Goal: Task Accomplishment & Management: Use online tool/utility

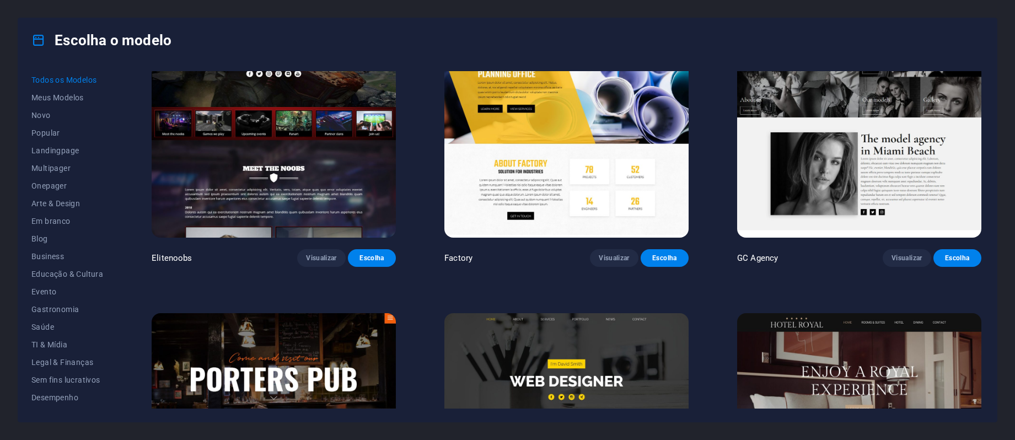
scroll to position [11171, 0]
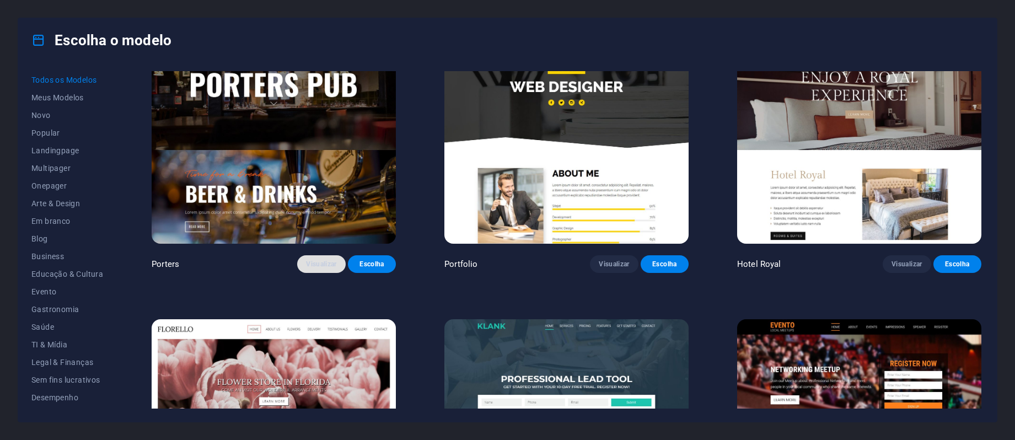
click at [321, 260] on span "Visualizar" at bounding box center [321, 264] width 30 height 9
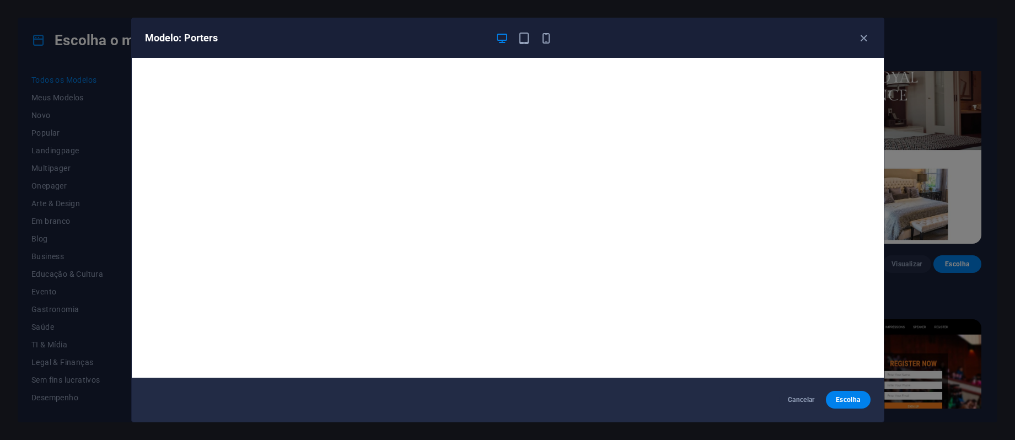
click at [852, 42] on div "Modelo: Porters" at bounding box center [501, 37] width 712 height 13
click at [860, 37] on icon "button" at bounding box center [863, 38] width 13 height 13
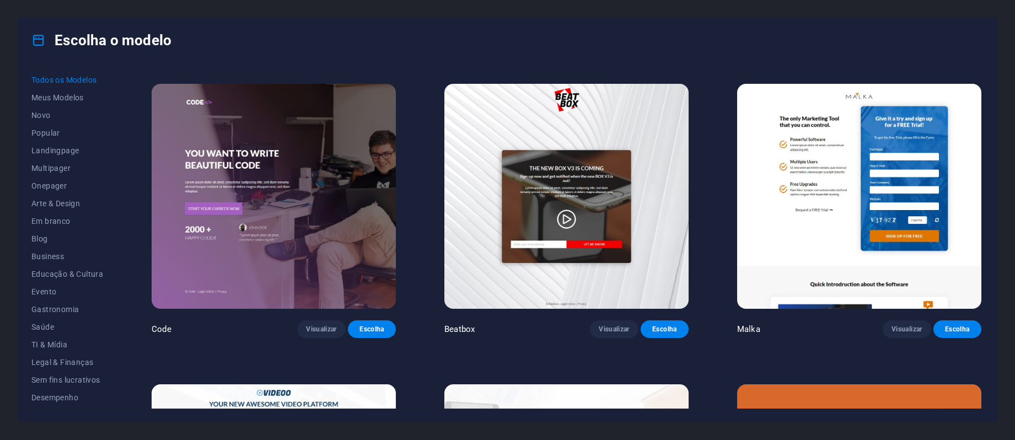
scroll to position [13816, 0]
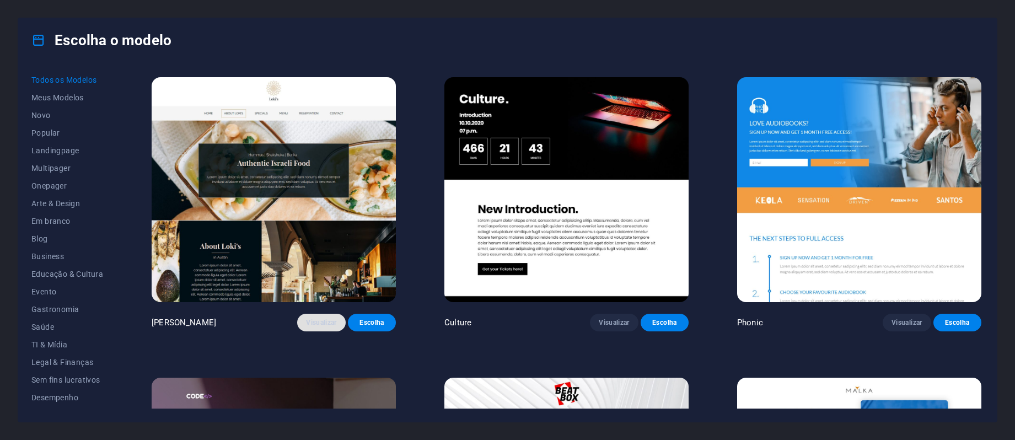
click at [321, 314] on button "Visualizar" at bounding box center [321, 323] width 48 height 18
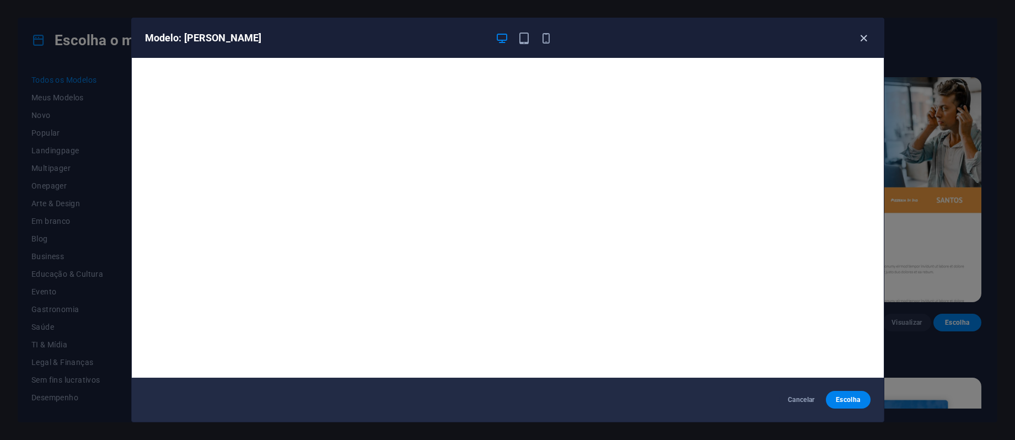
click at [859, 36] on icon "button" at bounding box center [863, 38] width 13 height 13
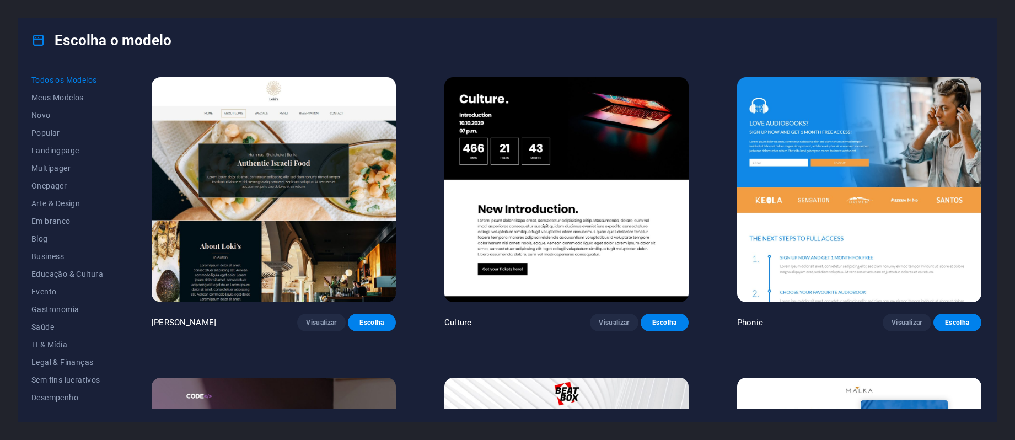
scroll to position [14110, 0]
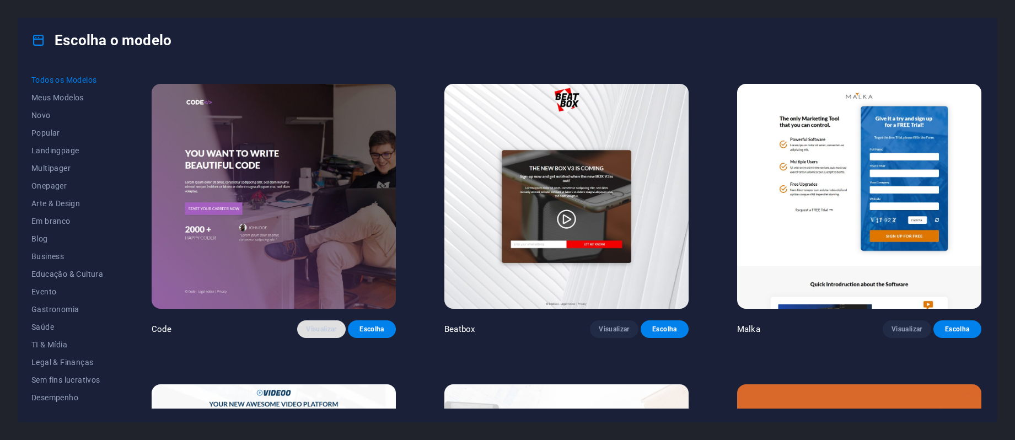
click at [334, 325] on span "Visualizar" at bounding box center [321, 329] width 30 height 9
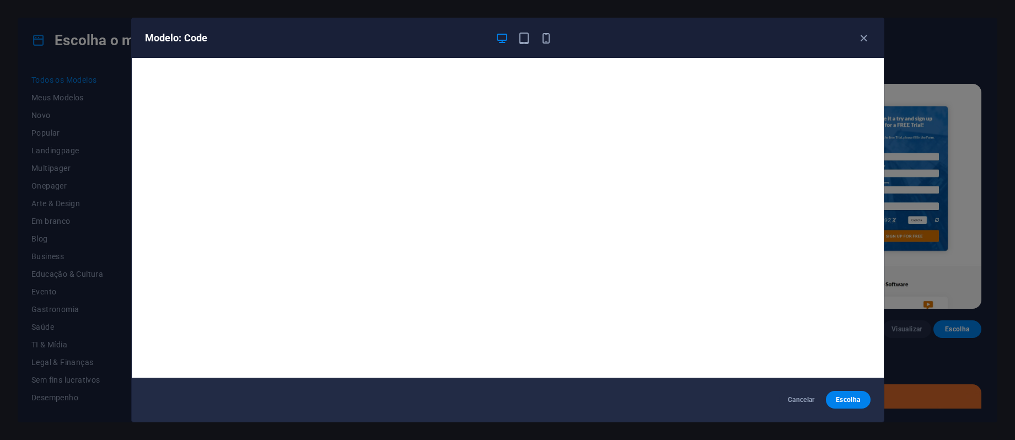
scroll to position [3, 0]
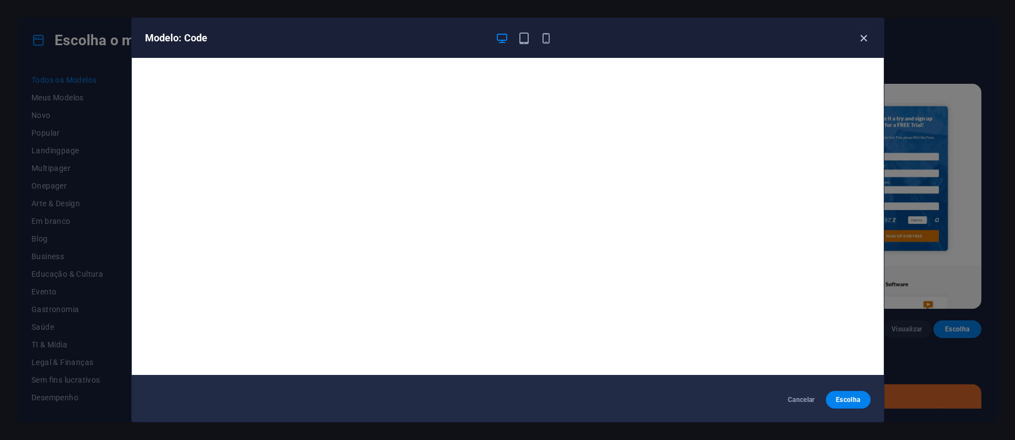
click at [859, 35] on icon "button" at bounding box center [863, 38] width 13 height 13
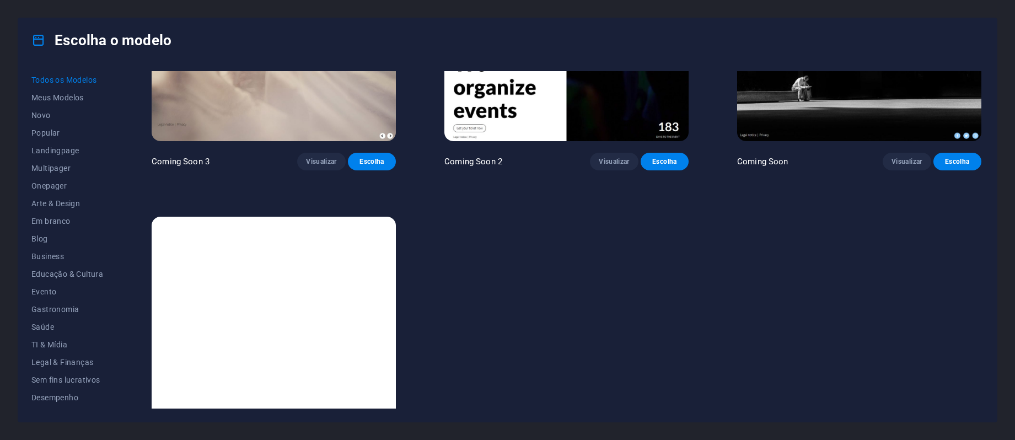
scroll to position [16087, 0]
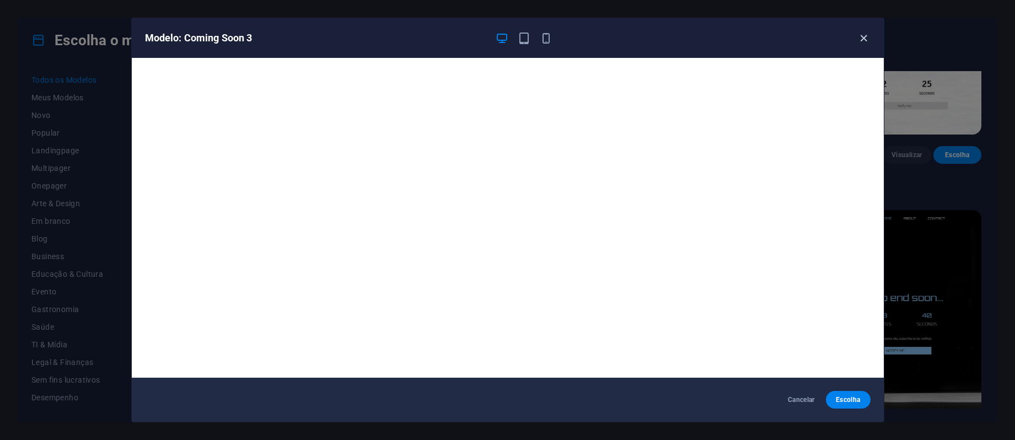
click at [861, 34] on icon "button" at bounding box center [863, 38] width 13 height 13
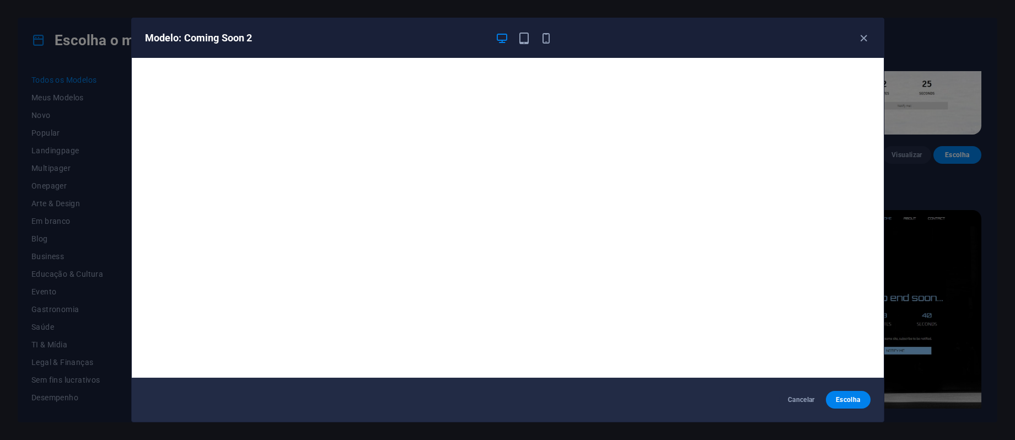
scroll to position [3, 0]
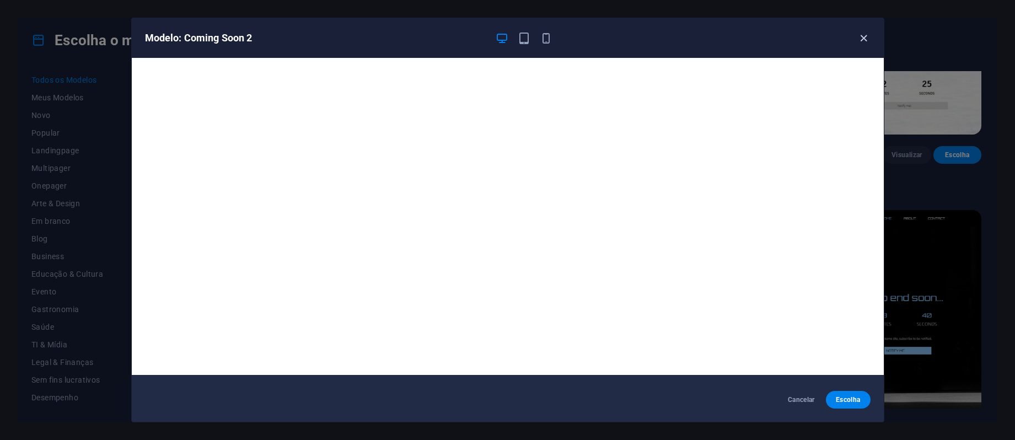
click at [867, 39] on icon "button" at bounding box center [863, 38] width 13 height 13
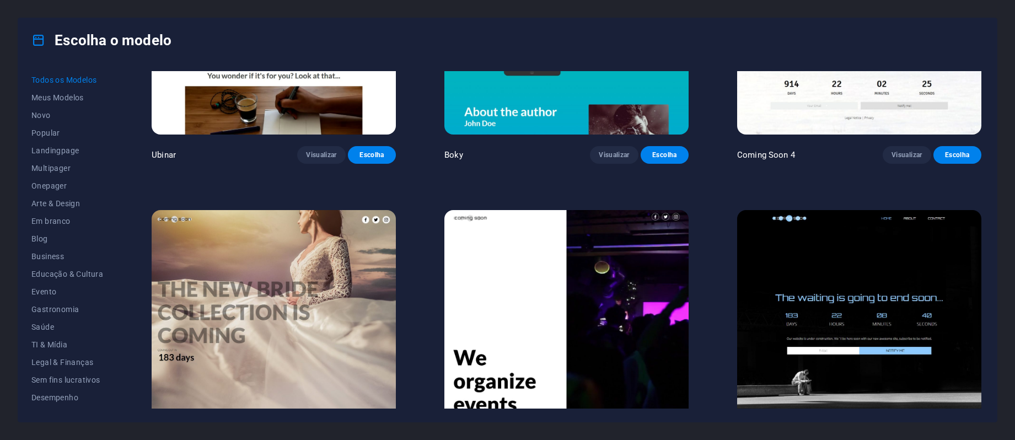
scroll to position [16380, 0]
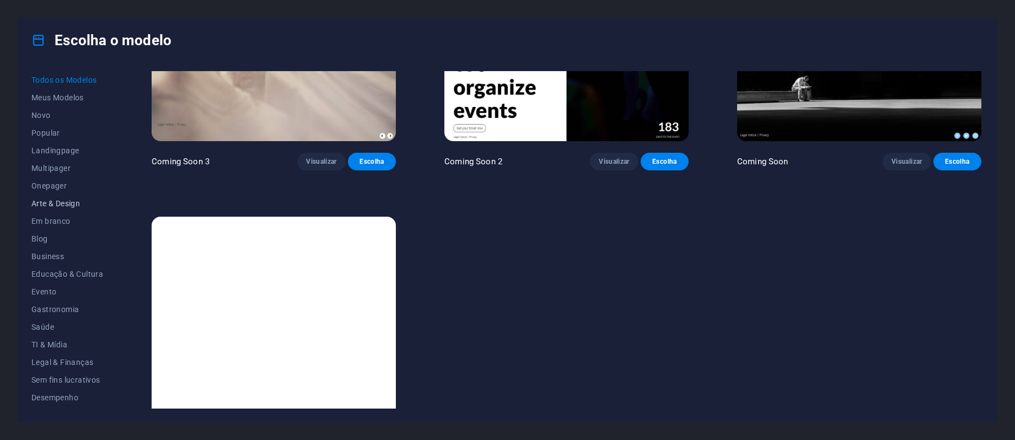
click at [67, 206] on span "Arte & Design" at bounding box center [67, 203] width 72 height 9
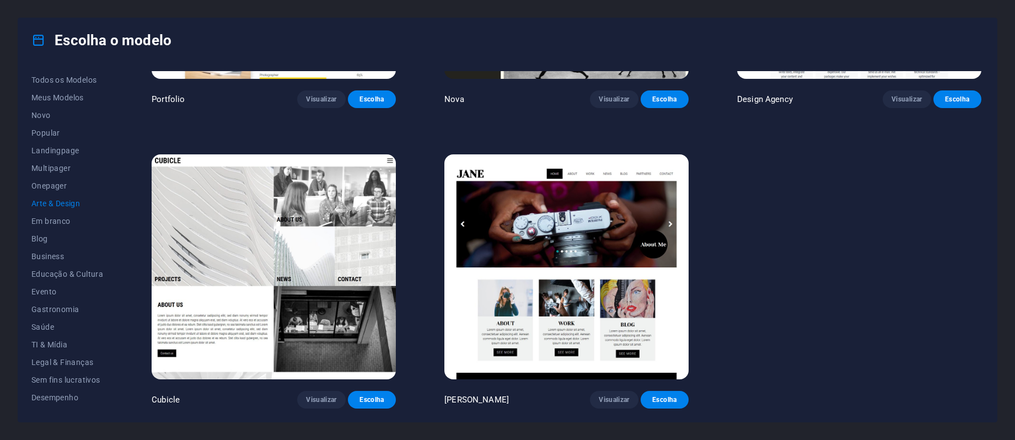
scroll to position [1115, 0]
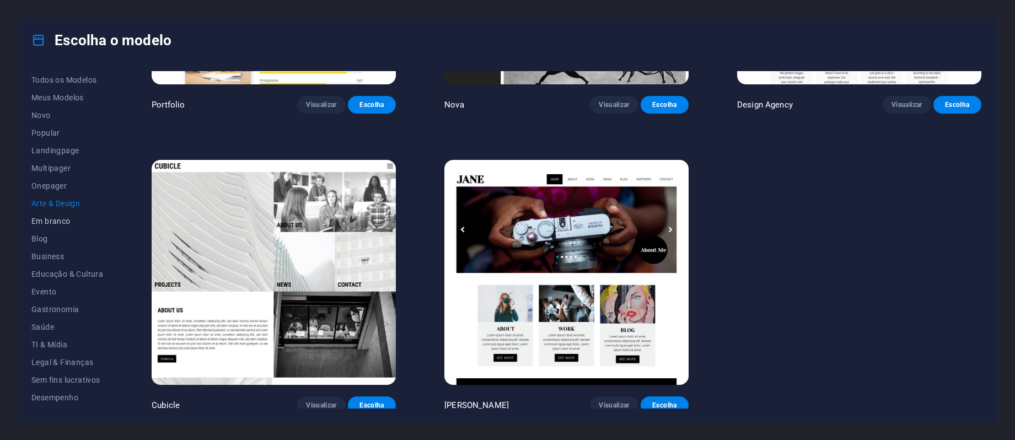
click at [45, 222] on span "Em branco" at bounding box center [67, 221] width 72 height 9
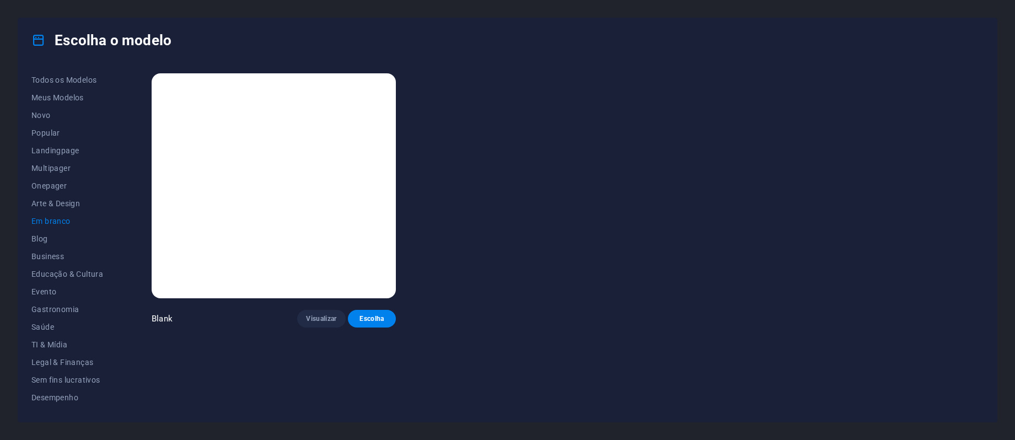
scroll to position [0, 0]
click at [42, 236] on span "Blog" at bounding box center [67, 238] width 72 height 9
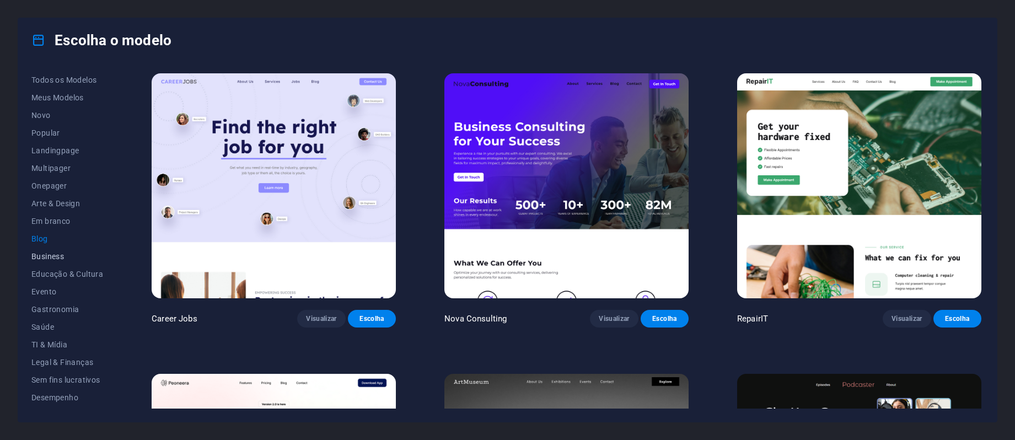
click at [44, 263] on button "Business" at bounding box center [67, 256] width 72 height 18
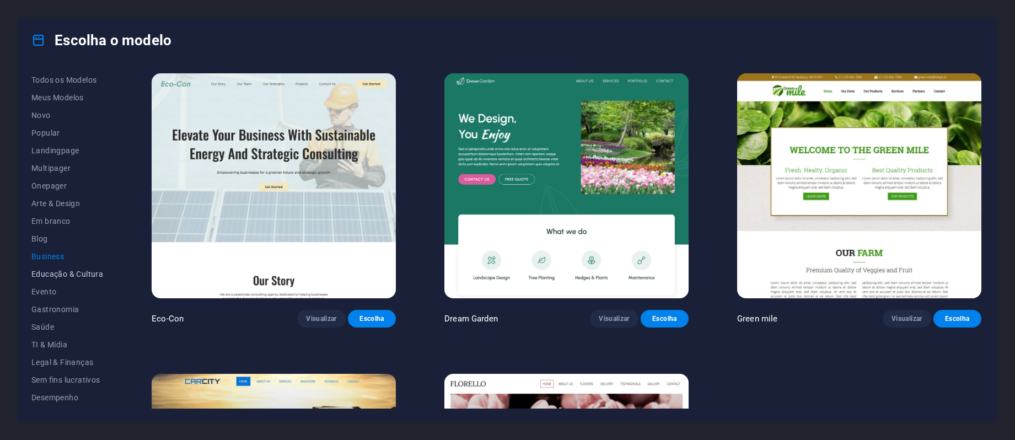
click at [52, 276] on span "Educação & Cultura" at bounding box center [67, 274] width 72 height 9
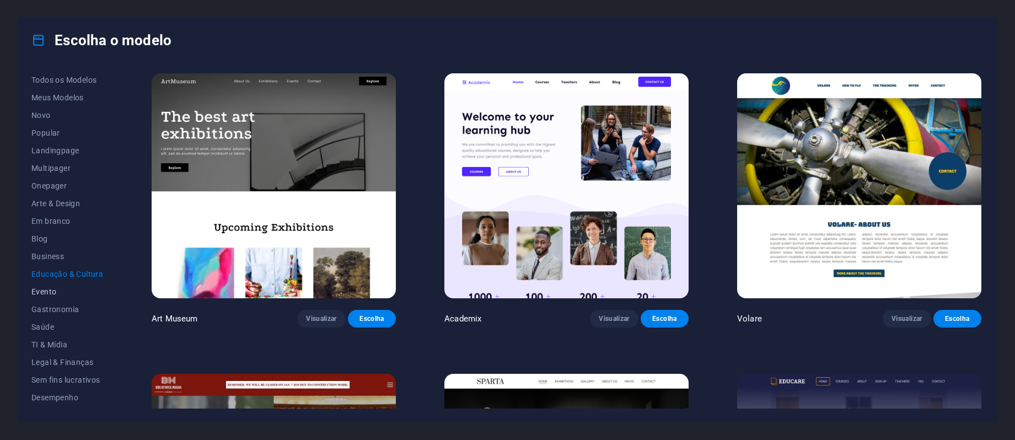
click at [46, 297] on button "Evento" at bounding box center [67, 292] width 72 height 18
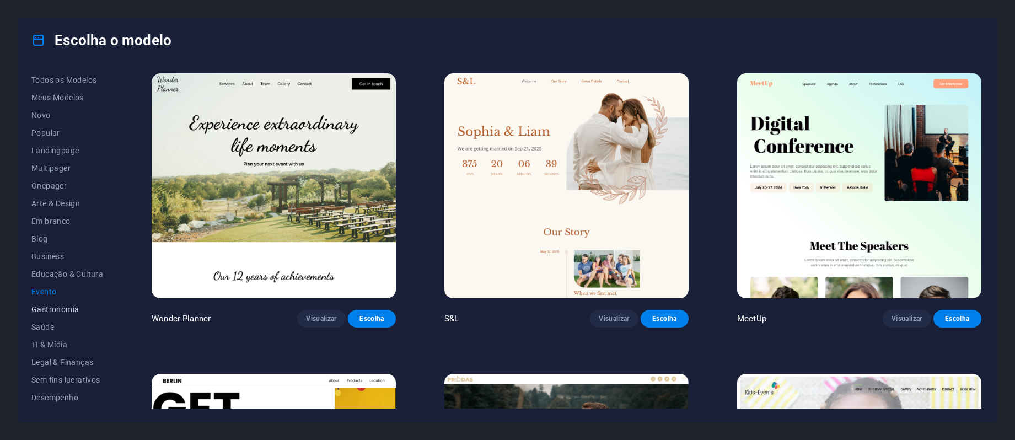
click at [45, 306] on span "Gastronomia" at bounding box center [67, 309] width 72 height 9
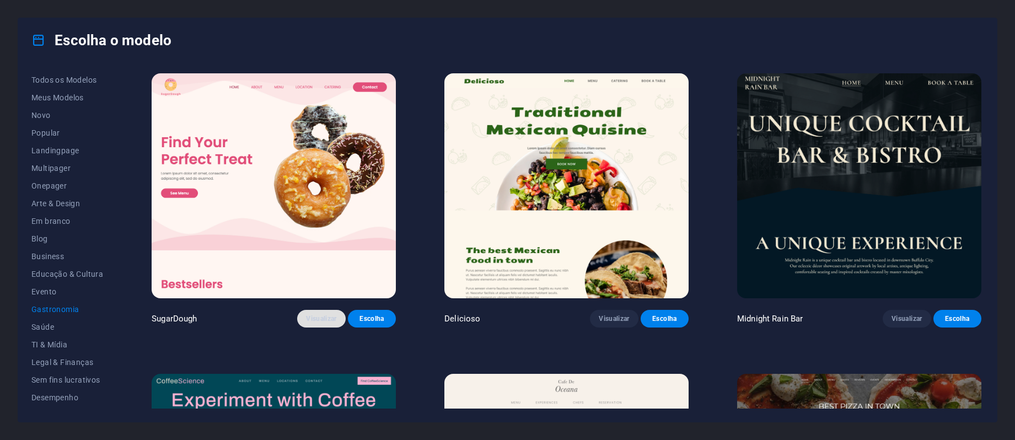
click at [325, 319] on span "Visualizar" at bounding box center [321, 318] width 30 height 9
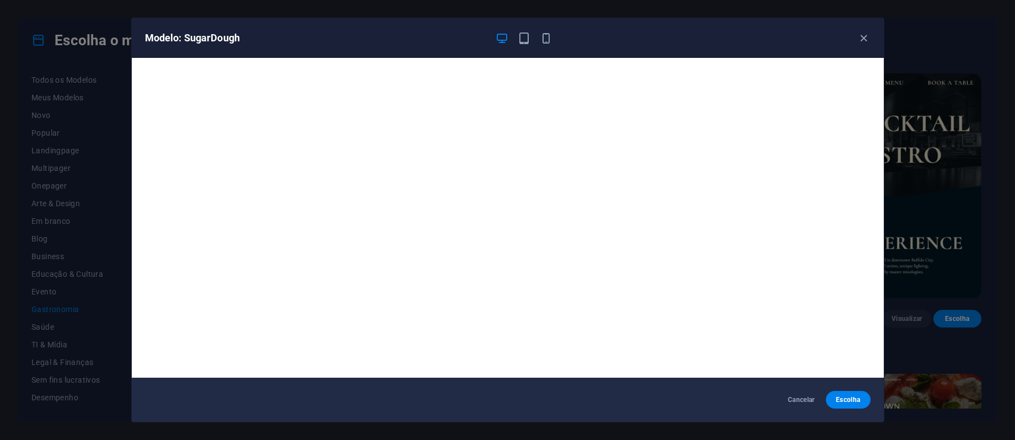
scroll to position [3, 0]
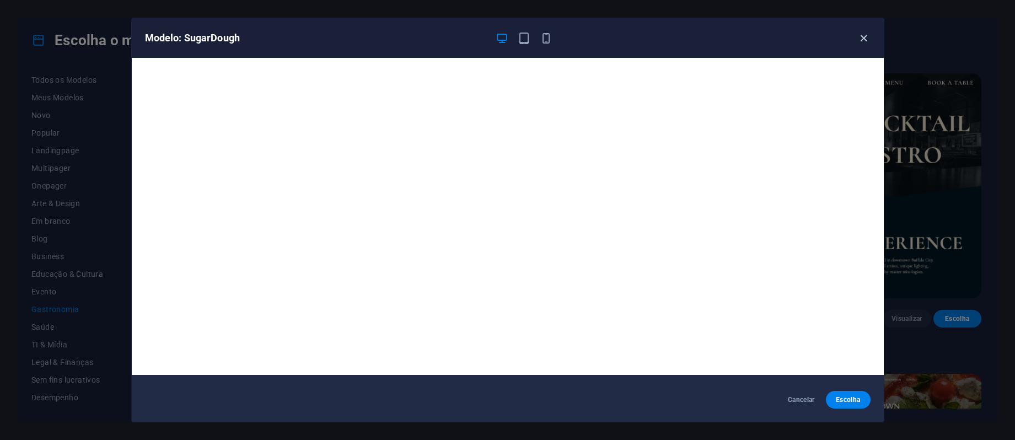
click at [868, 36] on icon "button" at bounding box center [863, 38] width 13 height 13
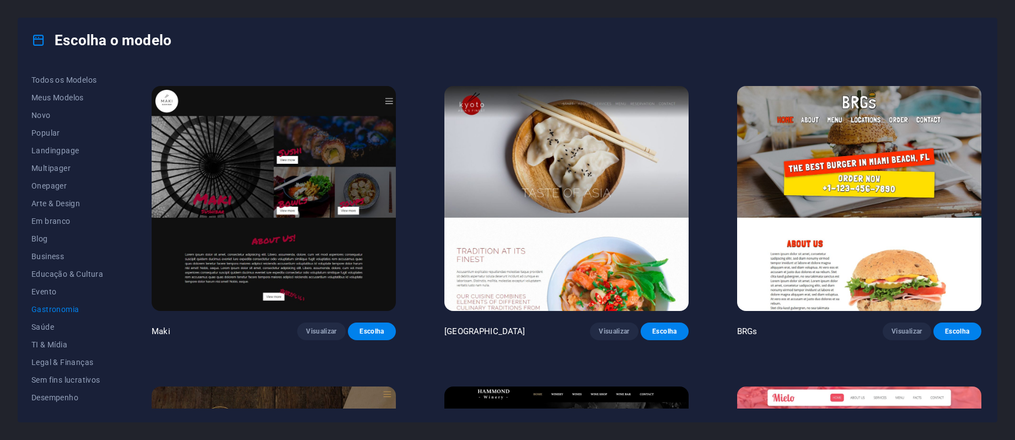
scroll to position [882, 0]
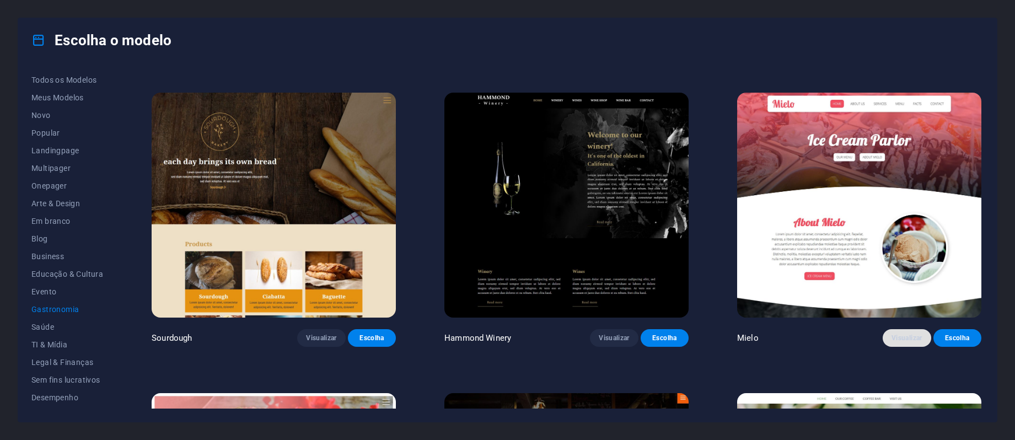
click at [894, 334] on span "Visualizar" at bounding box center [906, 337] width 30 height 9
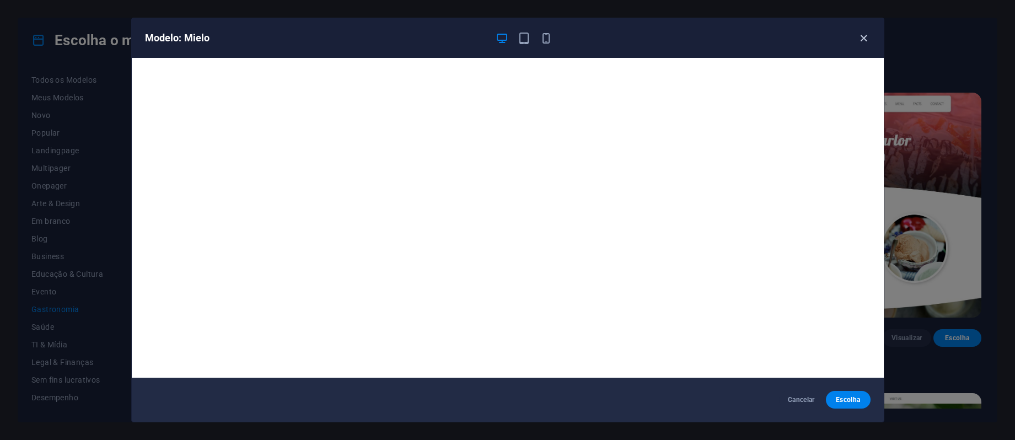
click at [863, 42] on icon "button" at bounding box center [863, 38] width 13 height 13
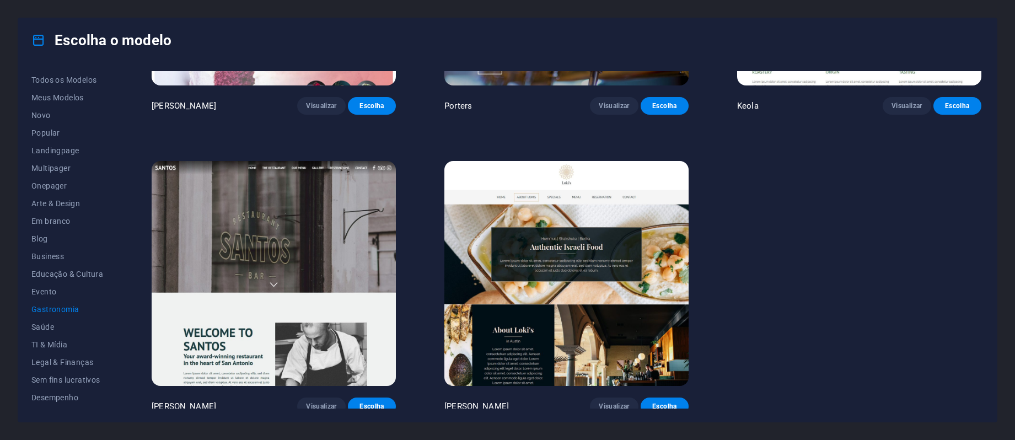
scroll to position [1121, 0]
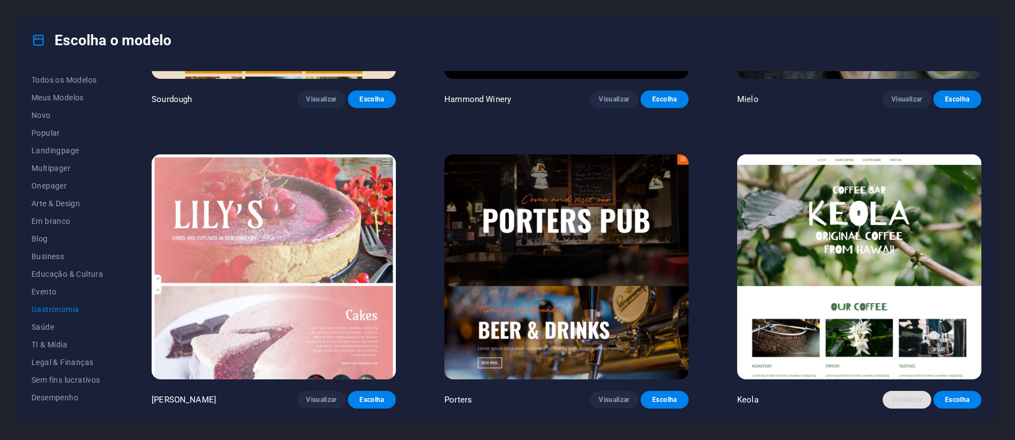
click at [909, 396] on span "Visualizar" at bounding box center [906, 399] width 30 height 9
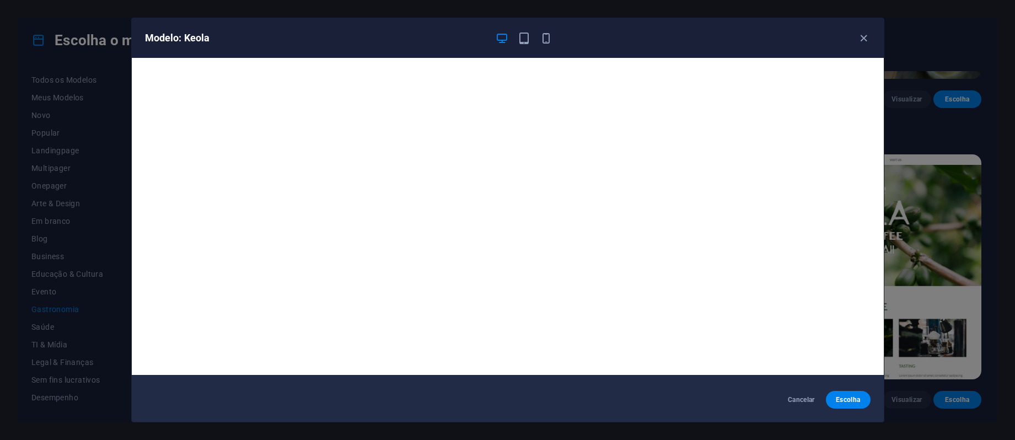
scroll to position [0, 0]
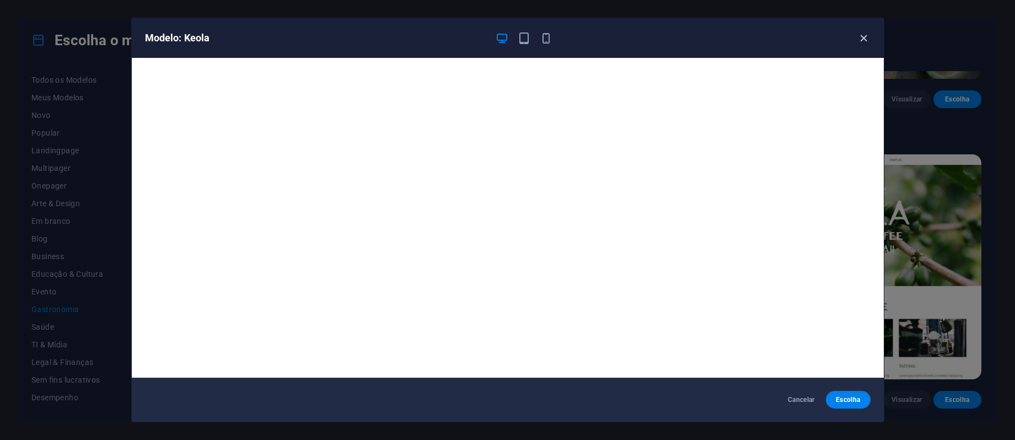
click at [863, 37] on icon "button" at bounding box center [863, 38] width 13 height 13
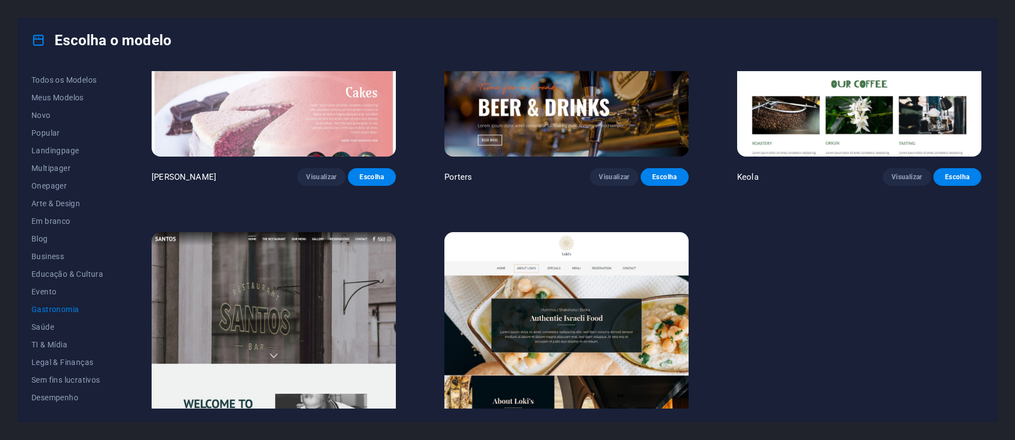
scroll to position [1414, 0]
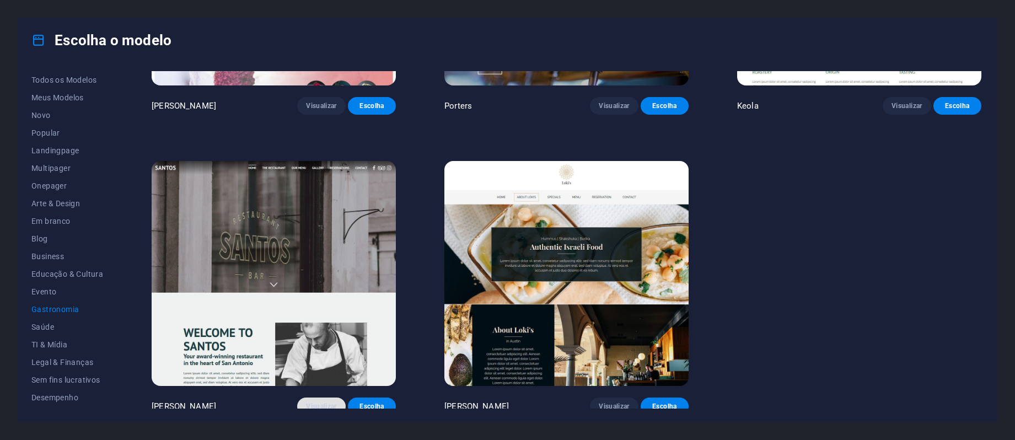
click at [313, 402] on span "Visualizar" at bounding box center [321, 406] width 30 height 9
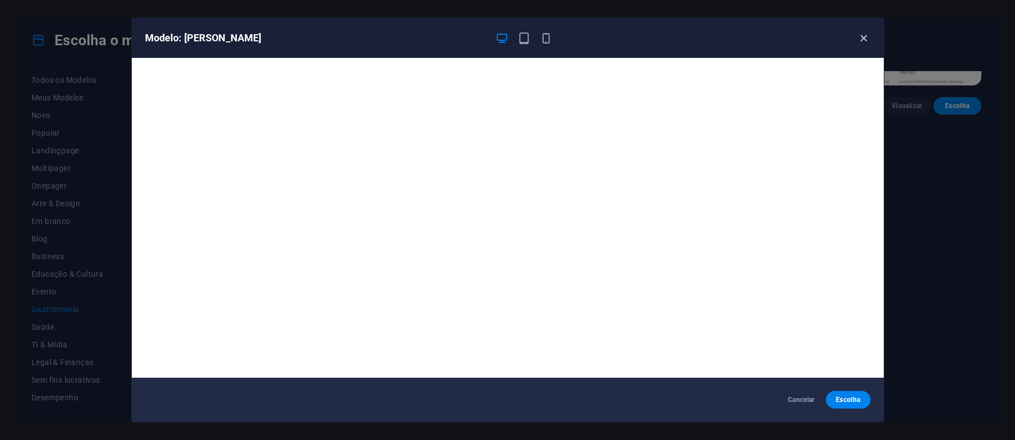
click at [869, 36] on icon "button" at bounding box center [863, 38] width 13 height 13
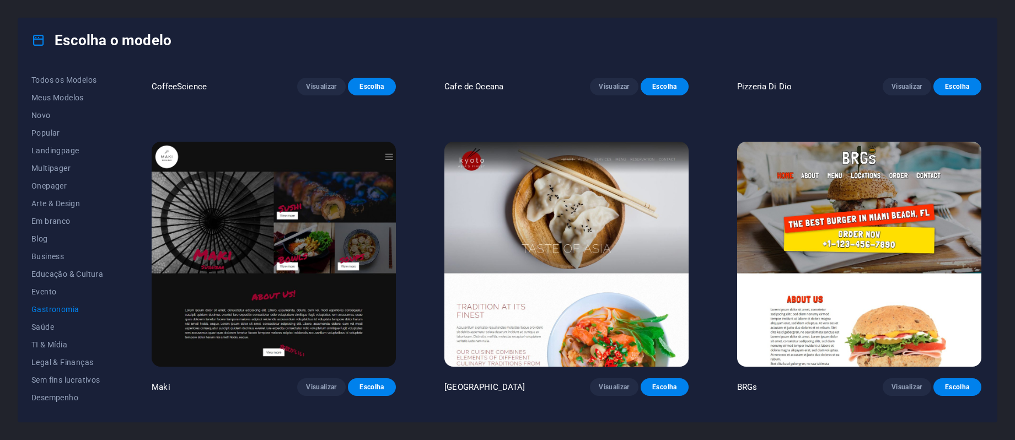
scroll to position [239, 0]
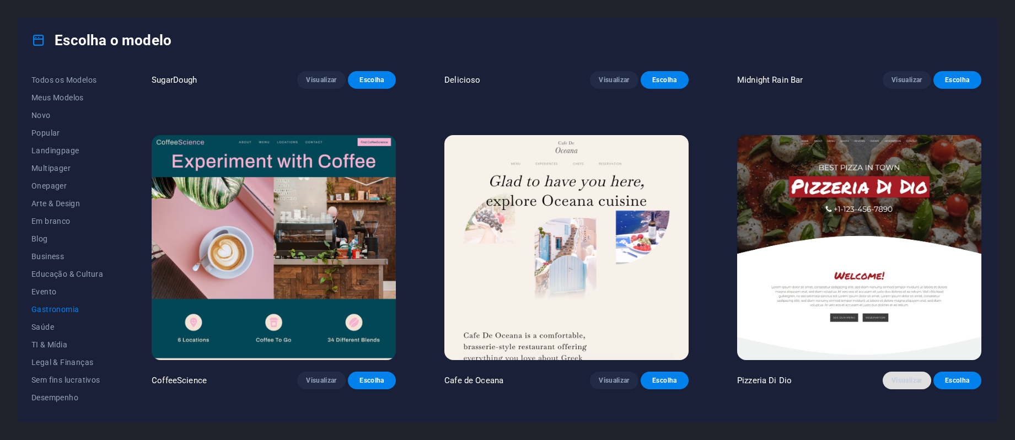
click at [892, 373] on button "Visualizar" at bounding box center [906, 380] width 48 height 18
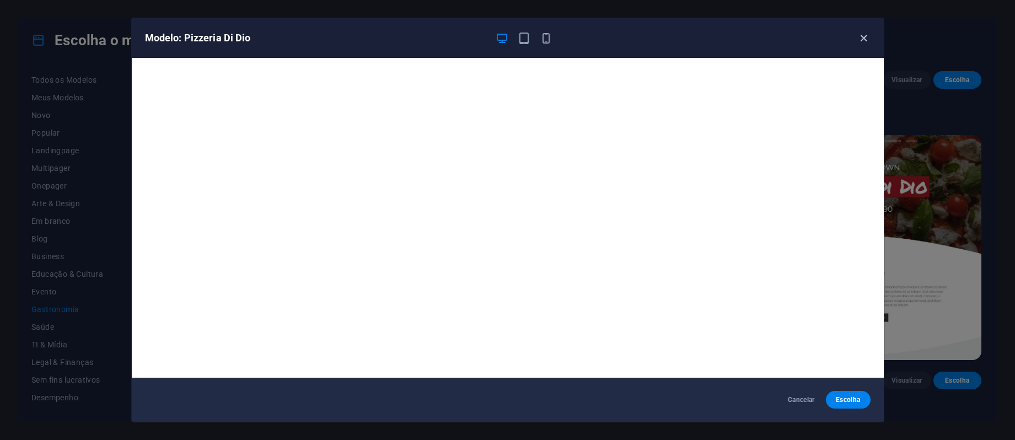
click at [863, 38] on icon "button" at bounding box center [863, 38] width 13 height 13
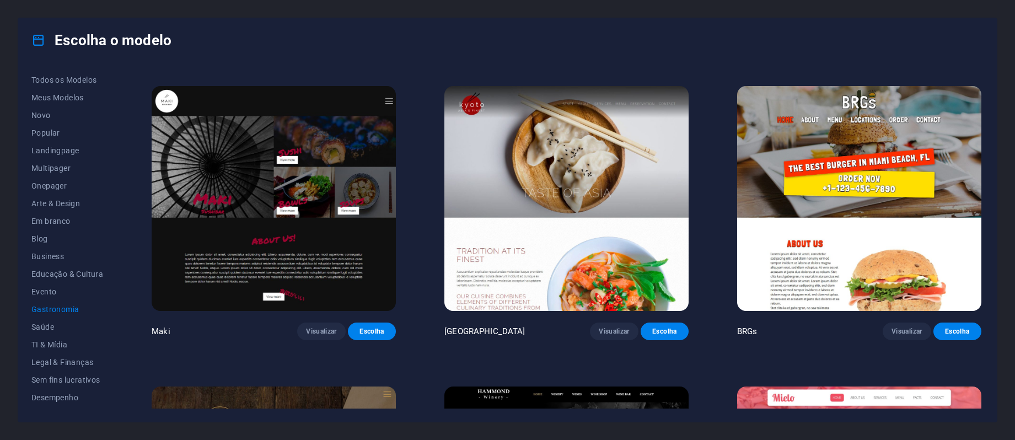
scroll to position [1176, 0]
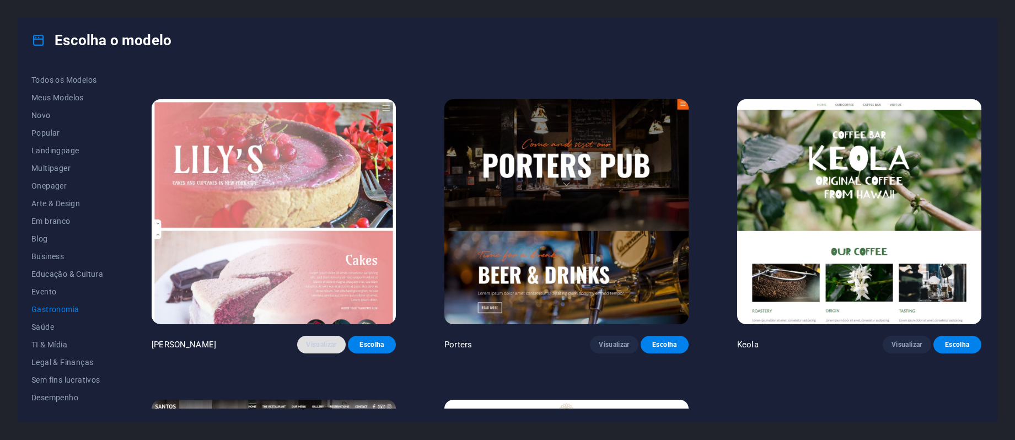
click at [324, 341] on span "Visualizar" at bounding box center [321, 344] width 30 height 9
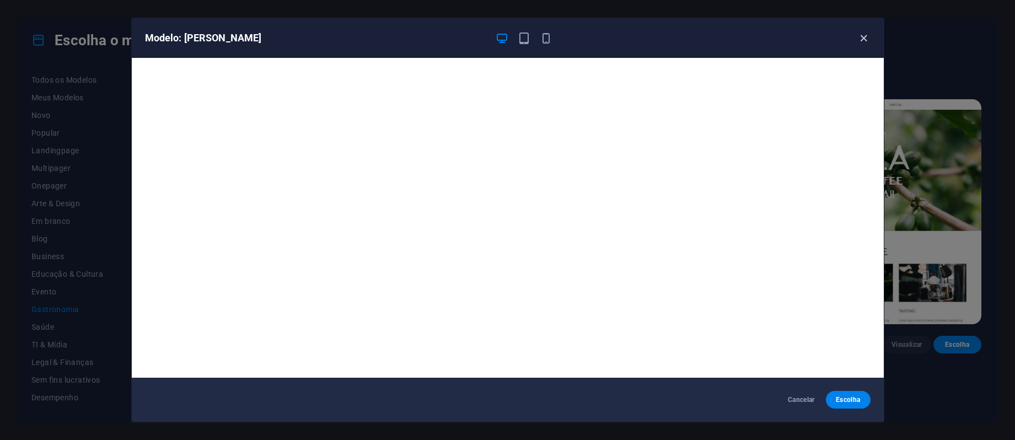
click at [864, 35] on icon "button" at bounding box center [863, 38] width 13 height 13
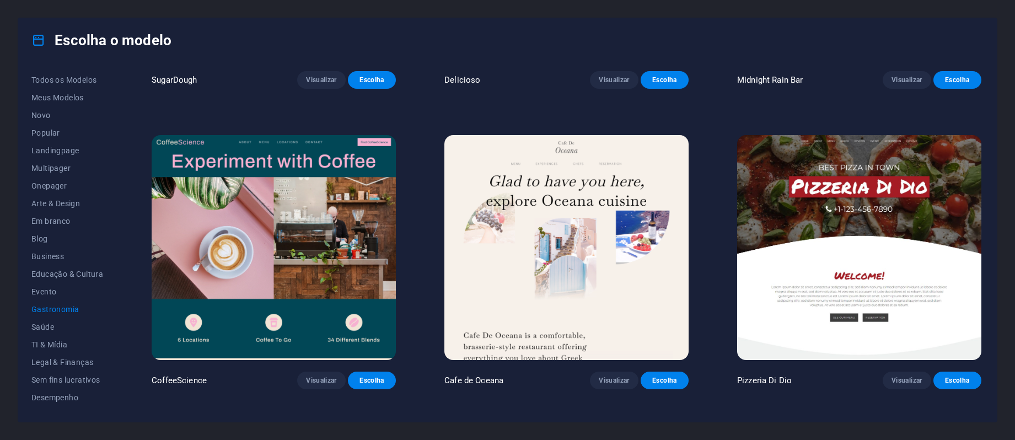
scroll to position [826, 0]
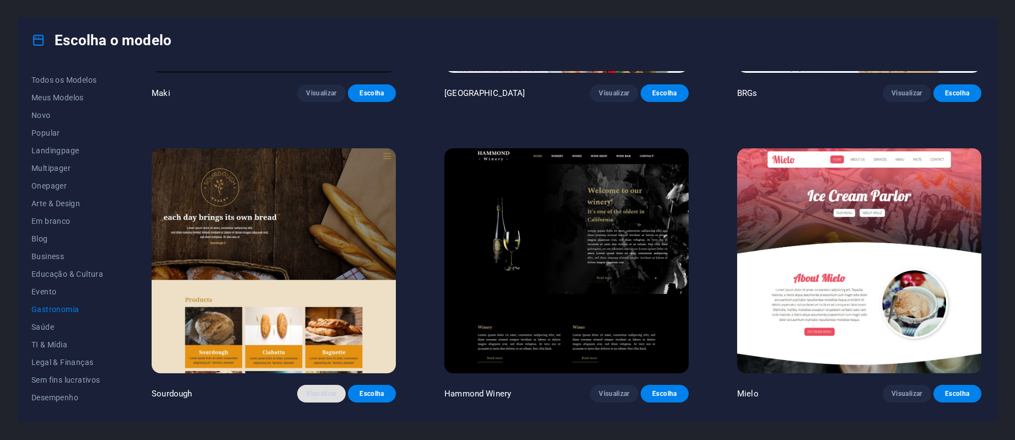
click at [323, 391] on span "Visualizar" at bounding box center [321, 393] width 30 height 9
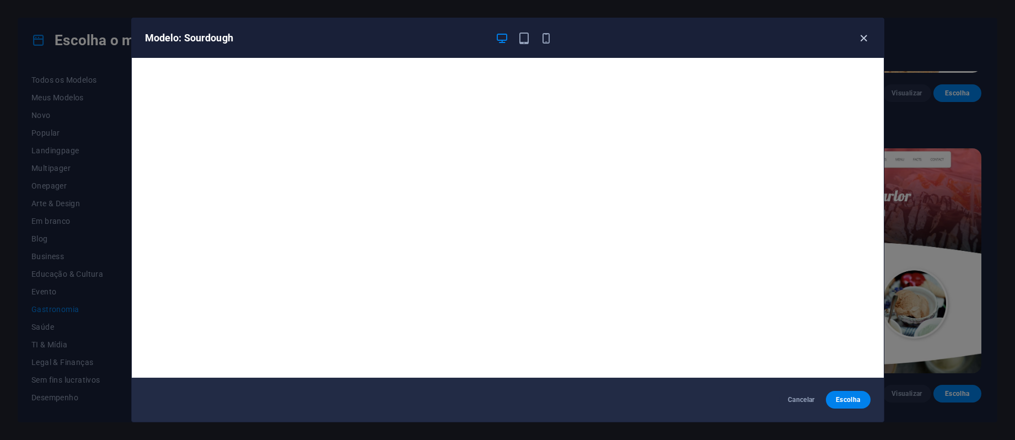
click at [863, 38] on icon "button" at bounding box center [863, 38] width 13 height 13
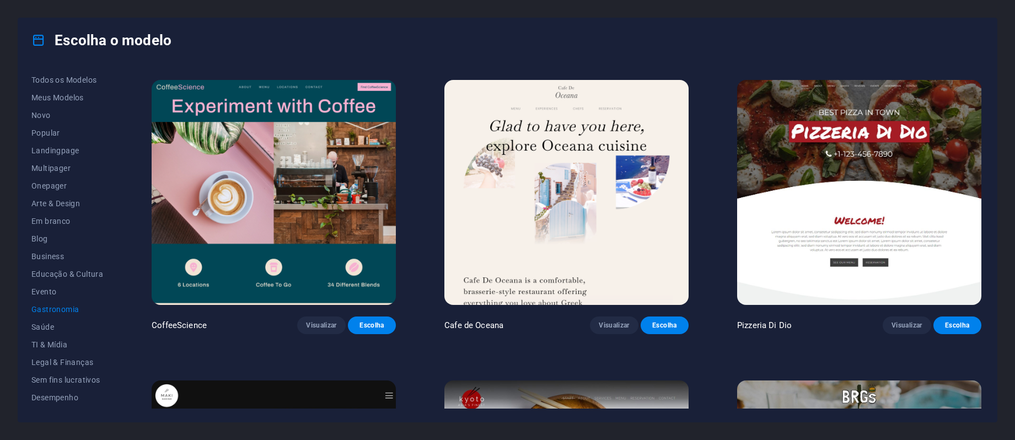
scroll to position [0, 0]
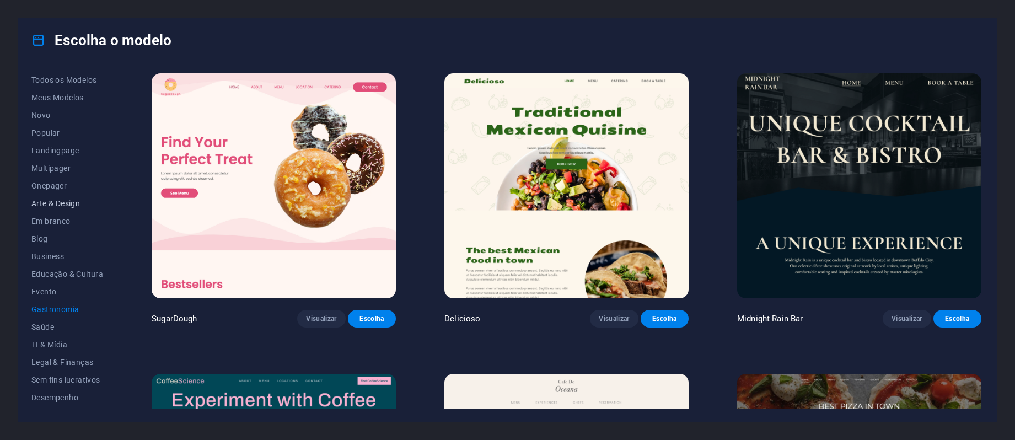
click at [55, 199] on span "Arte & Design" at bounding box center [67, 203] width 72 height 9
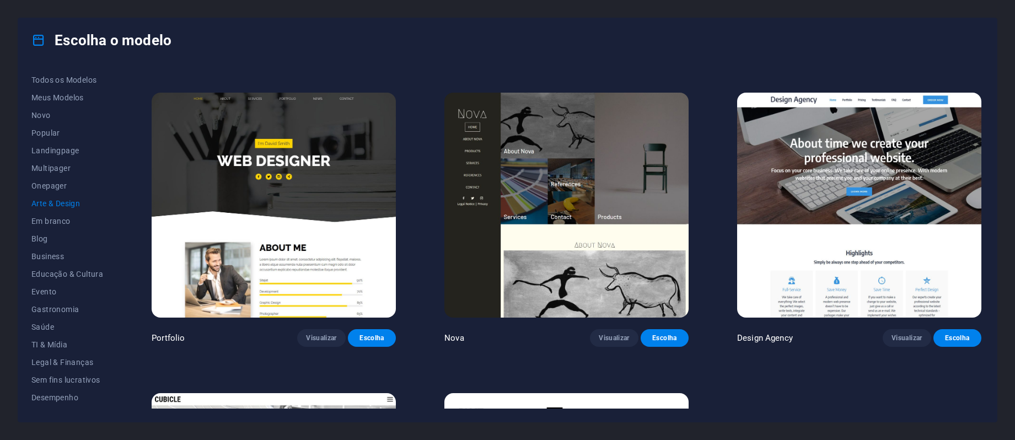
scroll to position [1115, 0]
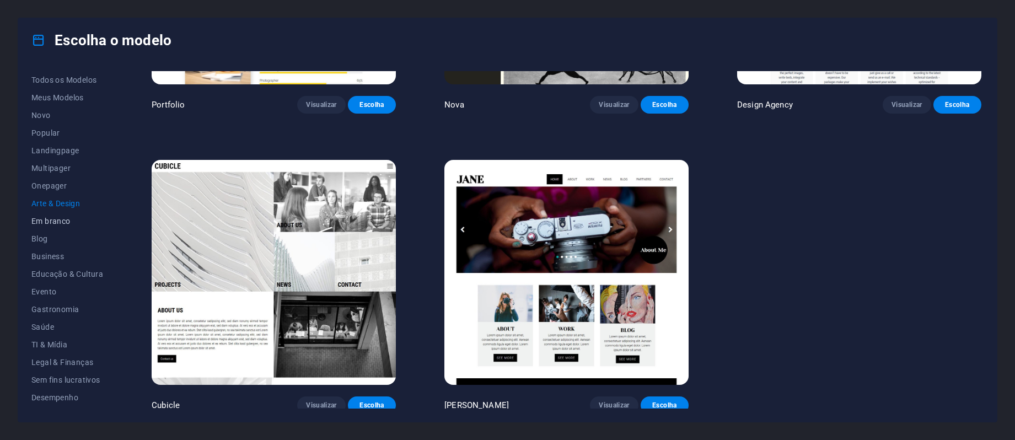
click at [49, 217] on span "Em branco" at bounding box center [67, 221] width 72 height 9
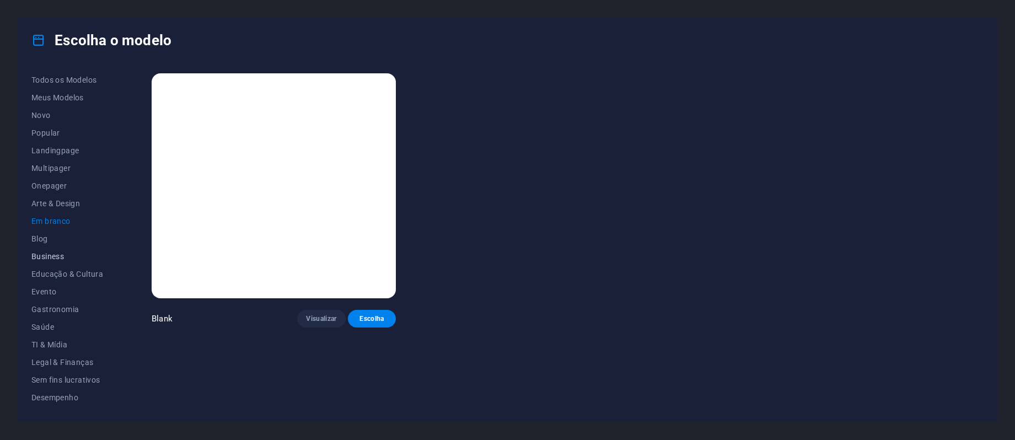
click at [44, 254] on span "Business" at bounding box center [67, 256] width 72 height 9
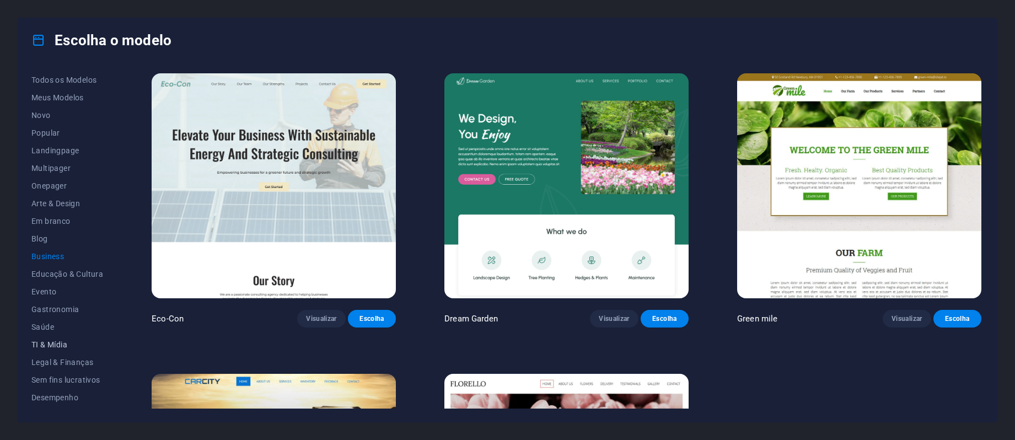
click at [55, 345] on span "TI & Mídia" at bounding box center [67, 344] width 72 height 9
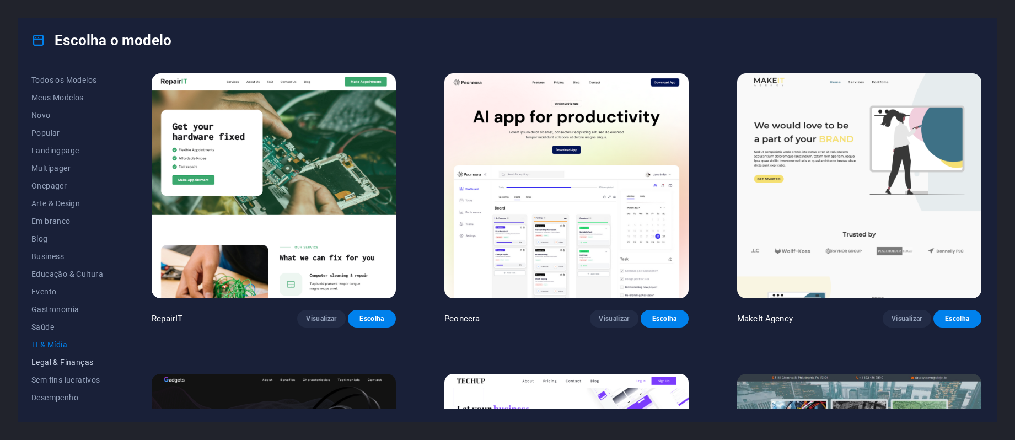
click at [60, 359] on span "Legal & Finanças" at bounding box center [67, 362] width 72 height 9
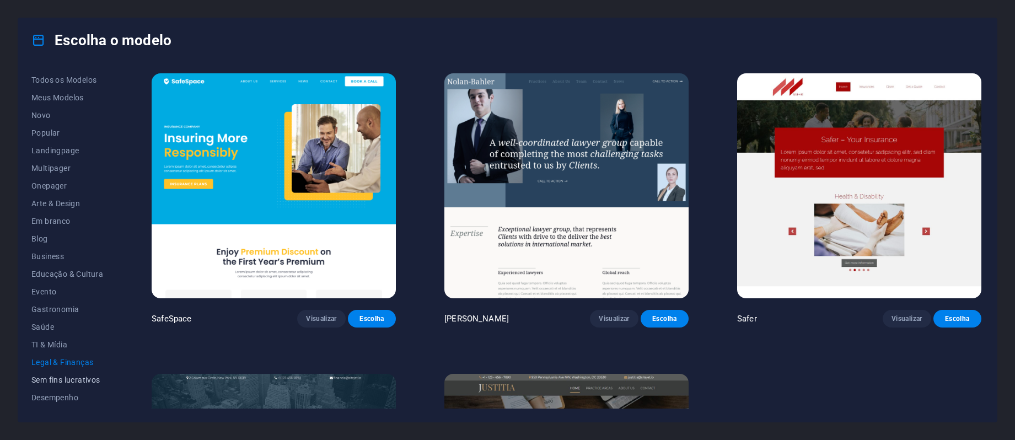
click at [59, 380] on span "Sem fins lucrativos" at bounding box center [67, 379] width 72 height 9
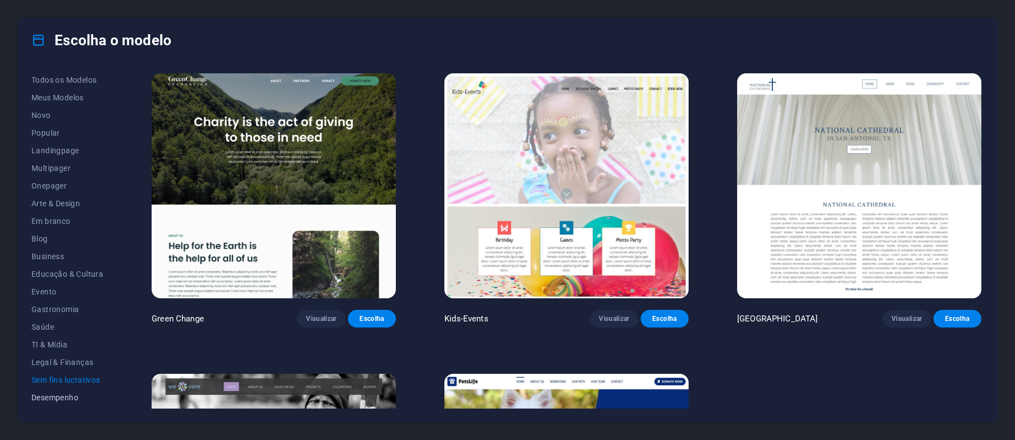
click at [54, 398] on span "Desempenho" at bounding box center [67, 397] width 72 height 9
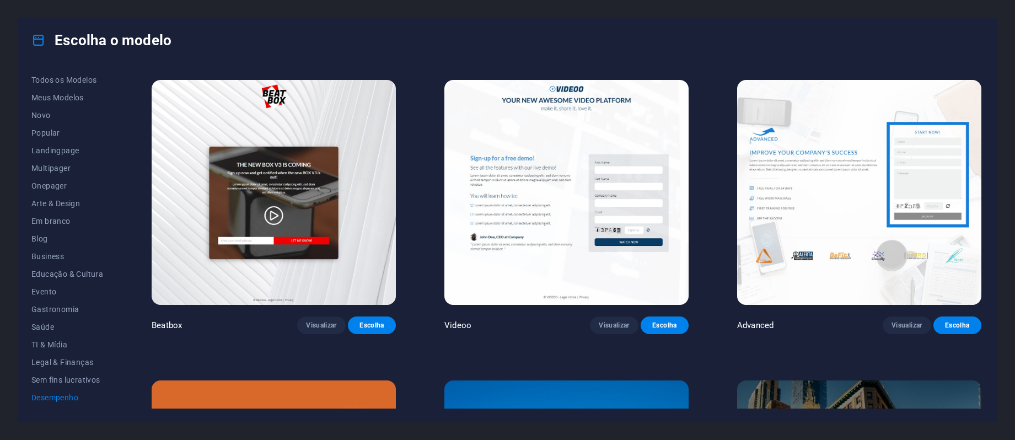
scroll to position [588, 0]
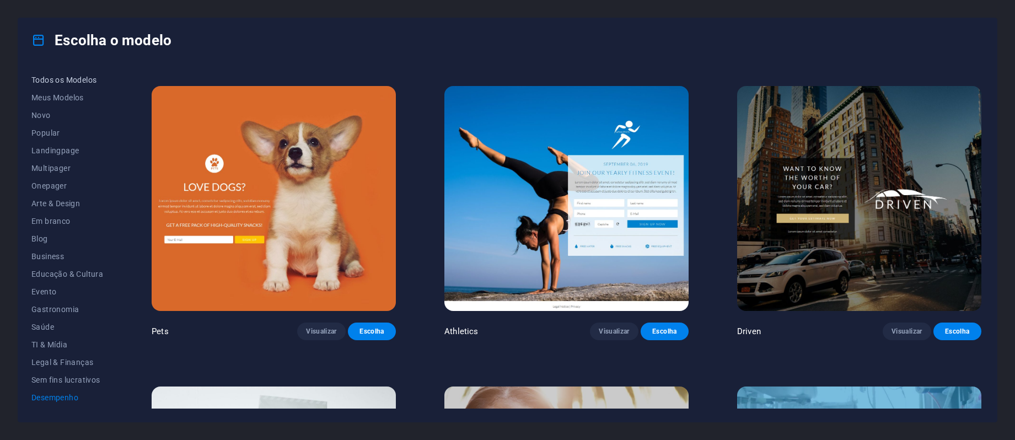
click at [51, 79] on span "Todos os Modelos" at bounding box center [67, 80] width 72 height 9
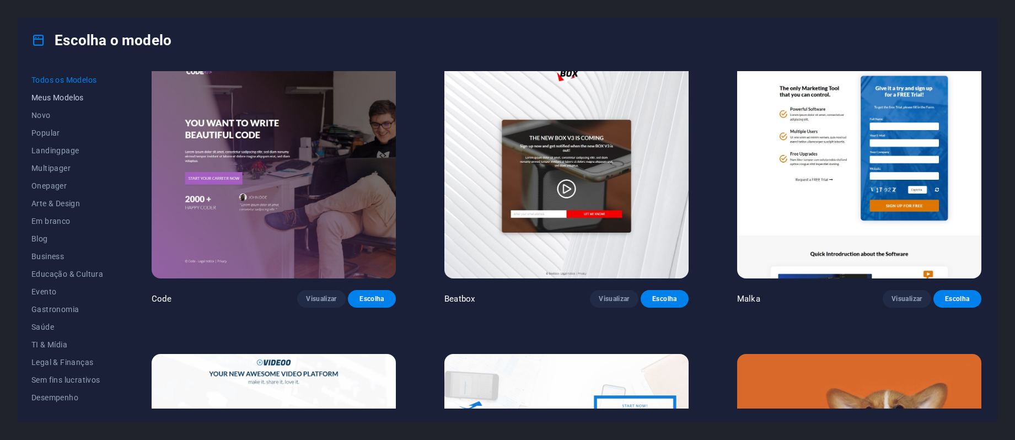
scroll to position [14357, 0]
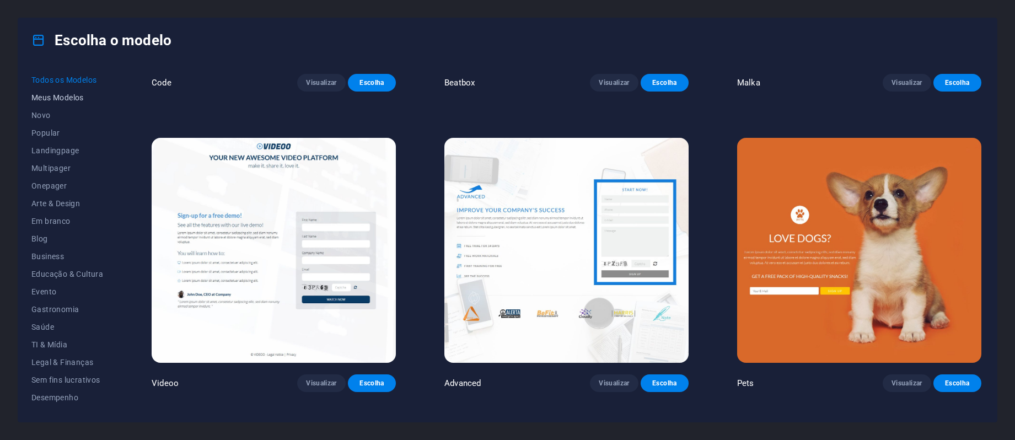
click at [52, 89] on button "Meus Modelos" at bounding box center [67, 98] width 72 height 18
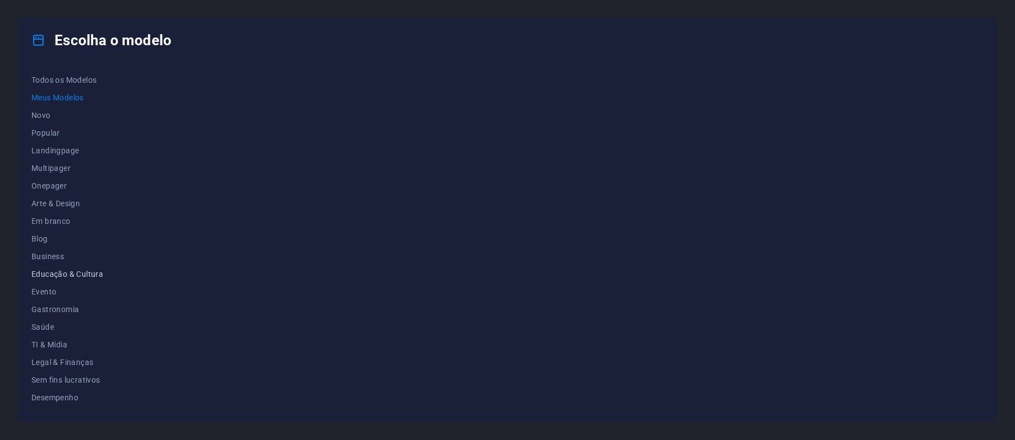
scroll to position [104, 0]
click at [56, 327] on span "Serviços" at bounding box center [67, 329] width 72 height 9
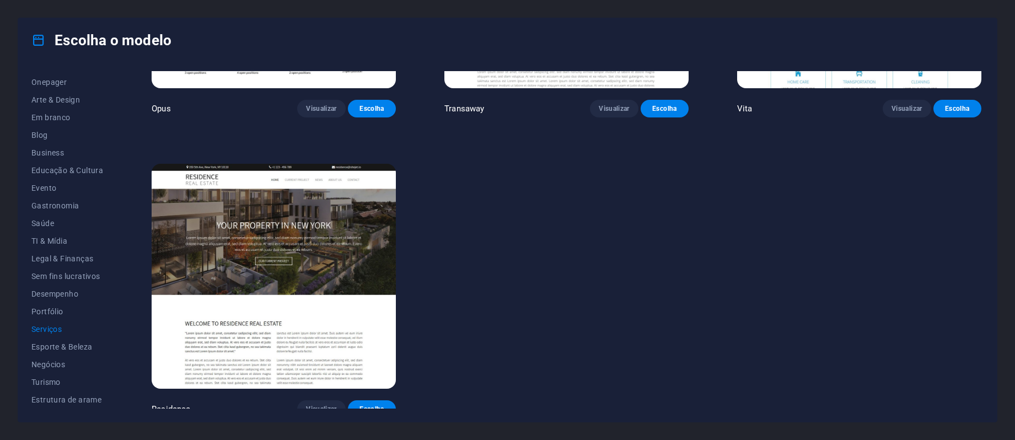
scroll to position [1719, 0]
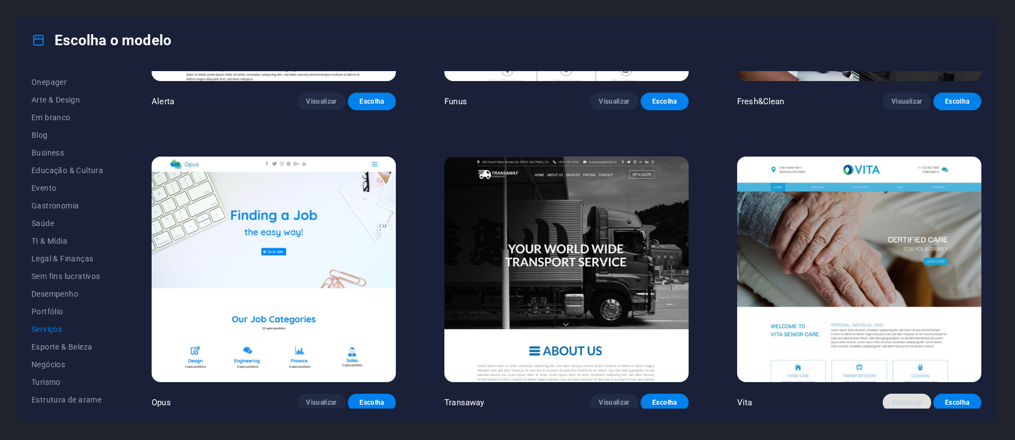
click at [898, 398] on span "Visualizar" at bounding box center [906, 402] width 30 height 9
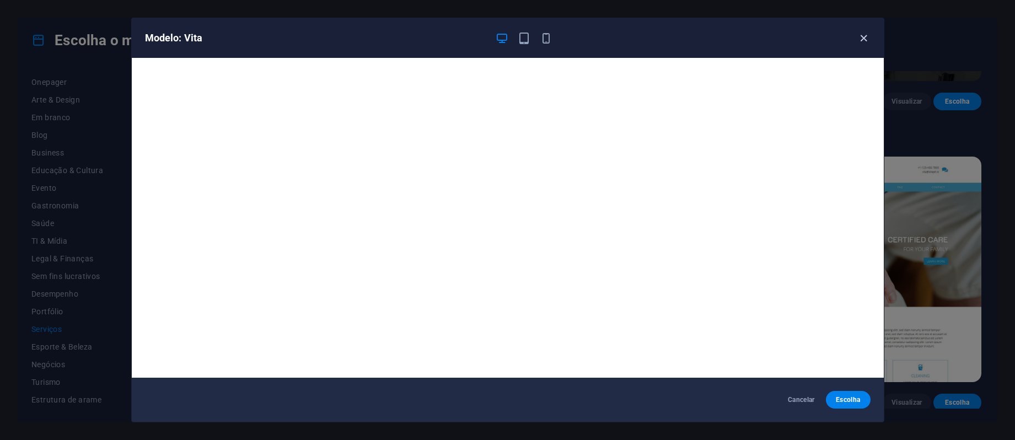
click at [864, 35] on icon "button" at bounding box center [863, 38] width 13 height 13
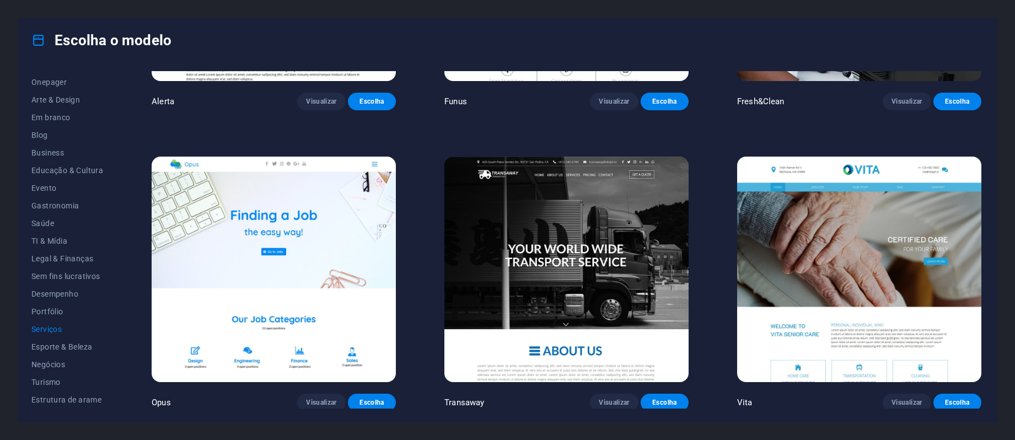
scroll to position [2013, 0]
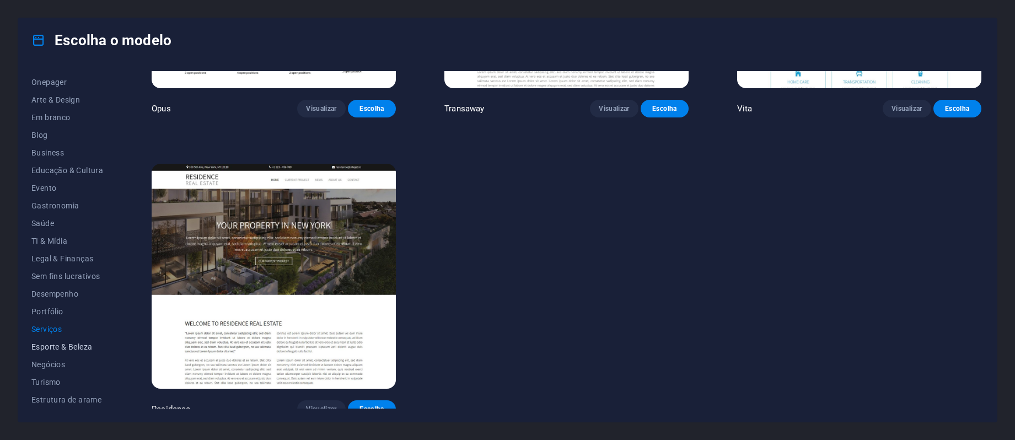
click at [82, 345] on span "Esporte & Beleza" at bounding box center [67, 346] width 72 height 9
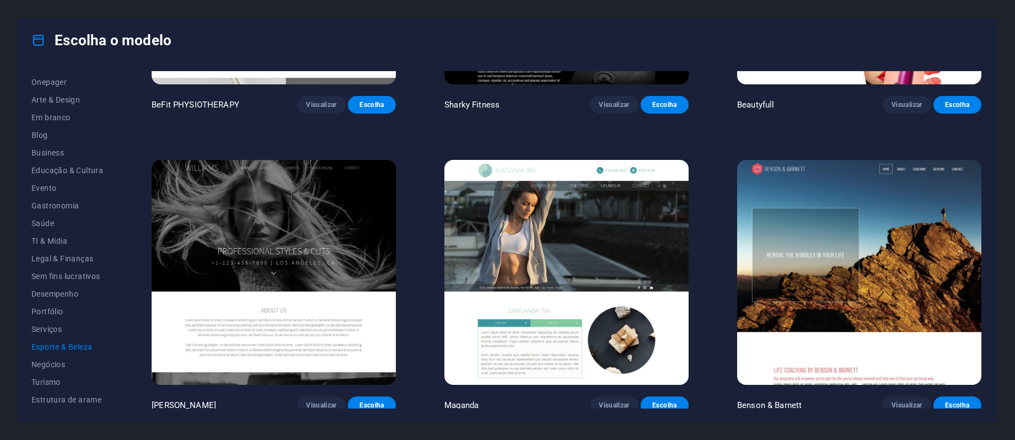
scroll to position [821, 0]
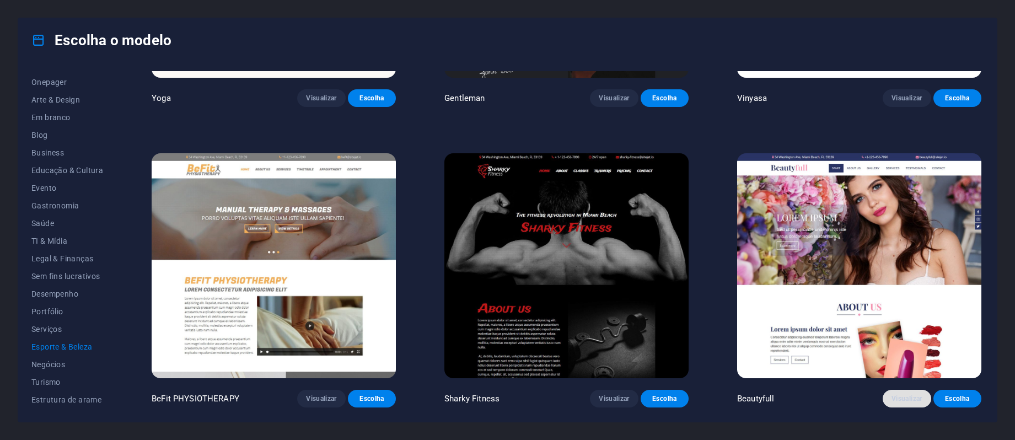
click at [900, 394] on span "Visualizar" at bounding box center [906, 398] width 30 height 9
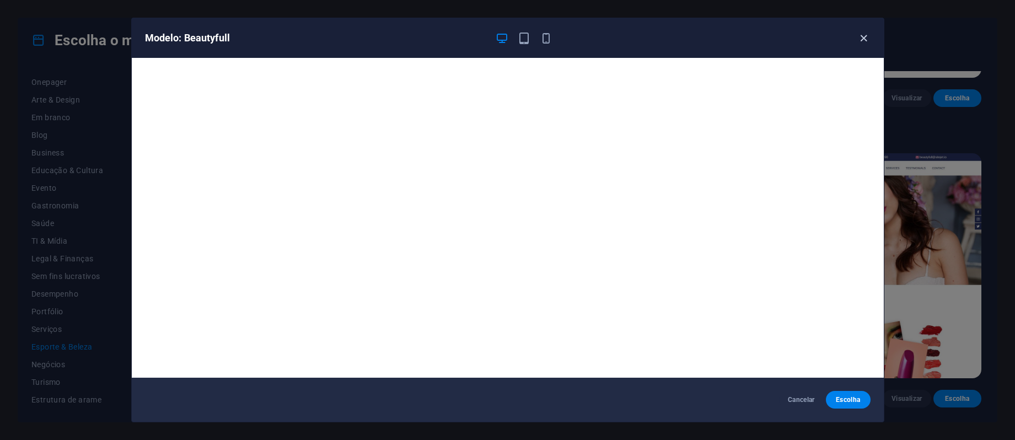
click at [865, 35] on icon "button" at bounding box center [863, 38] width 13 height 13
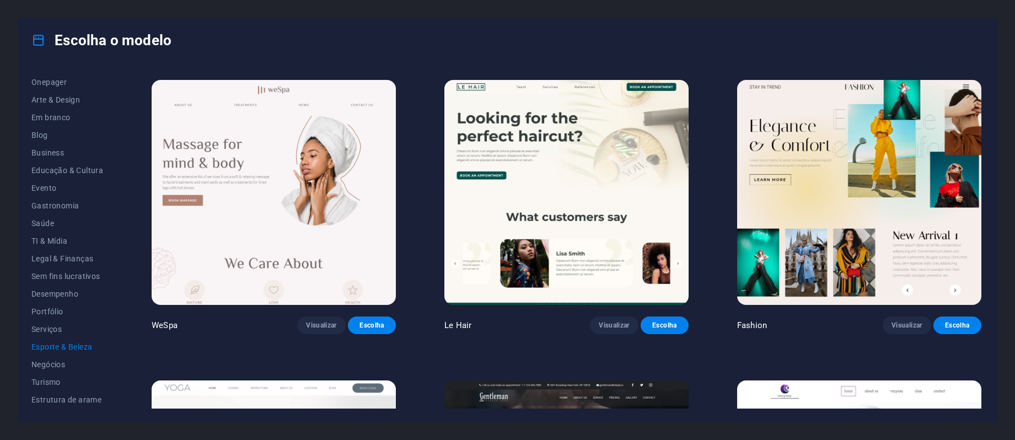
scroll to position [0, 0]
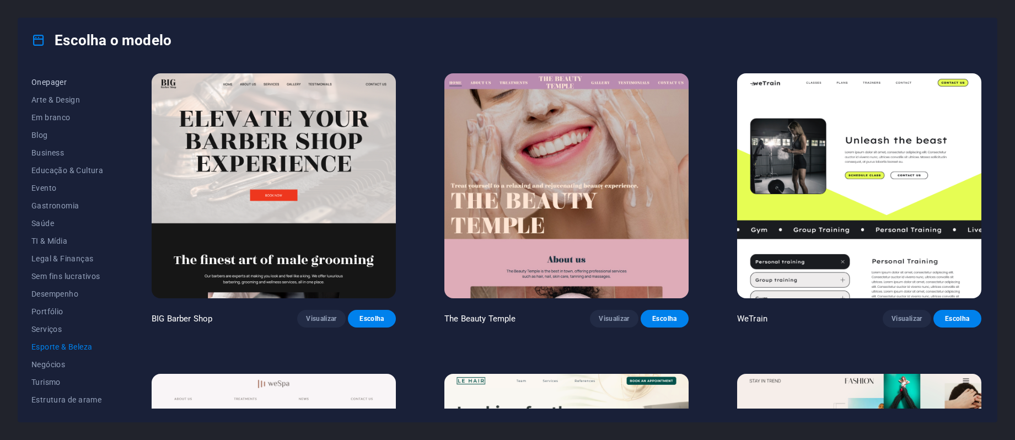
click at [54, 81] on span "Onepager" at bounding box center [67, 82] width 72 height 9
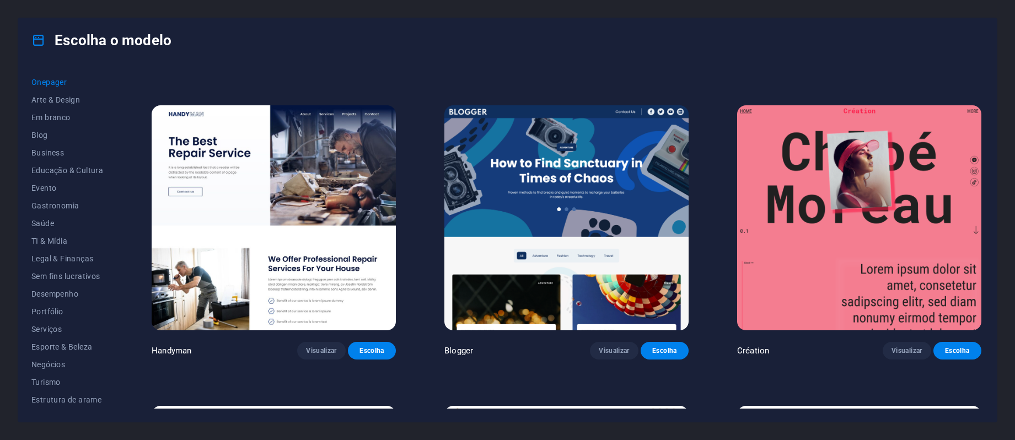
scroll to position [2058, 0]
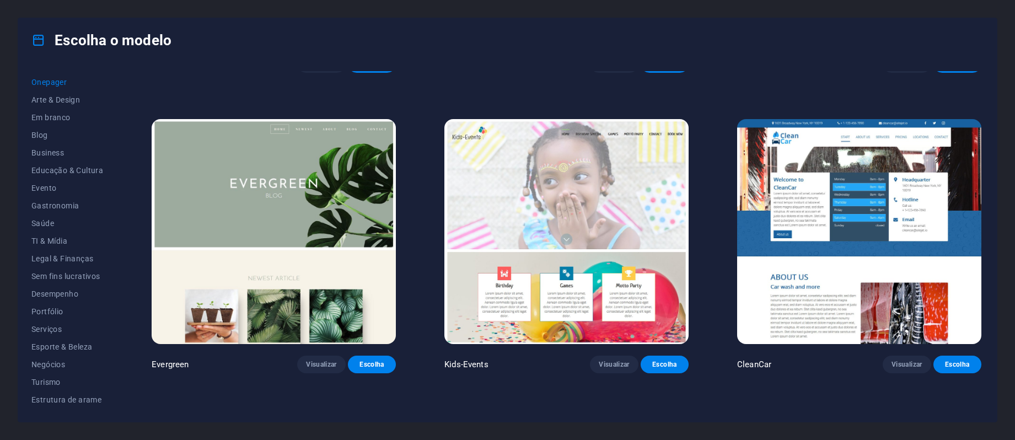
click at [327, 233] on img at bounding box center [274, 231] width 244 height 225
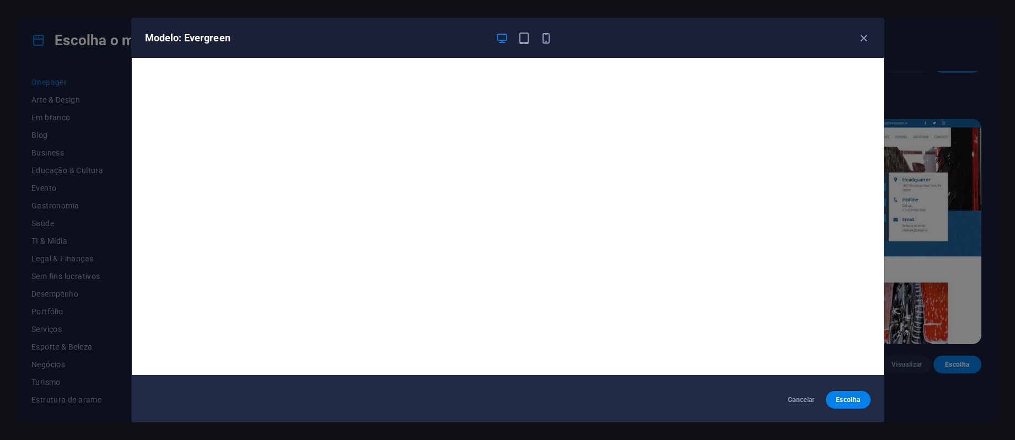
scroll to position [0, 0]
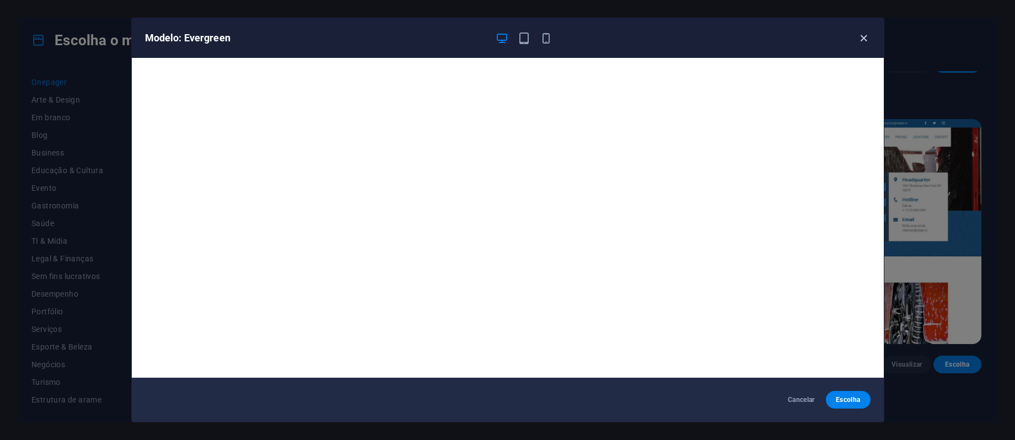
click at [861, 34] on icon "button" at bounding box center [863, 38] width 13 height 13
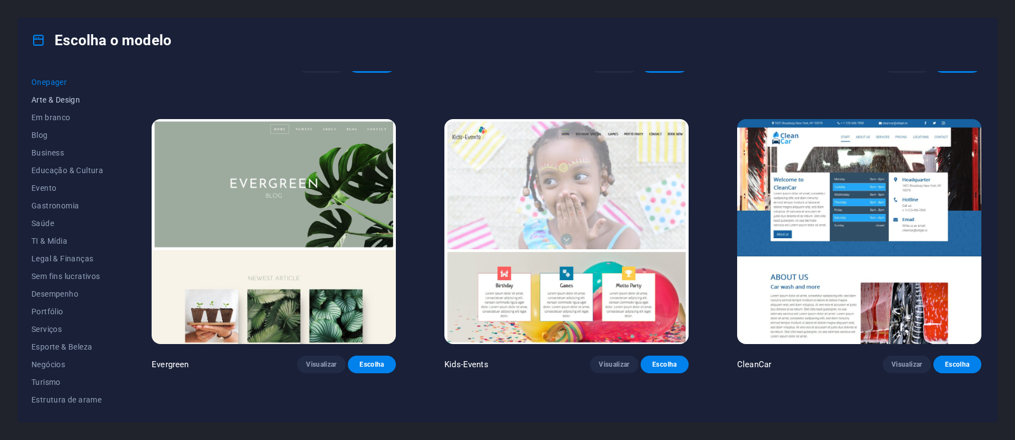
click at [79, 103] on span "Arte & Design" at bounding box center [67, 99] width 72 height 9
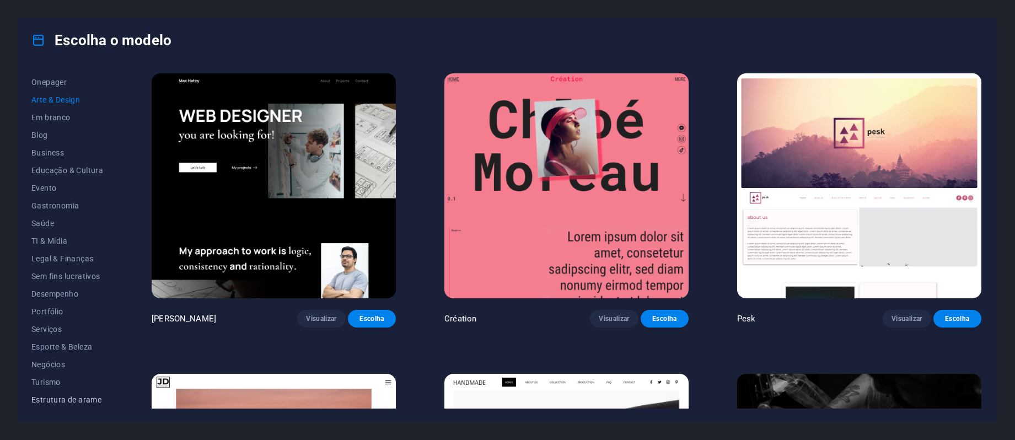
click at [66, 407] on button "Estrutura de arame" at bounding box center [67, 400] width 72 height 18
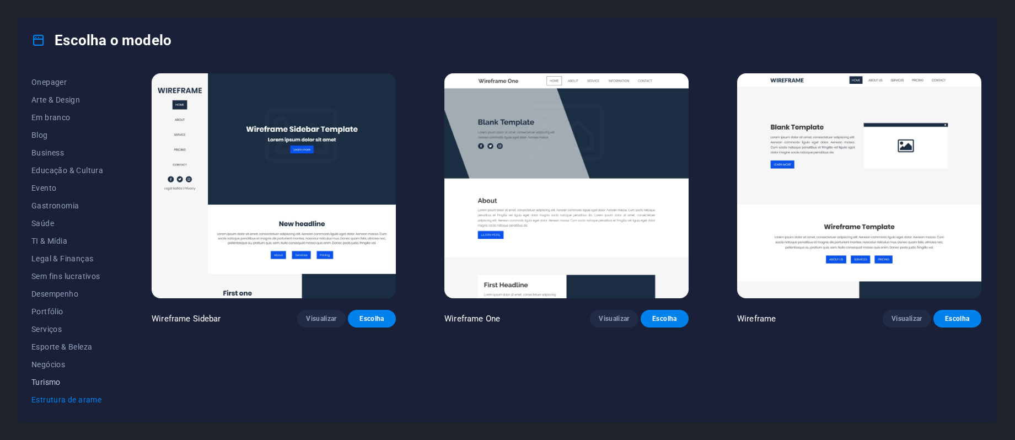
click at [41, 373] on div "Todos os Modelos Meus Modelos Novo Popular Landingpage Multipager Onepager Arte…" at bounding box center [73, 239] width 85 height 337
click at [42, 380] on span "Turismo" at bounding box center [67, 382] width 72 height 9
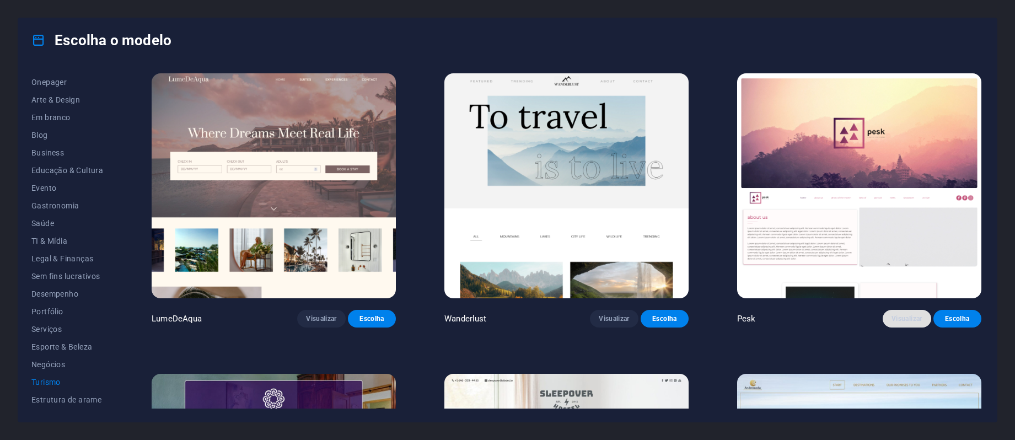
click at [891, 320] on span "Visualizar" at bounding box center [906, 318] width 30 height 9
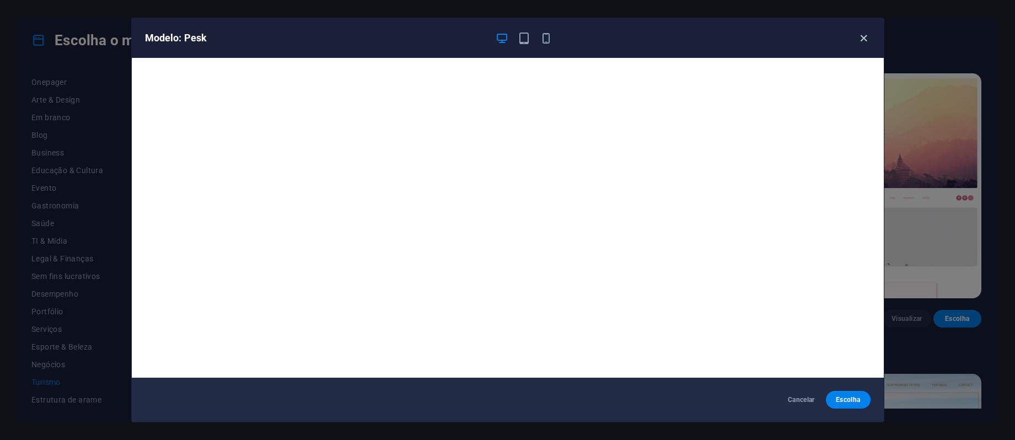
click at [860, 44] on icon "button" at bounding box center [863, 38] width 13 height 13
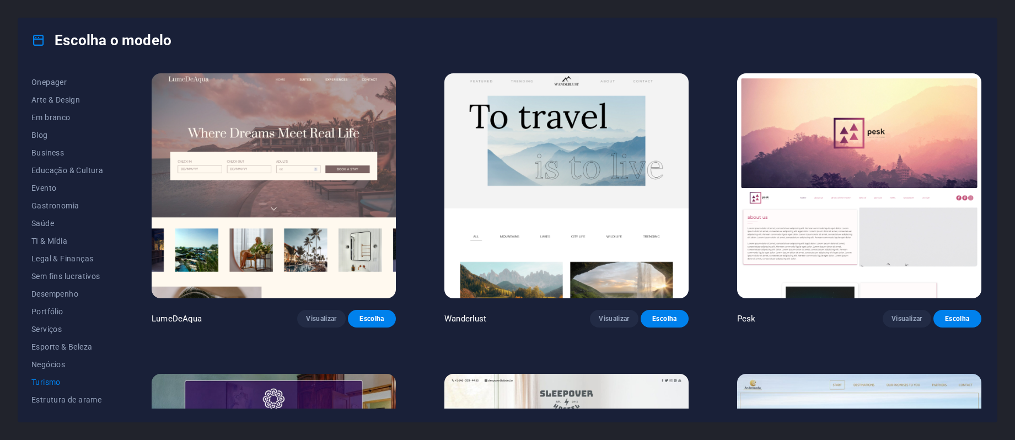
scroll to position [294, 0]
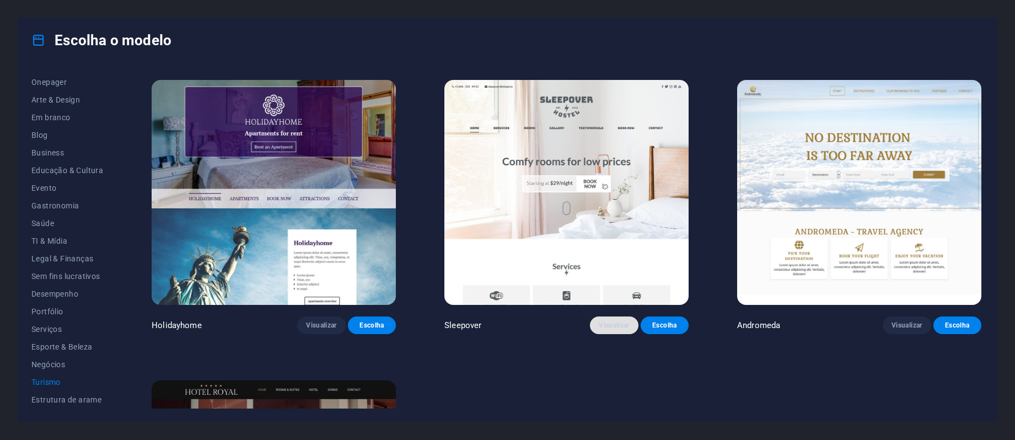
click at [622, 329] on button "Visualizar" at bounding box center [614, 325] width 48 height 18
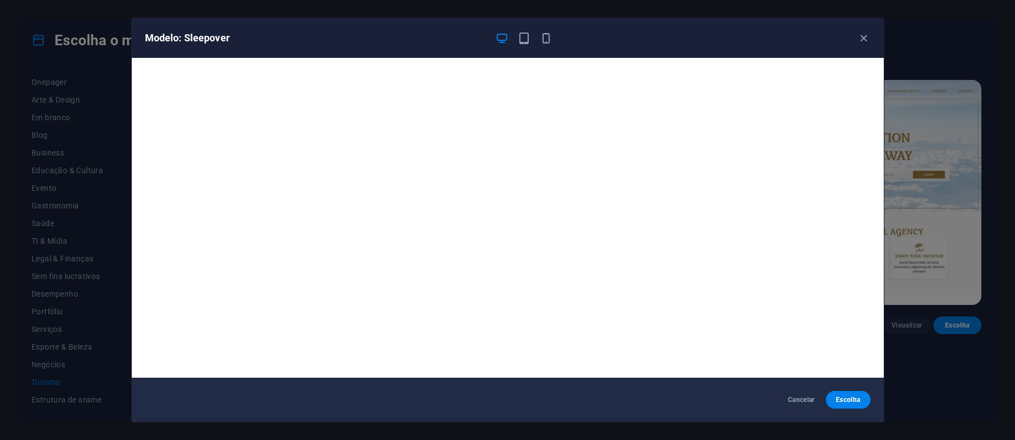
scroll to position [3, 0]
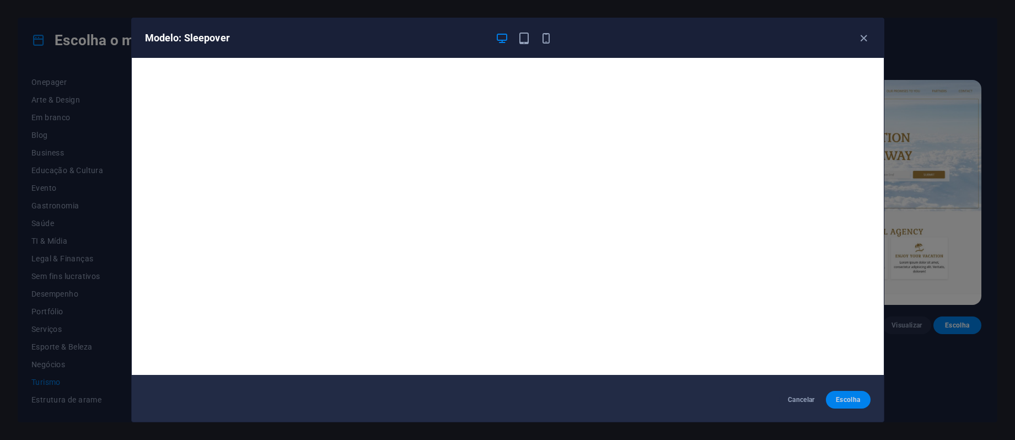
click at [841, 399] on span "Escolha" at bounding box center [847, 399] width 27 height 9
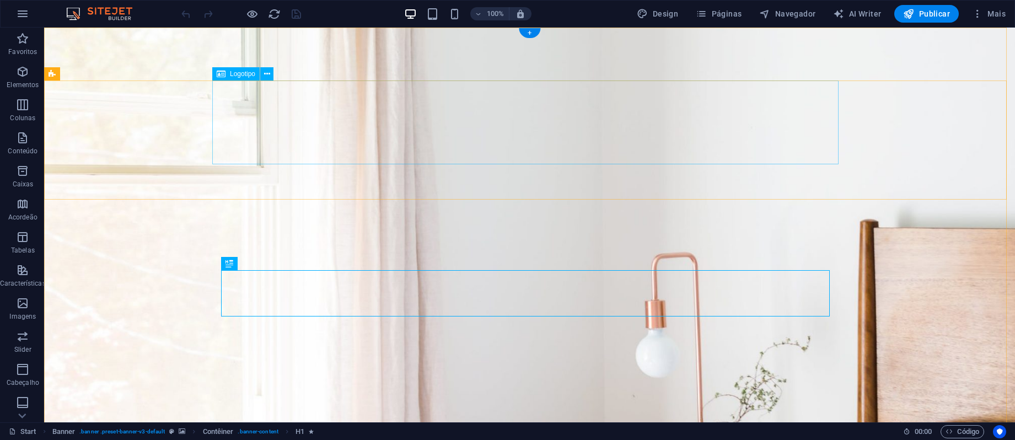
select select "px"
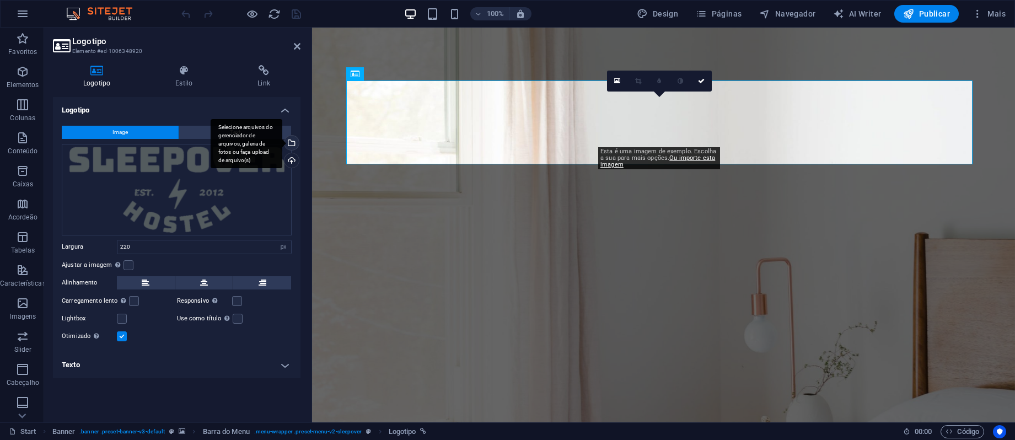
click at [293, 141] on div "Selecione arquivos do gerenciador de arquivos, galeria de fotos ou faça upload …" at bounding box center [290, 144] width 17 height 17
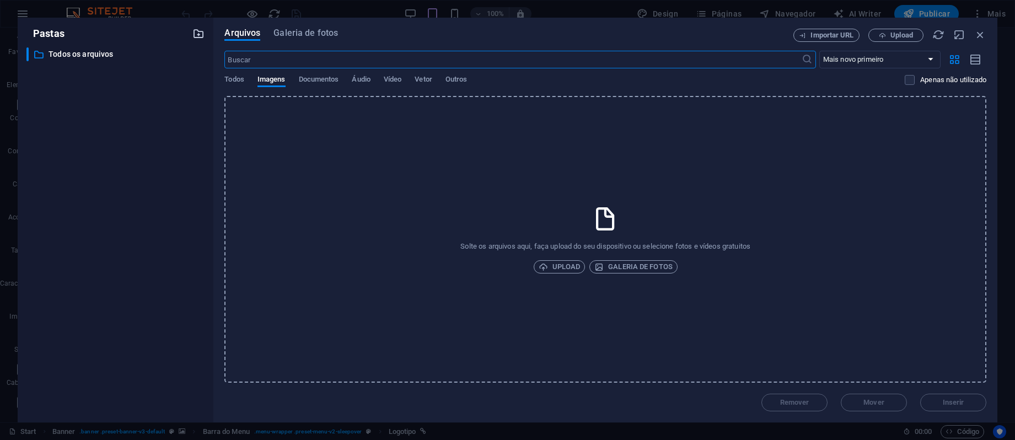
click at [200, 38] on icon "button" at bounding box center [198, 34] width 12 height 12
type input "Logo"
click at [71, 65] on p "Logo" at bounding box center [117, 70] width 136 height 13
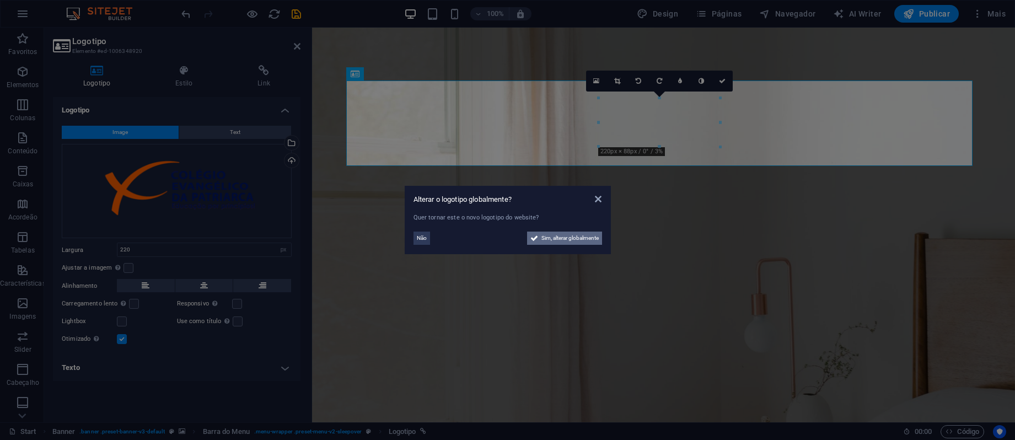
click at [582, 238] on span "Sim, alterar globalmente" at bounding box center [569, 237] width 57 height 13
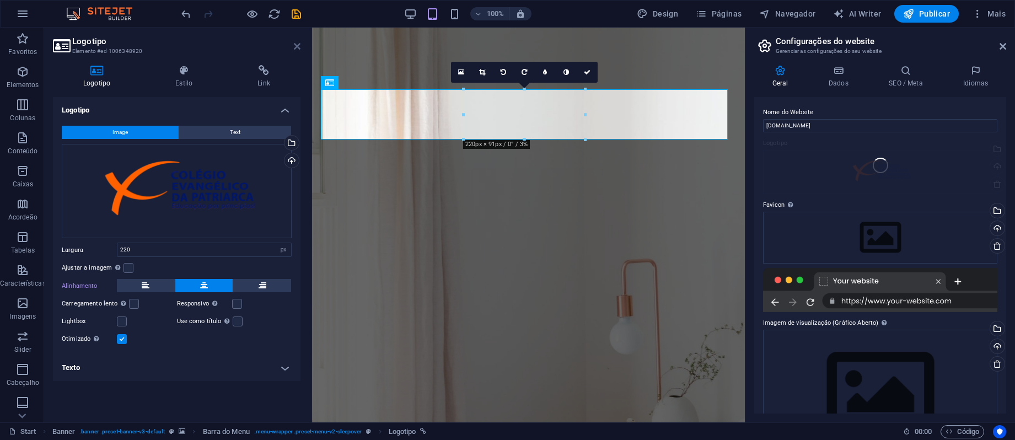
click at [298, 45] on icon at bounding box center [297, 46] width 7 height 9
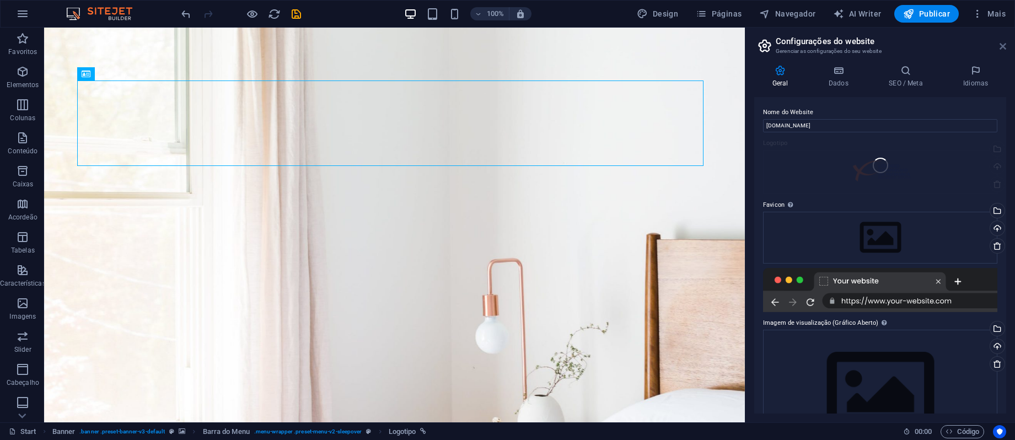
click at [1003, 42] on icon at bounding box center [1002, 46] width 7 height 9
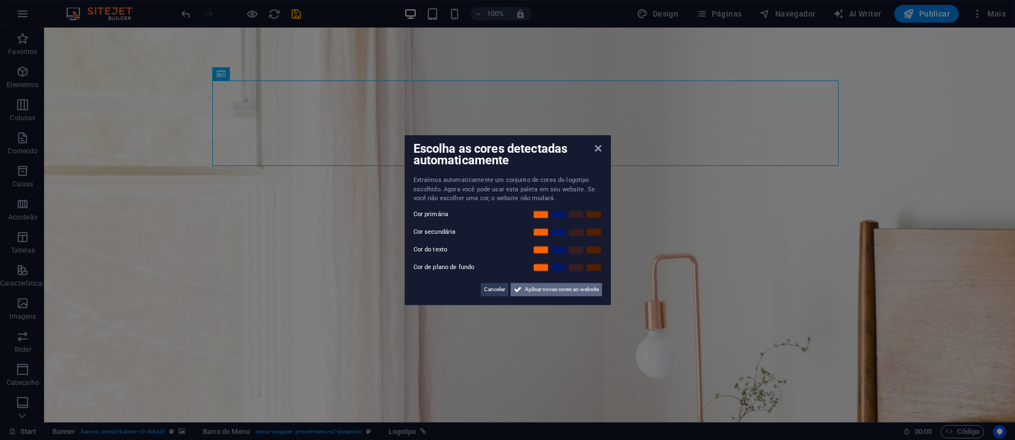
click at [547, 289] on span "Aplicar novas cores ao website" at bounding box center [562, 289] width 74 height 13
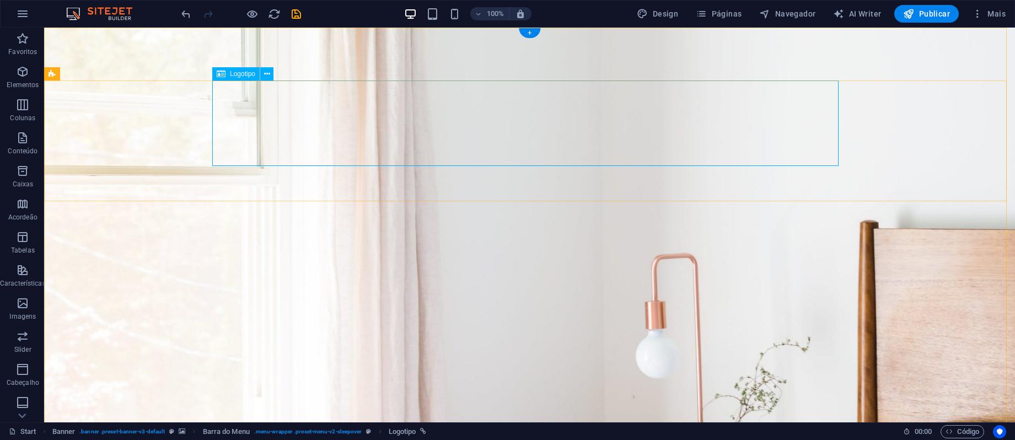
select select "px"
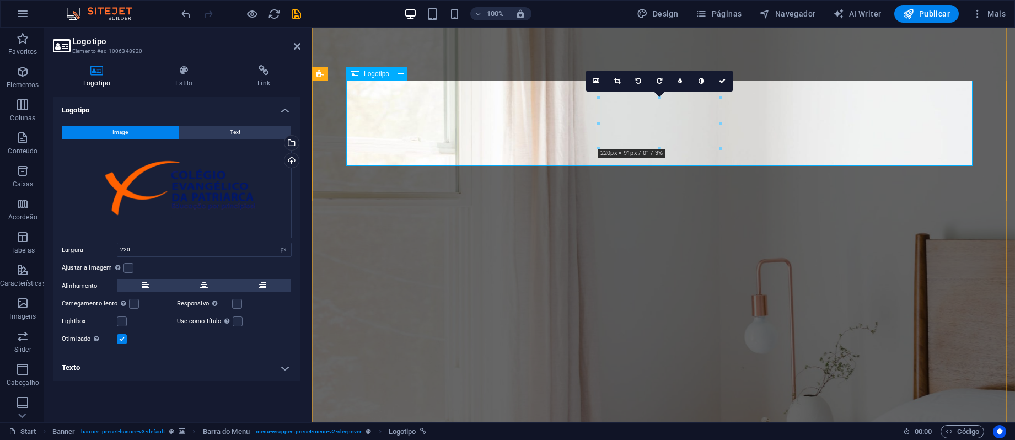
drag, startPoint x: 911, startPoint y: 174, endPoint x: 580, endPoint y: 145, distance: 332.0
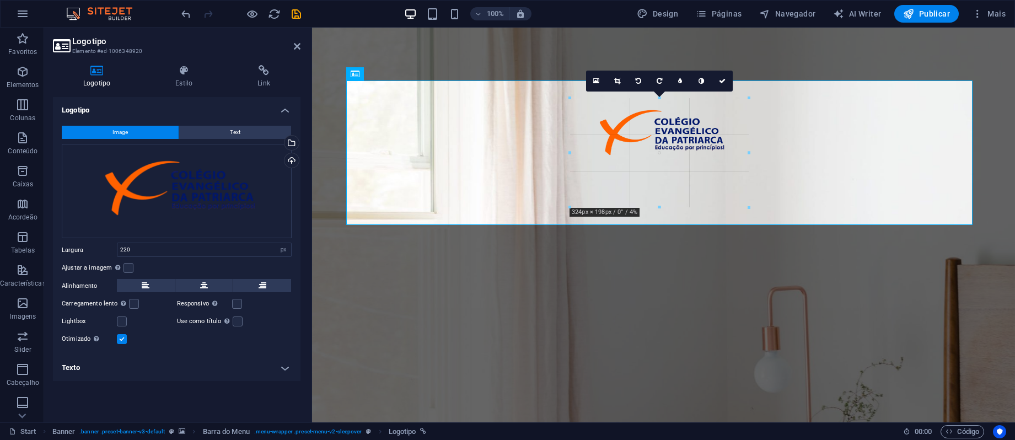
click at [545, 174] on div at bounding box center [659, 170] width 694 height 180
type input "324"
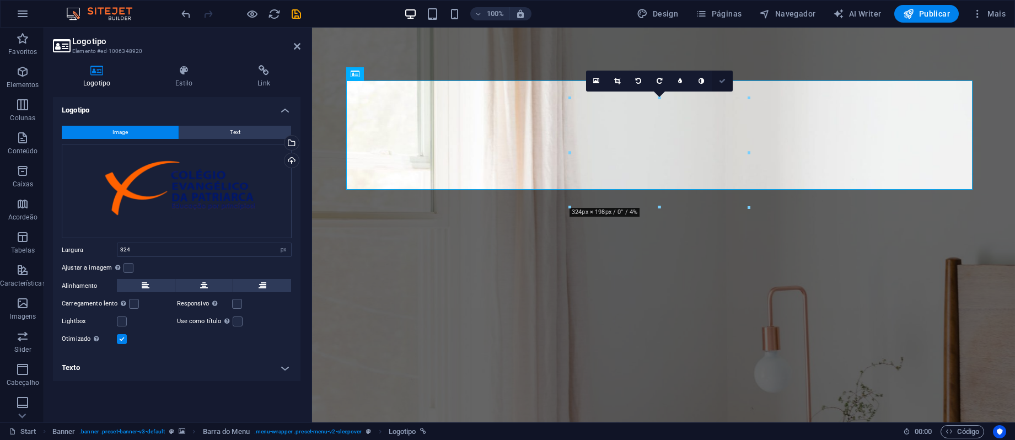
click at [720, 79] on icon at bounding box center [722, 81] width 7 height 7
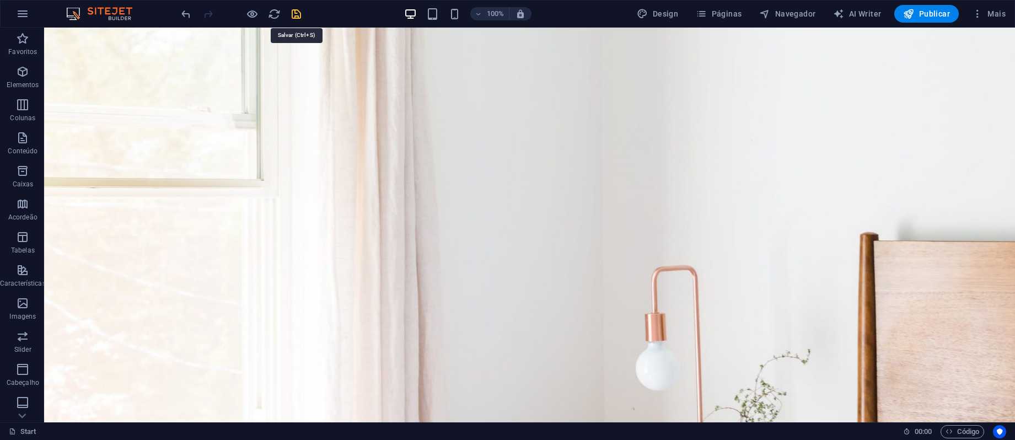
click at [297, 17] on icon "save" at bounding box center [296, 14] width 13 height 13
checkbox input "false"
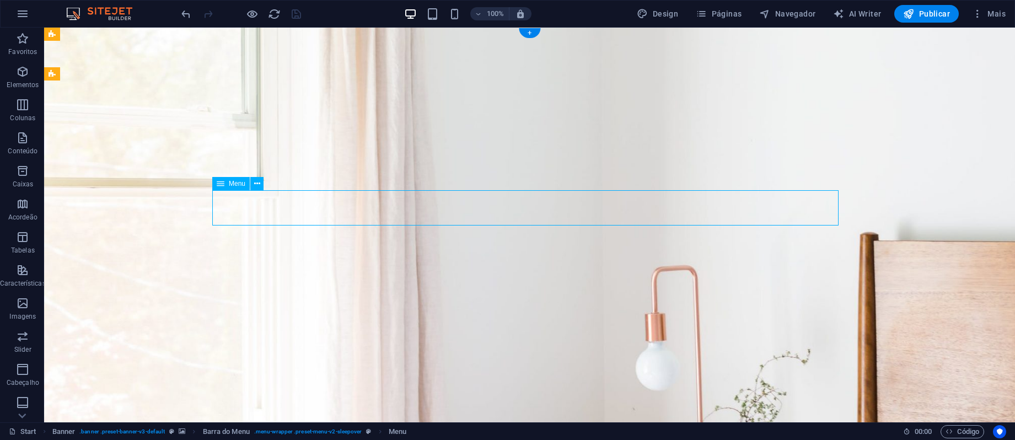
select select
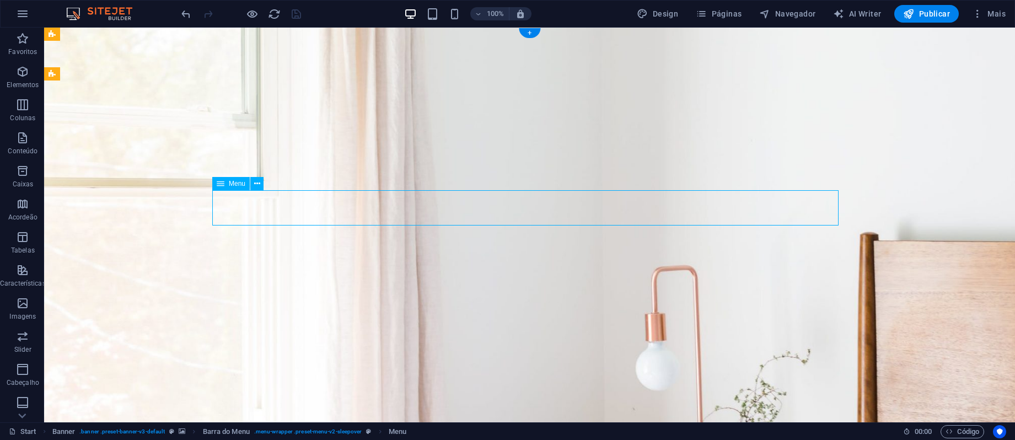
select select
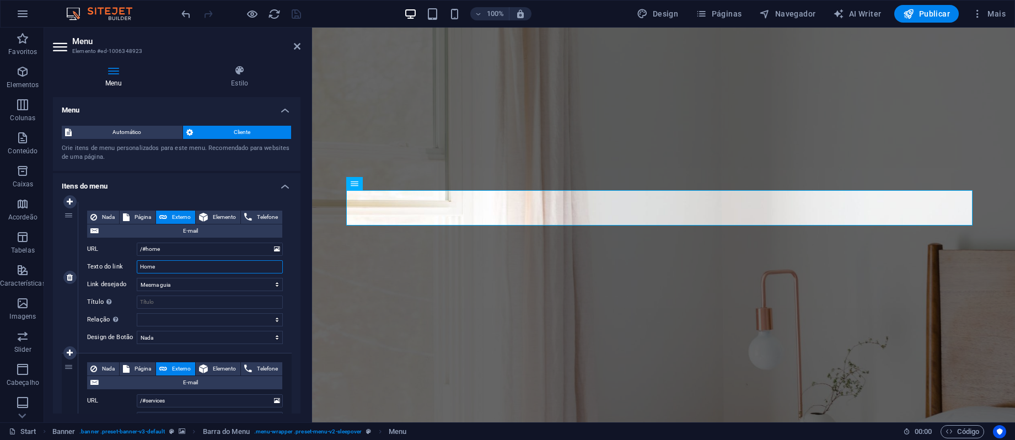
drag, startPoint x: 174, startPoint y: 267, endPoint x: 92, endPoint y: 268, distance: 82.1
click at [92, 268] on div "Texto do link Home" at bounding box center [185, 266] width 196 height 13
type input "In"
select select
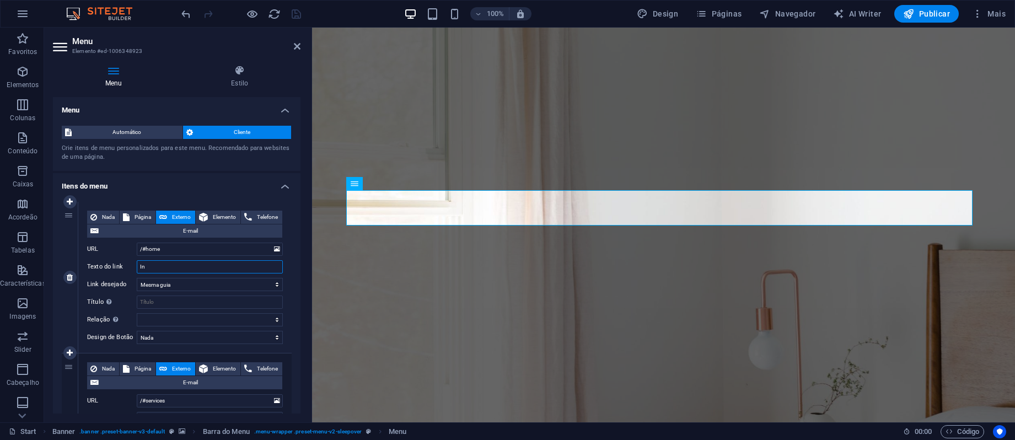
select select
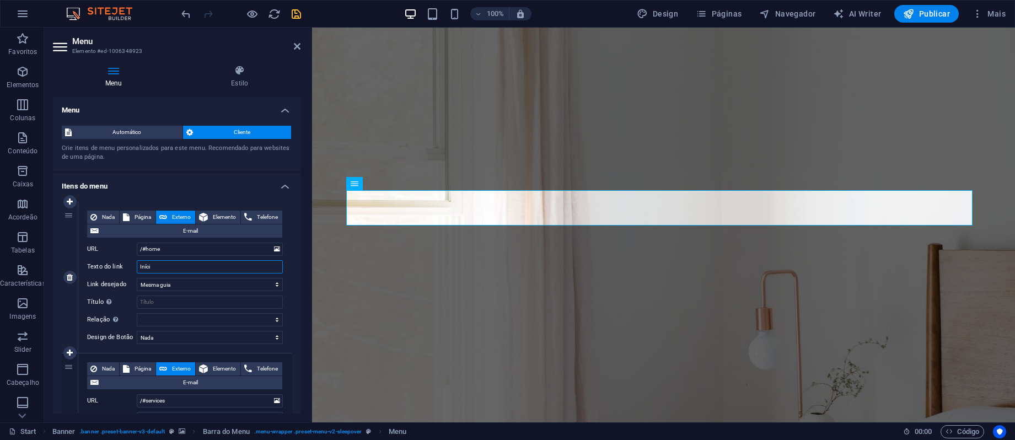
type input "Início"
select select
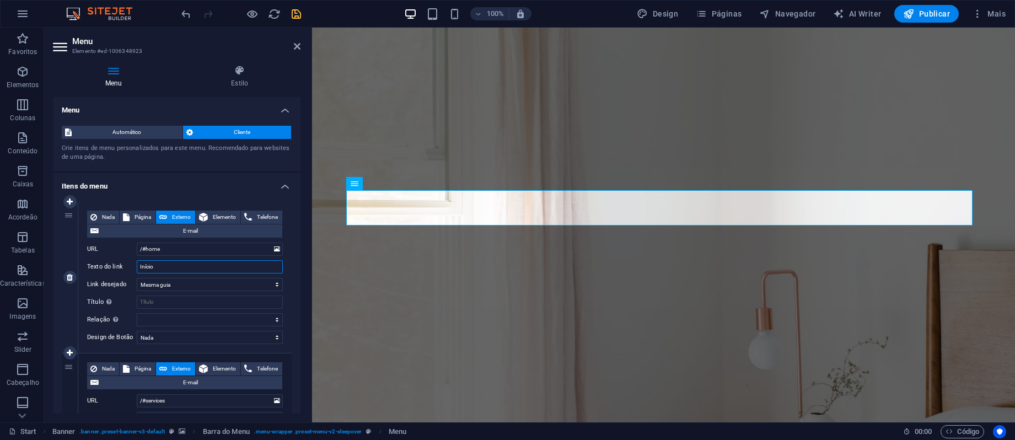
select select
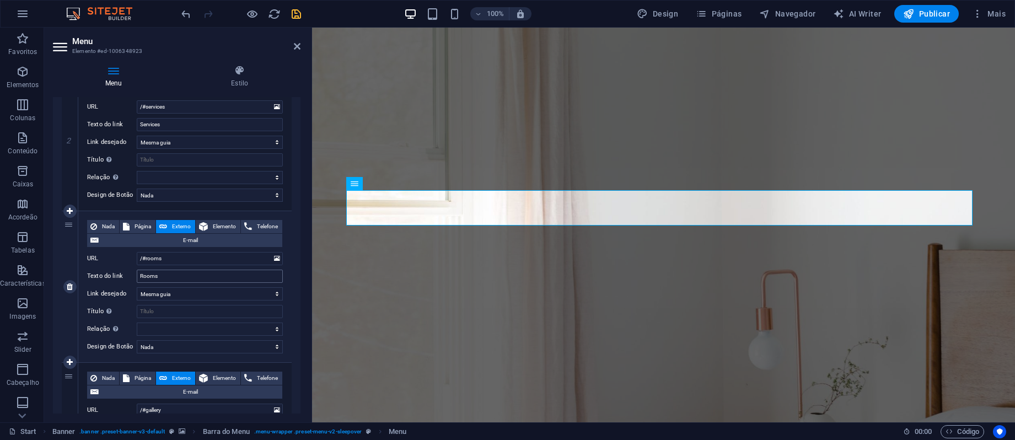
type input "Início"
drag, startPoint x: 191, startPoint y: 274, endPoint x: 123, endPoint y: 274, distance: 68.3
click at [123, 274] on div "Texto do link Rooms" at bounding box center [185, 276] width 196 height 13
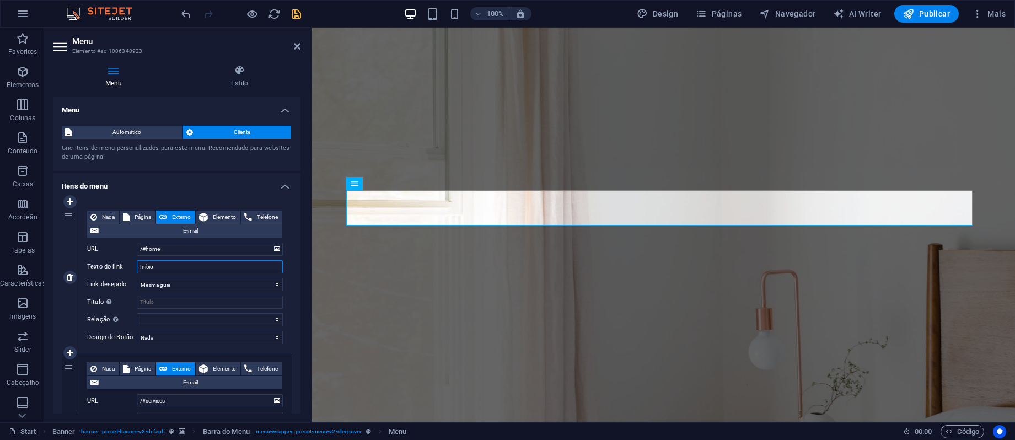
click at [189, 263] on input "Início" at bounding box center [210, 266] width 146 height 13
drag, startPoint x: 300, startPoint y: 137, endPoint x: 300, endPoint y: 148, distance: 11.0
click at [300, 148] on div "Menu Estilo Menu Automático Cliente Crie itens de menu personalizados para este…" at bounding box center [176, 239] width 265 height 366
drag, startPoint x: 297, startPoint y: 138, endPoint x: 300, endPoint y: 154, distance: 15.8
click at [300, 154] on div "Menu Estilo Menu Automático Cliente Crie itens de menu personalizados para este…" at bounding box center [176, 239] width 265 height 366
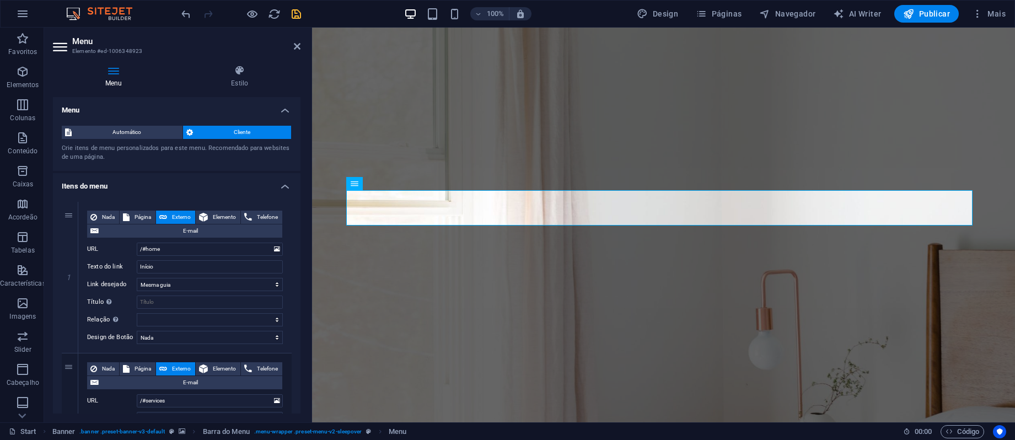
drag, startPoint x: 299, startPoint y: 169, endPoint x: 299, endPoint y: 182, distance: 12.7
click at [299, 182] on div "Menu Automático Cliente Crie itens de menu personalizados para este menu. Recom…" at bounding box center [176, 255] width 247 height 316
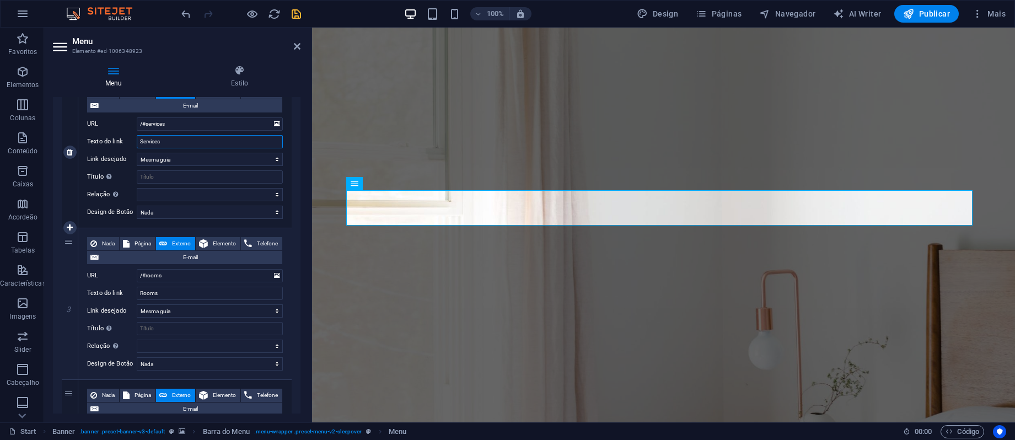
drag, startPoint x: 200, startPoint y: 142, endPoint x: 89, endPoint y: 142, distance: 110.8
click at [89, 142] on div "Texto do link Services" at bounding box center [185, 141] width 196 height 13
type input "que"
select select
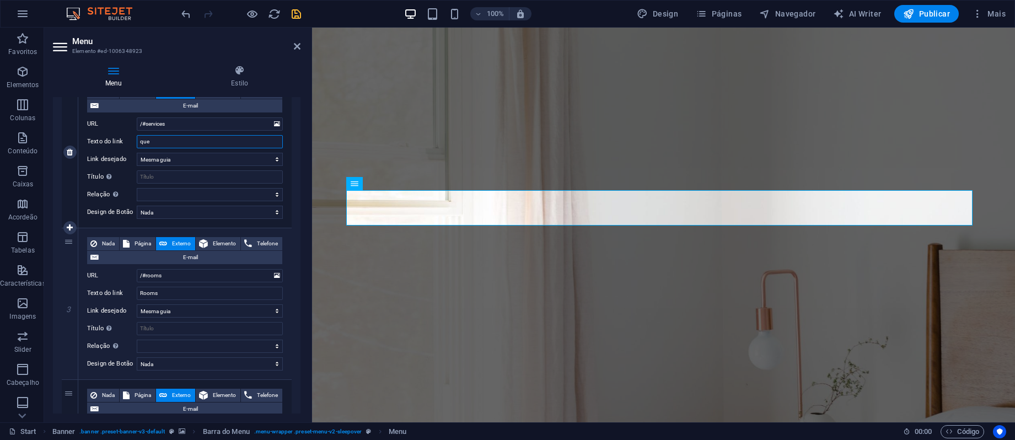
select select
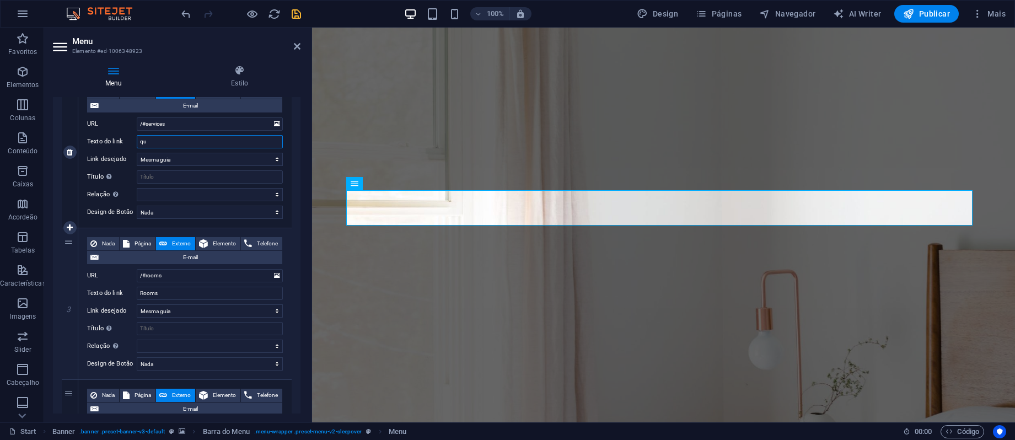
type input "q"
type input "Q"
select select
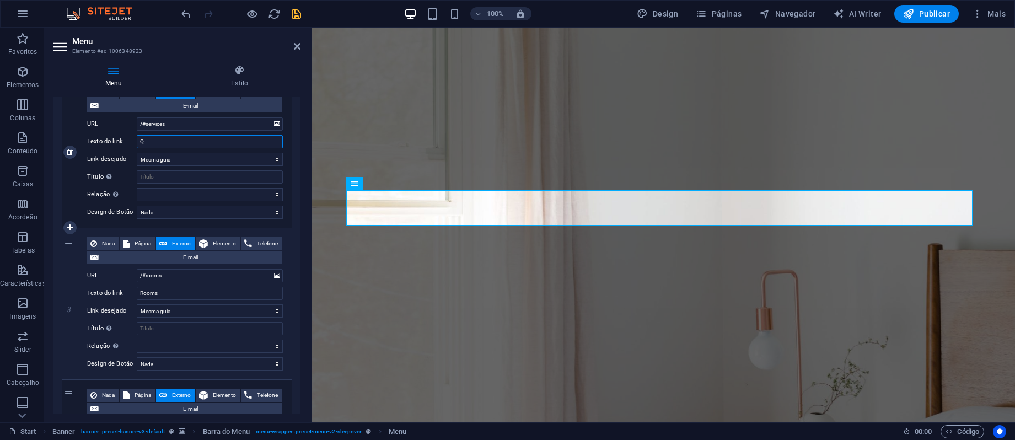
select select
type input "Qu"
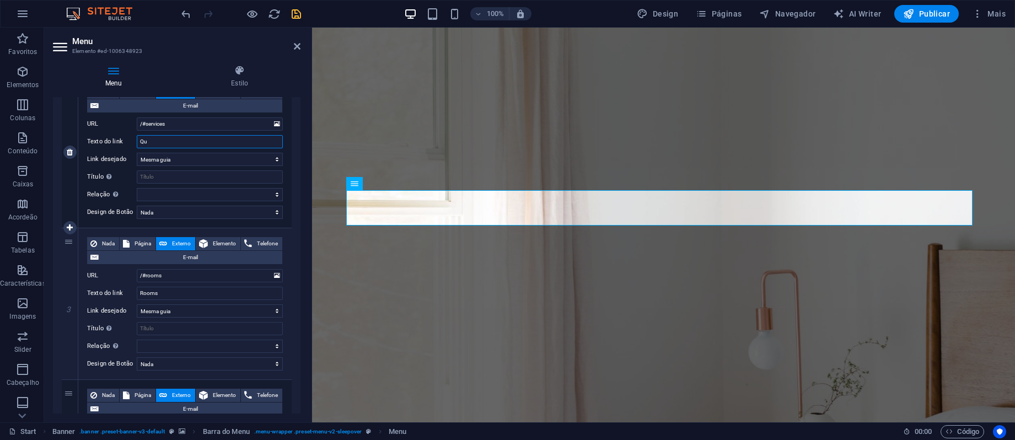
select select
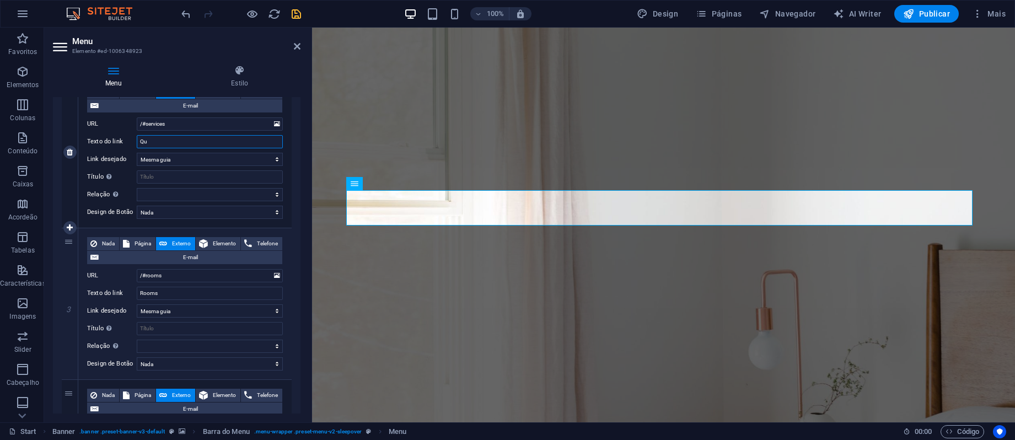
select select
type input "Quem"
select select
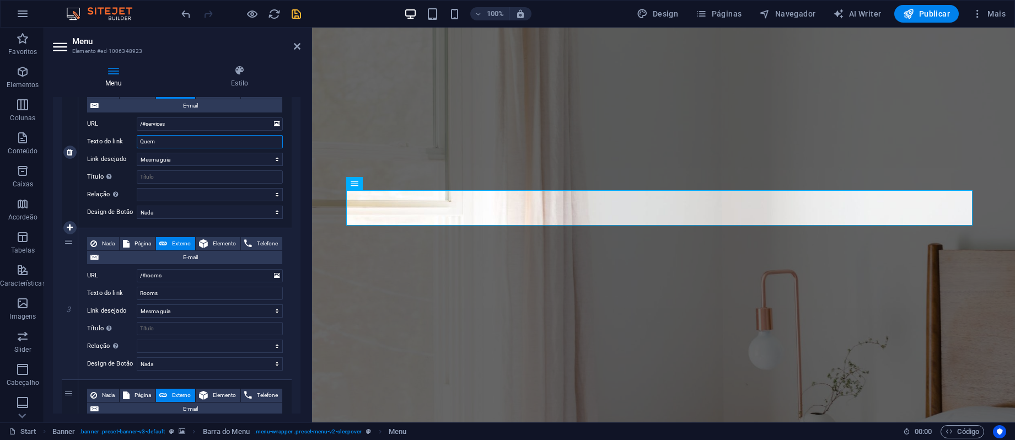
select select
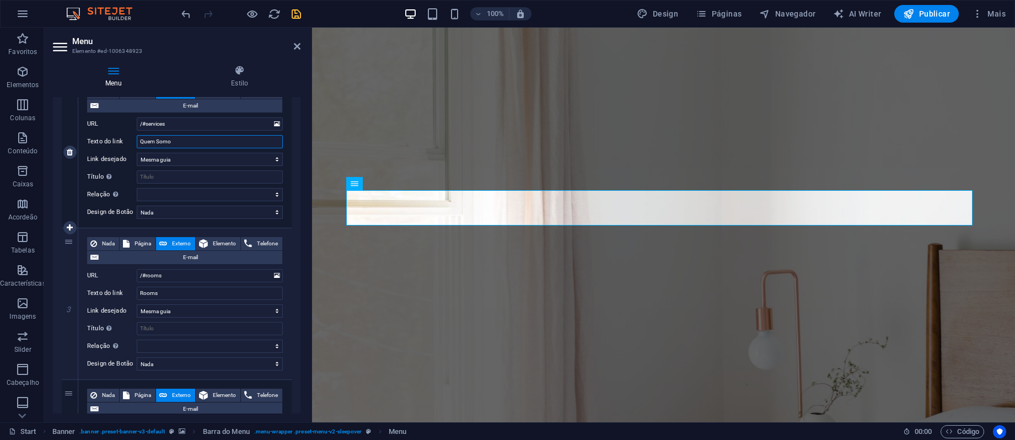
type input "Quem Somos"
select select
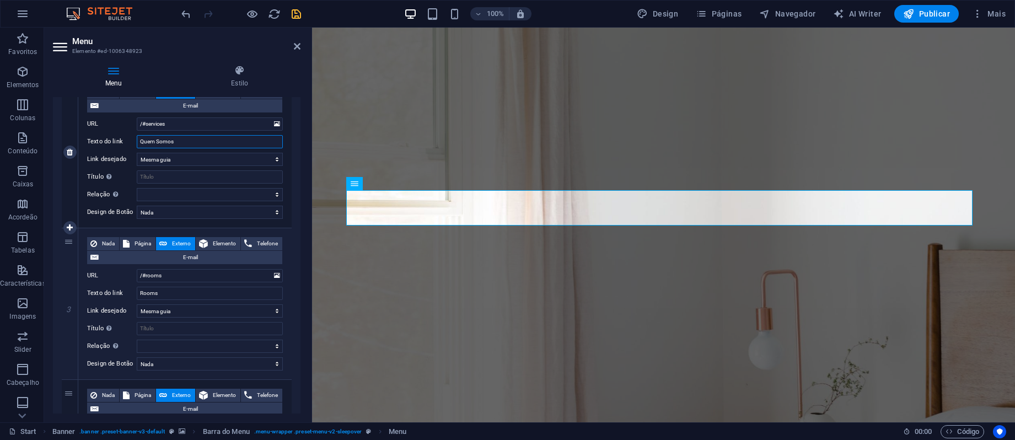
select select
type input "Quem Somos"
drag, startPoint x: 169, startPoint y: 293, endPoint x: 107, endPoint y: 284, distance: 62.4
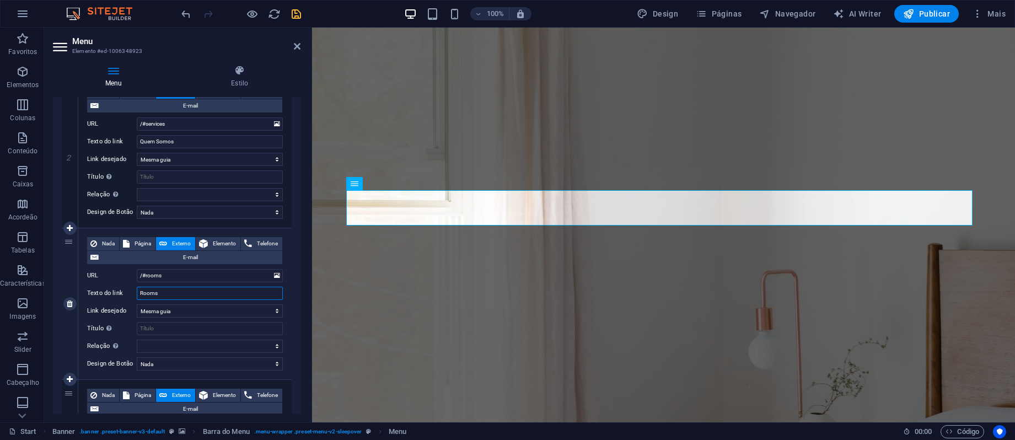
click at [107, 284] on div "Nada Página Externo Elemento Telefone E-mail Página Start Subpage Legal Notice …" at bounding box center [185, 295] width 196 height 116
click at [174, 295] on input "Rooms" at bounding box center [210, 293] width 146 height 13
drag, startPoint x: 190, startPoint y: 295, endPoint x: 108, endPoint y: 295, distance: 81.6
click at [108, 295] on div "Texto do link Rooms" at bounding box center [185, 293] width 196 height 13
type input "No"
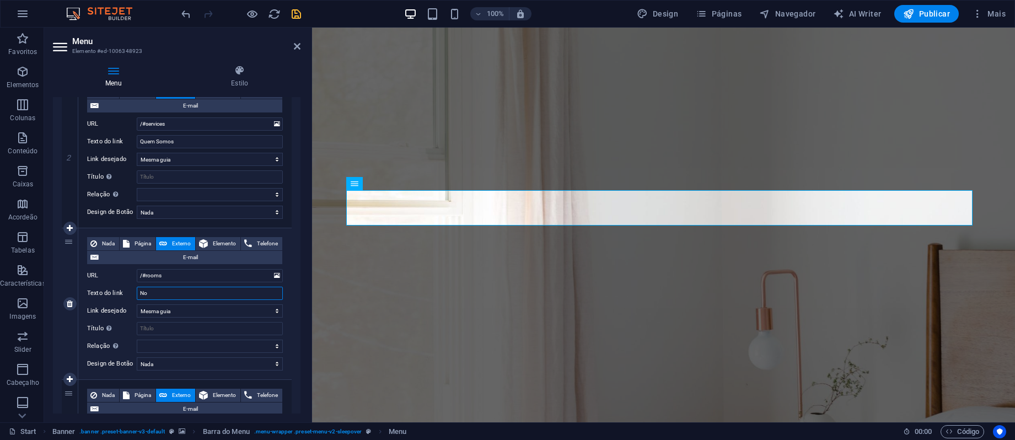
select select
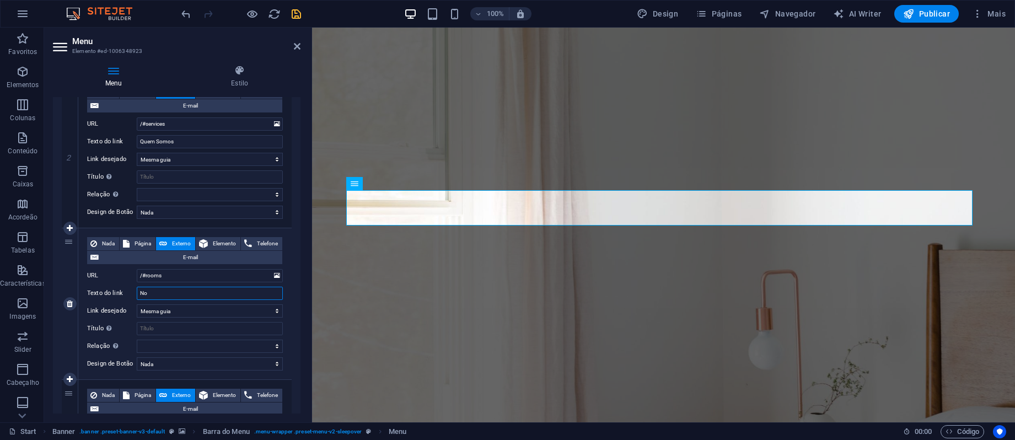
select select
type input "Novidades"
select select
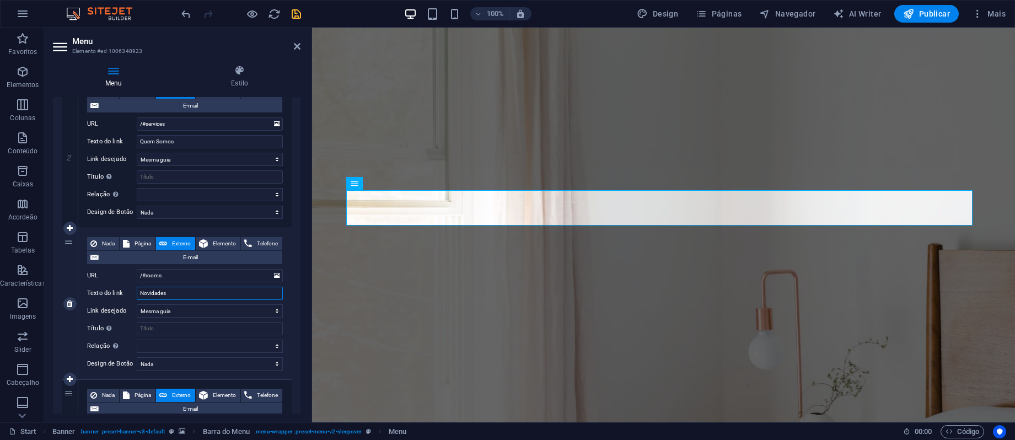
select select
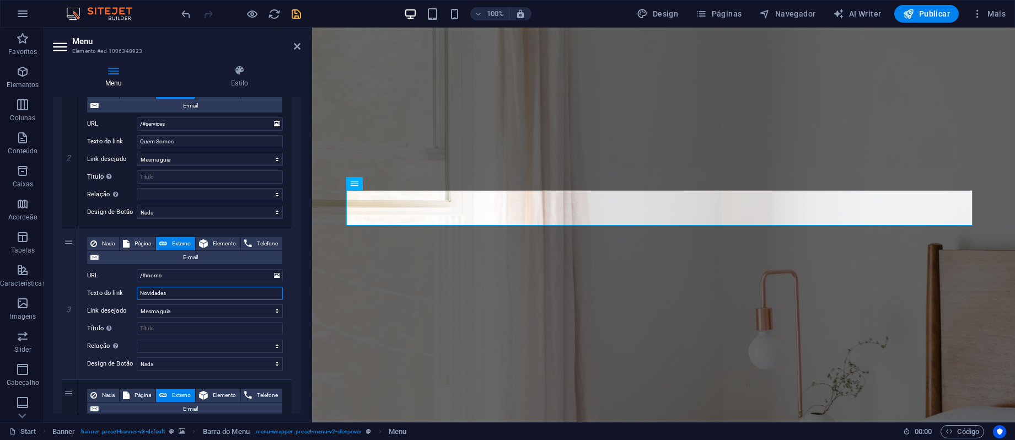
type input "Novidades"
drag, startPoint x: 301, startPoint y: 202, endPoint x: 301, endPoint y: 217, distance: 14.3
click at [301, 217] on div "Menu Estilo Menu Automático Cliente Crie itens de menu personalizados para este…" at bounding box center [176, 239] width 265 height 366
drag, startPoint x: 298, startPoint y: 211, endPoint x: 299, endPoint y: 237, distance: 26.0
click at [299, 237] on div "Menu Automático Cliente Crie itens de menu personalizados para este menu. Recom…" at bounding box center [176, 255] width 247 height 316
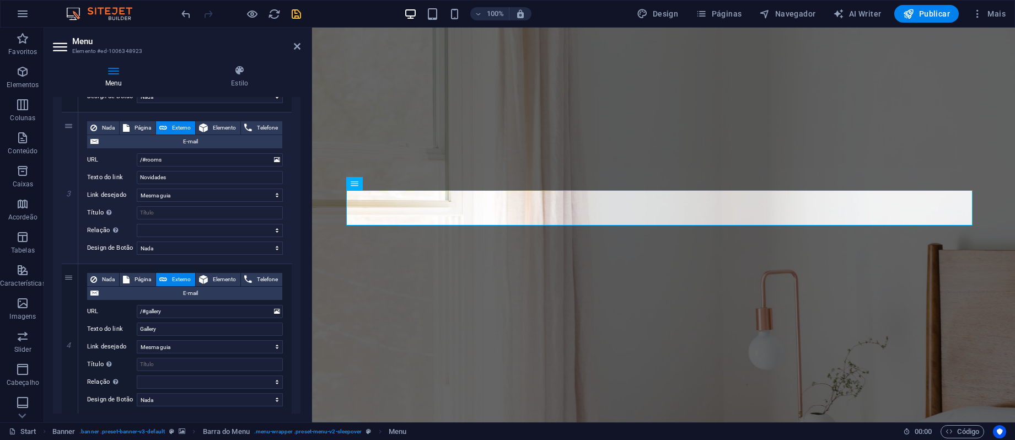
scroll to position [430, 0]
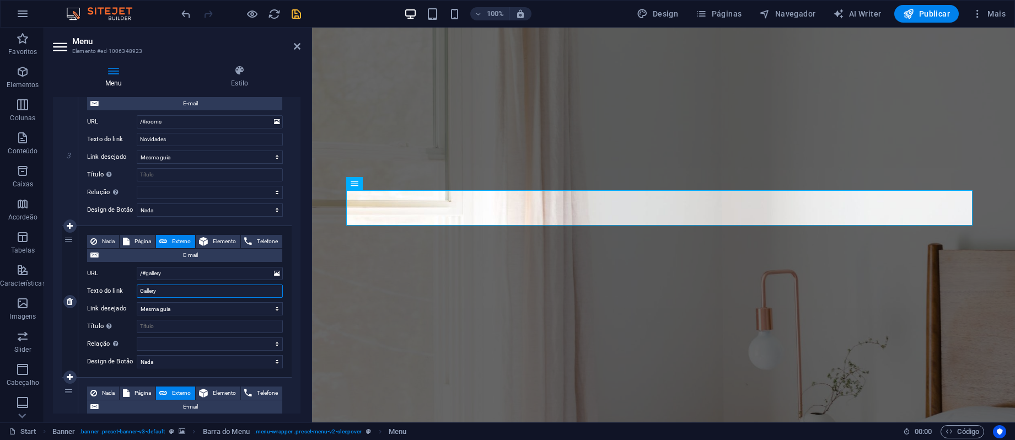
click at [174, 294] on input "Gallery" at bounding box center [210, 290] width 146 height 13
drag, startPoint x: 171, startPoint y: 286, endPoint x: 107, endPoint y: 294, distance: 65.0
click at [107, 294] on div "Texto do link Gallery" at bounding box center [185, 290] width 196 height 13
click at [70, 300] on icon at bounding box center [70, 302] width 6 height 8
select select
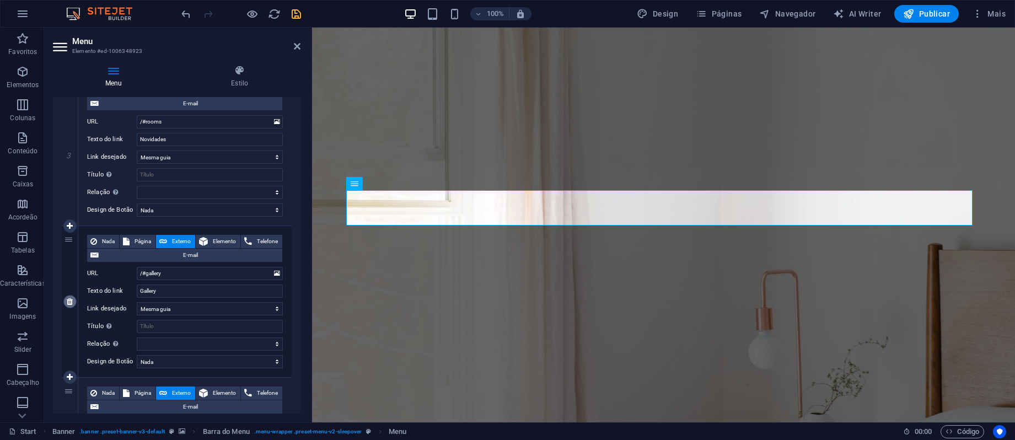
select select
type input "/#testimonials"
type input "Testimonials"
select select
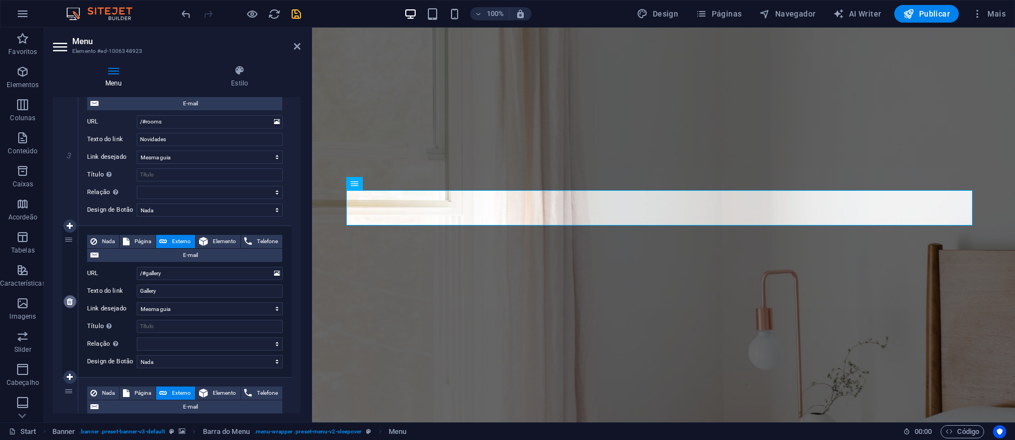
type input "/#book-now"
type input "Book now"
select select
type input "/#contact"
type input "Contact"
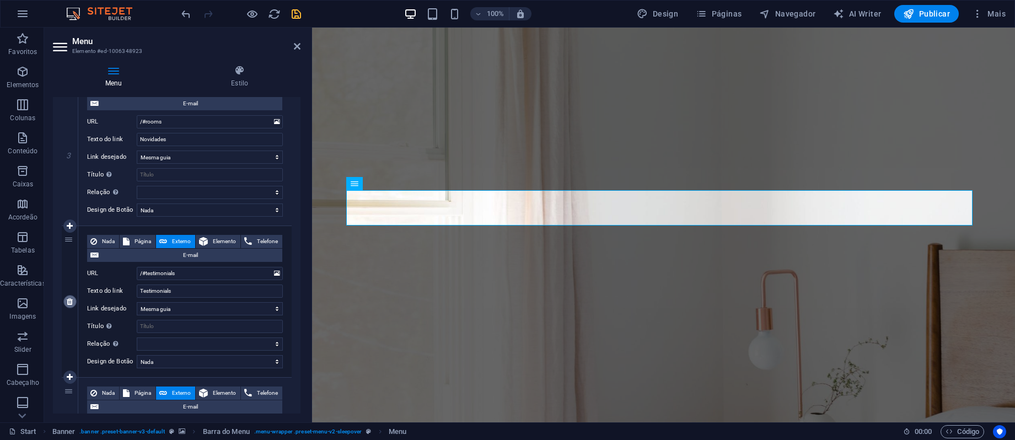
select select
type input "/#gallery"
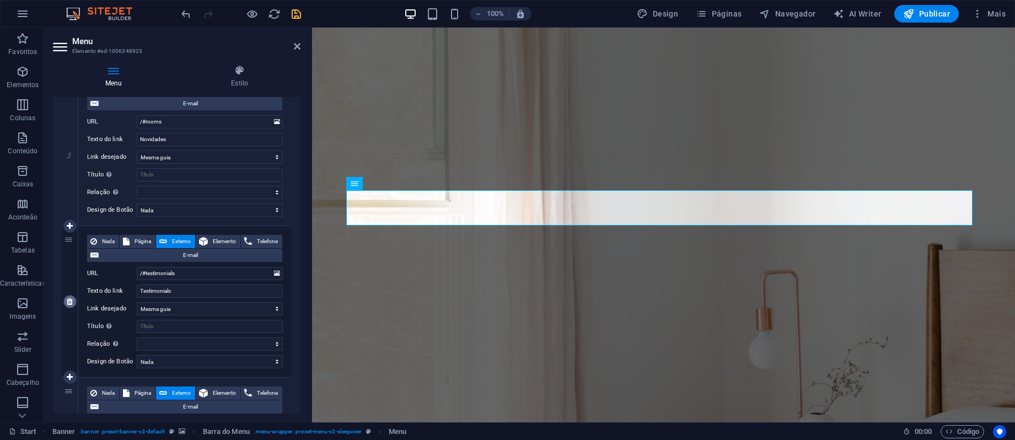
type input "Gallery"
select select
type input "/#testimonials"
type input "Testimonials"
select select
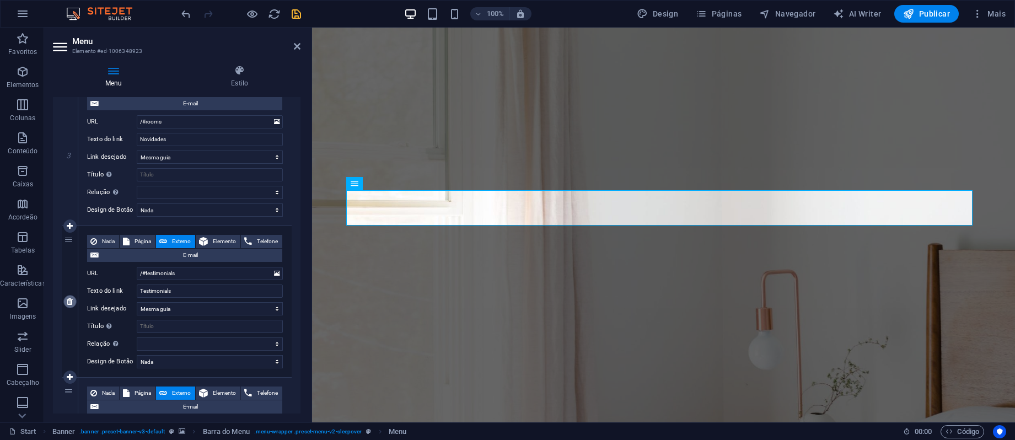
type input "/#book-now"
type input "Book now"
select select
click at [299, 50] on icon at bounding box center [297, 46] width 7 height 9
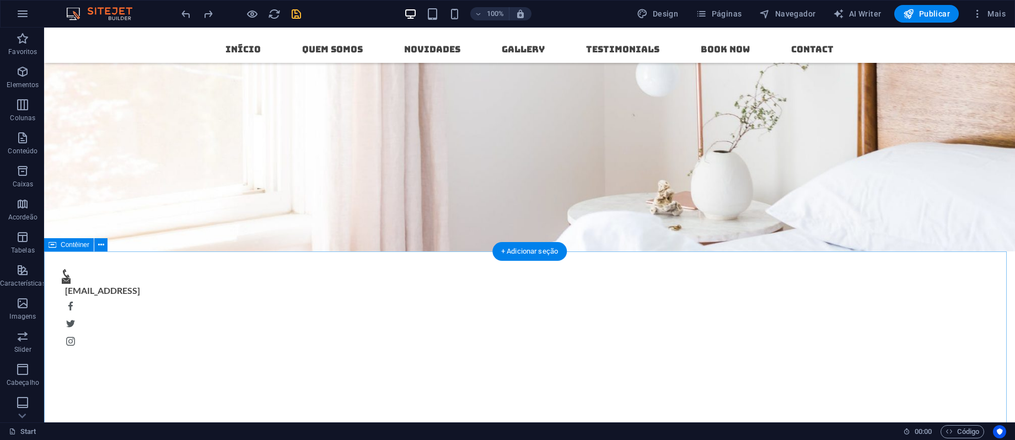
scroll to position [0, 0]
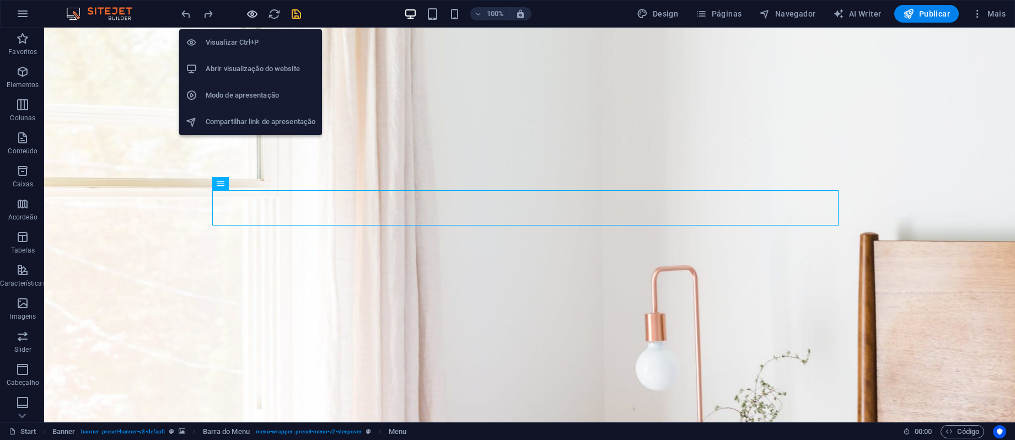
click at [255, 13] on icon "button" at bounding box center [252, 14] width 13 height 13
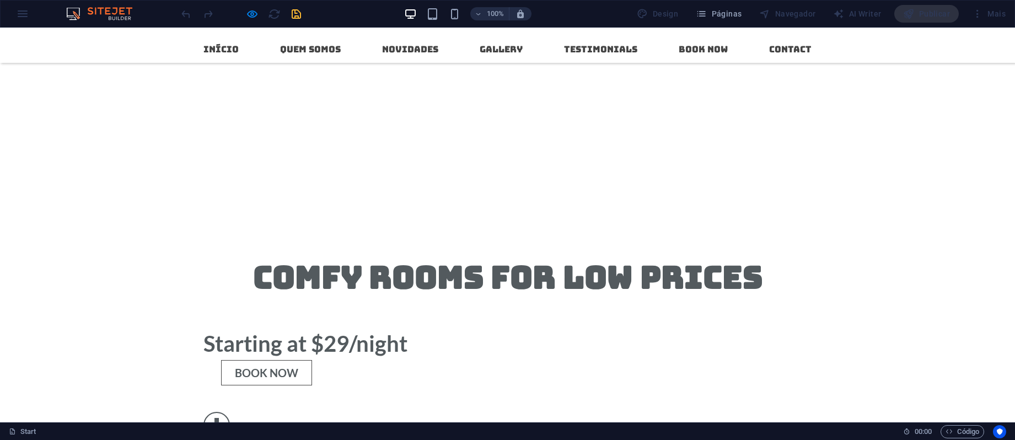
scroll to position [35, 0]
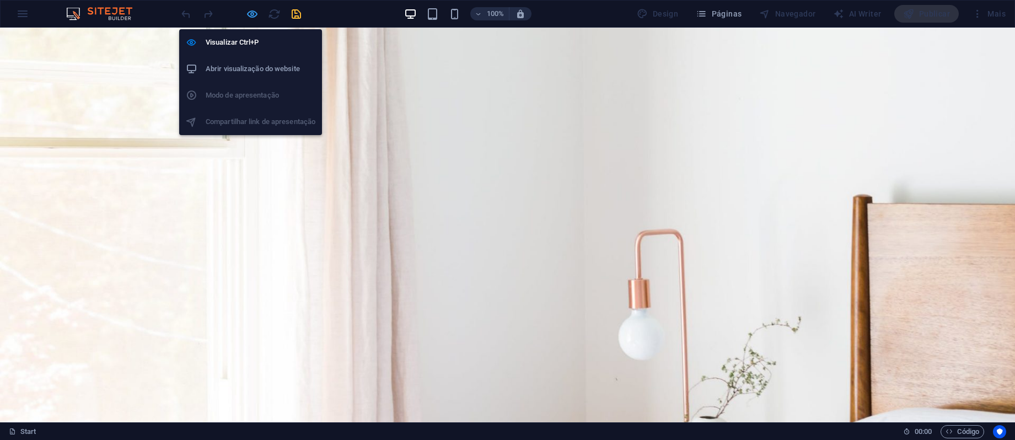
click at [249, 14] on icon "button" at bounding box center [252, 14] width 13 height 13
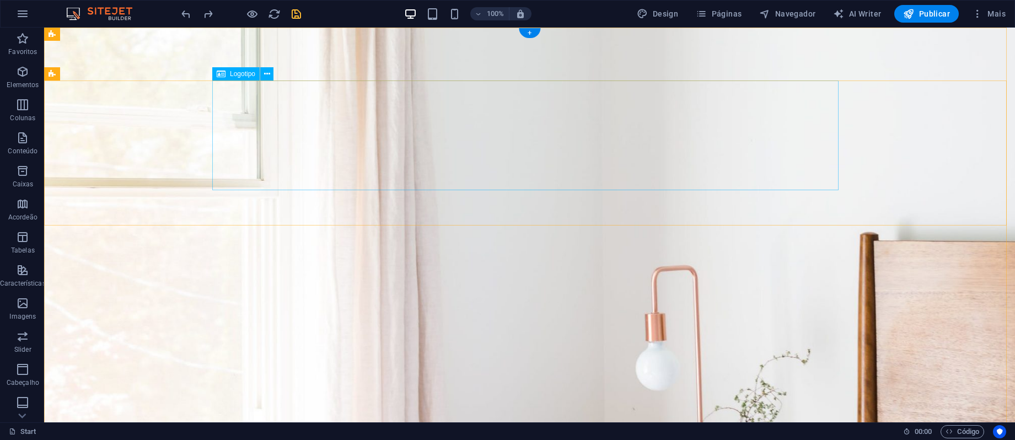
scroll to position [294, 0]
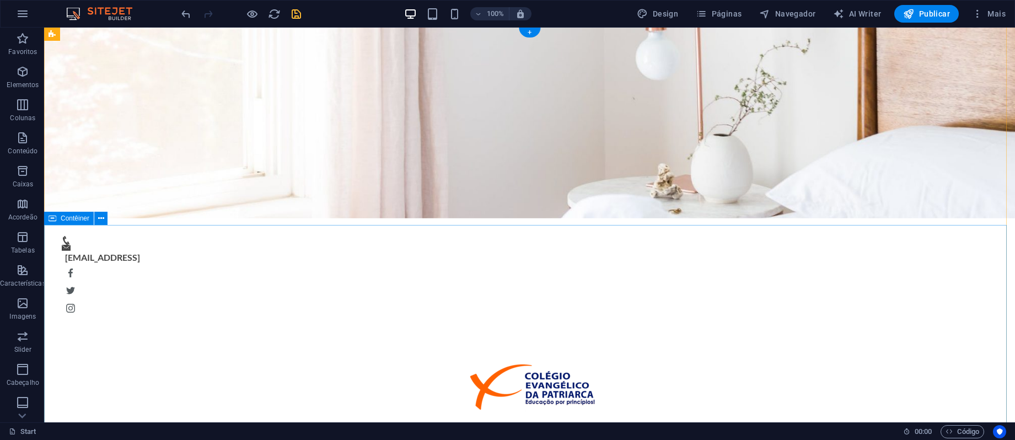
scroll to position [0, 0]
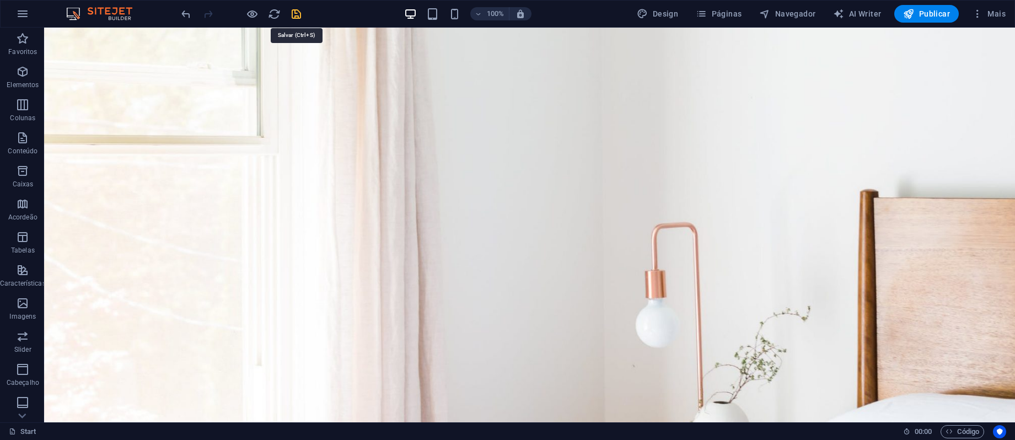
click at [295, 17] on icon "save" at bounding box center [296, 14] width 13 height 13
checkbox input "false"
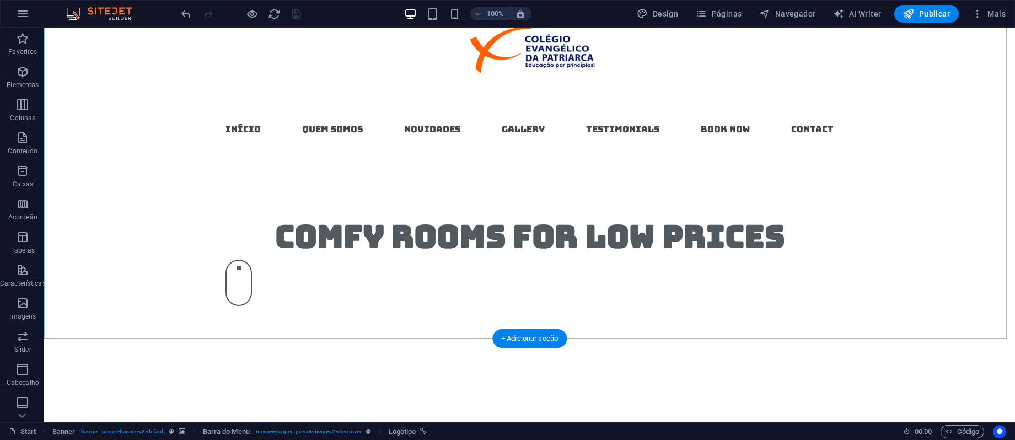
scroll to position [588, 0]
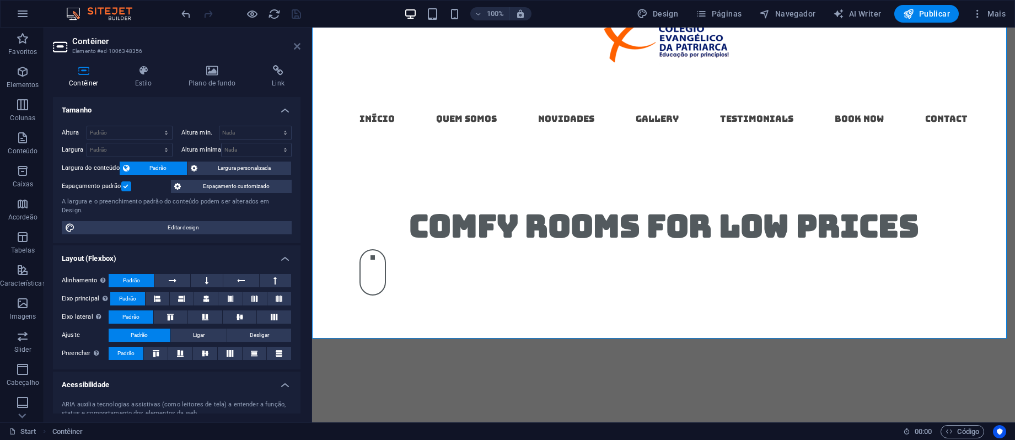
drag, startPoint x: 298, startPoint y: 50, endPoint x: 266, endPoint y: 47, distance: 32.7
click at [298, 50] on icon at bounding box center [297, 46] width 7 height 9
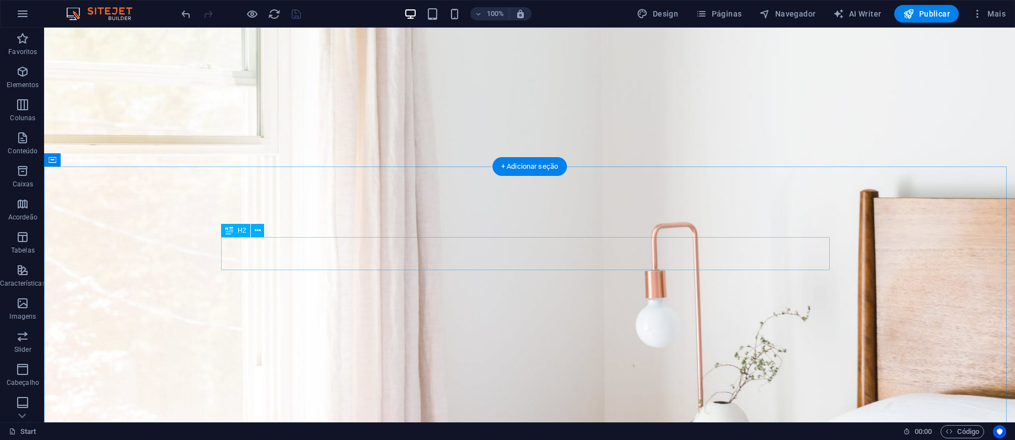
scroll to position [294, 0]
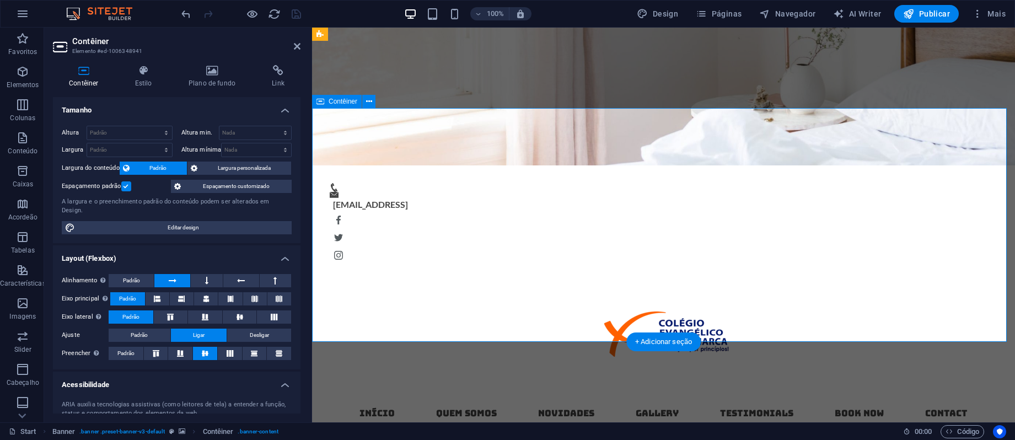
scroll to position [117, 0]
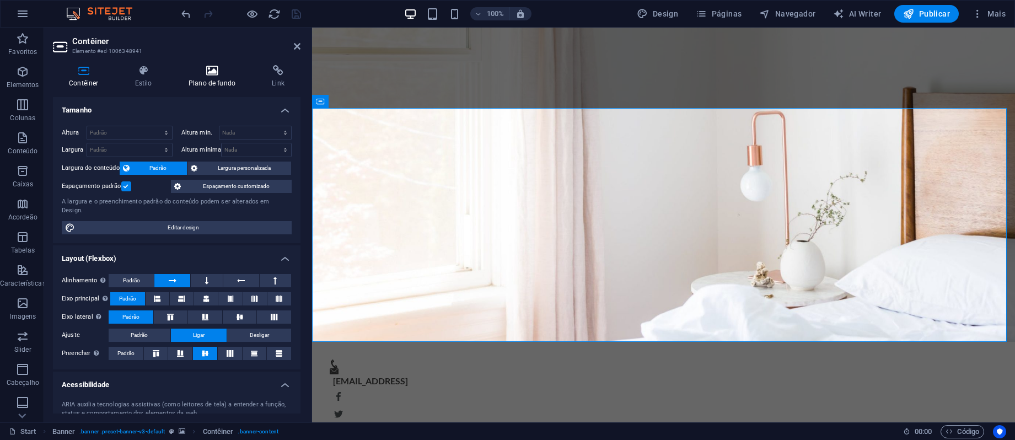
click at [217, 77] on h4 "Plano de fundo" at bounding box center [214, 76] width 83 height 23
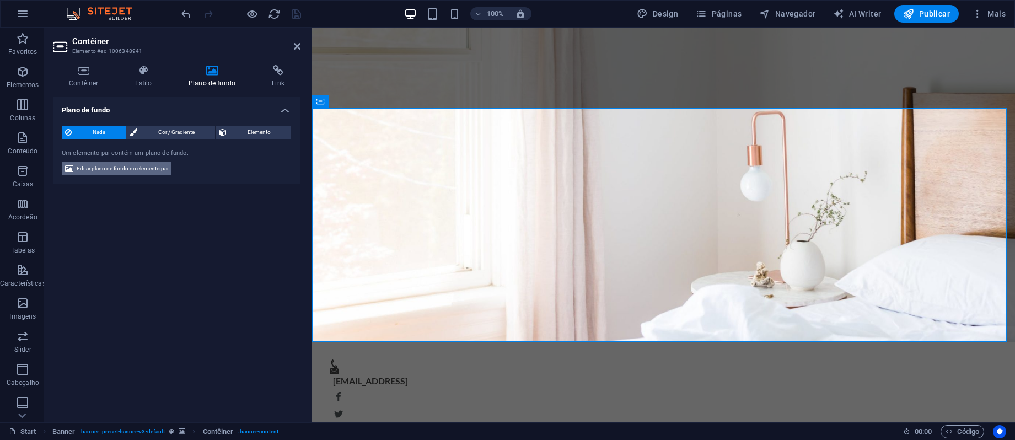
click at [142, 174] on span "Editar plano de fundo no elemento pai" at bounding box center [122, 168] width 91 height 13
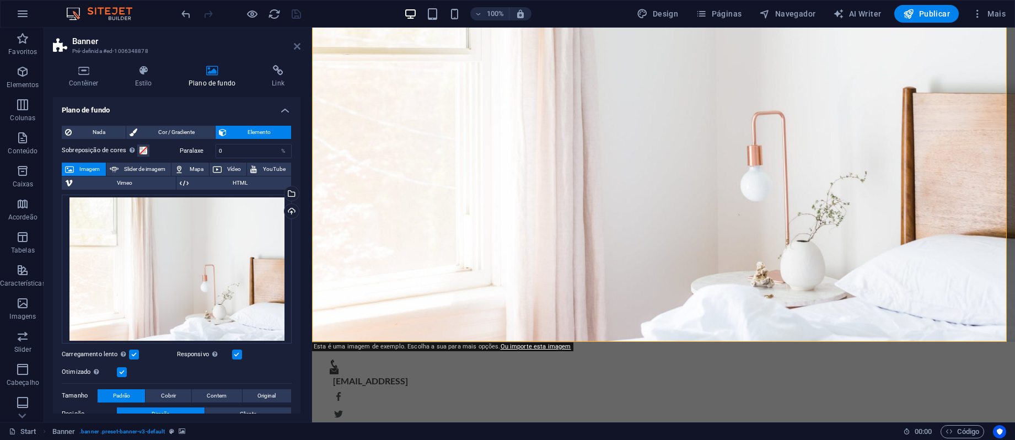
click at [296, 42] on icon at bounding box center [297, 46] width 7 height 9
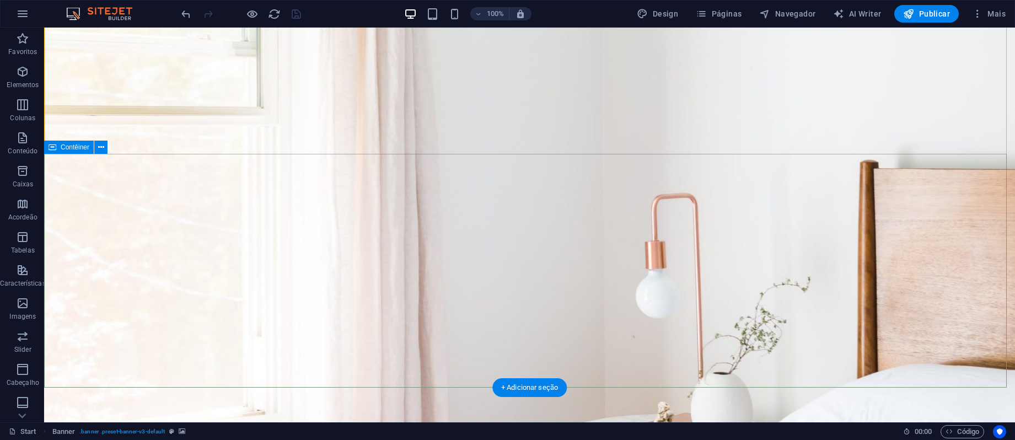
scroll to position [0, 0]
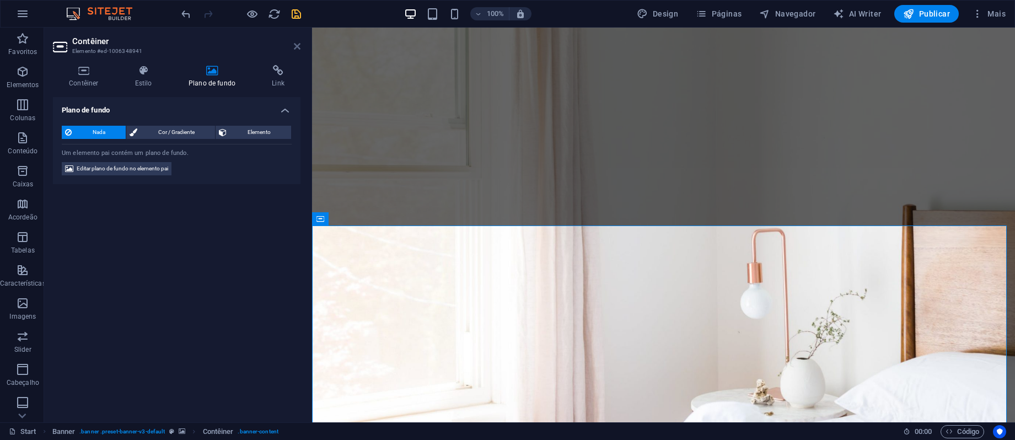
click at [297, 46] on icon at bounding box center [297, 46] width 7 height 9
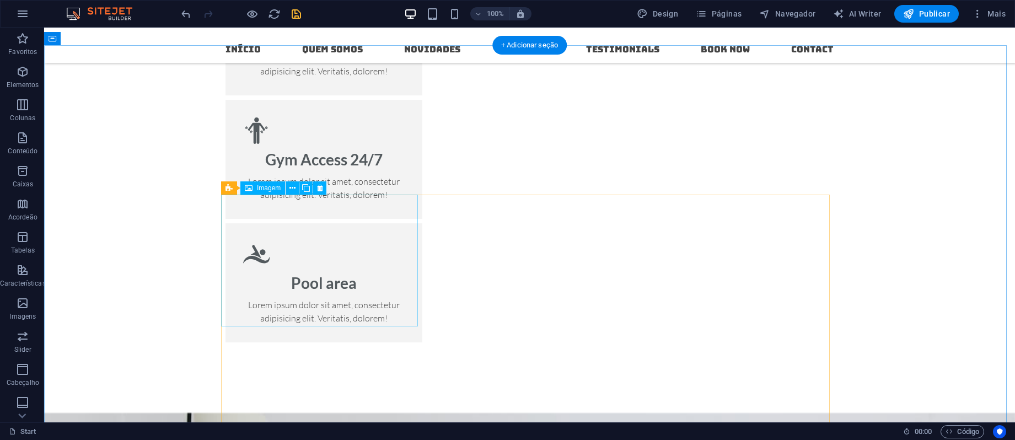
scroll to position [1213, 0]
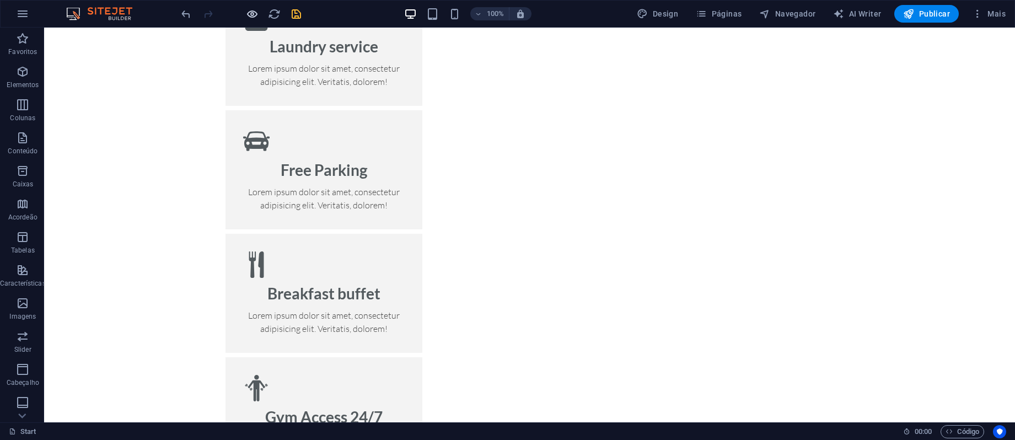
click at [251, 15] on icon "button" at bounding box center [252, 14] width 13 height 13
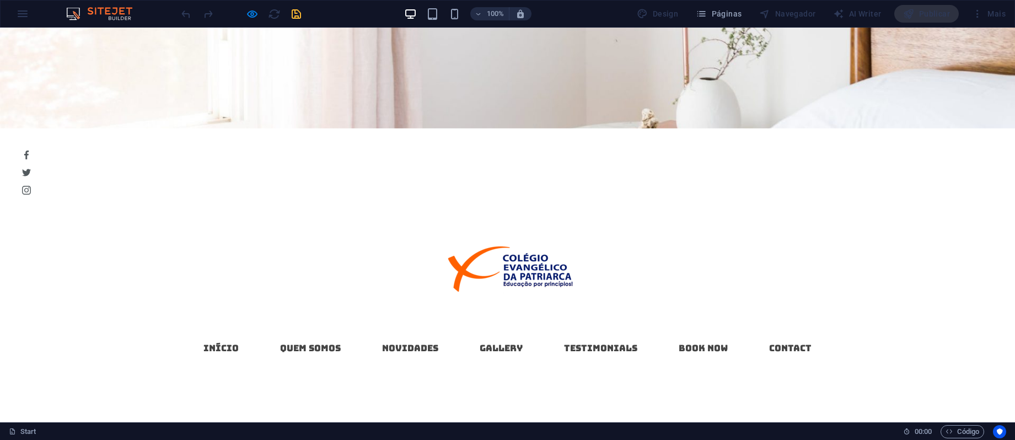
scroll to position [0, 0]
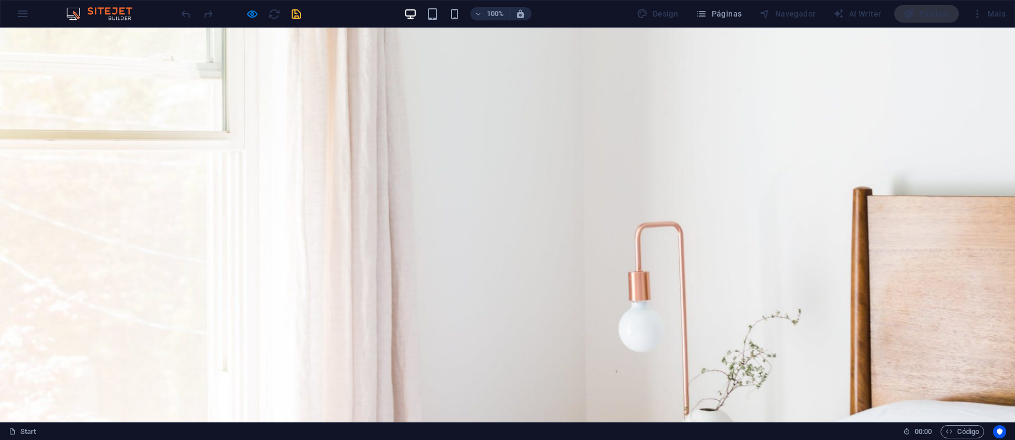
click at [111, 12] on img at bounding box center [104, 13] width 83 height 13
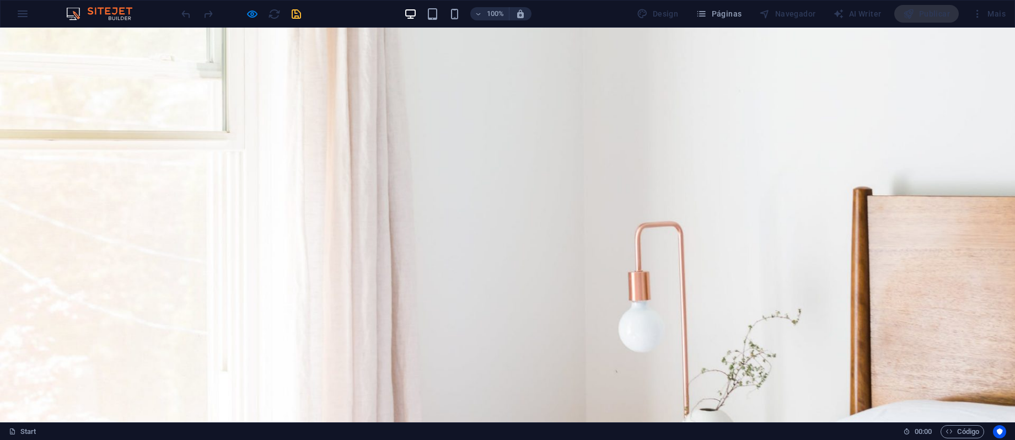
click at [11, 15] on div "100% Design Páginas Navegador AI Writer Publicar Mais" at bounding box center [508, 14] width 1014 height 26
click at [257, 14] on icon "button" at bounding box center [252, 14] width 13 height 13
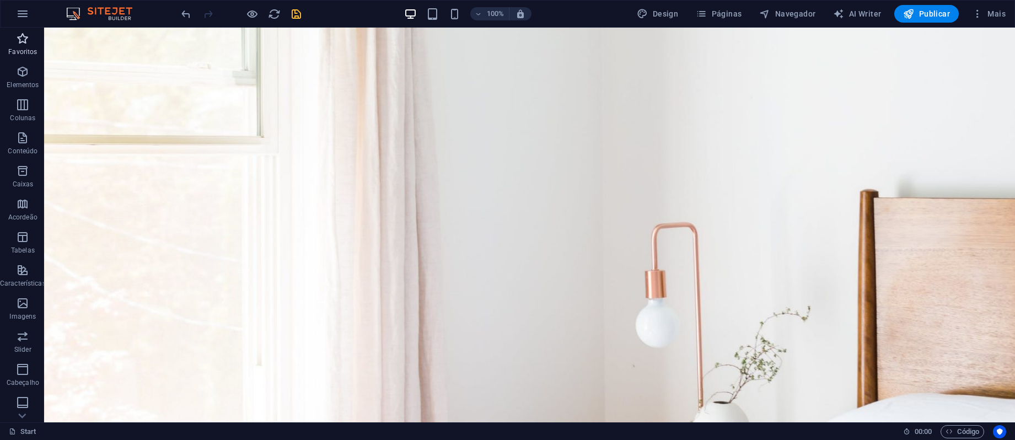
click at [25, 40] on icon "button" at bounding box center [22, 38] width 13 height 13
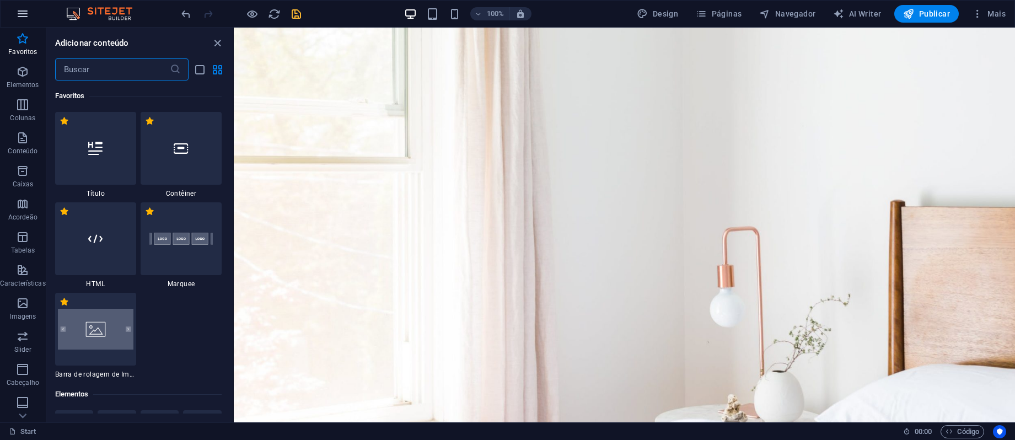
click at [23, 16] on icon "button" at bounding box center [22, 13] width 13 height 13
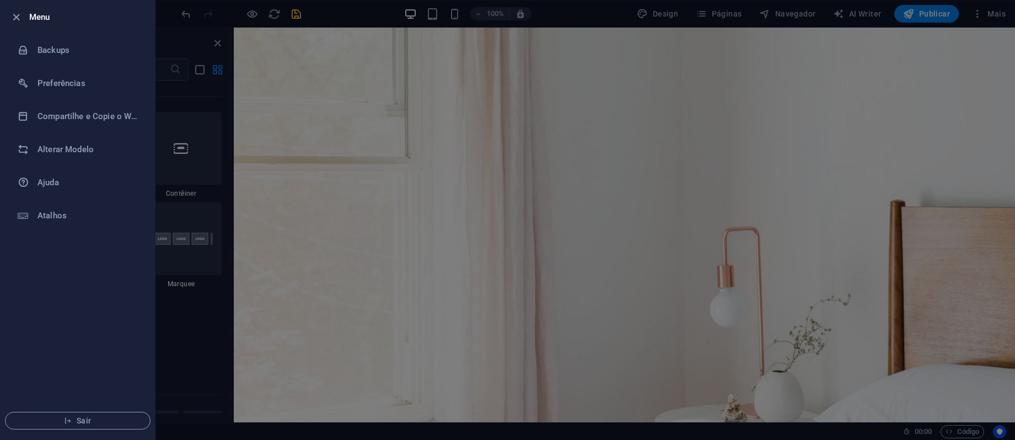
click at [363, 16] on div at bounding box center [507, 220] width 1015 height 440
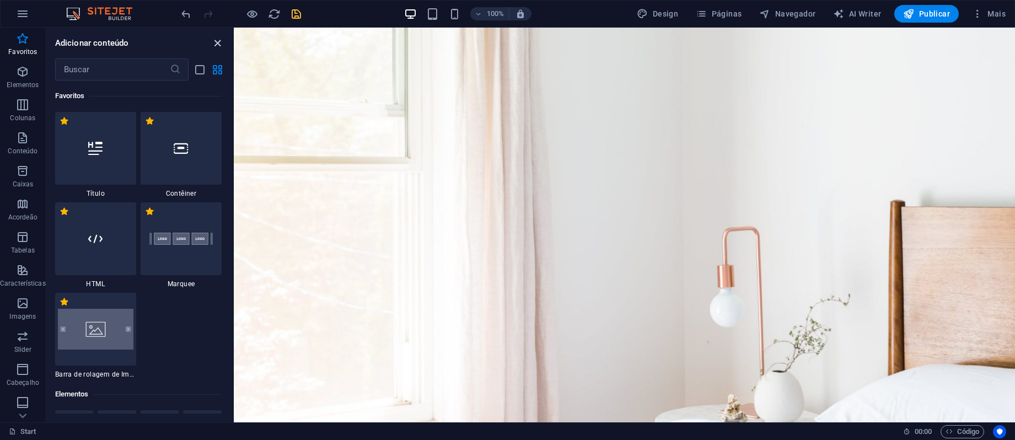
click at [218, 41] on icon "close panel" at bounding box center [217, 43] width 13 height 13
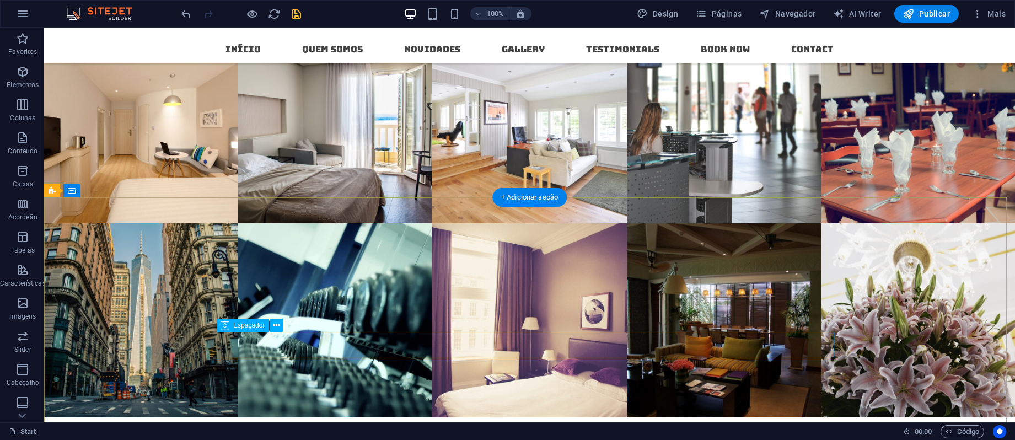
scroll to position [4398, 0]
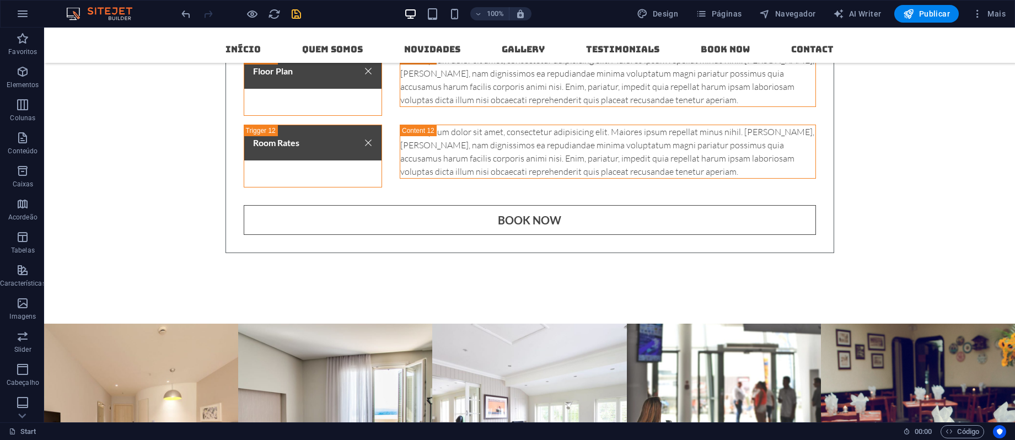
click at [93, 15] on img at bounding box center [104, 13] width 83 height 13
click at [30, 13] on button "button" at bounding box center [22, 14] width 26 height 26
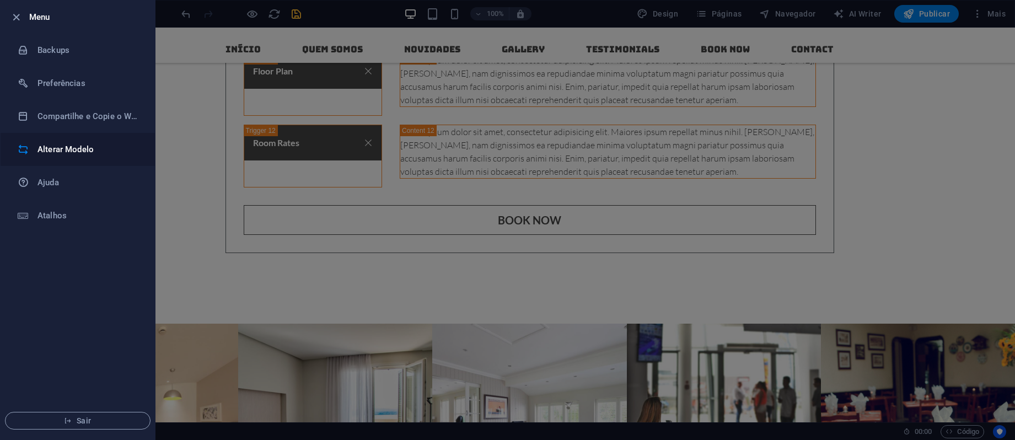
click at [106, 150] on h6 "Alterar Modelo" at bounding box center [88, 149] width 102 height 13
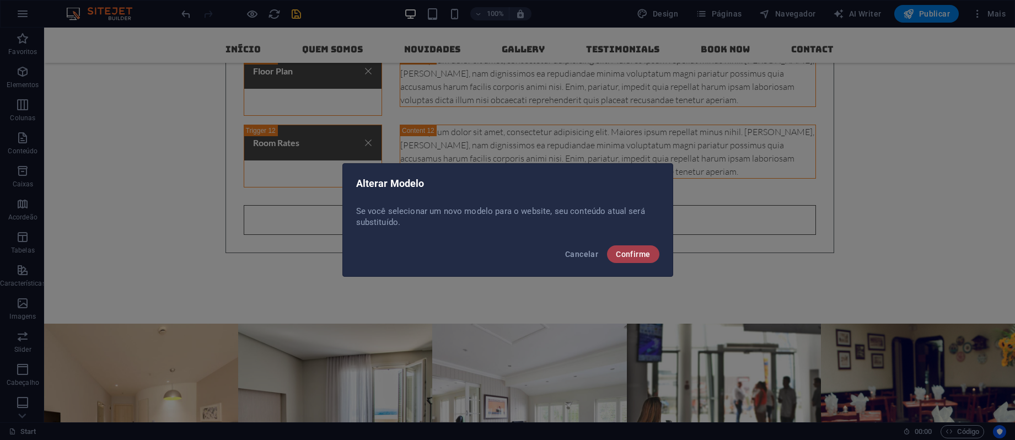
click at [622, 260] on button "Confirme" at bounding box center [633, 254] width 52 height 18
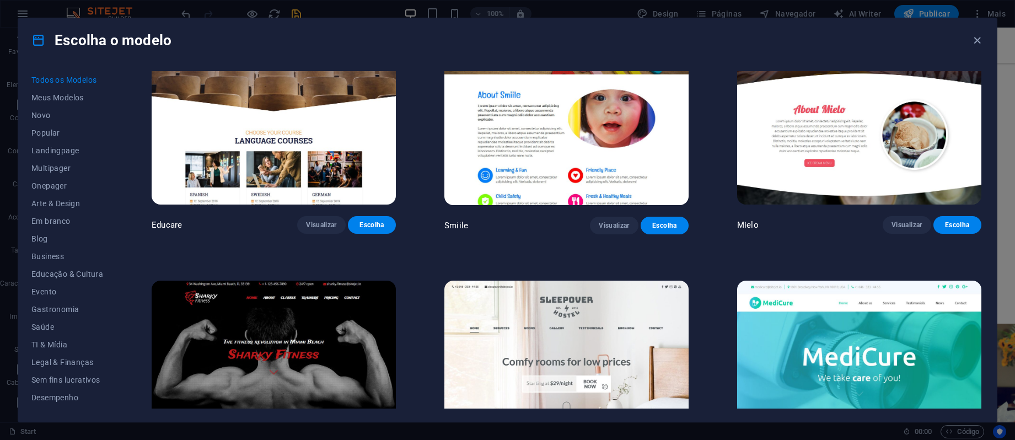
scroll to position [9113, 0]
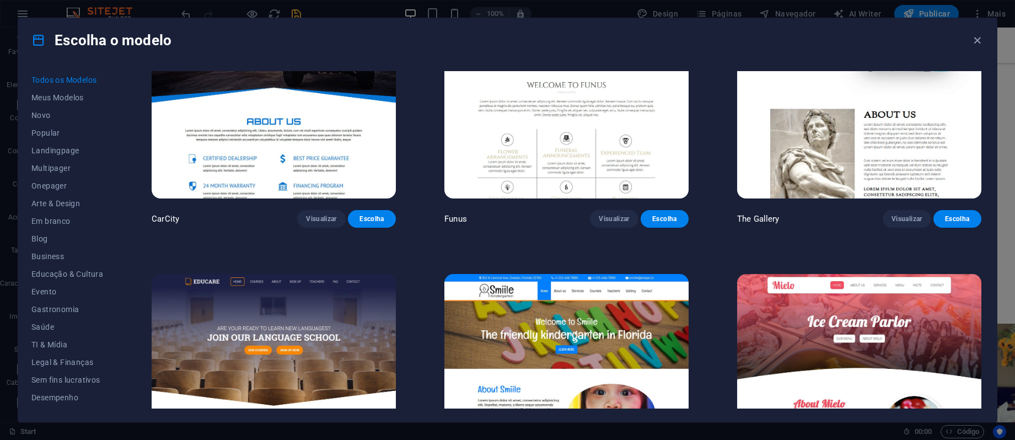
click at [857, 276] on img at bounding box center [859, 386] width 244 height 225
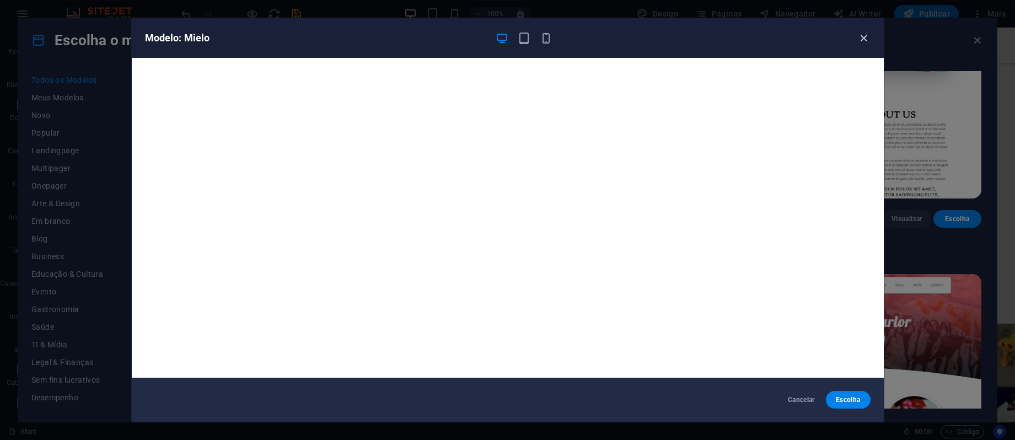
click at [862, 37] on icon "button" at bounding box center [863, 38] width 13 height 13
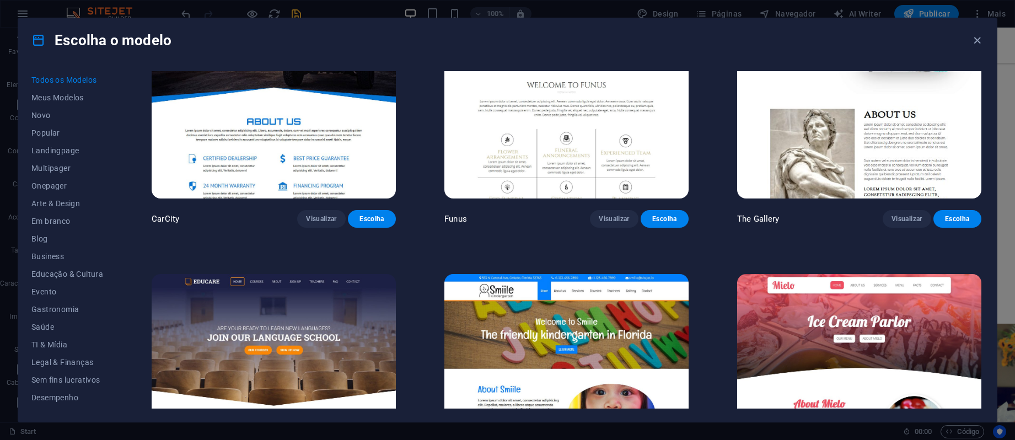
click at [967, 41] on div "Escolha o modelo" at bounding box center [507, 40] width 978 height 44
click at [972, 38] on icon "button" at bounding box center [977, 40] width 13 height 13
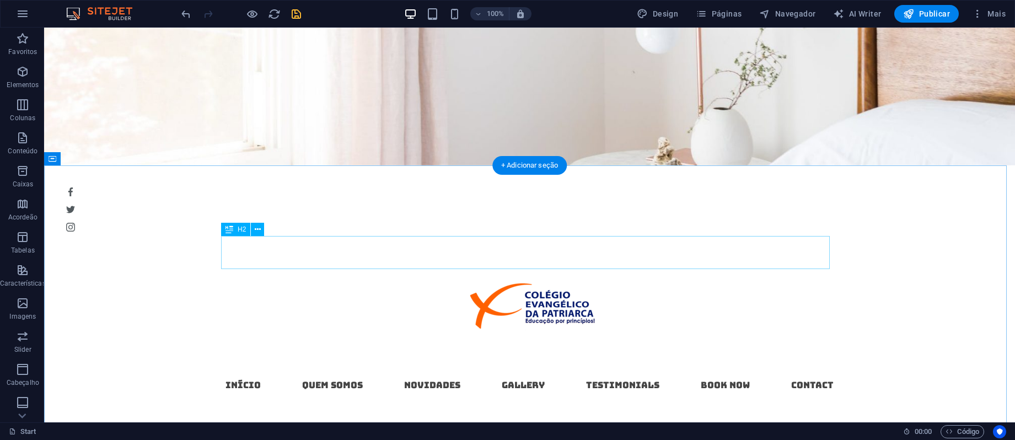
scroll to position [0, 0]
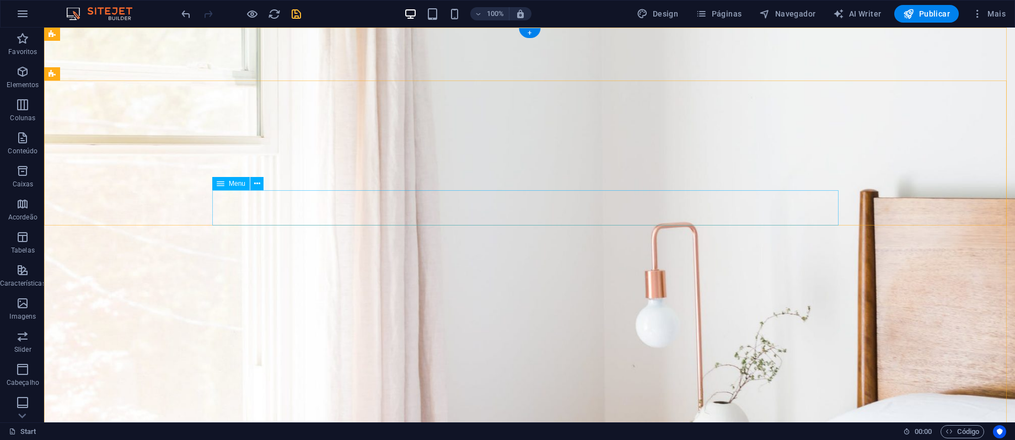
select select
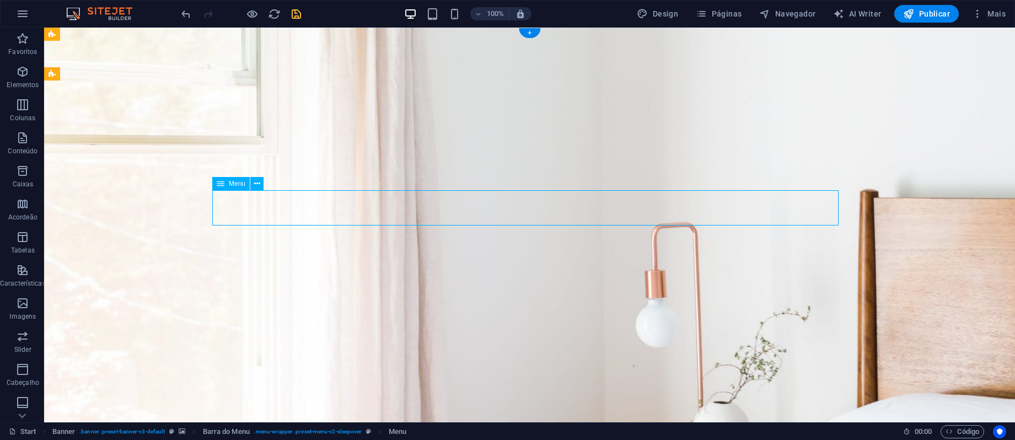
select select
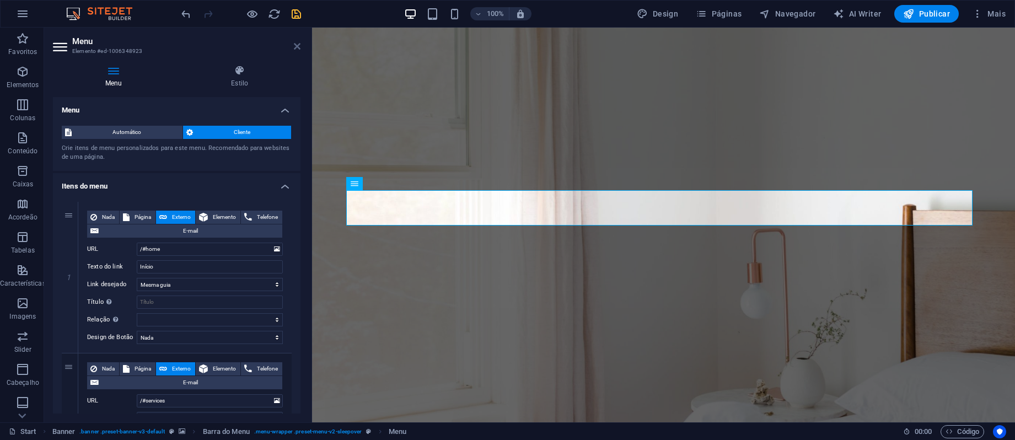
click at [295, 47] on icon at bounding box center [297, 46] width 7 height 9
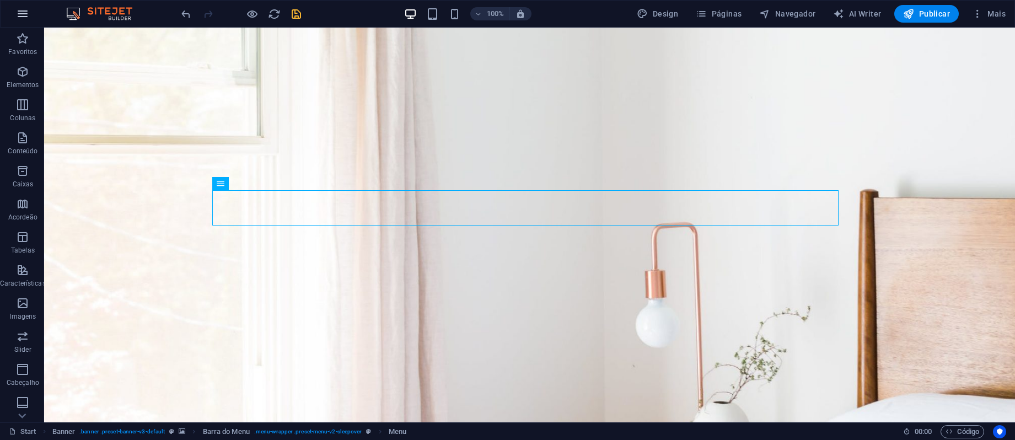
click at [18, 12] on icon "button" at bounding box center [22, 13] width 13 height 13
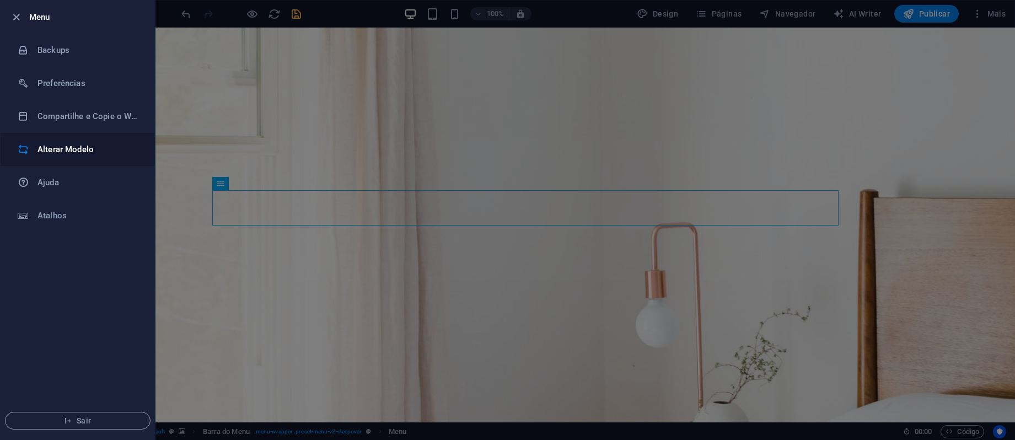
click at [89, 152] on h6 "Alterar Modelo" at bounding box center [88, 149] width 102 height 13
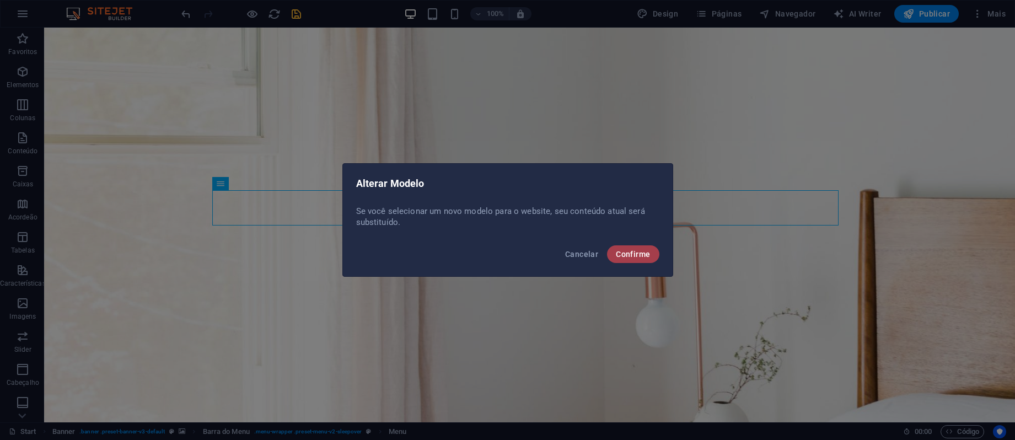
click at [640, 261] on button "Confirme" at bounding box center [633, 254] width 52 height 18
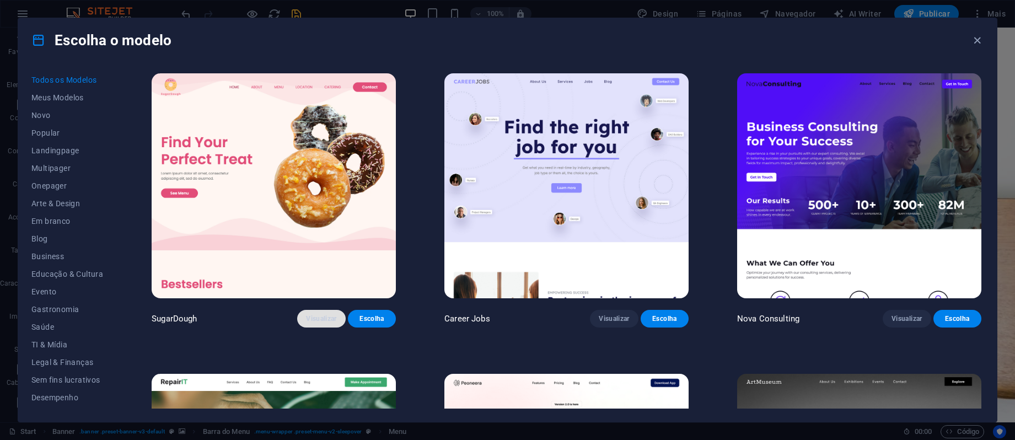
click at [317, 320] on span "Visualizar" at bounding box center [321, 318] width 30 height 9
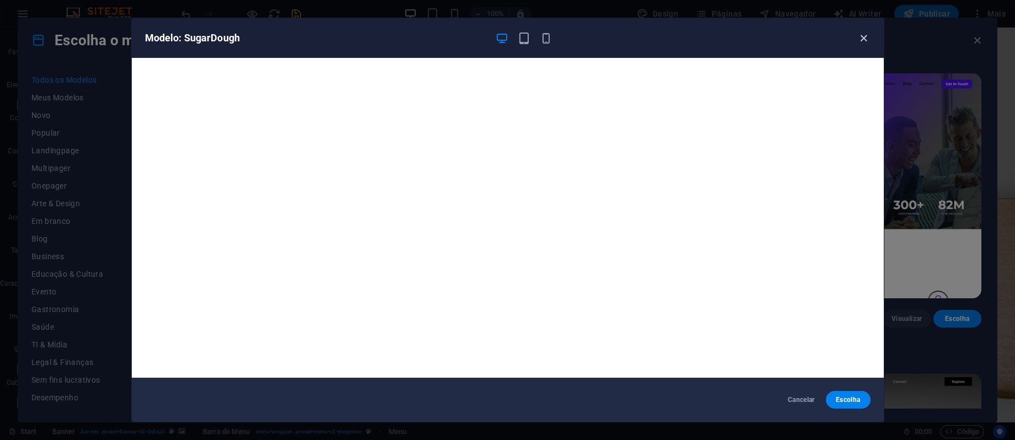
click at [863, 36] on icon "button" at bounding box center [863, 38] width 13 height 13
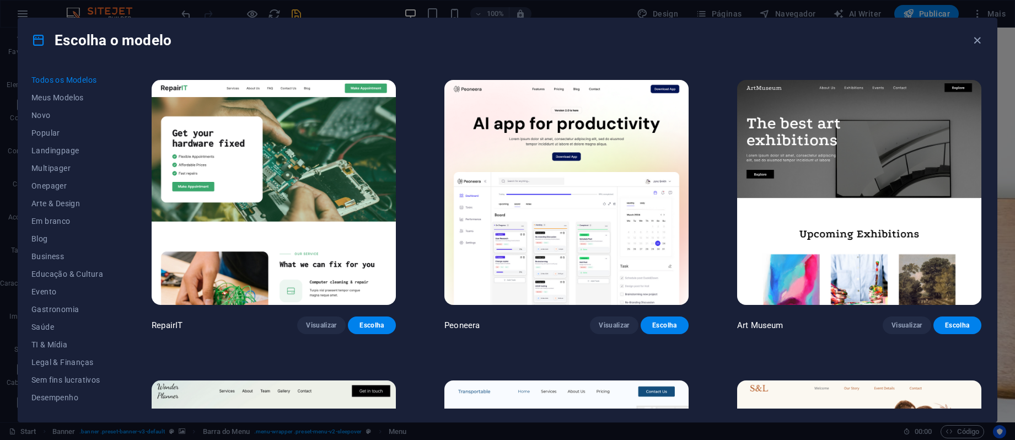
scroll to position [588, 0]
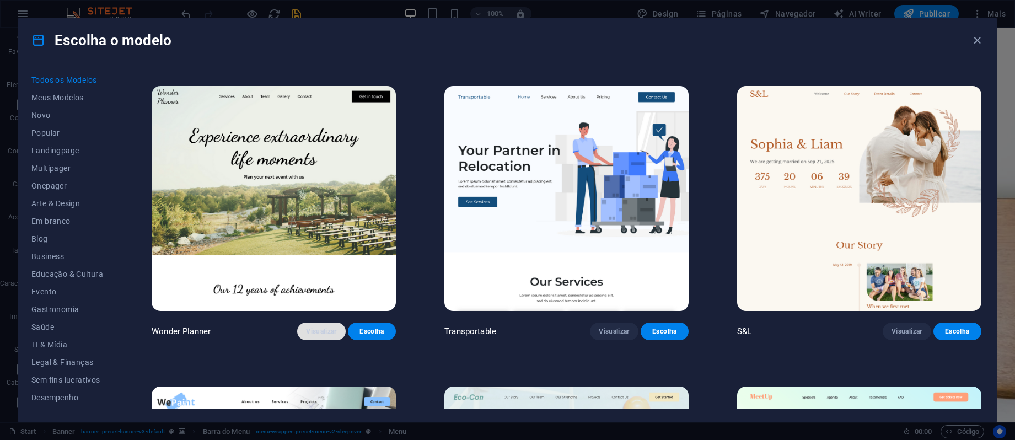
click at [322, 327] on span "Visualizar" at bounding box center [321, 331] width 30 height 9
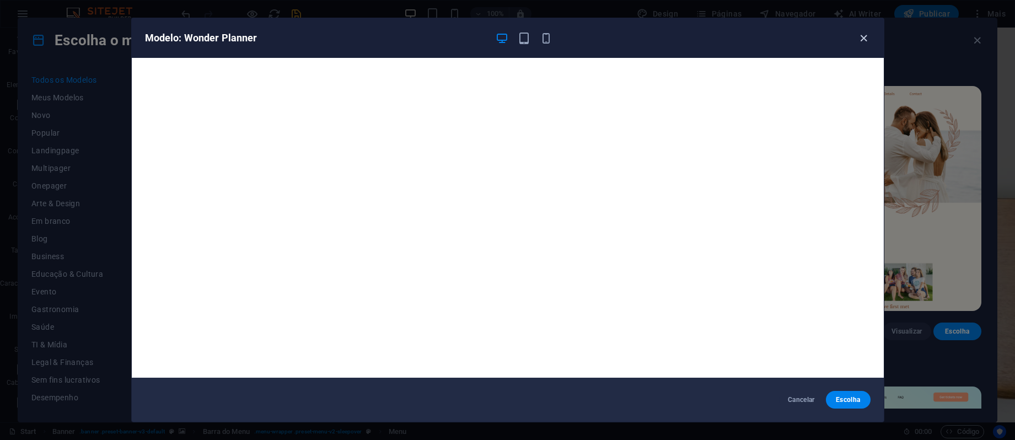
click at [868, 39] on icon "button" at bounding box center [863, 38] width 13 height 13
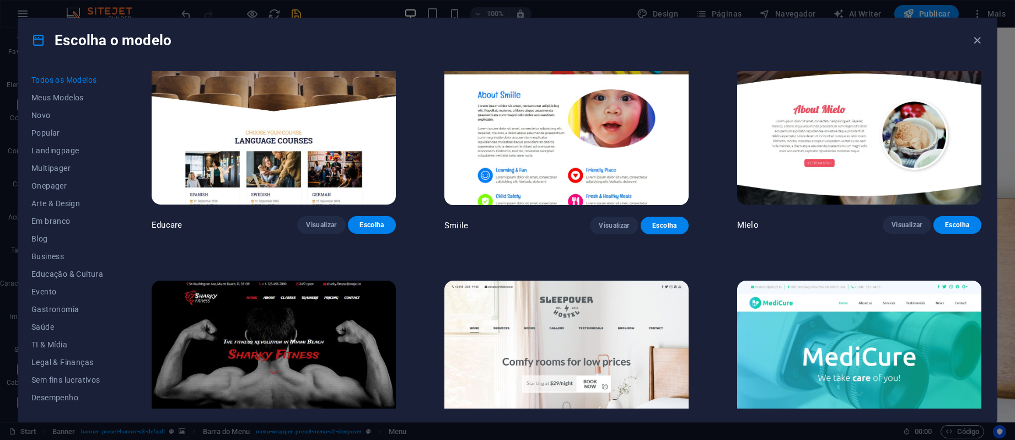
scroll to position [9701, 0]
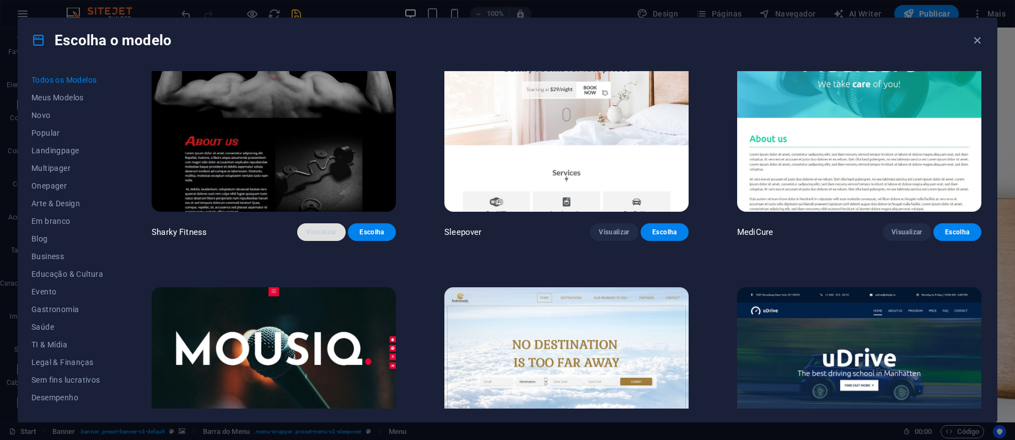
click at [334, 223] on button "Visualizar" at bounding box center [321, 232] width 48 height 18
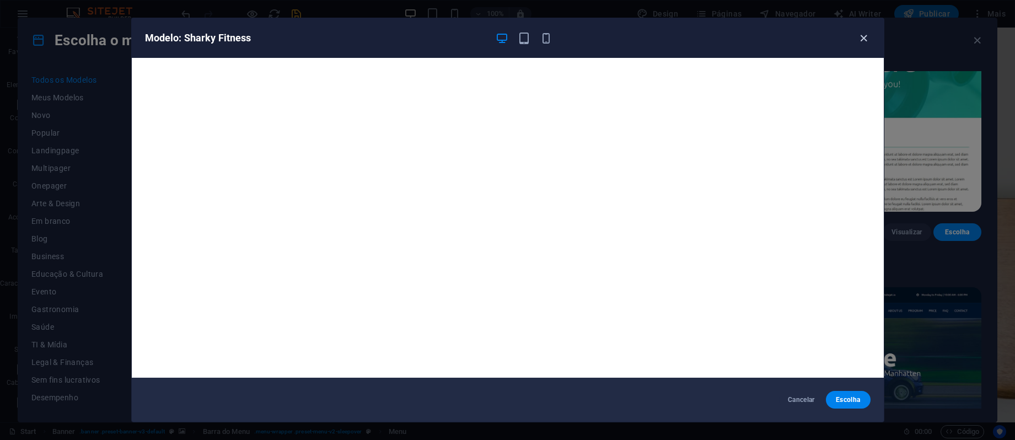
click at [868, 34] on icon "button" at bounding box center [863, 38] width 13 height 13
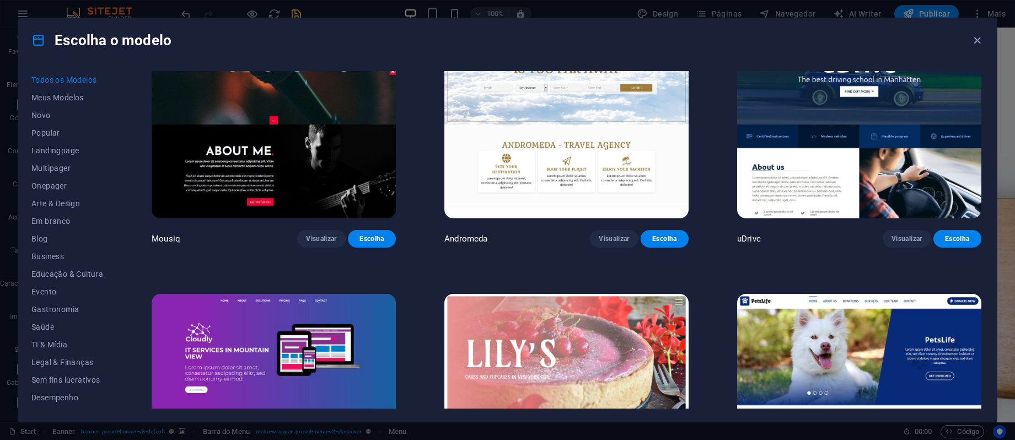
scroll to position [10289, 0]
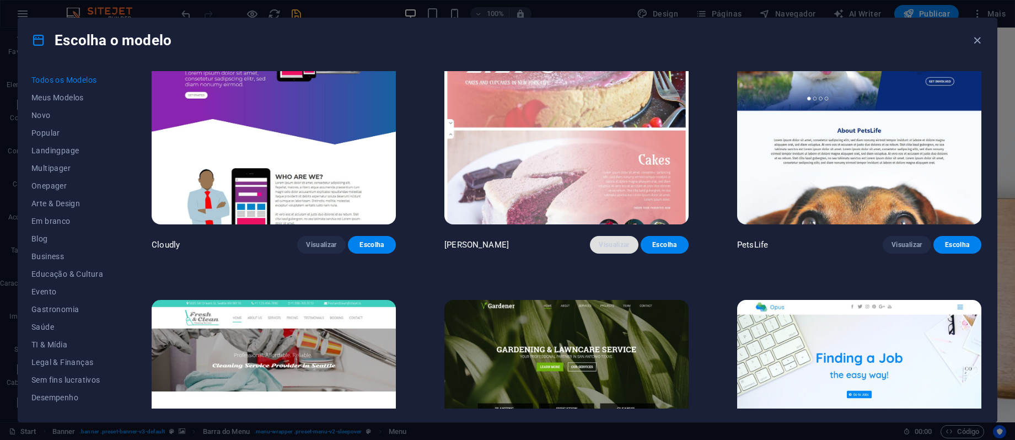
click at [607, 240] on span "Visualizar" at bounding box center [614, 244] width 30 height 9
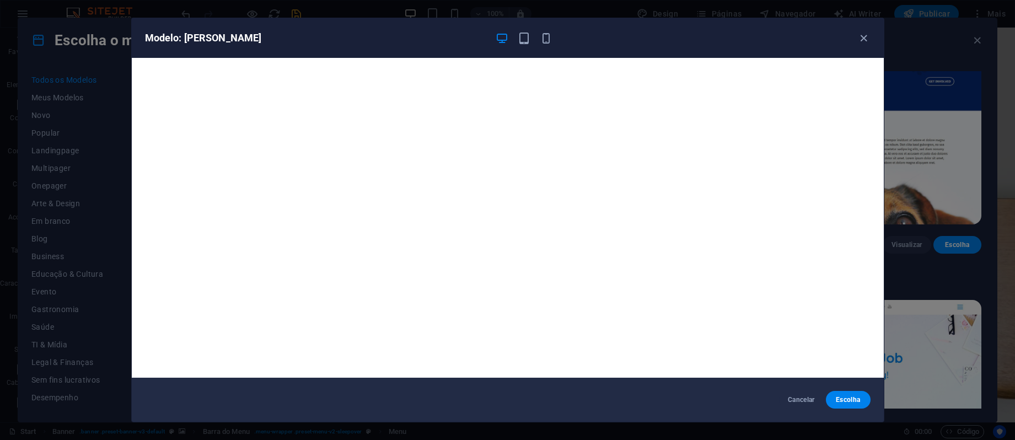
click at [865, 46] on div "Modelo: Lily’s" at bounding box center [508, 38] width 752 height 40
click at [866, 36] on icon "button" at bounding box center [863, 38] width 13 height 13
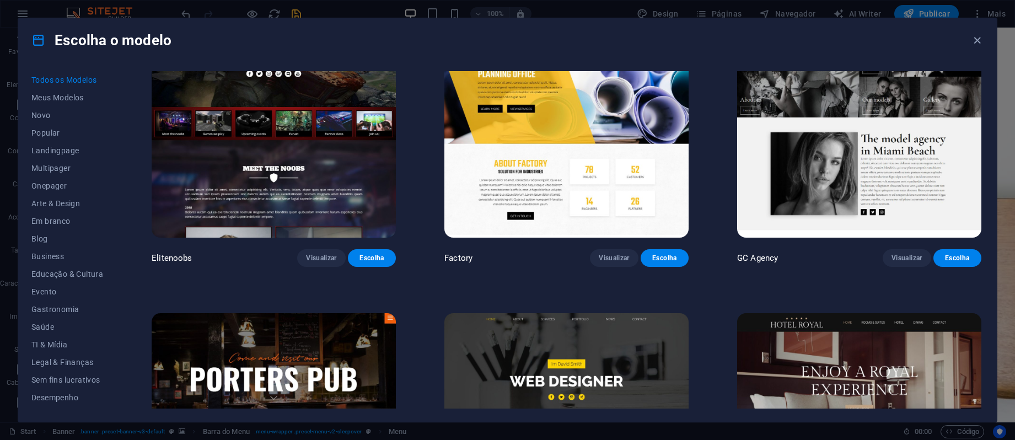
scroll to position [11171, 0]
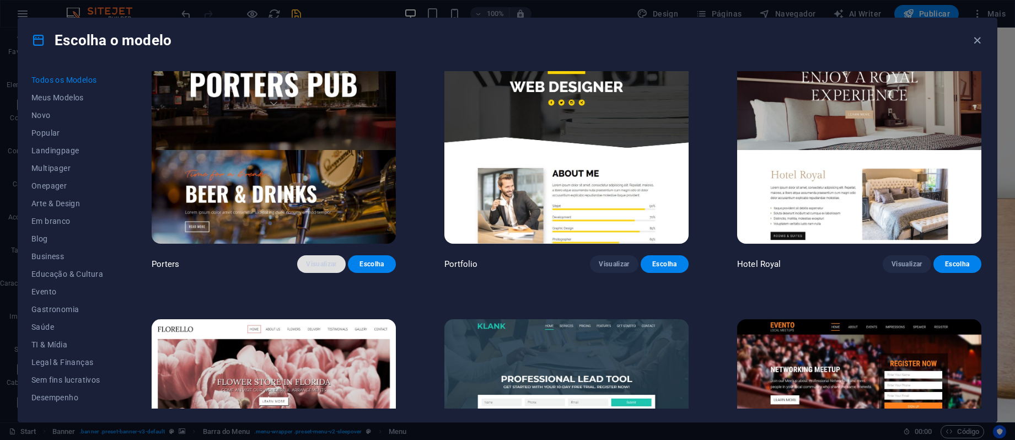
click at [328, 260] on span "Visualizar" at bounding box center [321, 264] width 30 height 9
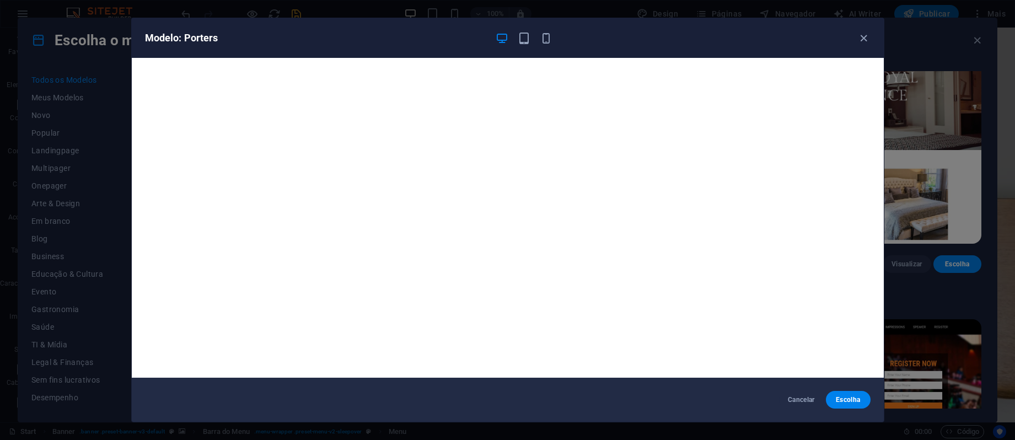
click at [865, 30] on div "Modelo: Porters" at bounding box center [508, 38] width 752 height 40
click at [864, 34] on icon "button" at bounding box center [863, 38] width 13 height 13
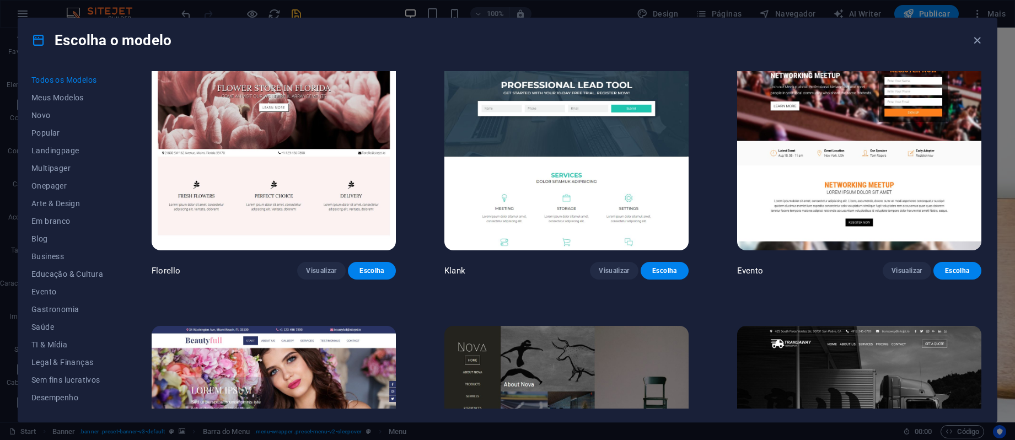
scroll to position [11758, 0]
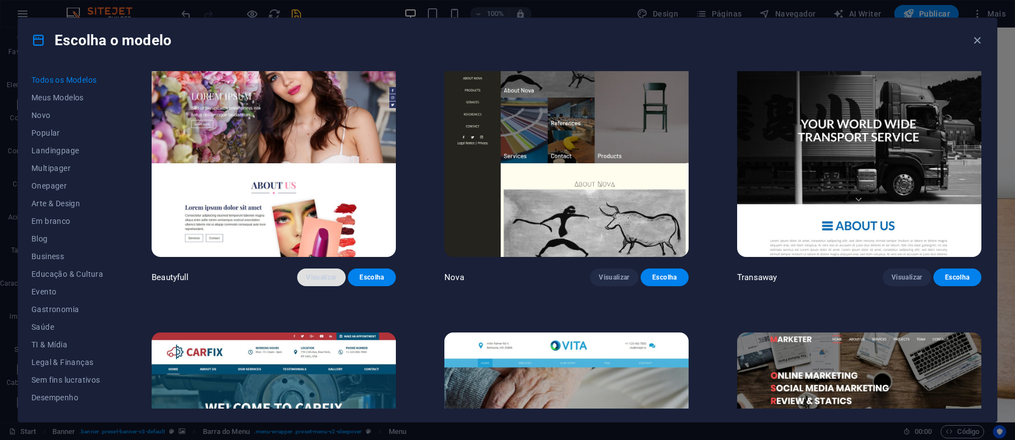
click at [327, 273] on span "Visualizar" at bounding box center [321, 277] width 30 height 9
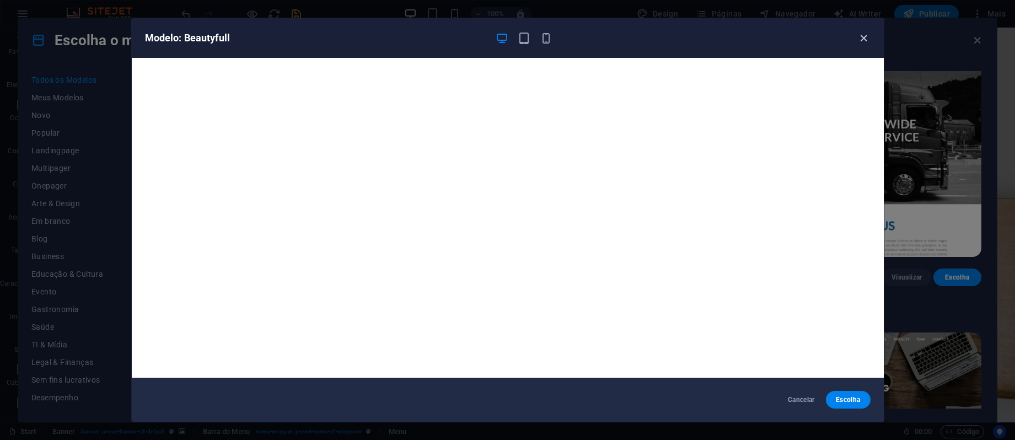
click at [869, 39] on icon "button" at bounding box center [863, 38] width 13 height 13
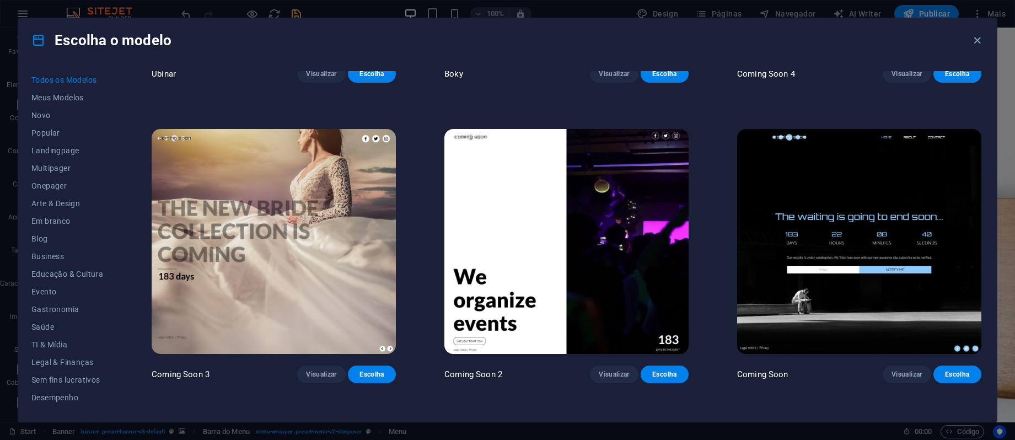
scroll to position [16380, 0]
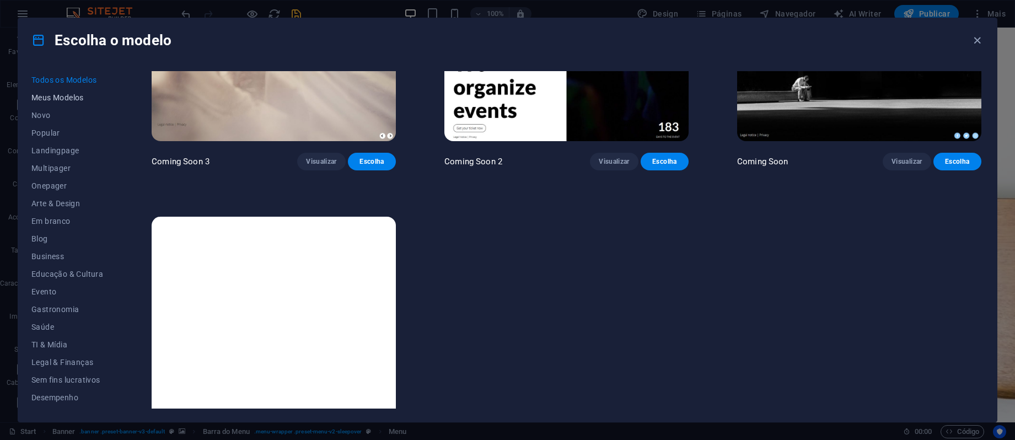
click at [71, 97] on span "Meus Modelos" at bounding box center [67, 97] width 72 height 9
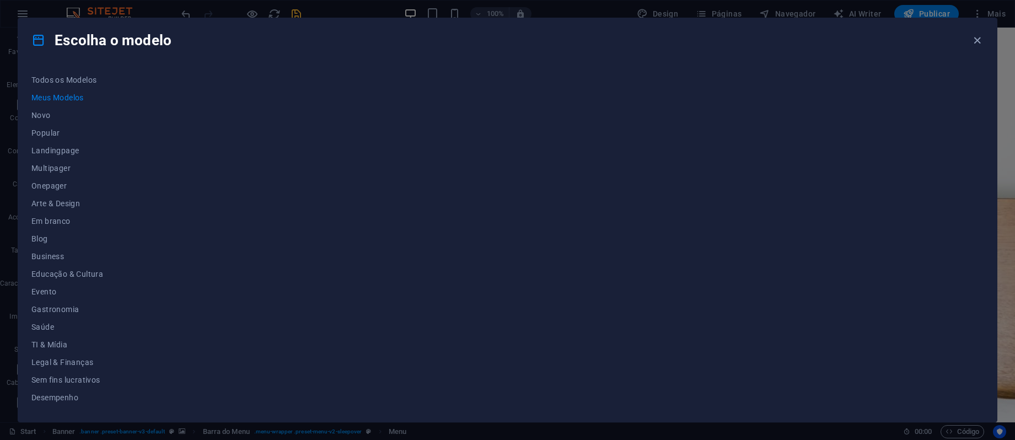
scroll to position [0, 0]
click at [50, 116] on span "Novo" at bounding box center [67, 115] width 72 height 9
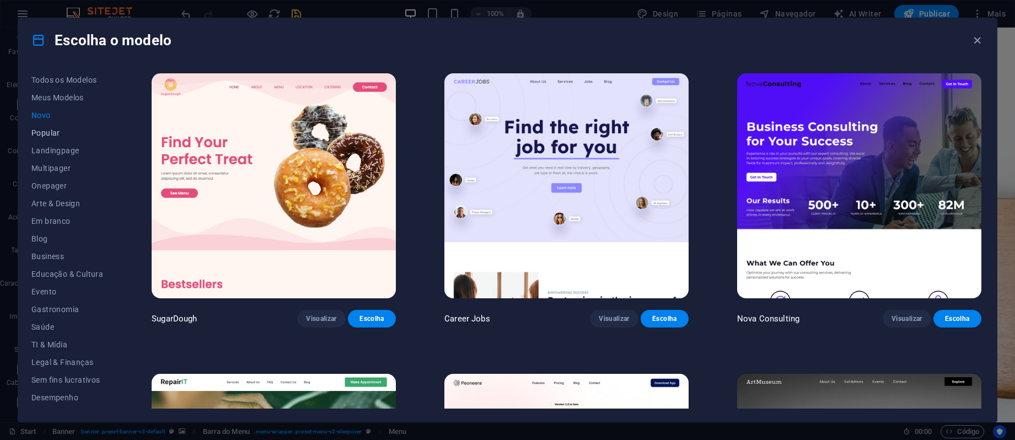
click at [48, 128] on span "Popular" at bounding box center [67, 132] width 72 height 9
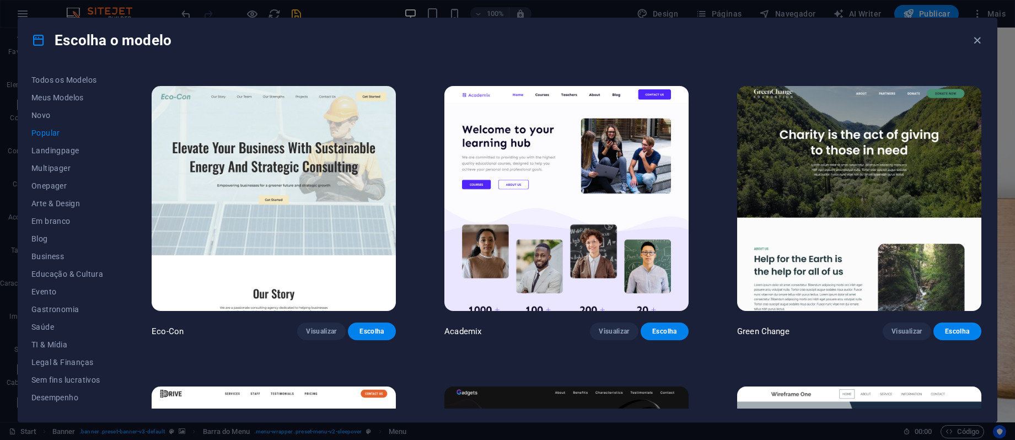
scroll to position [1176, 0]
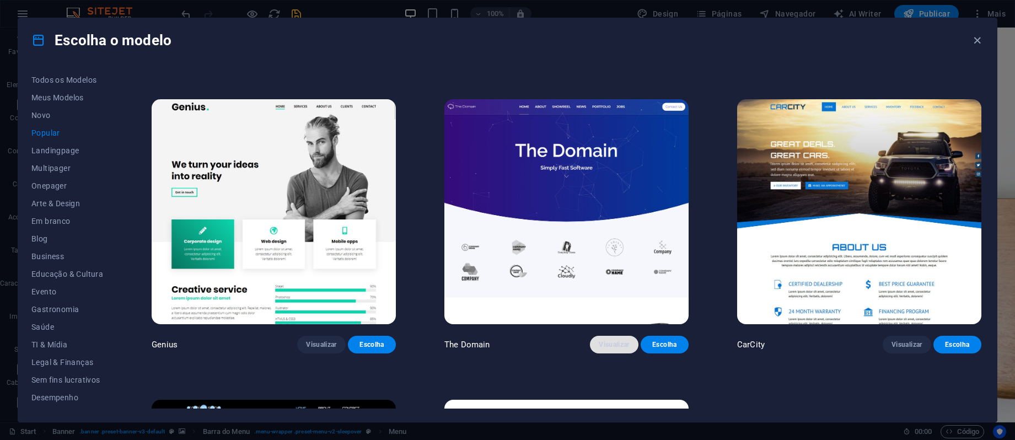
click at [613, 341] on span "Visualizar" at bounding box center [614, 344] width 30 height 9
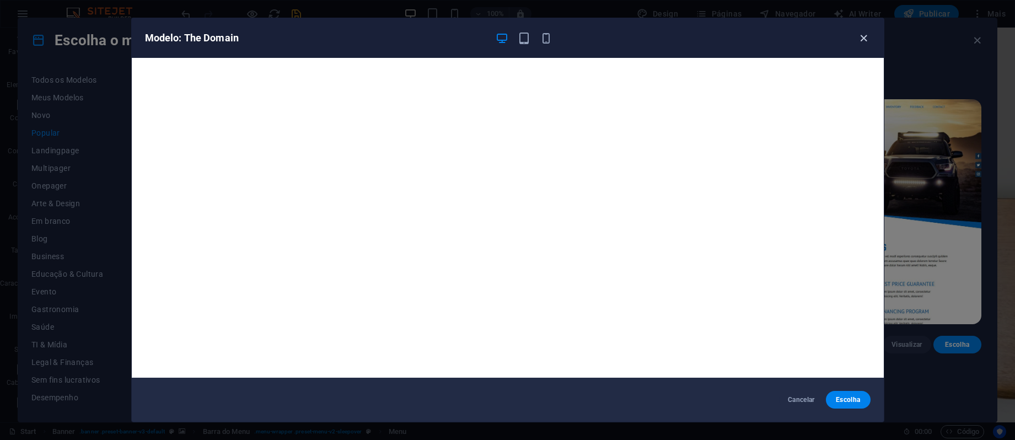
click at [863, 35] on icon "button" at bounding box center [863, 38] width 13 height 13
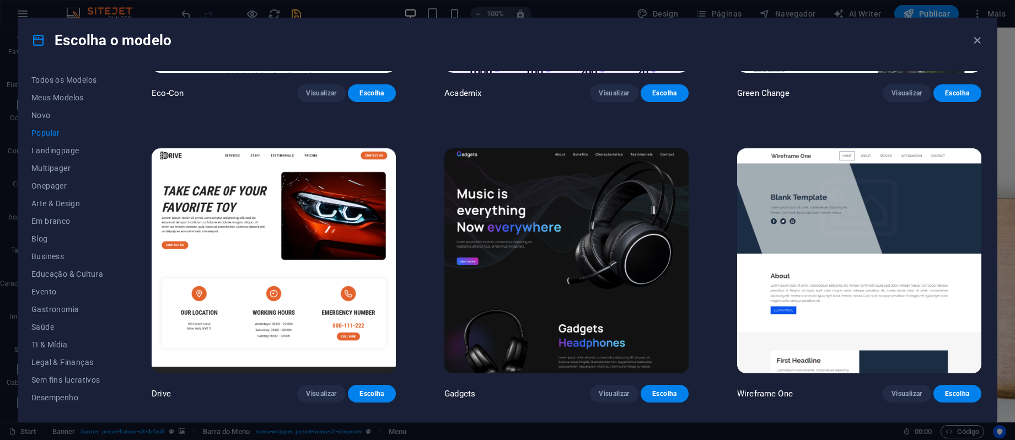
scroll to position [239, 0]
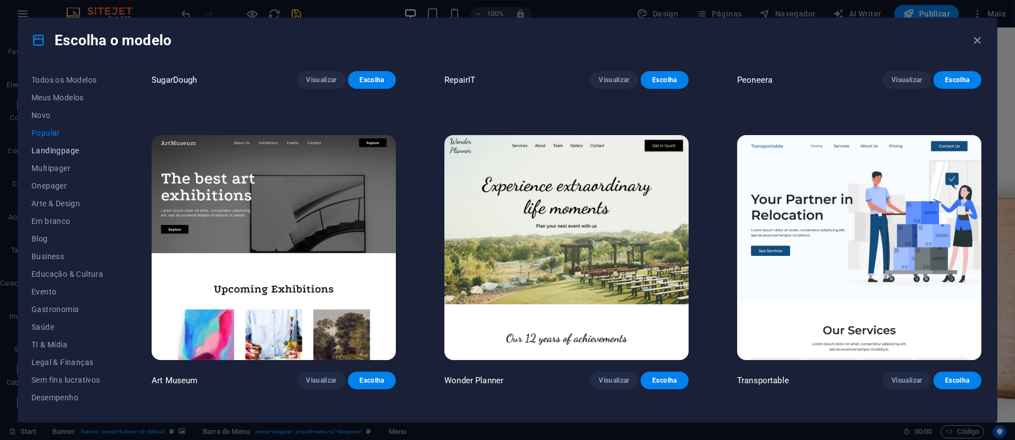
click at [69, 145] on button "Landingpage" at bounding box center [67, 151] width 72 height 18
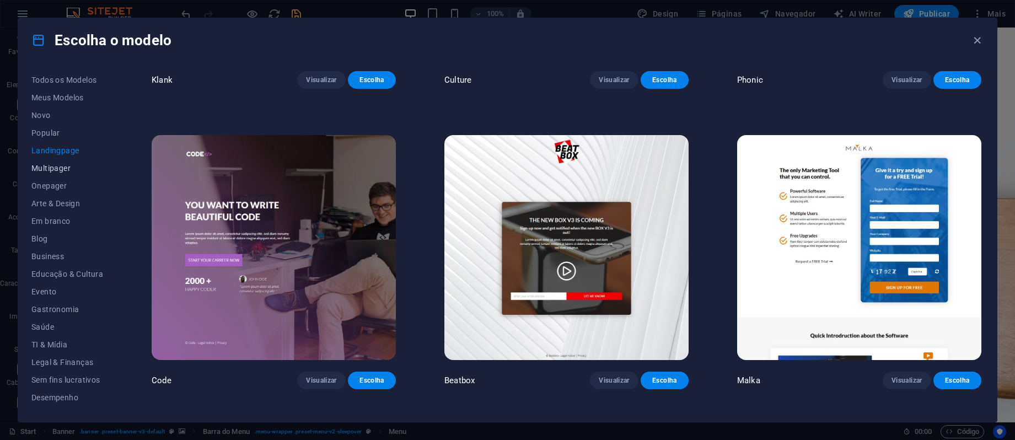
click at [62, 163] on button "Multipager" at bounding box center [67, 168] width 72 height 18
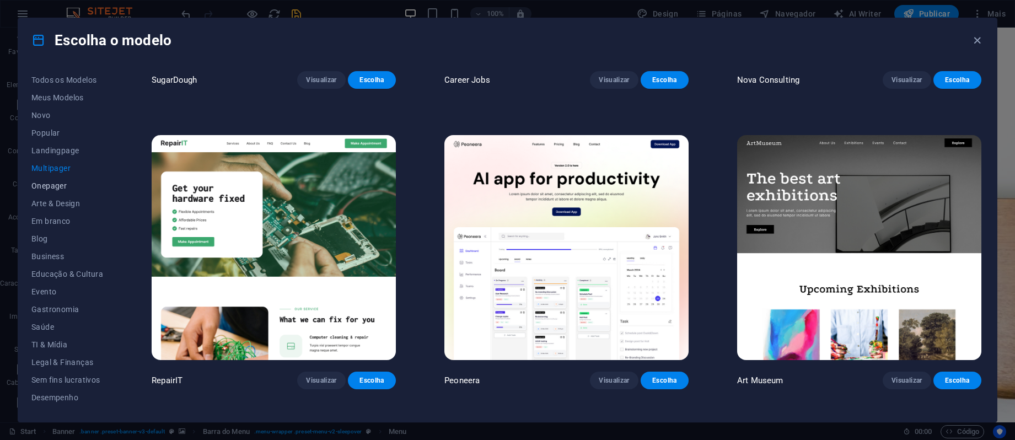
click at [59, 188] on span "Onepager" at bounding box center [67, 185] width 72 height 9
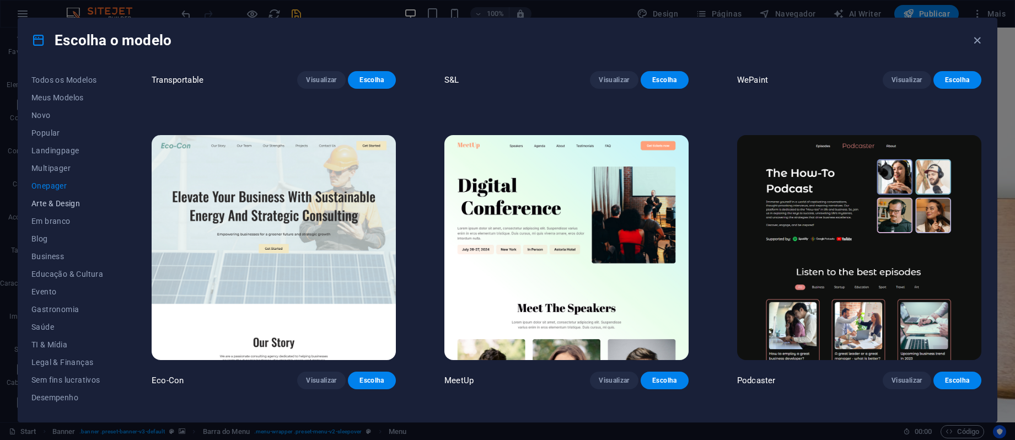
click at [59, 202] on span "Arte & Design" at bounding box center [67, 203] width 72 height 9
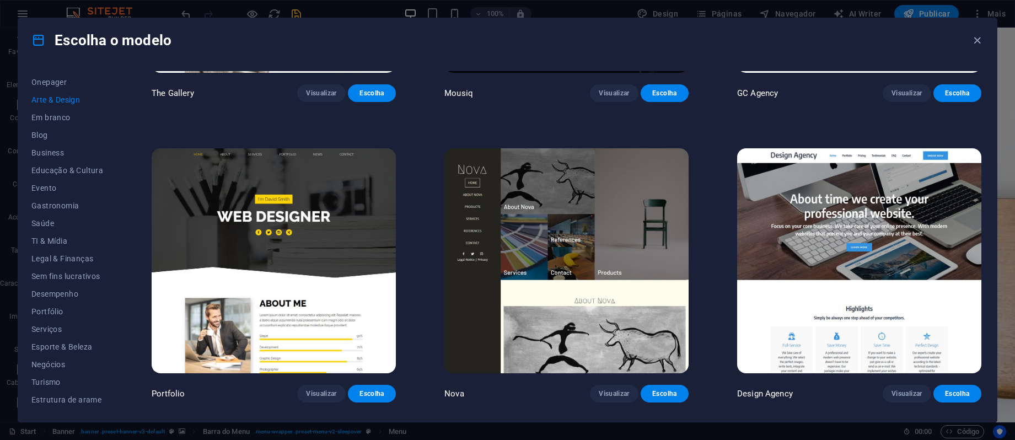
scroll to position [1115, 0]
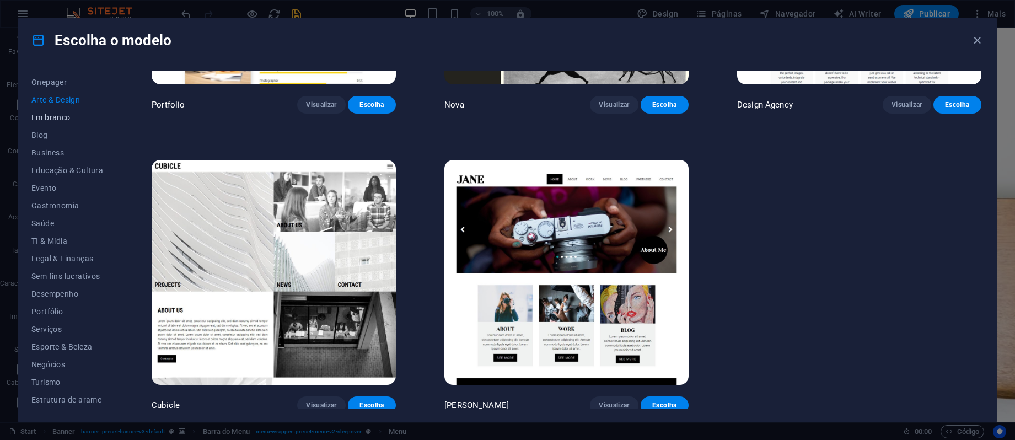
click at [61, 116] on span "Em branco" at bounding box center [67, 117] width 72 height 9
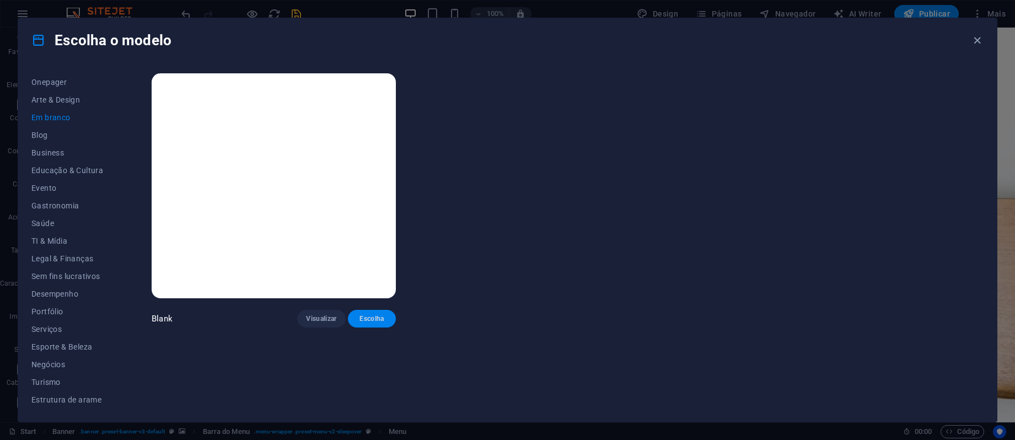
click at [376, 315] on span "Escolha" at bounding box center [372, 318] width 30 height 9
checkbox input "false"
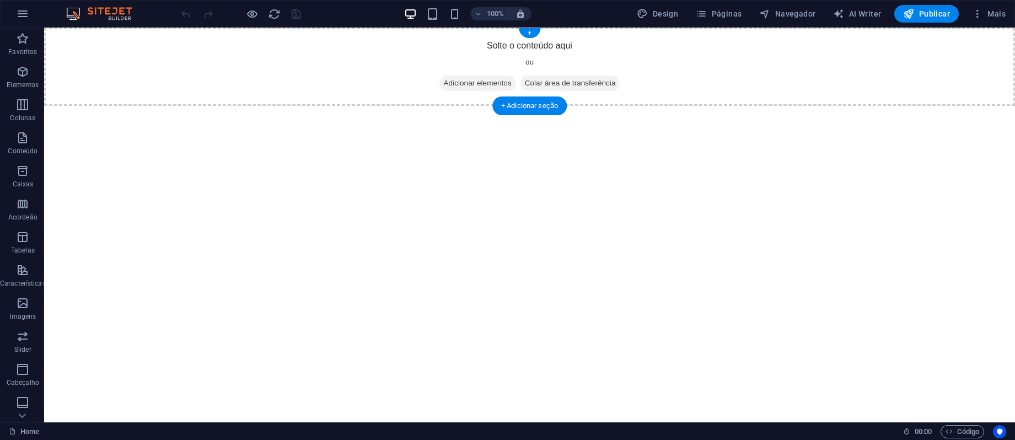
click at [466, 86] on span "Adicionar elementos" at bounding box center [477, 83] width 77 height 15
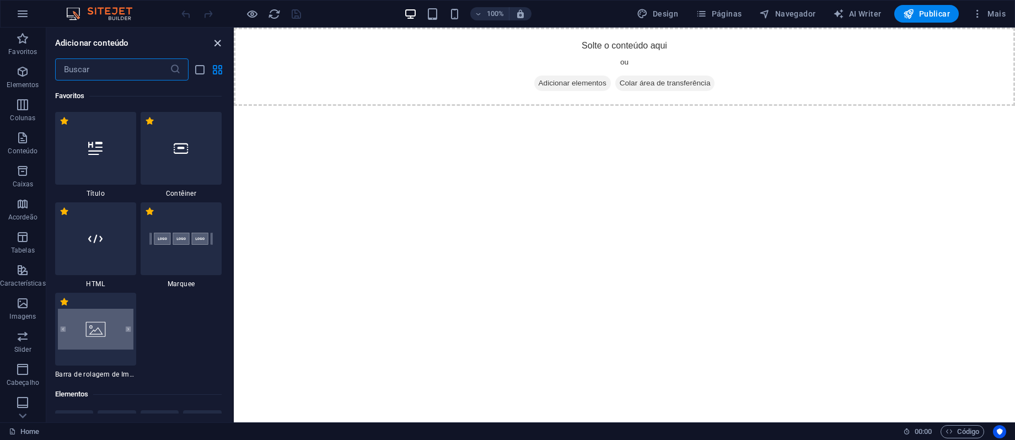
click at [220, 46] on icon "close panel" at bounding box center [217, 43] width 13 height 13
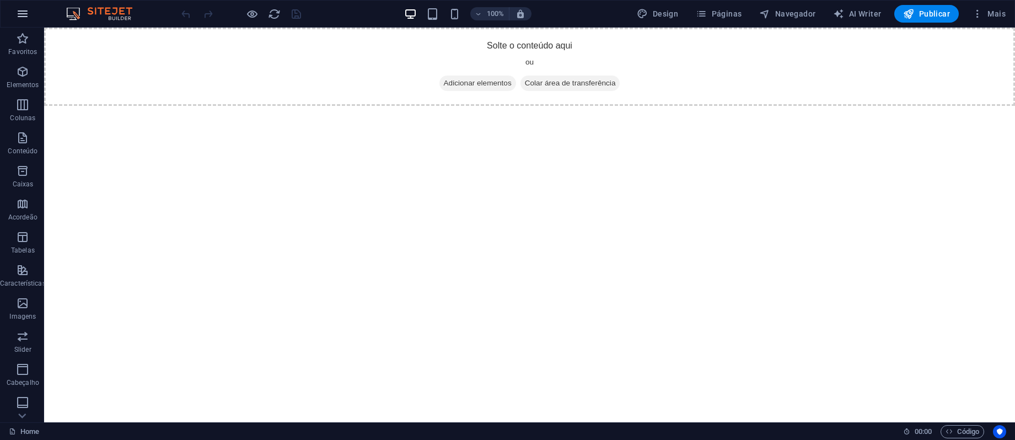
click at [27, 16] on icon "button" at bounding box center [22, 13] width 13 height 13
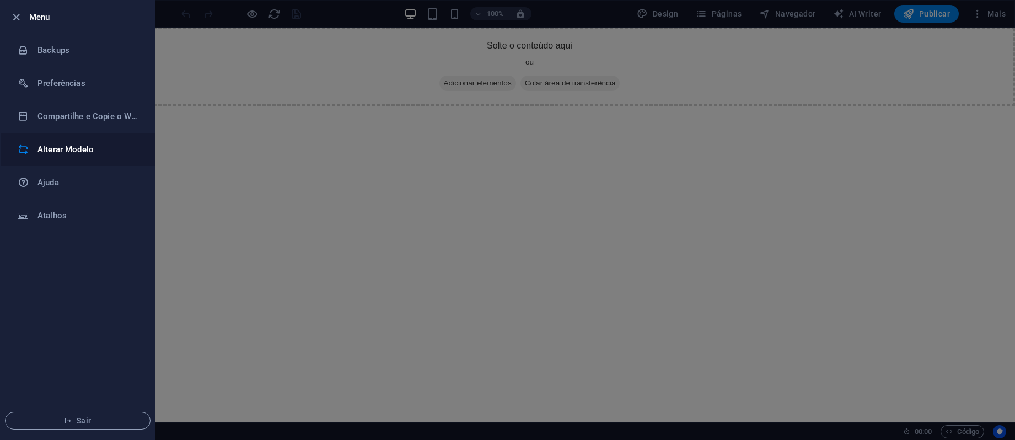
click at [72, 149] on h6 "Alterar Modelo" at bounding box center [88, 149] width 102 height 13
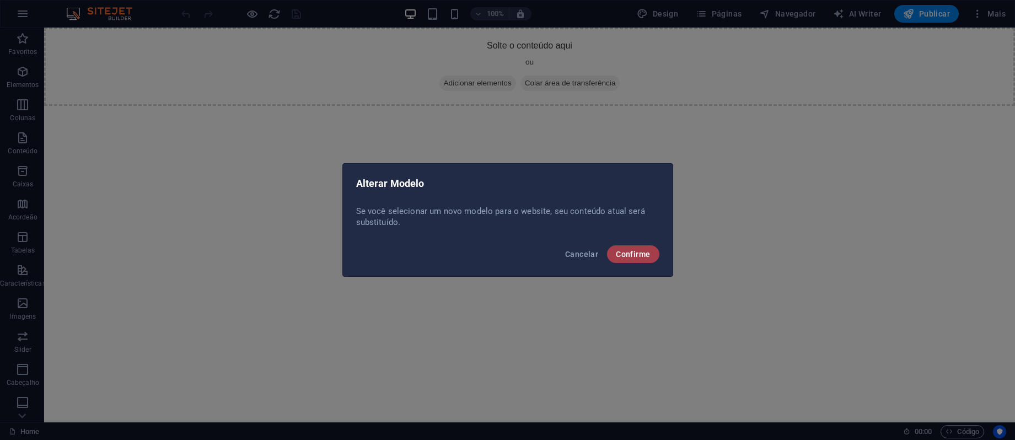
click at [643, 255] on span "Confirme" at bounding box center [633, 254] width 34 height 9
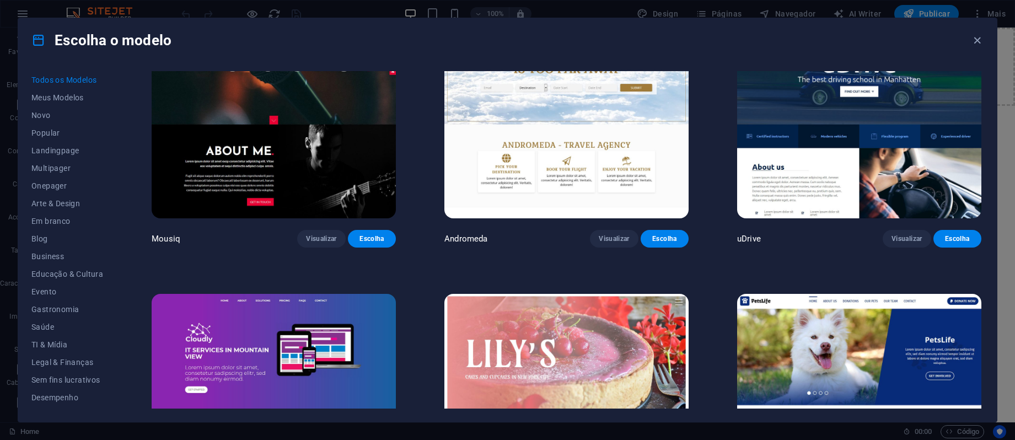
scroll to position [10289, 0]
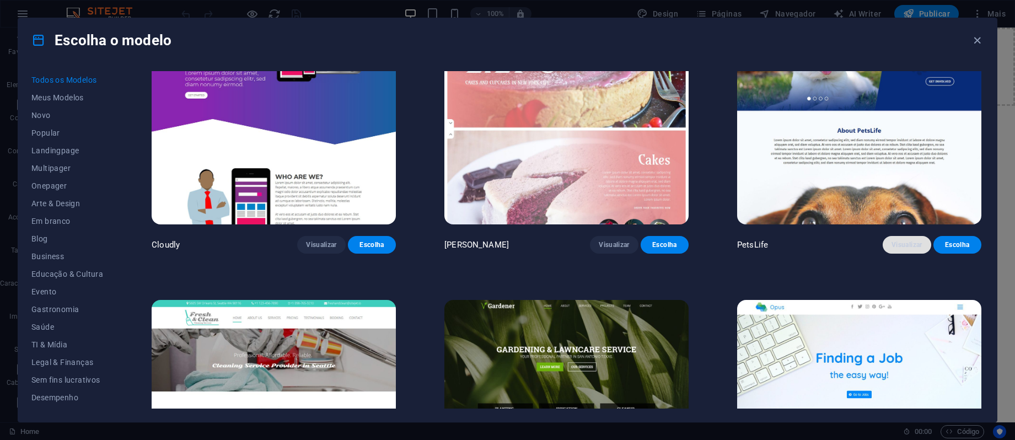
click at [906, 240] on span "Visualizar" at bounding box center [906, 244] width 30 height 9
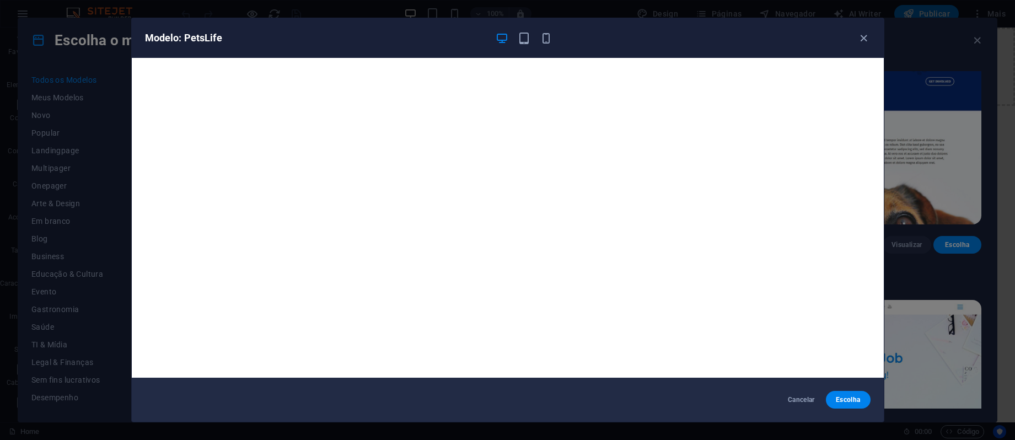
click at [853, 37] on div "Modelo: PetsLife" at bounding box center [501, 37] width 712 height 13
click at [857, 37] on icon "button" at bounding box center [863, 38] width 13 height 13
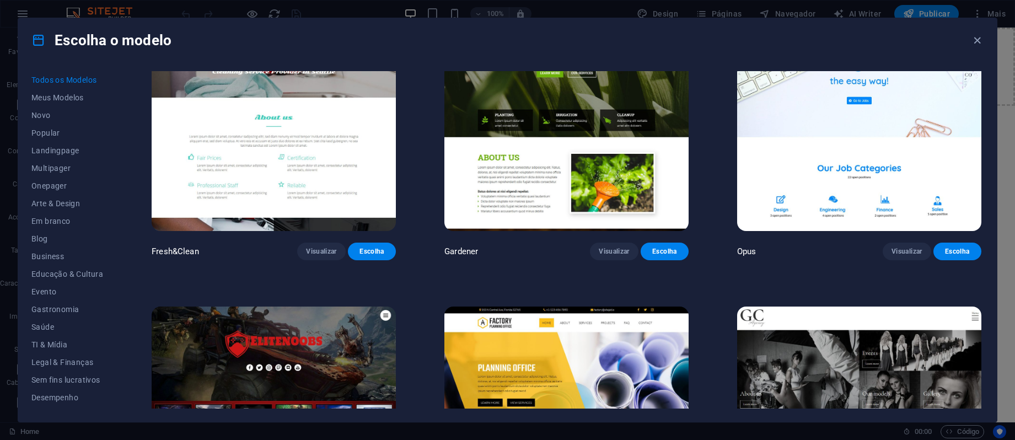
scroll to position [10876, 0]
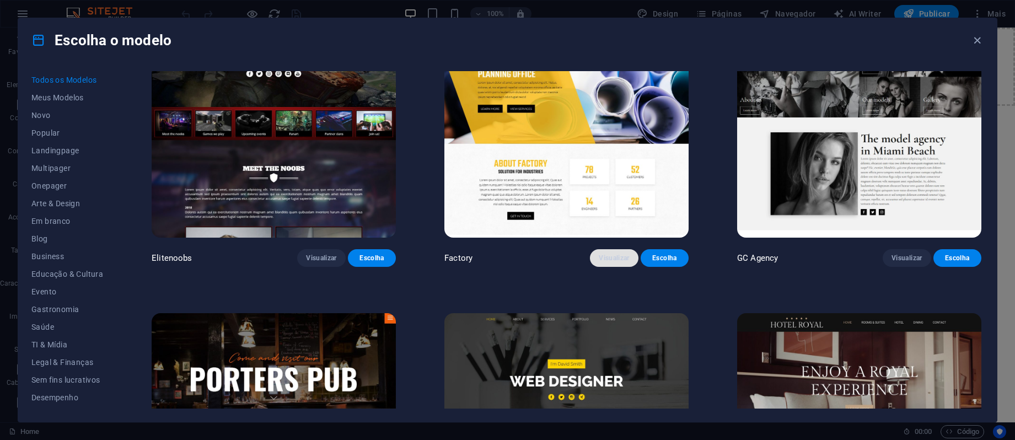
click at [622, 249] on button "Visualizar" at bounding box center [614, 258] width 48 height 18
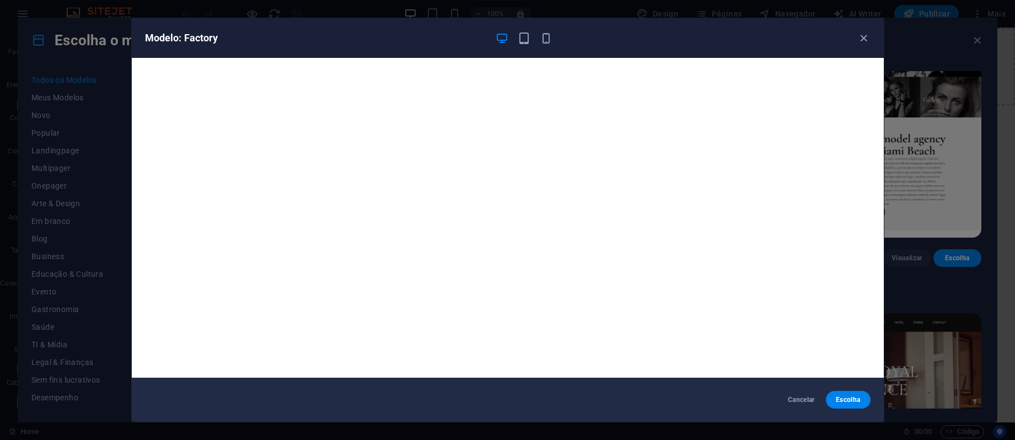
scroll to position [3, 0]
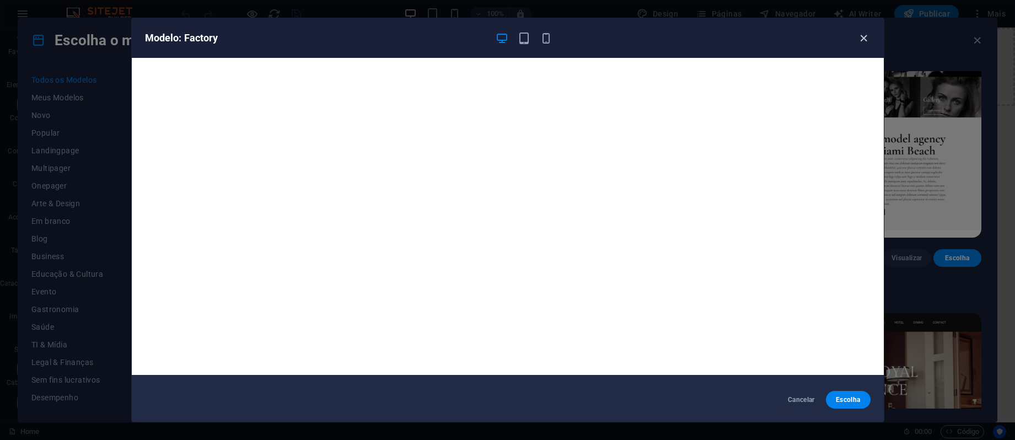
click at [867, 41] on icon "button" at bounding box center [863, 38] width 13 height 13
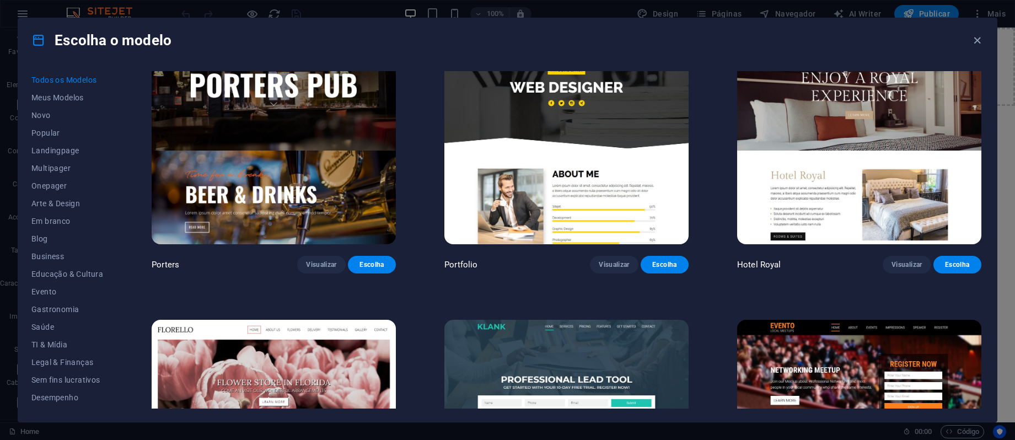
scroll to position [11171, 0]
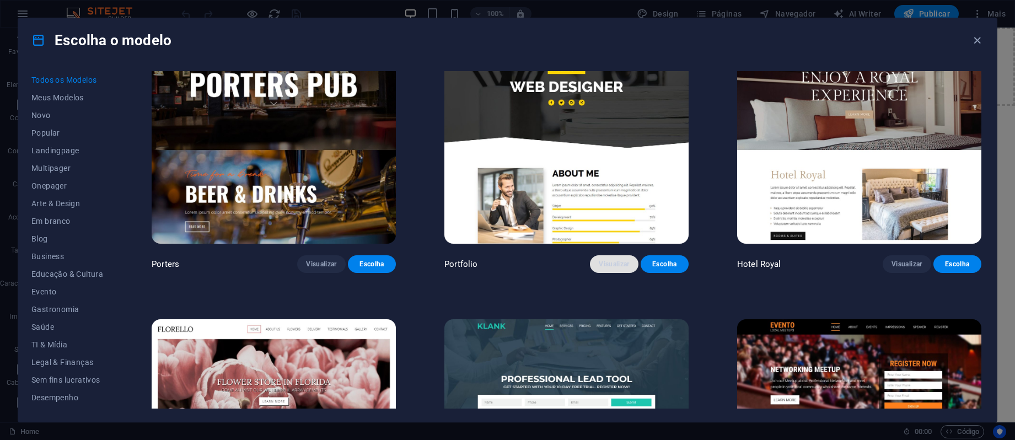
click at [617, 260] on span "Visualizar" at bounding box center [614, 264] width 30 height 9
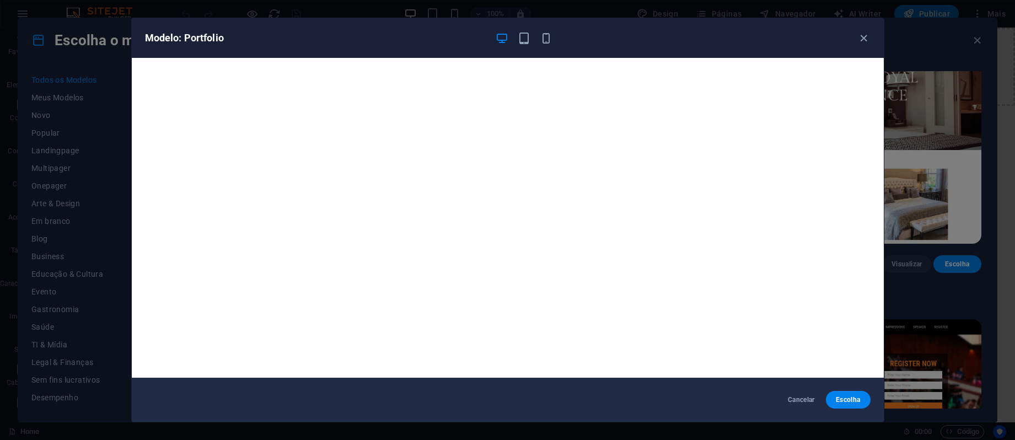
click at [871, 28] on div "Modelo: Portfolio" at bounding box center [508, 38] width 752 height 40
click at [869, 33] on icon "button" at bounding box center [863, 38] width 13 height 13
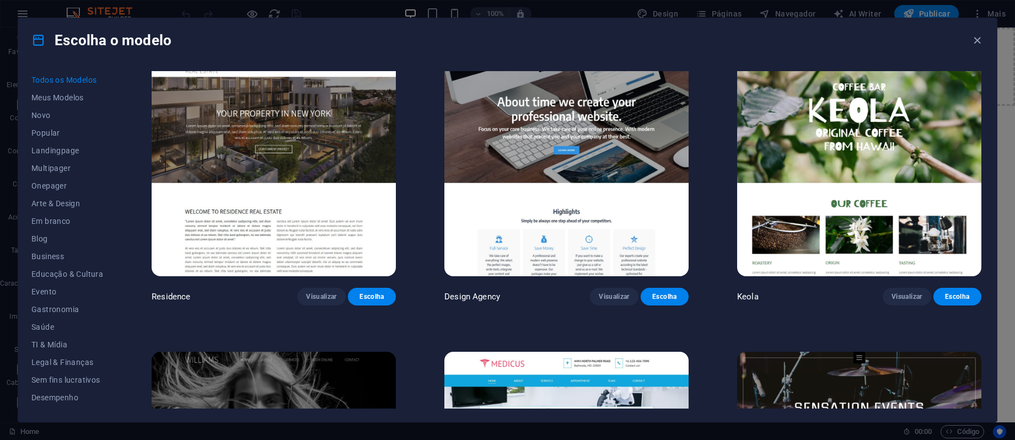
scroll to position [12935, 0]
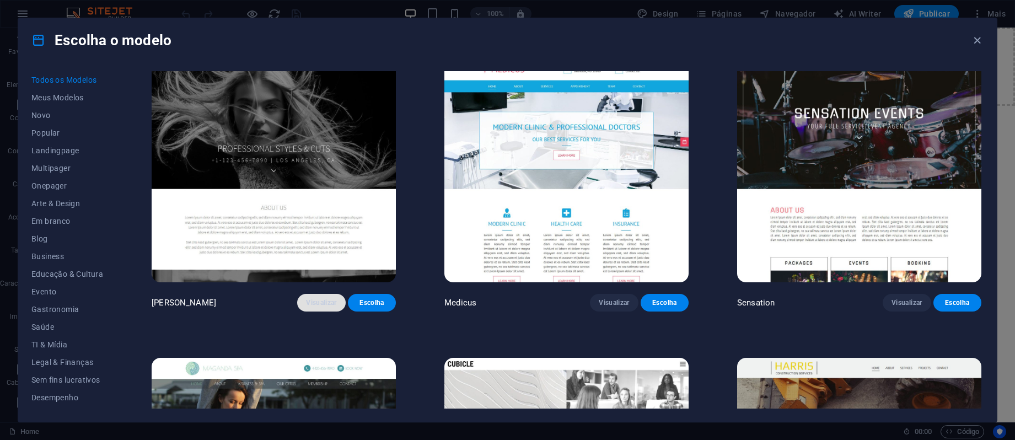
click at [317, 294] on button "Visualizar" at bounding box center [321, 303] width 48 height 18
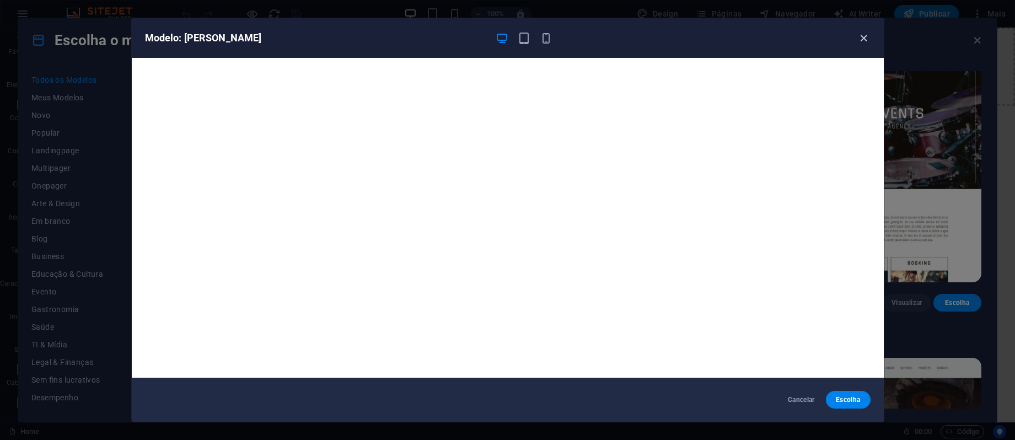
click at [859, 37] on icon "button" at bounding box center [863, 38] width 13 height 13
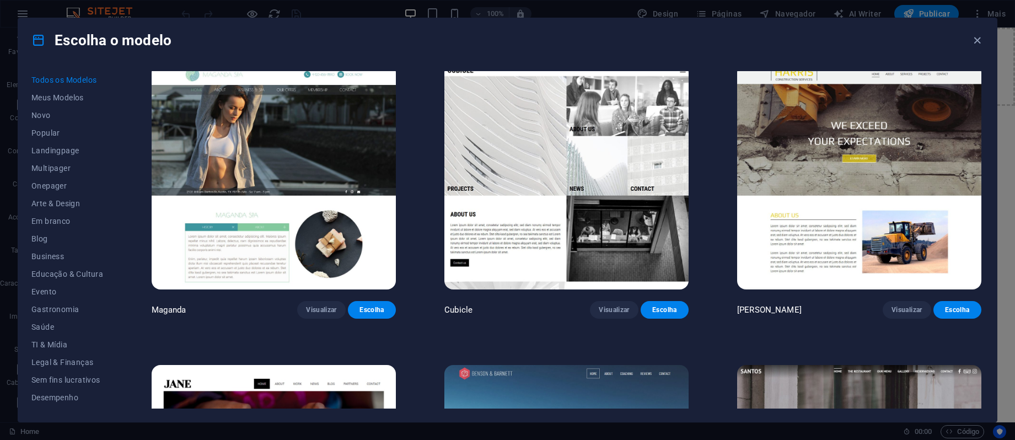
scroll to position [13522, 0]
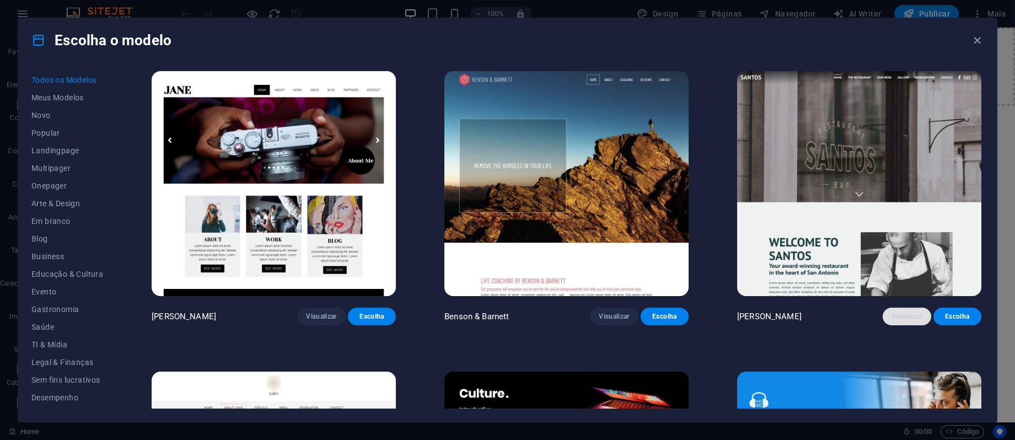
click at [920, 308] on button "Visualizar" at bounding box center [906, 317] width 48 height 18
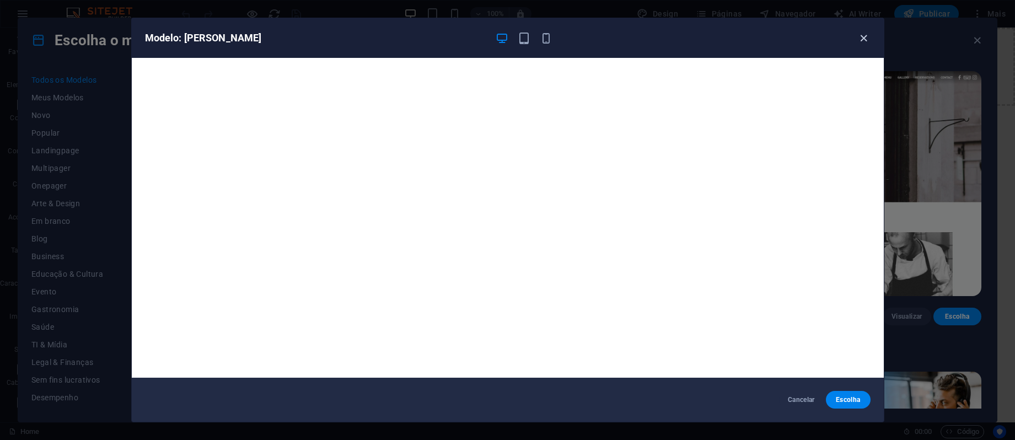
click at [865, 36] on icon "button" at bounding box center [863, 38] width 13 height 13
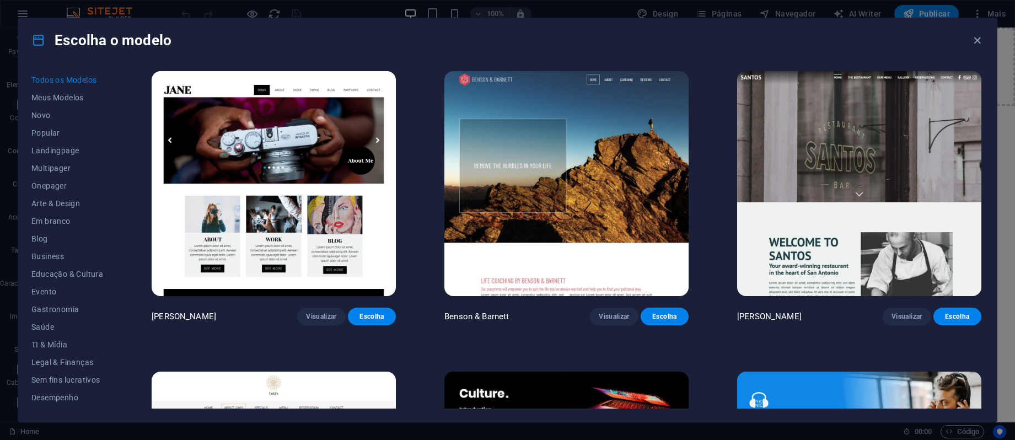
scroll to position [13816, 0]
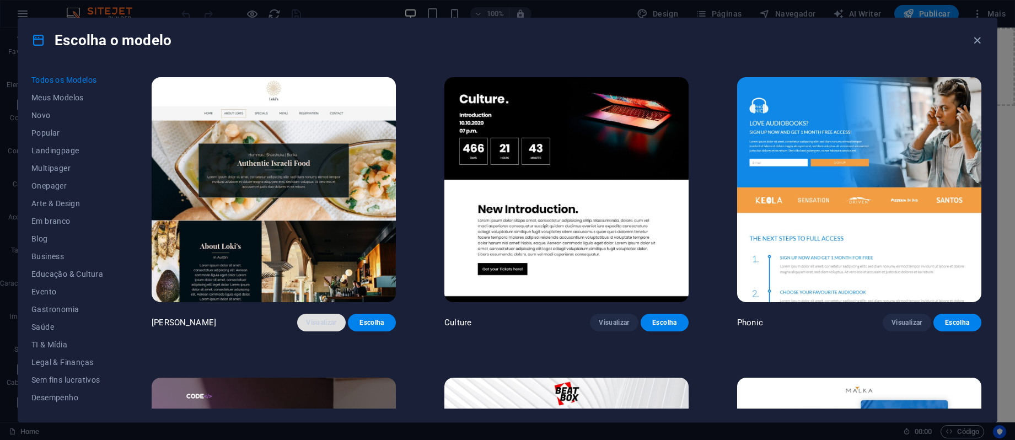
click at [309, 318] on span "Visualizar" at bounding box center [321, 322] width 30 height 9
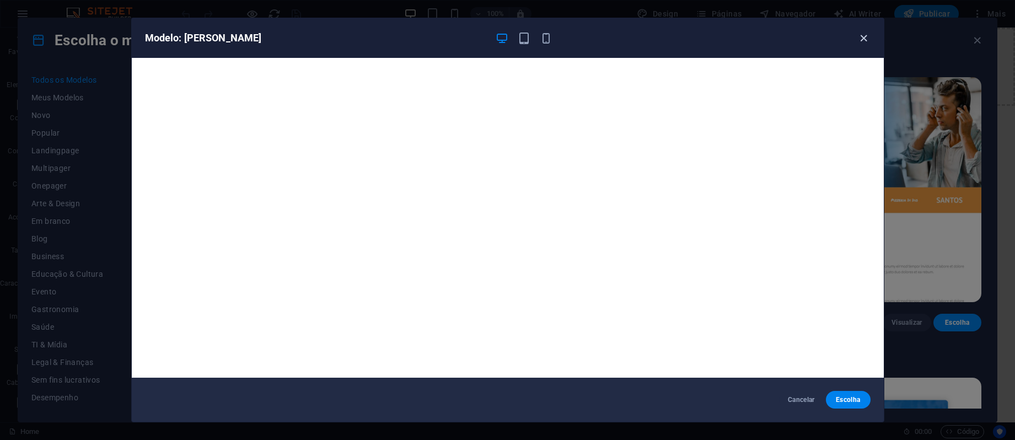
click at [861, 35] on icon "button" at bounding box center [863, 38] width 13 height 13
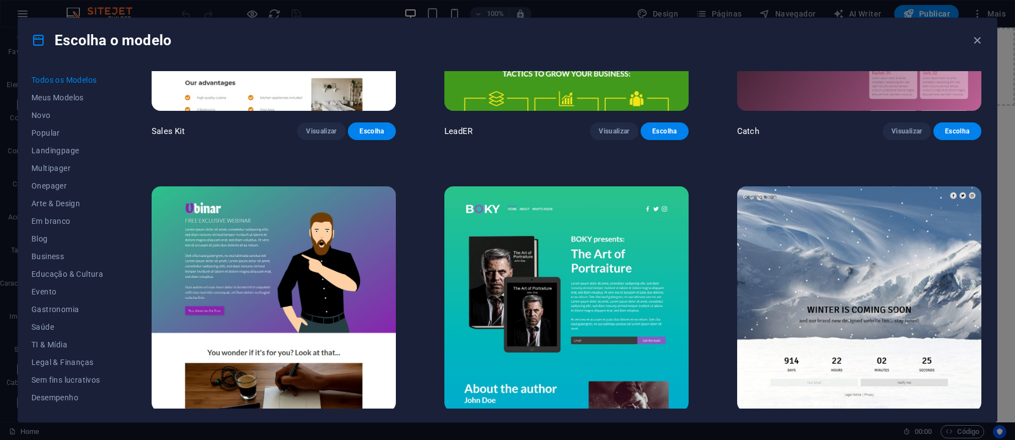
scroll to position [15792, 0]
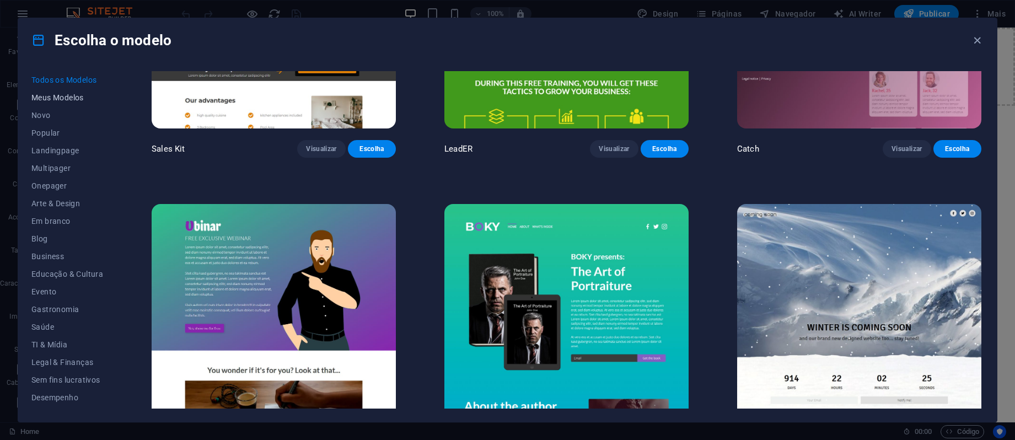
click at [71, 98] on span "Meus Modelos" at bounding box center [67, 97] width 72 height 9
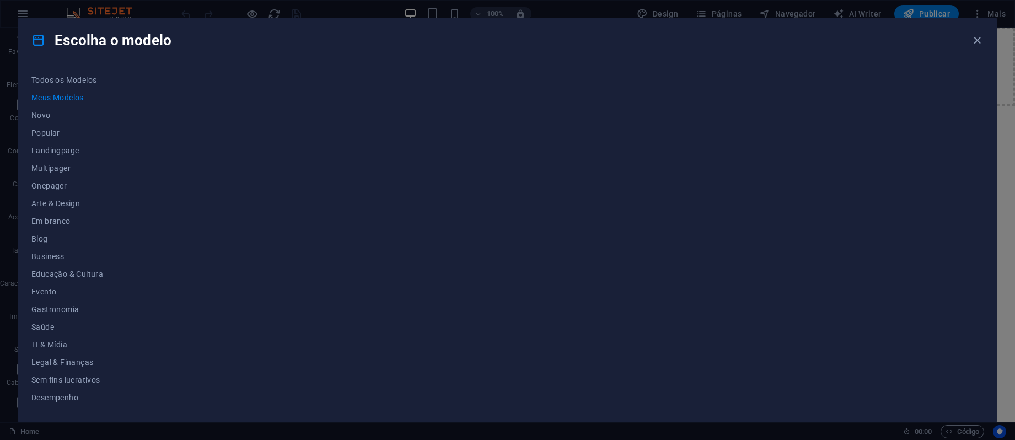
scroll to position [0, 0]
click at [47, 116] on span "Novo" at bounding box center [67, 115] width 72 height 9
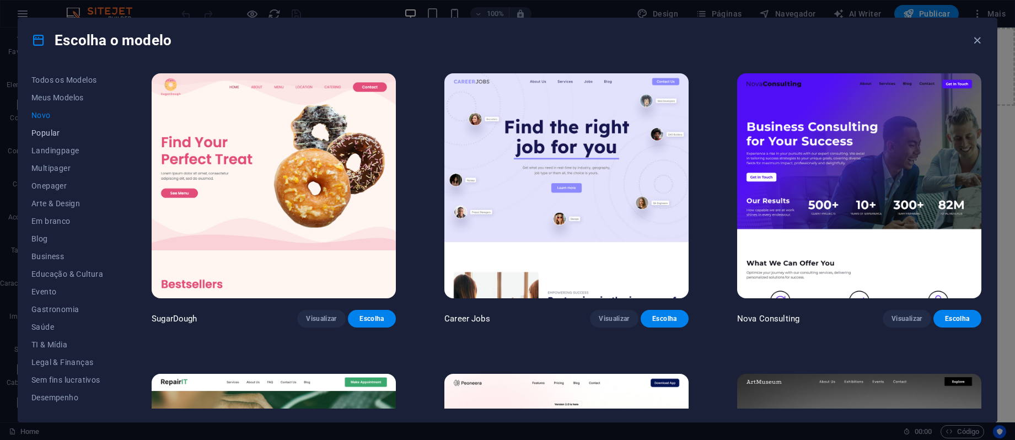
click at [47, 133] on span "Popular" at bounding box center [67, 132] width 72 height 9
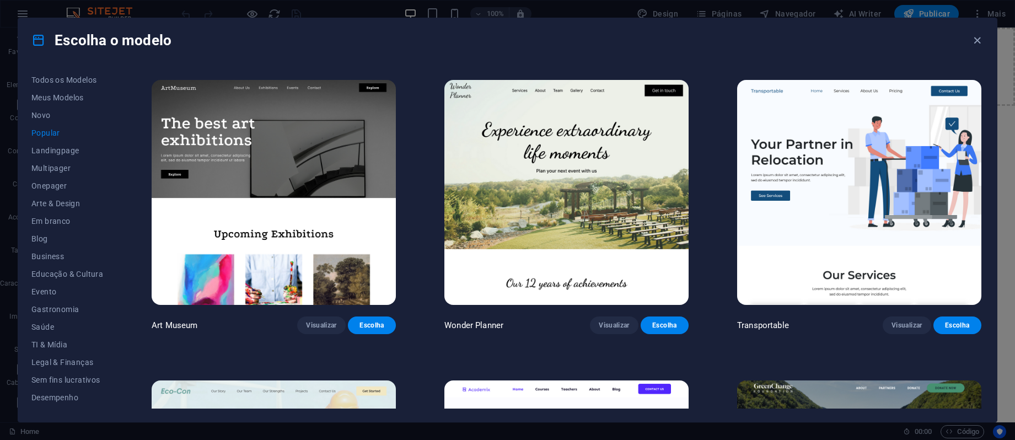
scroll to position [588, 0]
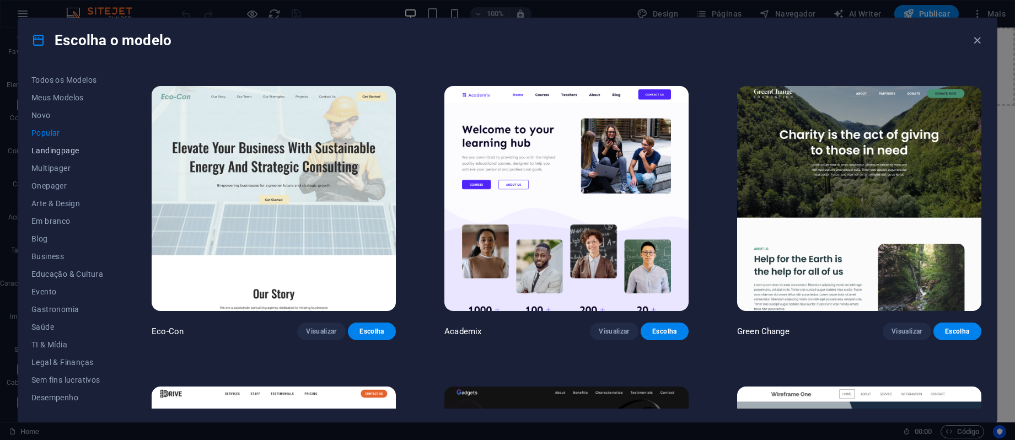
click at [58, 149] on span "Landingpage" at bounding box center [67, 150] width 72 height 9
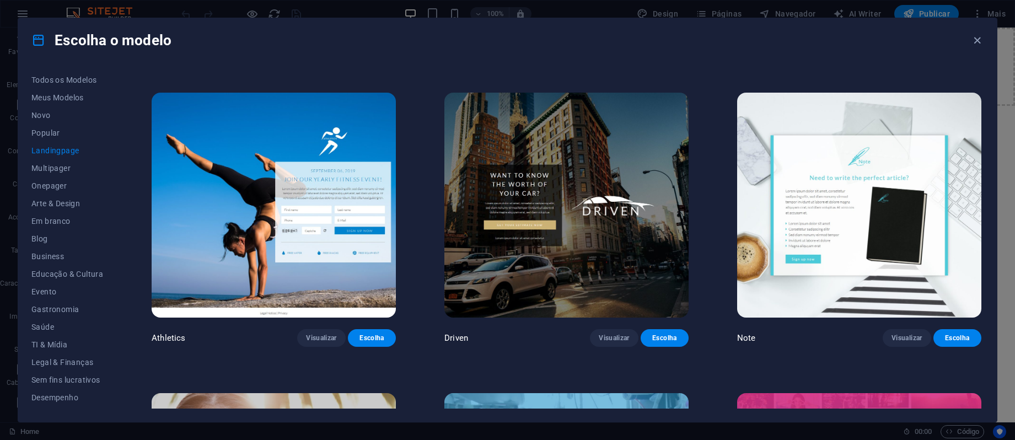
scroll to position [1176, 0]
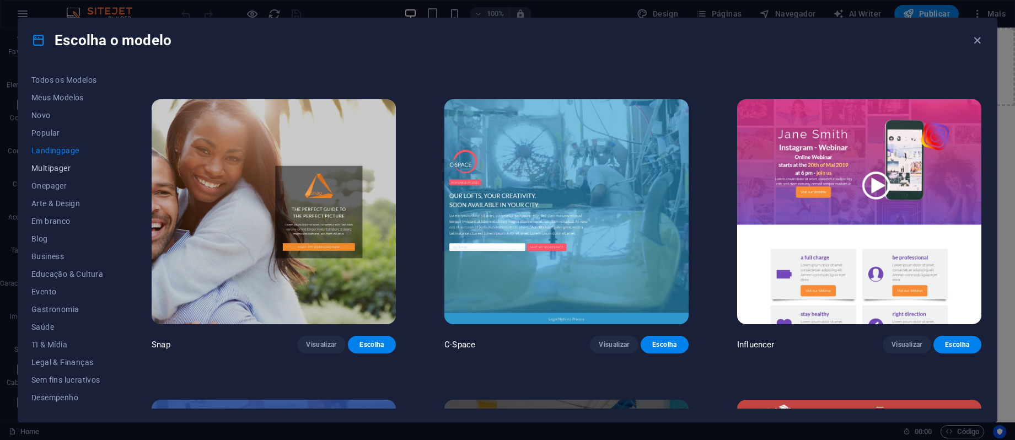
click at [62, 165] on span "Multipager" at bounding box center [67, 168] width 72 height 9
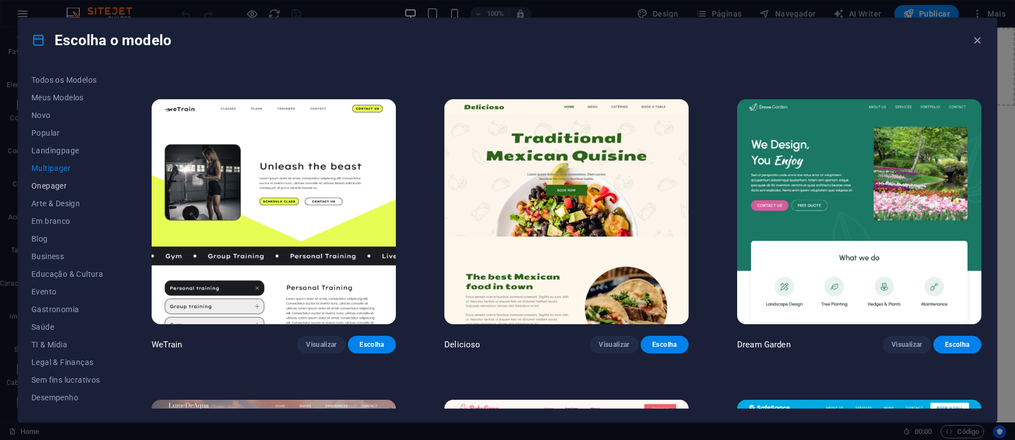
click at [56, 182] on span "Onepager" at bounding box center [67, 185] width 72 height 9
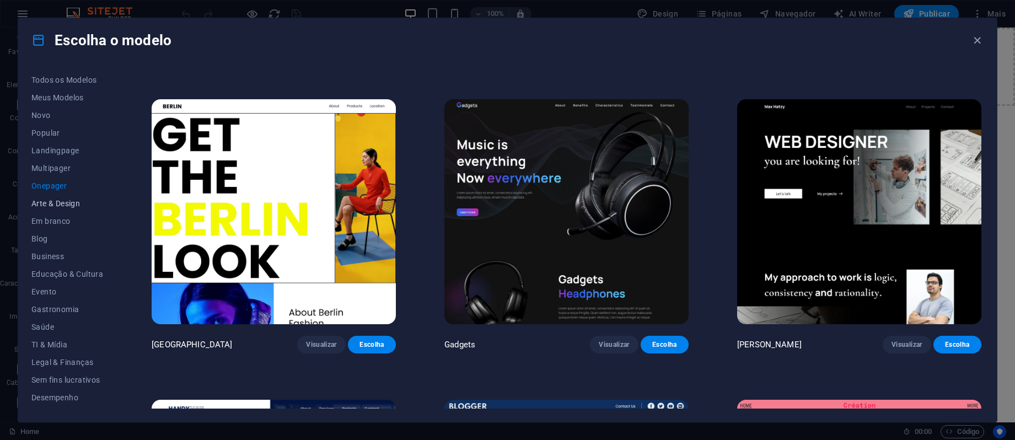
click at [71, 205] on span "Arte & Design" at bounding box center [67, 203] width 72 height 9
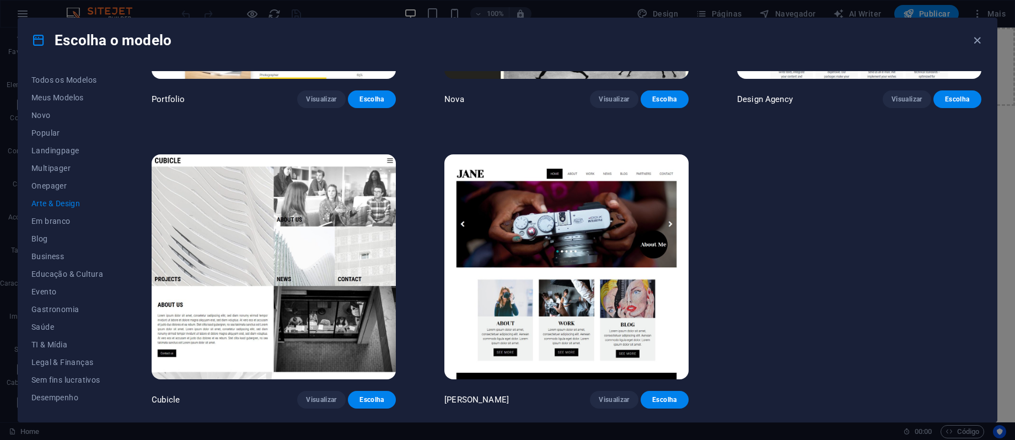
scroll to position [1115, 0]
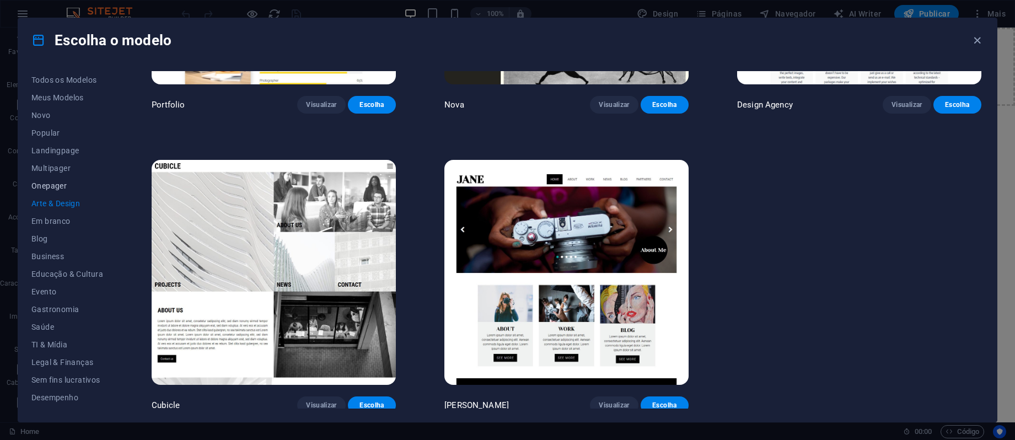
click at [60, 183] on span "Onepager" at bounding box center [67, 185] width 72 height 9
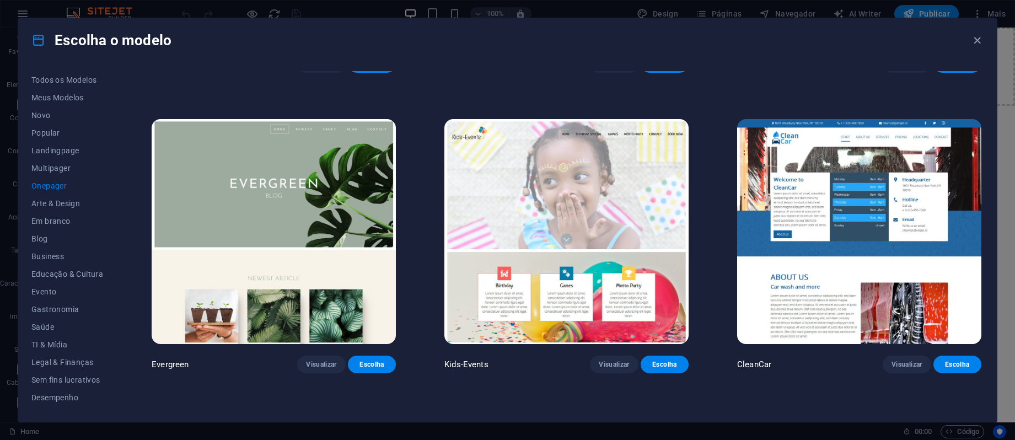
scroll to position [2352, 0]
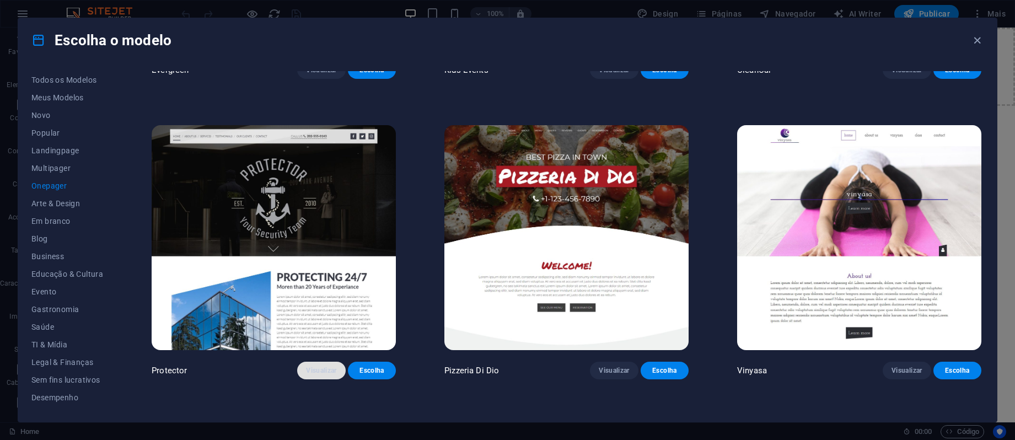
click at [312, 366] on span "Visualizar" at bounding box center [321, 370] width 30 height 9
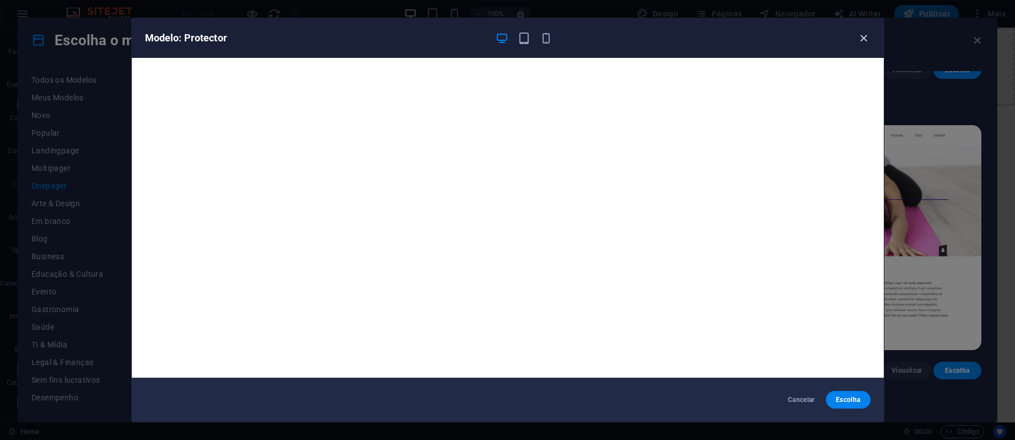
click at [866, 33] on icon "button" at bounding box center [863, 38] width 13 height 13
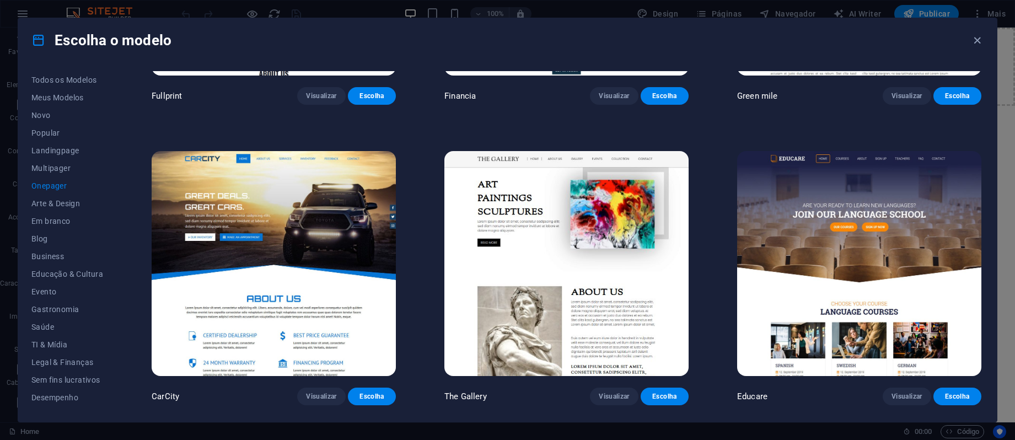
scroll to position [3821, 0]
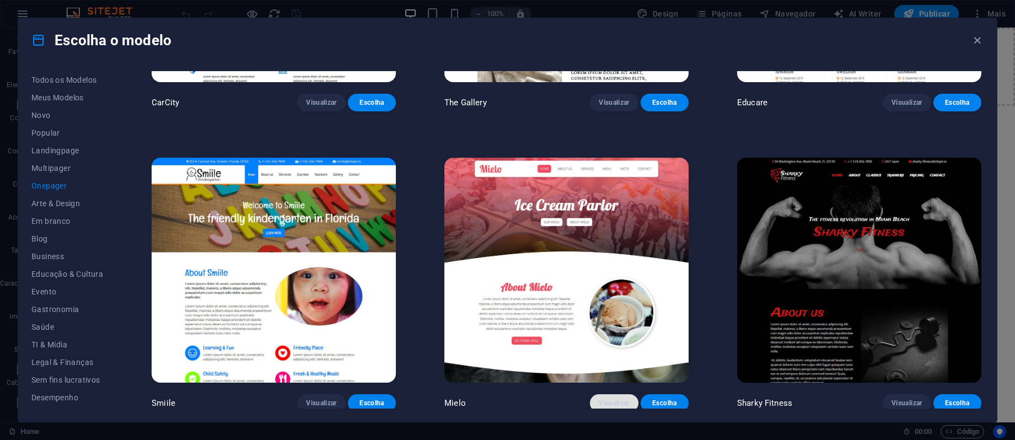
click at [620, 399] on span "Visualizar" at bounding box center [614, 403] width 30 height 9
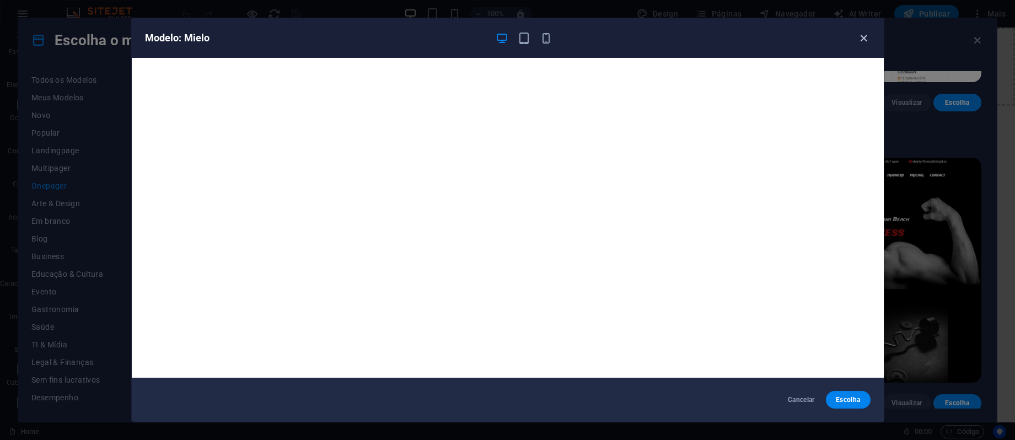
click at [863, 37] on icon "button" at bounding box center [863, 38] width 13 height 13
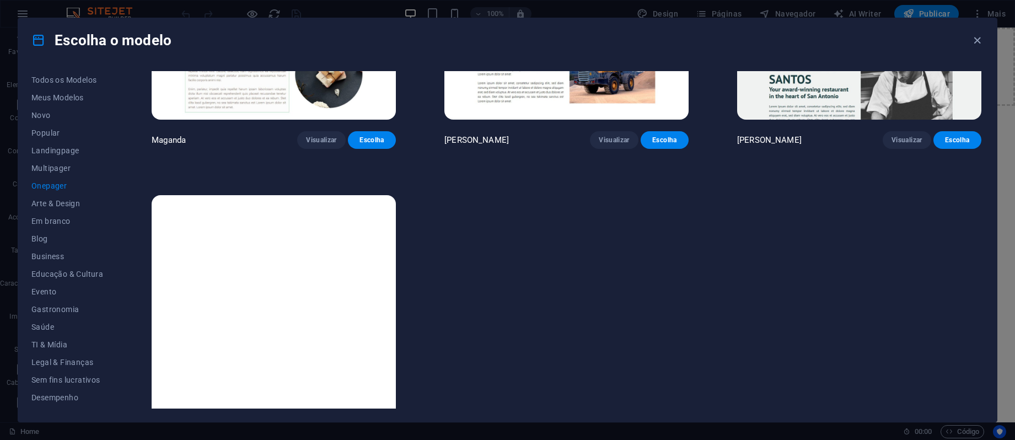
scroll to position [6802, 0]
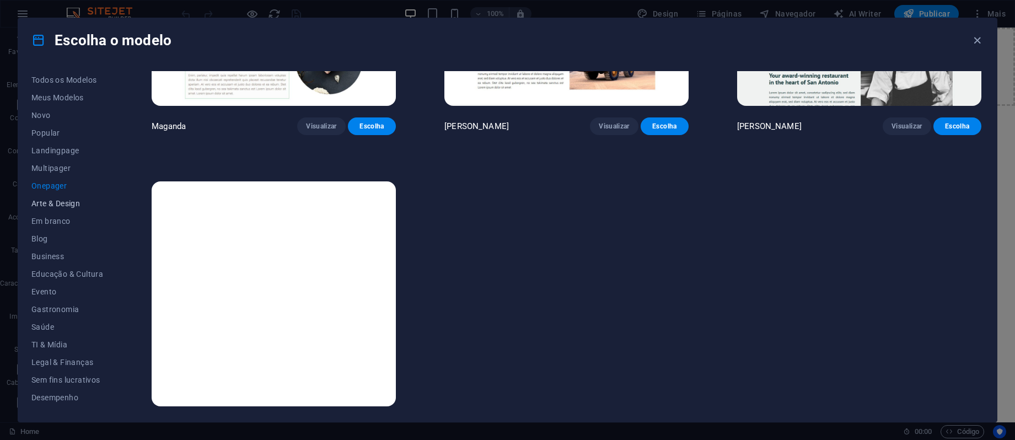
click at [56, 203] on span "Arte & Design" at bounding box center [67, 203] width 72 height 9
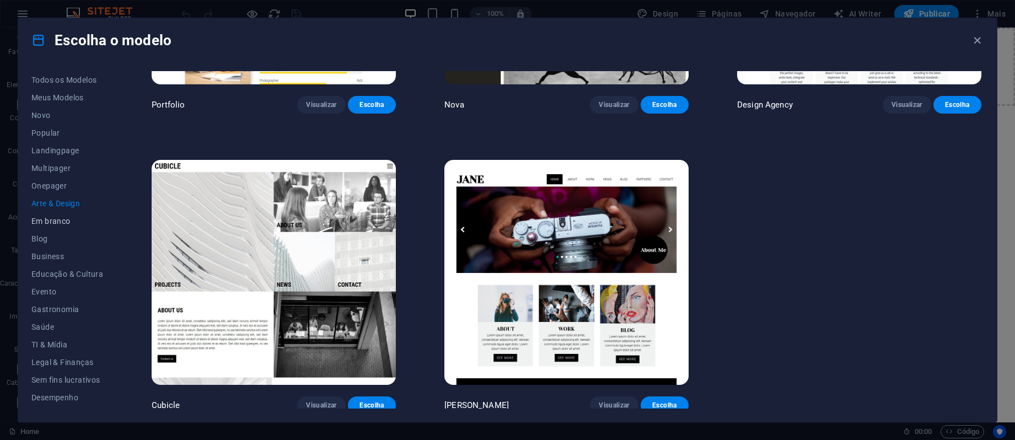
click at [39, 220] on span "Em branco" at bounding box center [67, 221] width 72 height 9
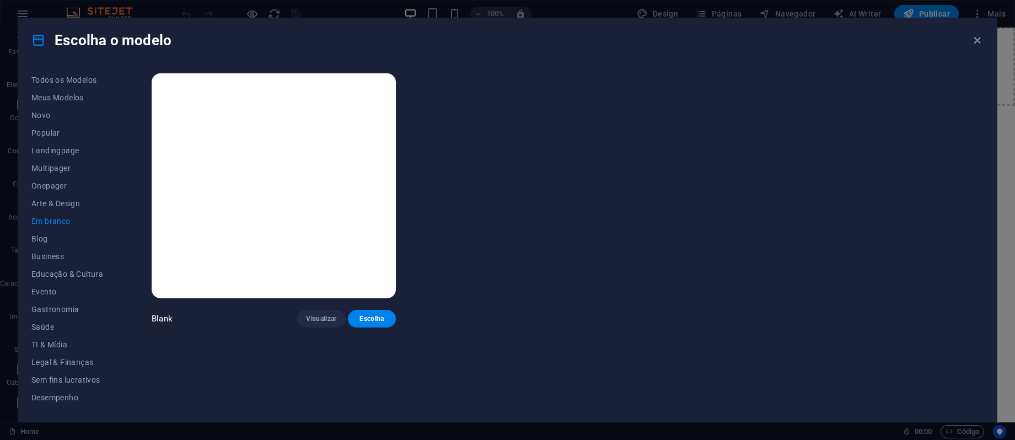
scroll to position [0, 0]
click at [36, 240] on span "Blog" at bounding box center [67, 238] width 72 height 9
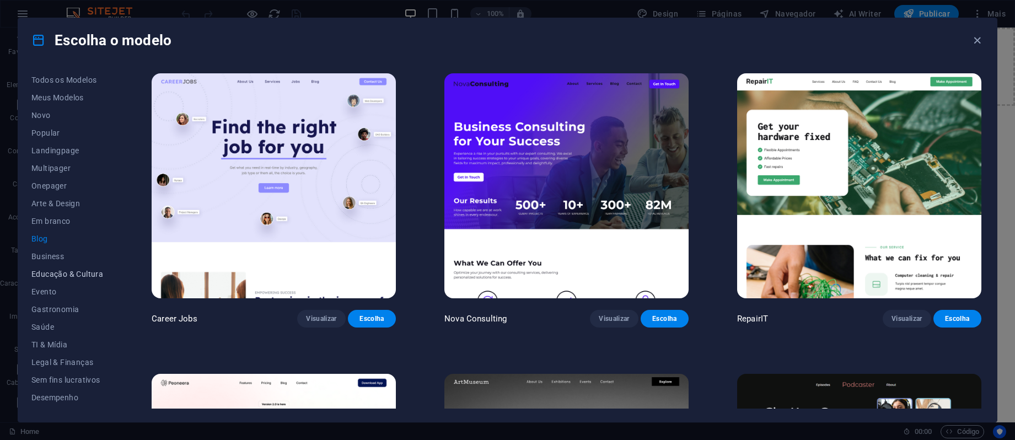
click at [48, 271] on span "Educação & Cultura" at bounding box center [67, 274] width 72 height 9
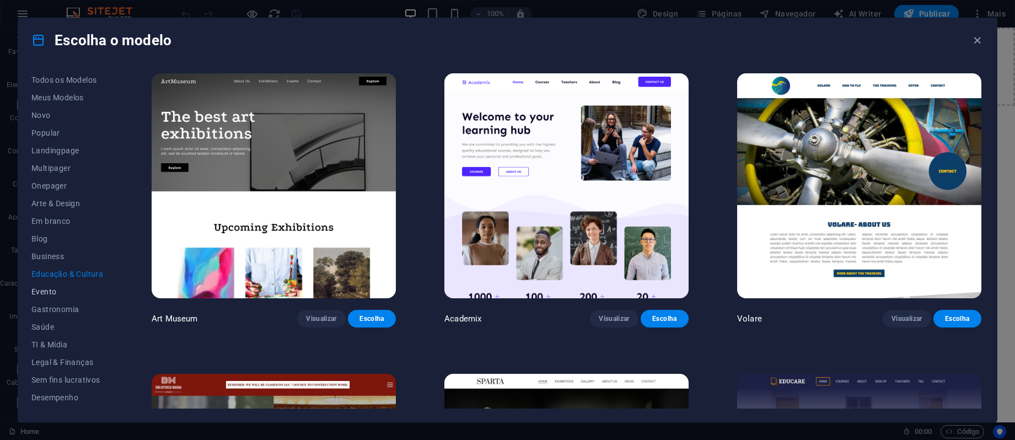
click at [64, 297] on button "Evento" at bounding box center [67, 292] width 72 height 18
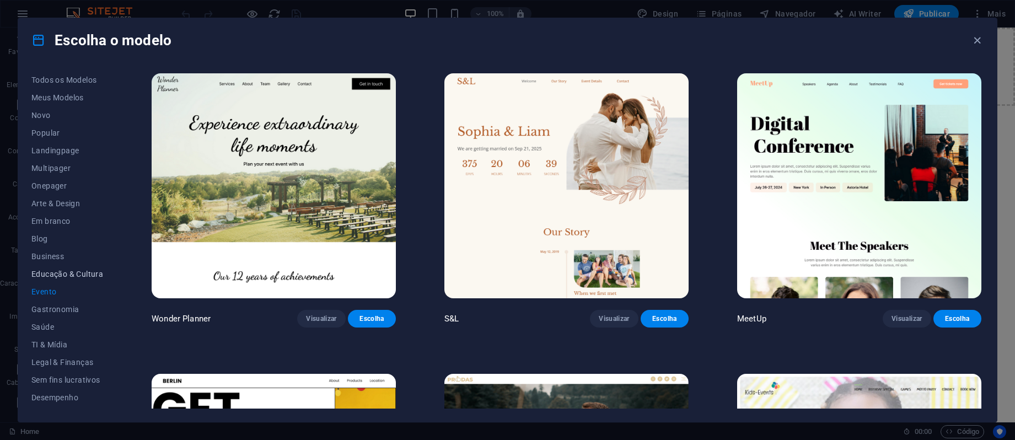
click at [71, 279] on button "Educação & Cultura" at bounding box center [67, 274] width 72 height 18
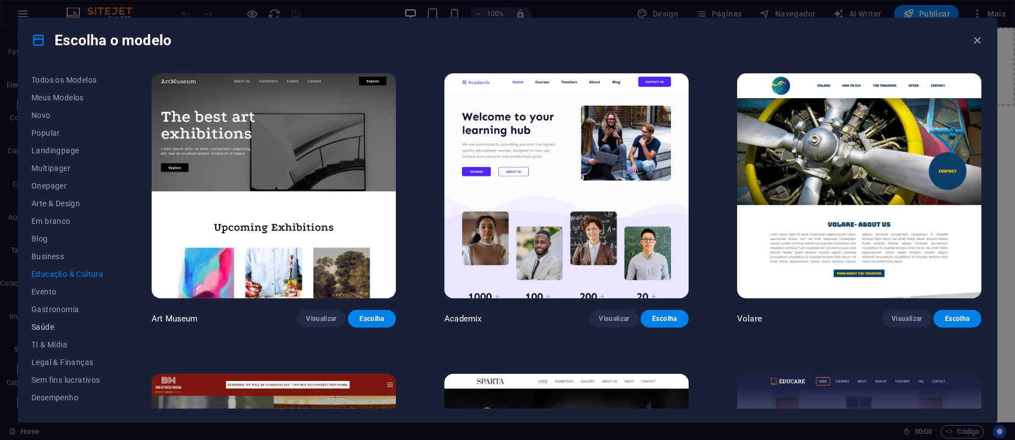
click at [67, 319] on button "Saúde" at bounding box center [67, 327] width 72 height 18
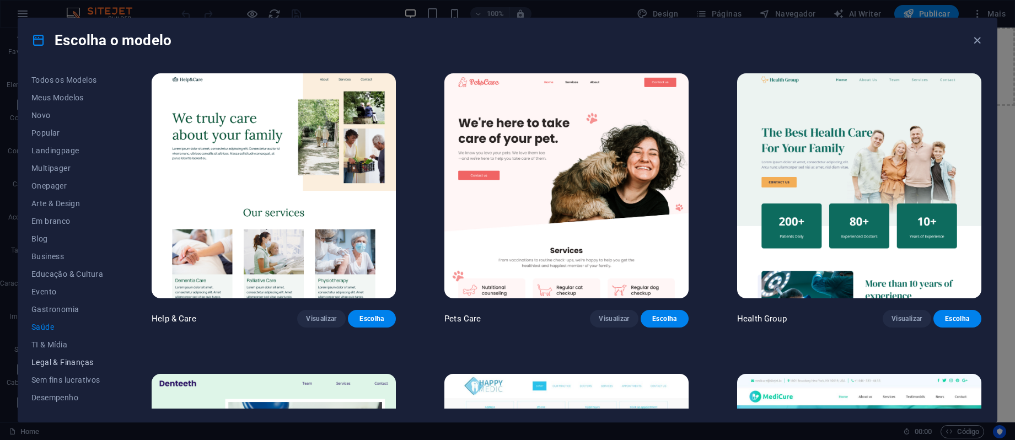
click at [60, 354] on button "Legal & Finanças" at bounding box center [67, 362] width 72 height 18
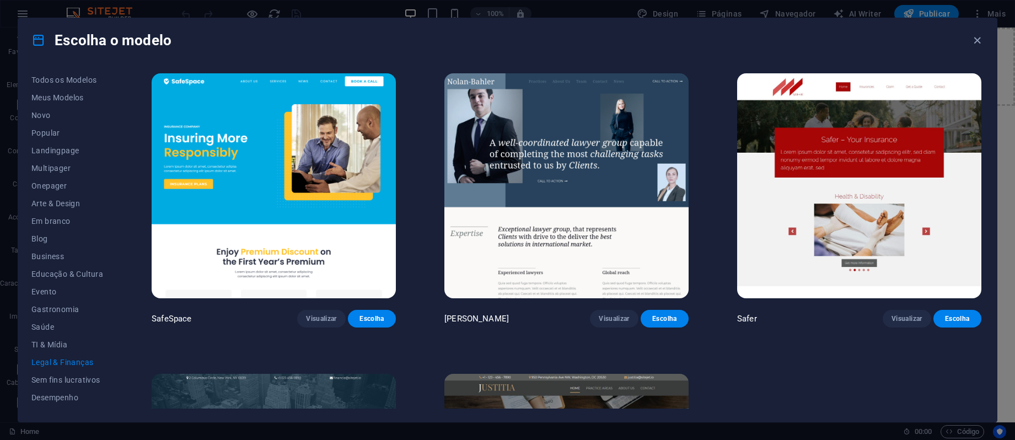
scroll to position [217, 0]
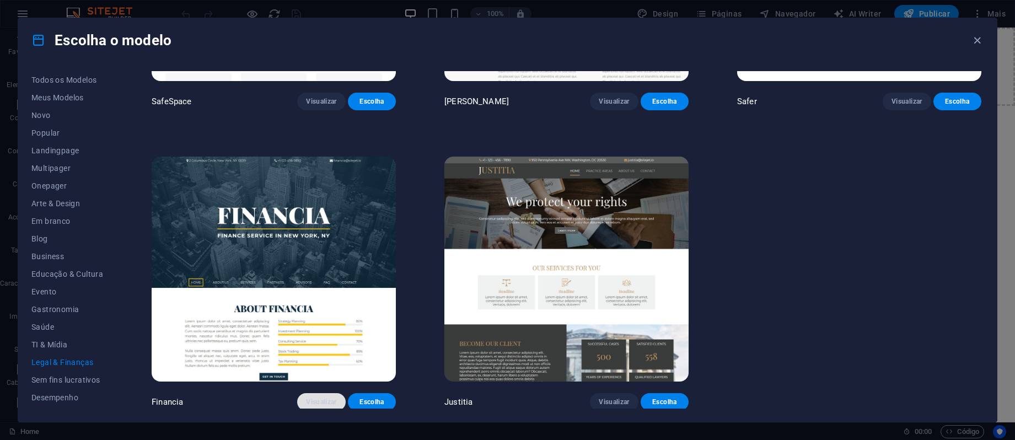
click at [319, 401] on span "Visualizar" at bounding box center [321, 401] width 30 height 9
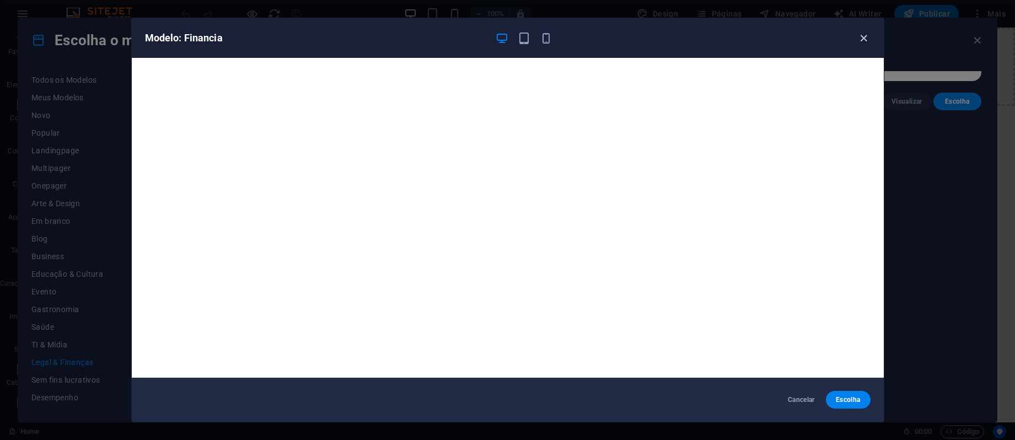
click at [866, 35] on icon "button" at bounding box center [863, 38] width 13 height 13
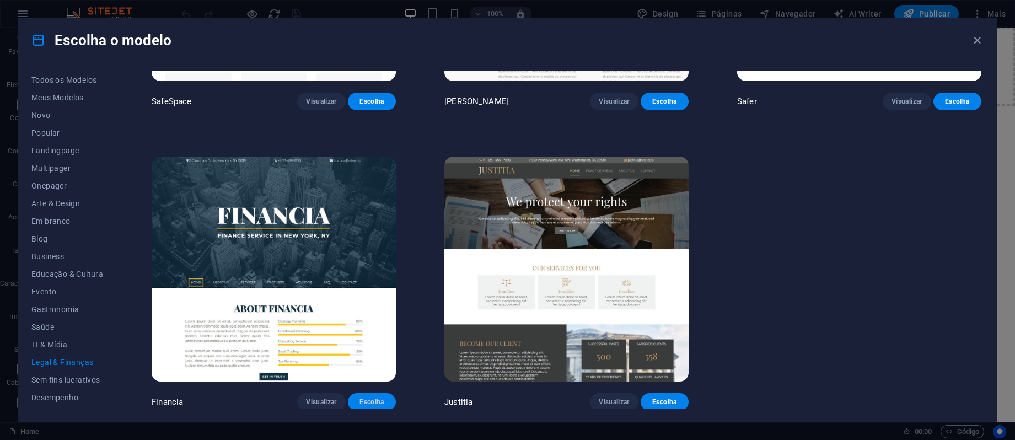
click at [378, 398] on span "Escolha" at bounding box center [372, 401] width 30 height 9
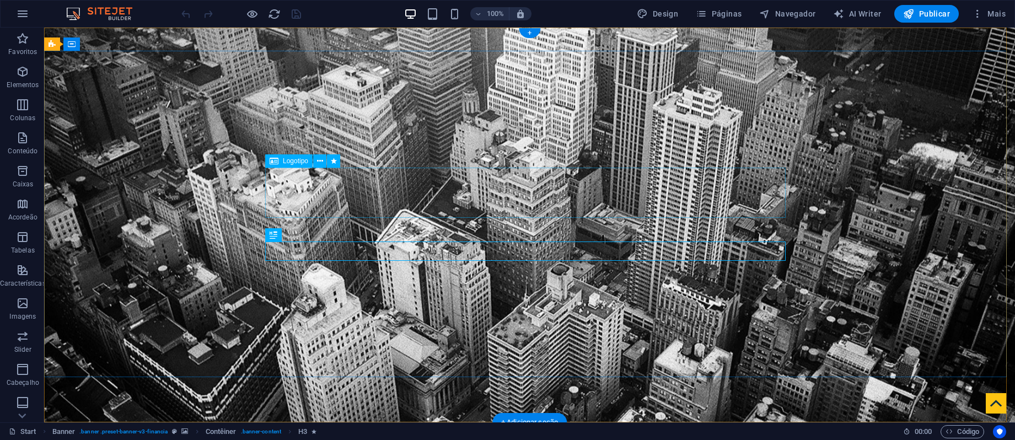
select select "px"
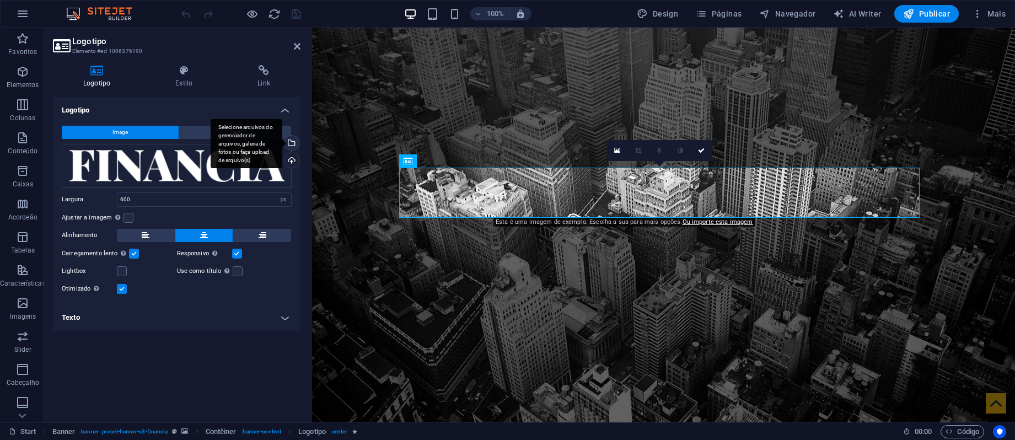
click at [293, 143] on div "Selecione arquivos do gerenciador de arquivos, galeria de fotos ou faça upload …" at bounding box center [290, 144] width 17 height 17
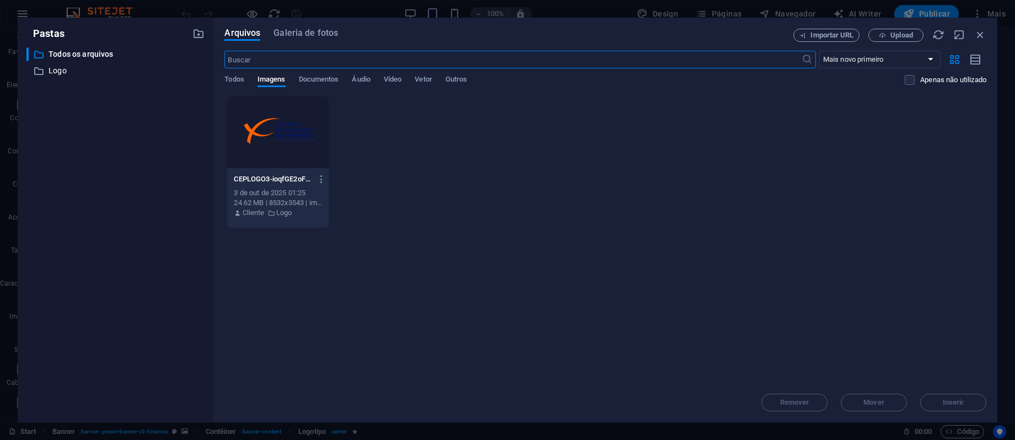
click at [293, 133] on div at bounding box center [277, 132] width 101 height 72
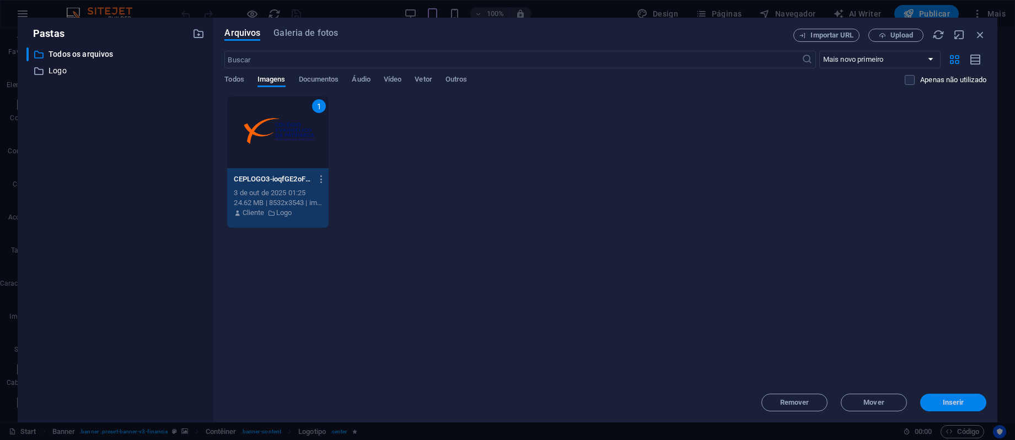
click at [978, 404] on span "Inserir" at bounding box center [952, 402] width 57 height 7
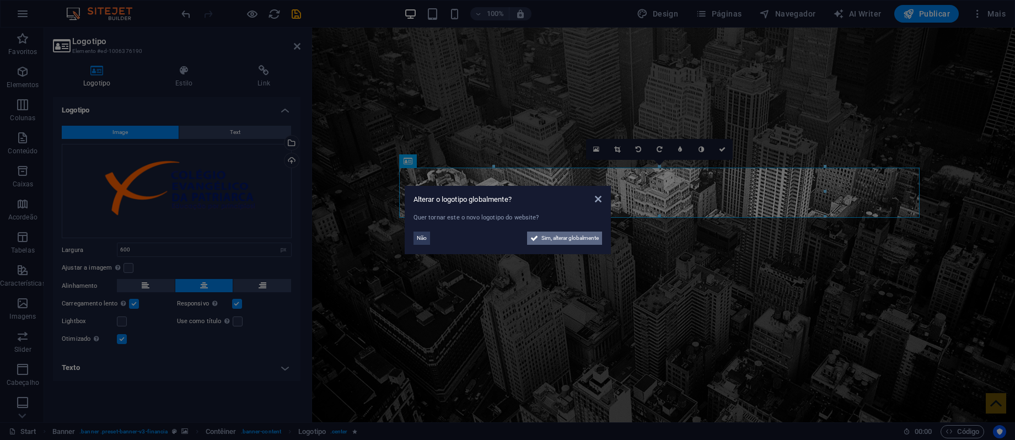
click at [564, 240] on span "Sim, alterar globalmente" at bounding box center [569, 237] width 57 height 13
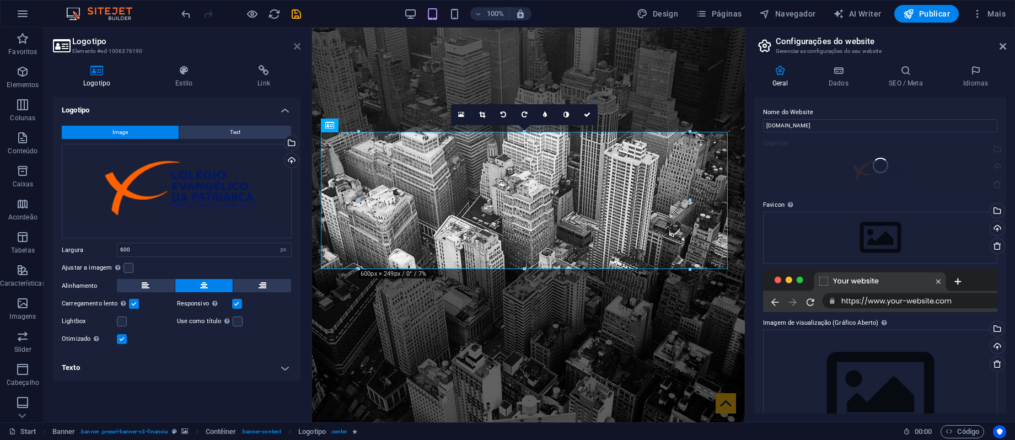
click at [296, 46] on icon at bounding box center [297, 46] width 7 height 9
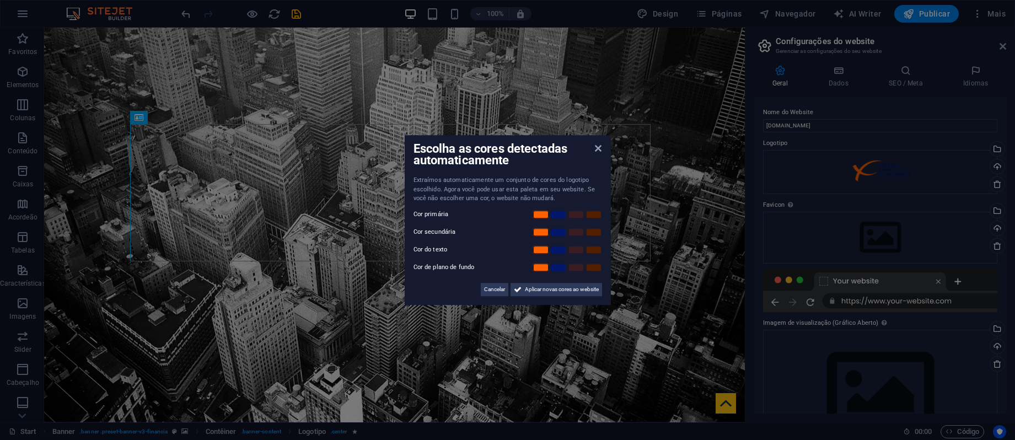
click at [550, 297] on div "Escolha as cores detectadas automaticamente Extraímos automaticamente um conjun…" at bounding box center [508, 220] width 206 height 170
click at [555, 287] on span "Aplicar novas cores ao website" at bounding box center [562, 289] width 74 height 13
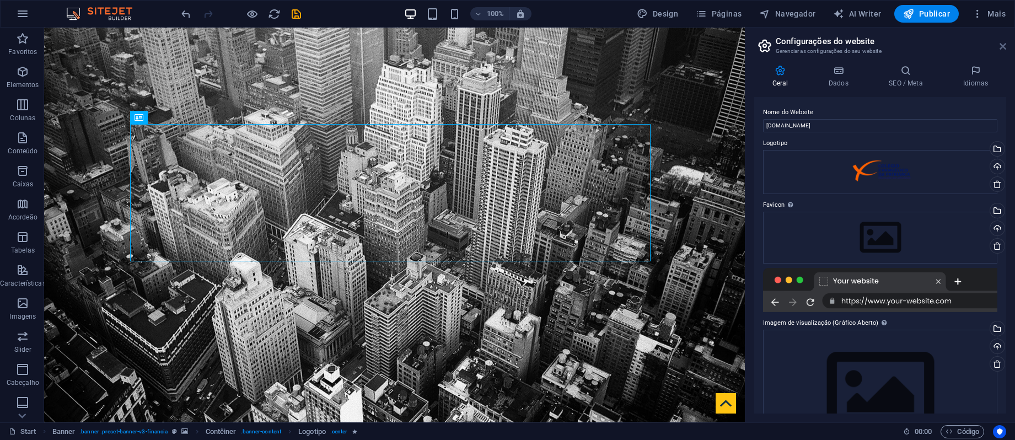
click at [1001, 46] on icon at bounding box center [1002, 46] width 7 height 9
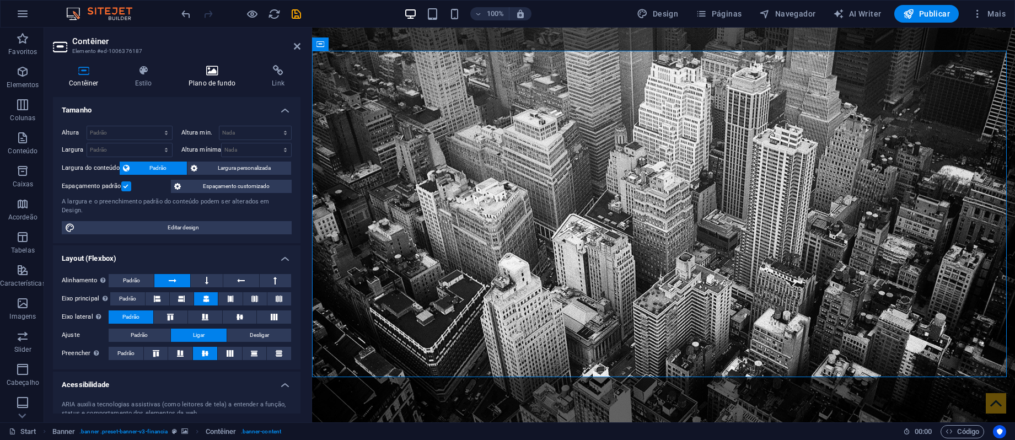
click at [193, 80] on h4 "Plano de fundo" at bounding box center [214, 76] width 83 height 23
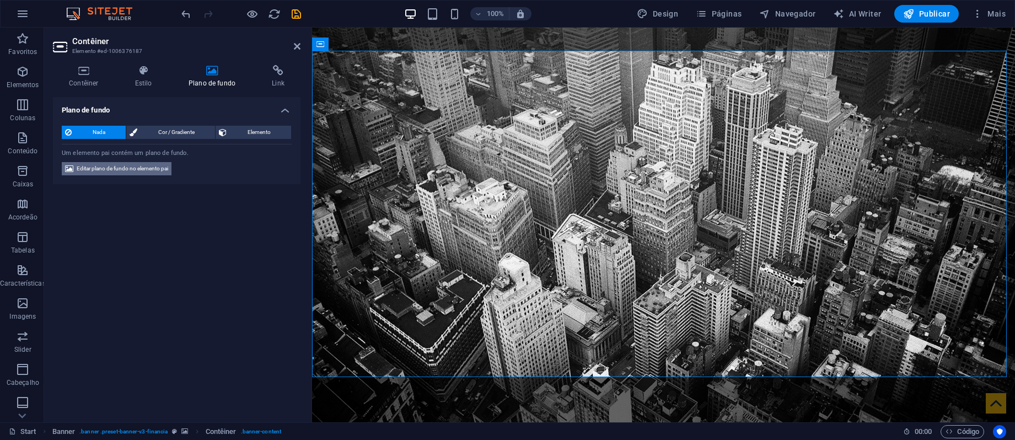
click at [107, 174] on span "Editar plano de fundo no elemento pai" at bounding box center [122, 168] width 91 height 13
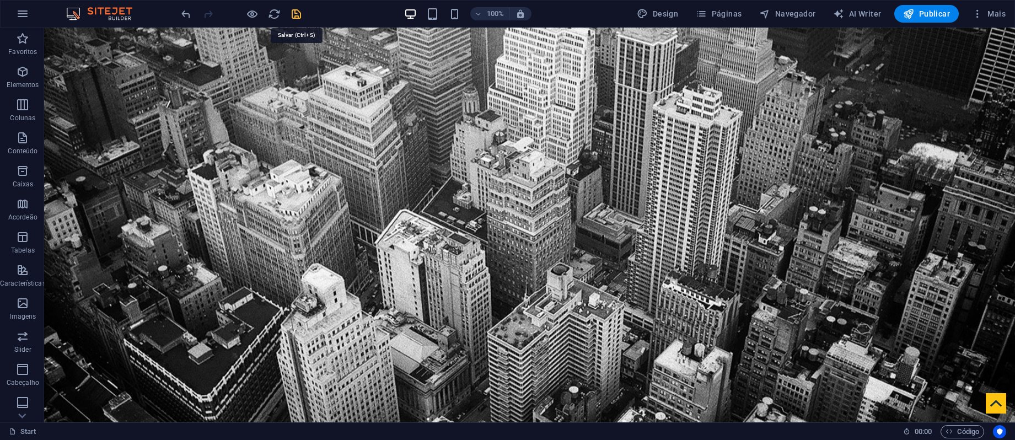
click at [299, 15] on icon "save" at bounding box center [296, 14] width 13 height 13
checkbox input "false"
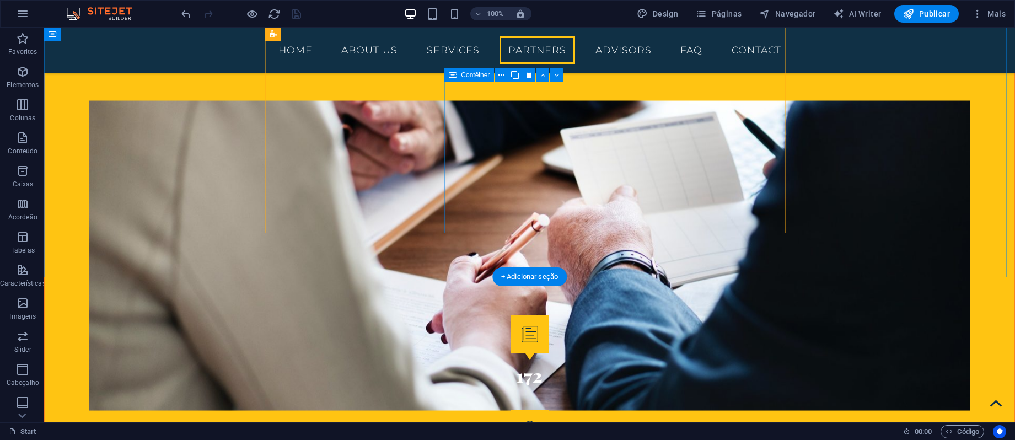
scroll to position [1176, 0]
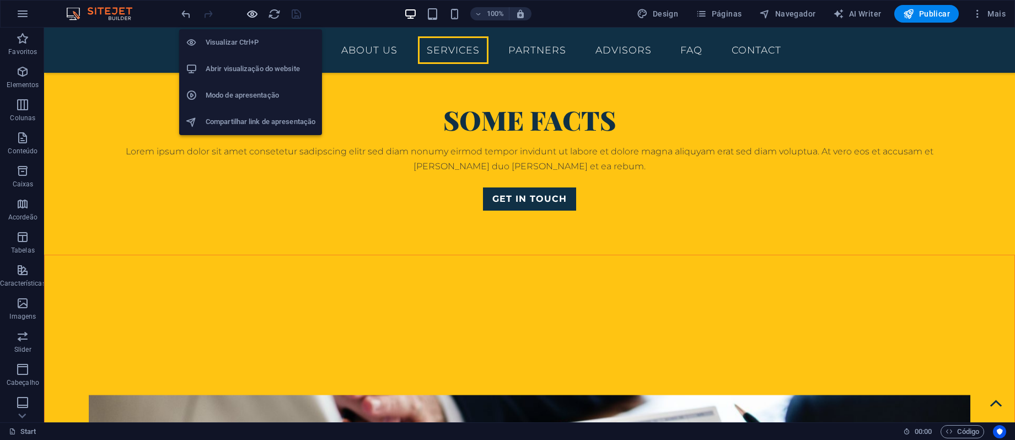
click at [254, 13] on icon "button" at bounding box center [252, 14] width 13 height 13
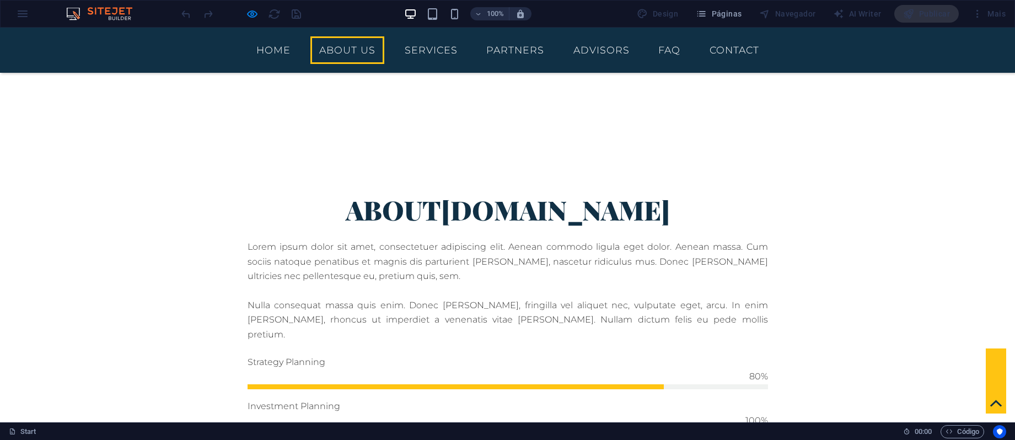
scroll to position [0, 0]
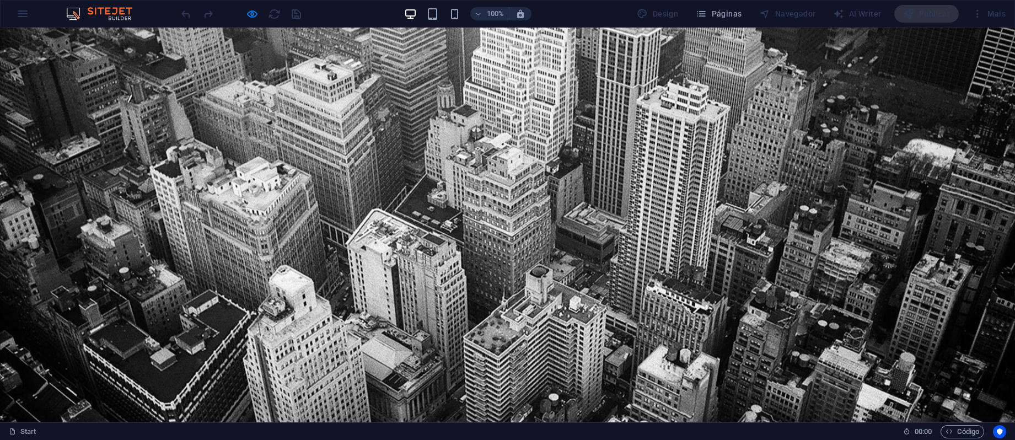
click at [259, 17] on div at bounding box center [240, 14] width 123 height 18
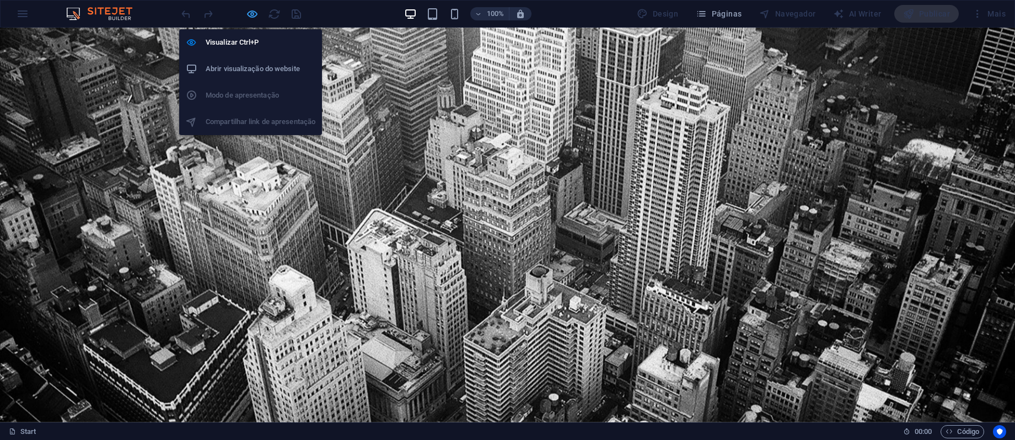
click at [252, 16] on icon "button" at bounding box center [252, 14] width 13 height 13
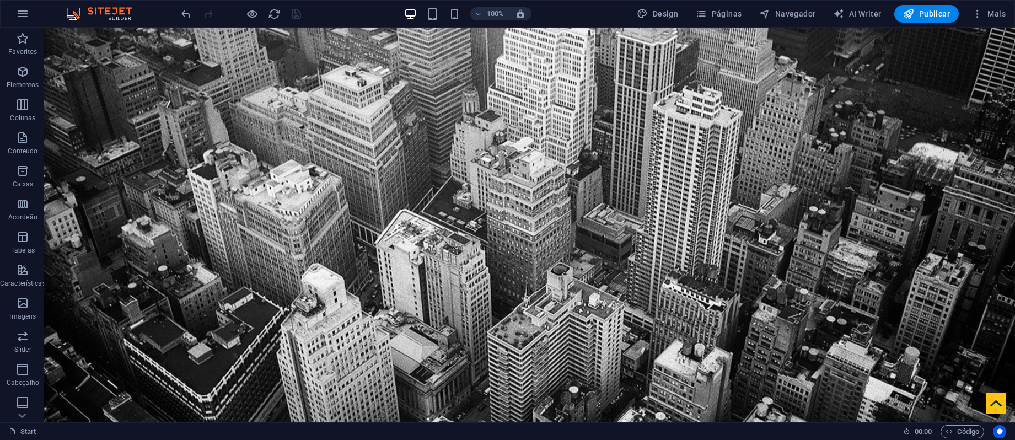
click at [96, 16] on img at bounding box center [104, 13] width 83 height 13
click at [28, 15] on icon "button" at bounding box center [22, 13] width 13 height 13
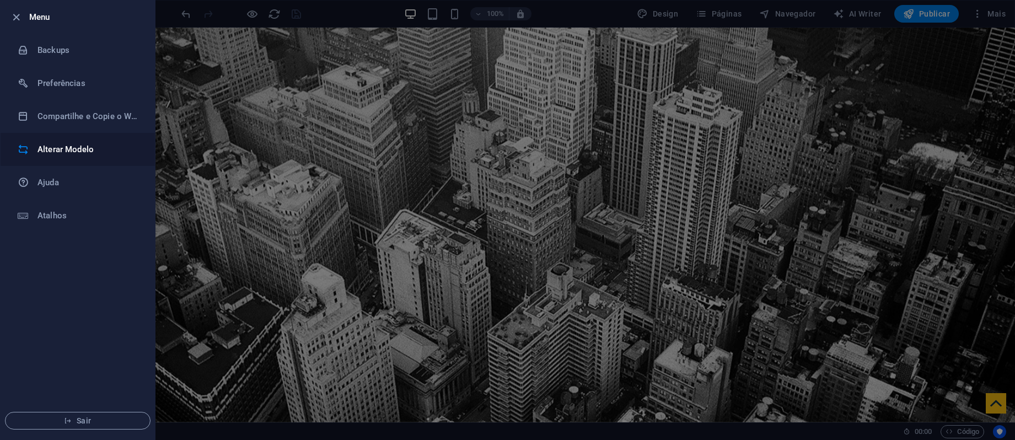
click at [69, 149] on h6 "Alterar Modelo" at bounding box center [88, 149] width 102 height 13
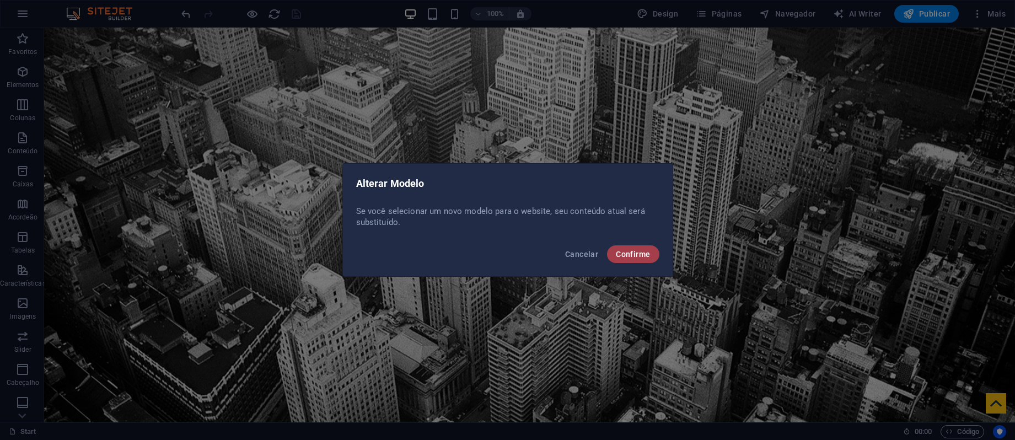
click at [631, 250] on span "Confirme" at bounding box center [633, 254] width 34 height 9
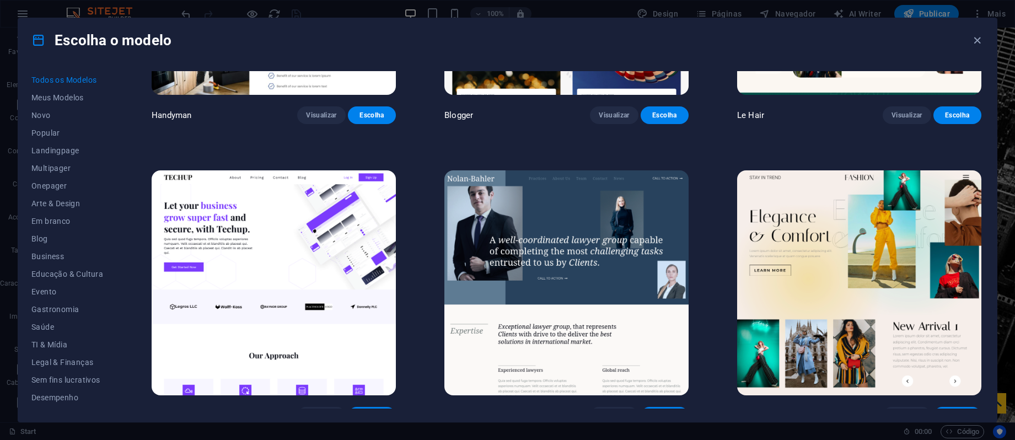
scroll to position [4703, 0]
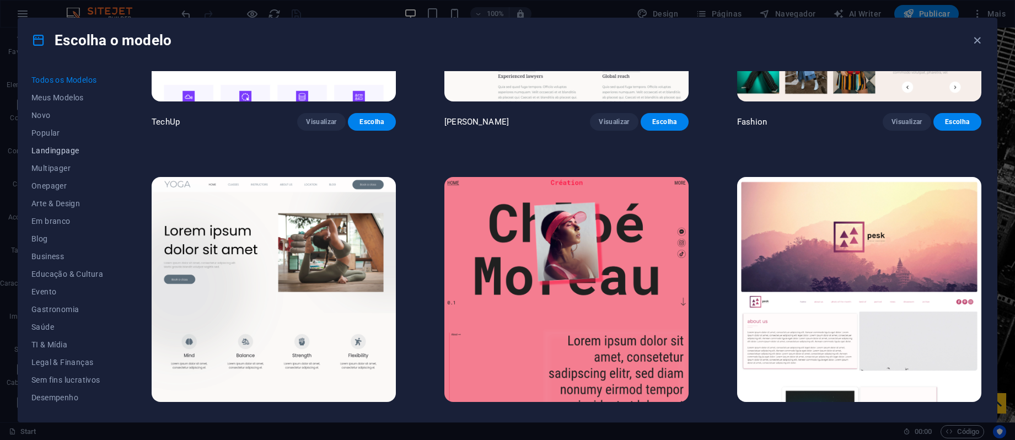
click at [68, 148] on span "Landingpage" at bounding box center [67, 150] width 72 height 9
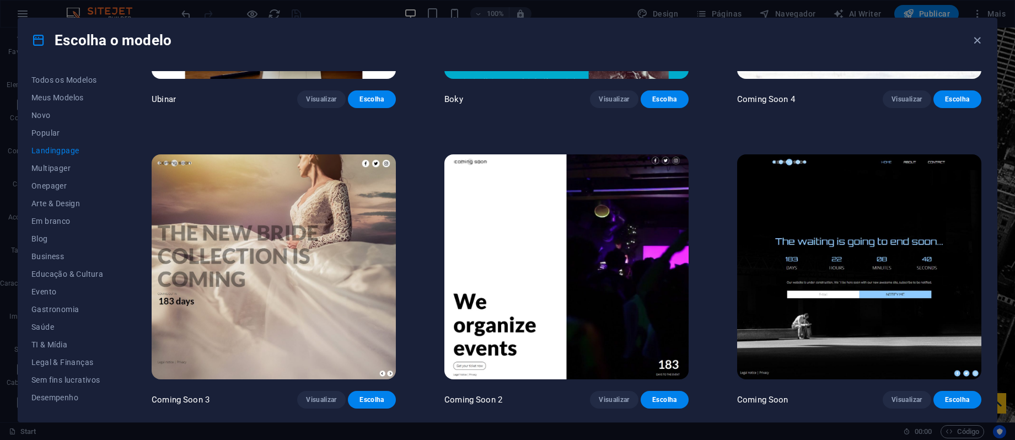
scroll to position [2312, 0]
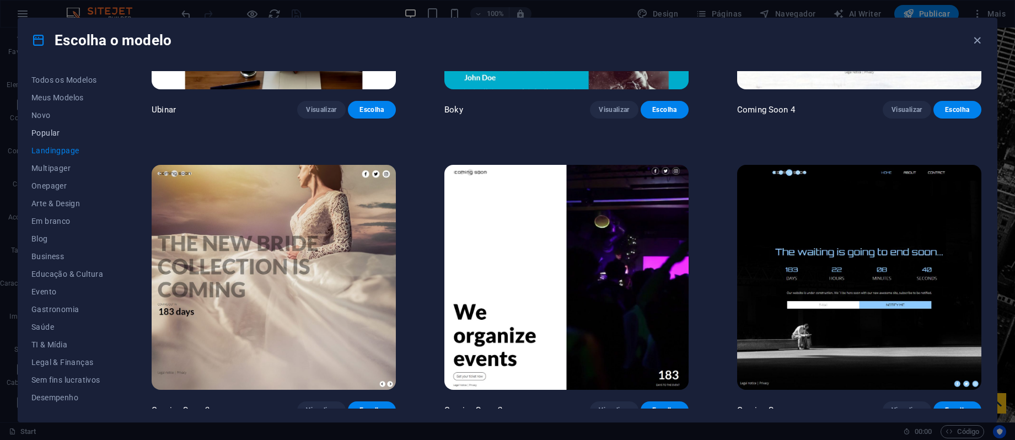
click at [57, 134] on span "Popular" at bounding box center [67, 132] width 72 height 9
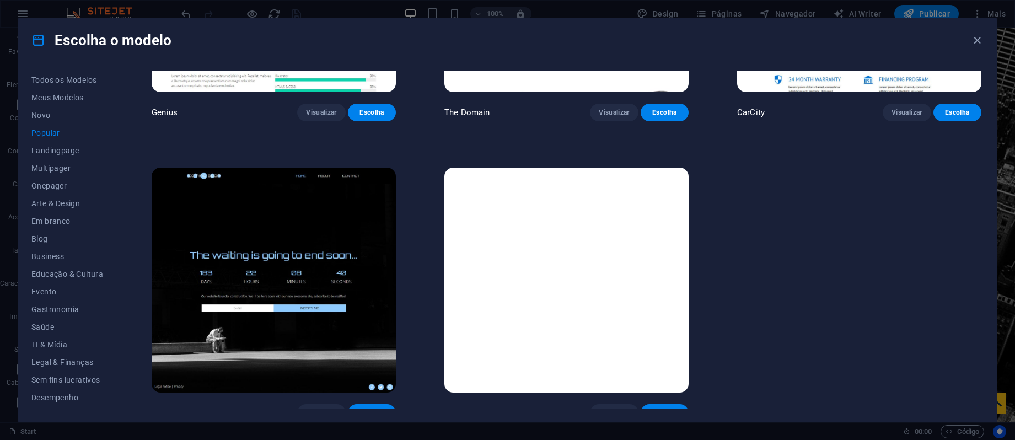
scroll to position [1414, 0]
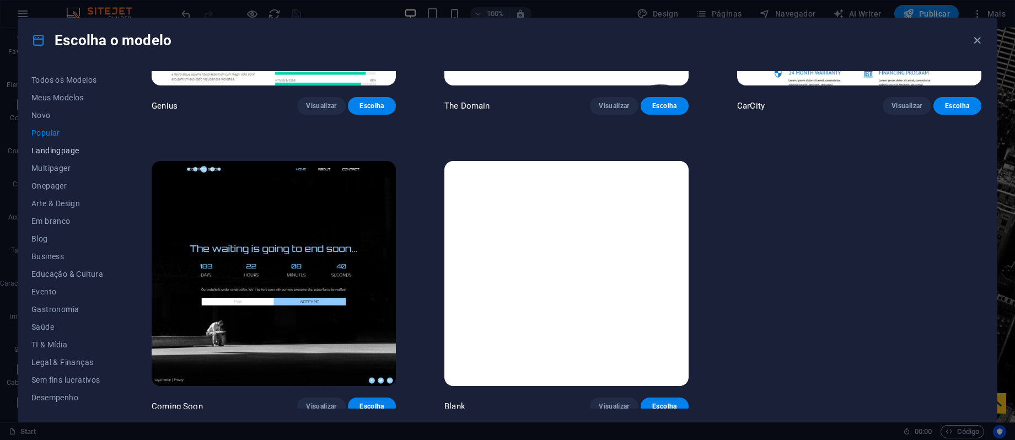
click at [67, 150] on span "Landingpage" at bounding box center [67, 150] width 72 height 9
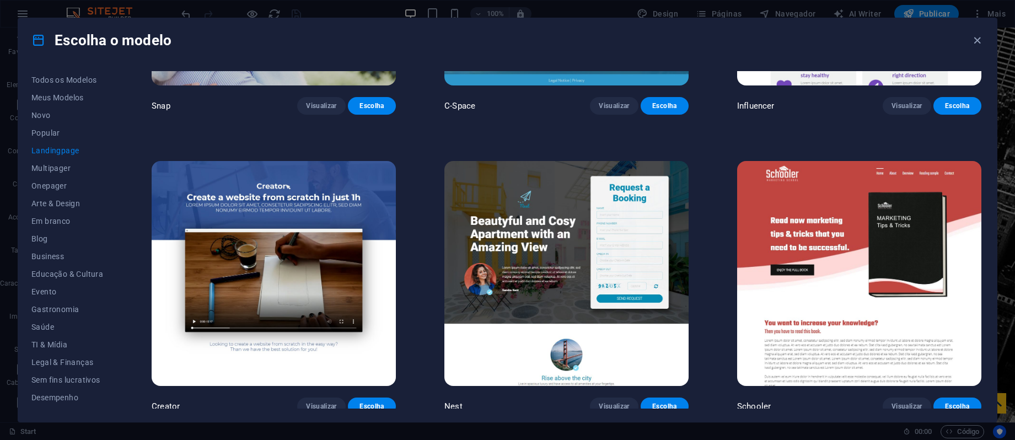
scroll to position [2312, 0]
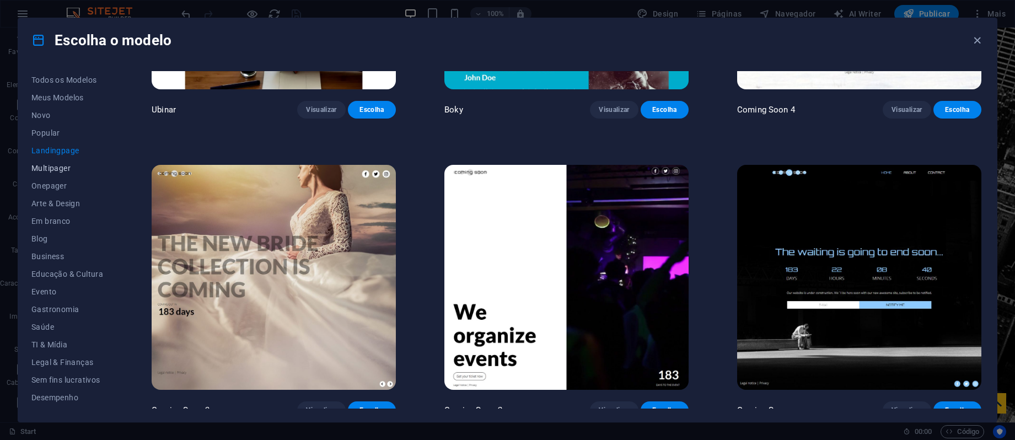
click at [55, 170] on span "Multipager" at bounding box center [67, 168] width 72 height 9
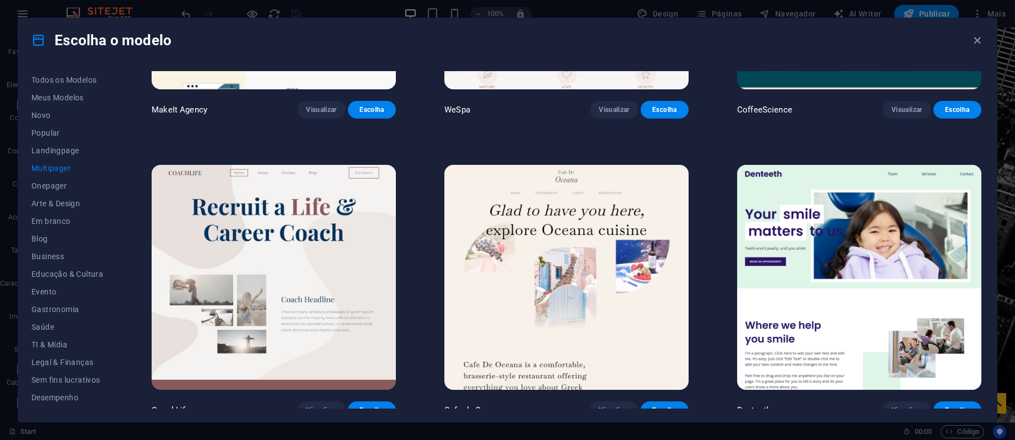
click at [64, 159] on button "Multipager" at bounding box center [67, 168] width 72 height 18
click at [67, 151] on span "Landingpage" at bounding box center [67, 150] width 72 height 9
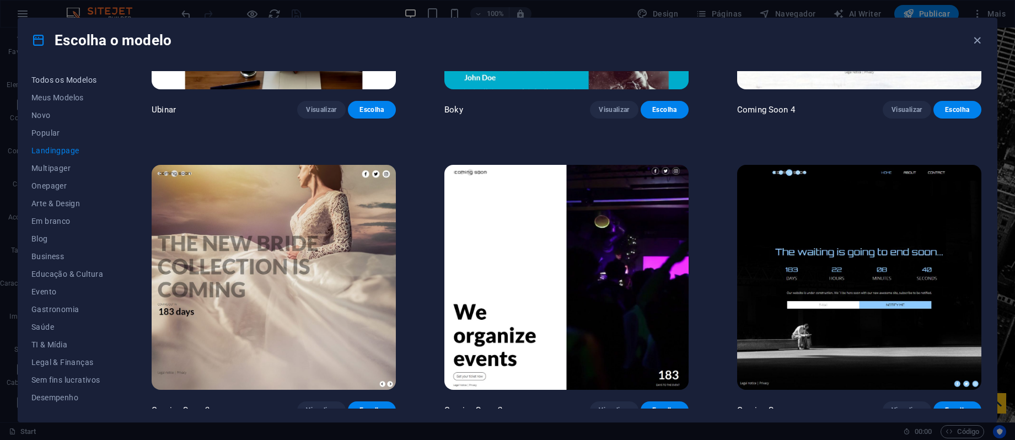
click at [82, 76] on span "Todos os Modelos" at bounding box center [67, 80] width 72 height 9
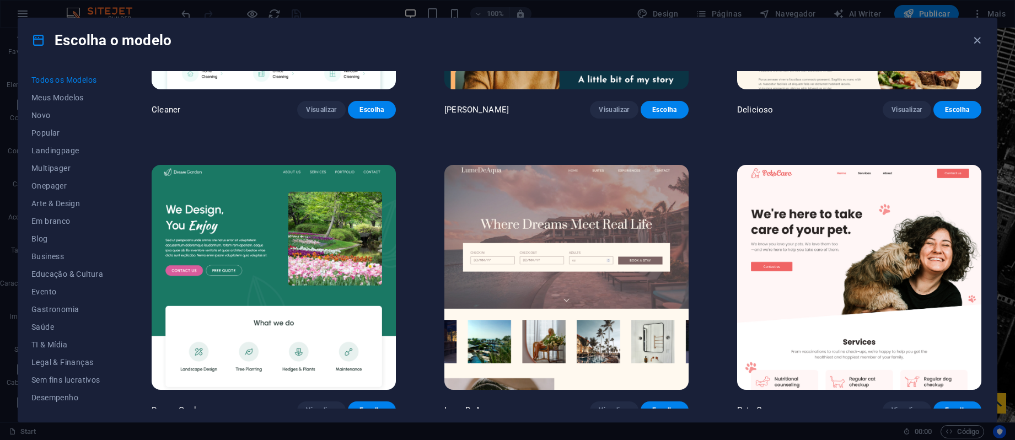
scroll to position [16081, 0]
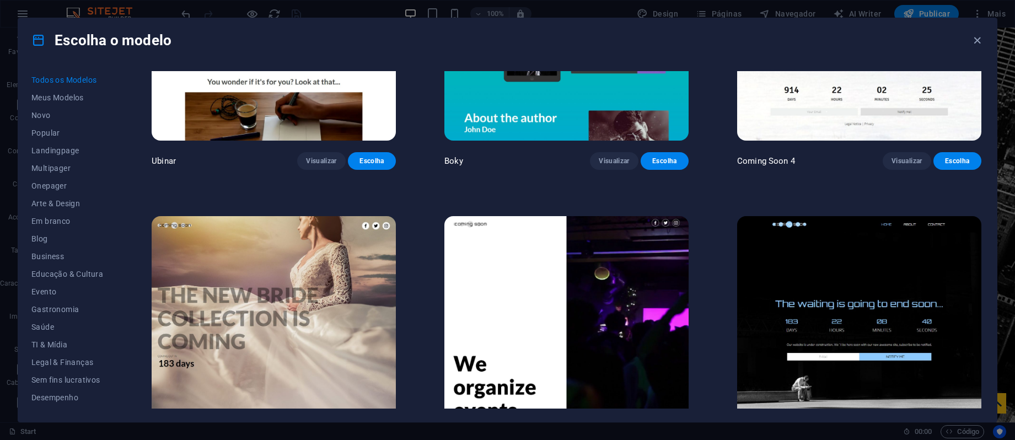
click at [77, 79] on span "Todos os Modelos" at bounding box center [67, 80] width 72 height 9
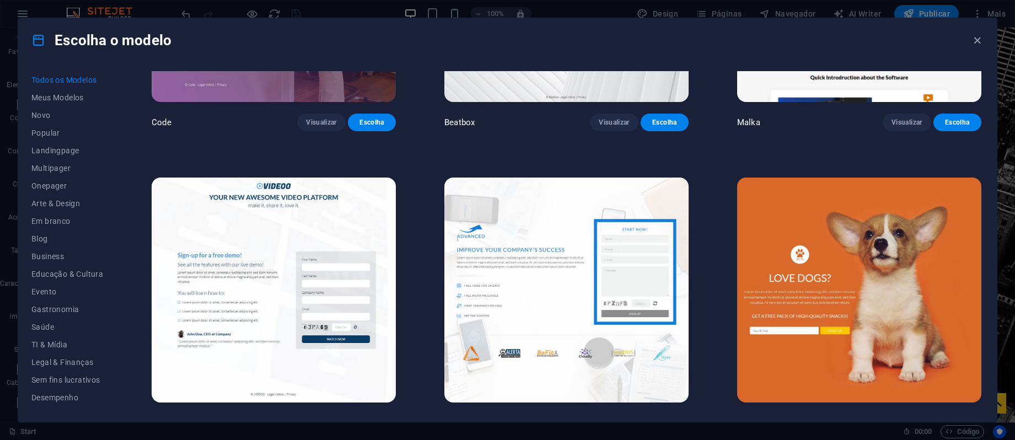
scroll to position [14023, 0]
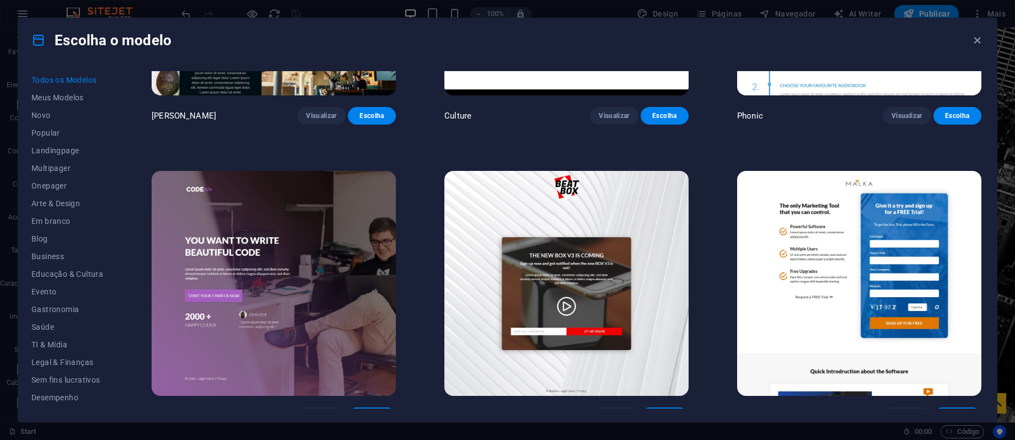
click at [212, 256] on img at bounding box center [274, 283] width 244 height 225
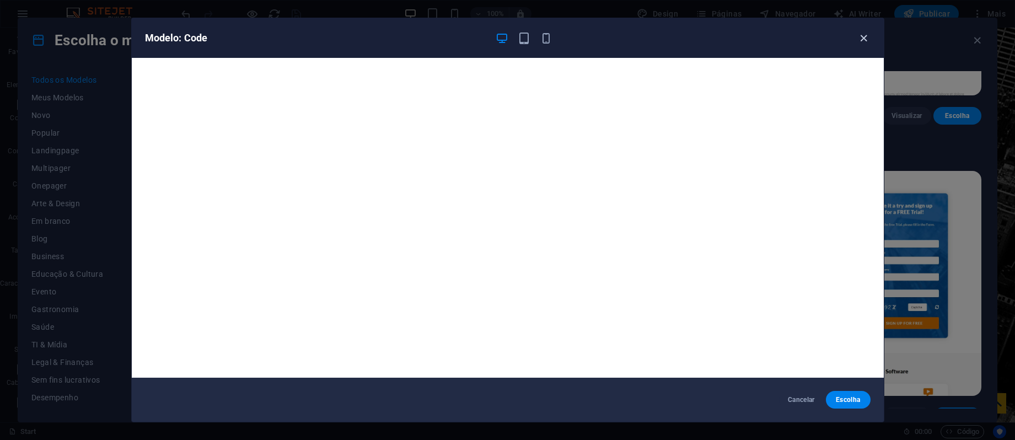
click at [857, 39] on icon "button" at bounding box center [863, 38] width 13 height 13
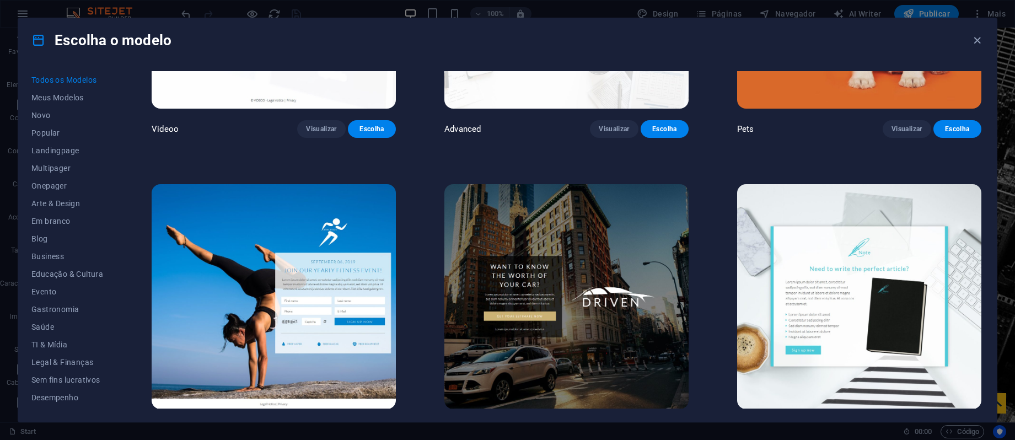
scroll to position [14317, 0]
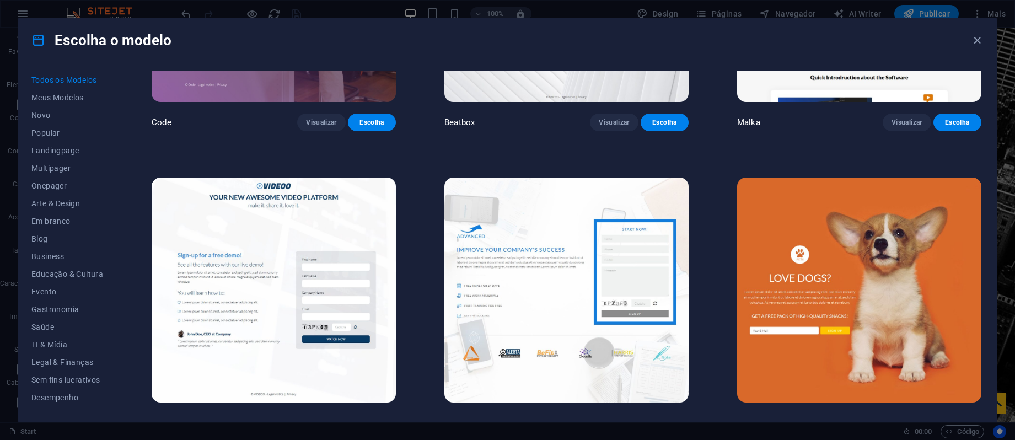
click at [606, 418] on span "Visualizar" at bounding box center [614, 422] width 30 height 9
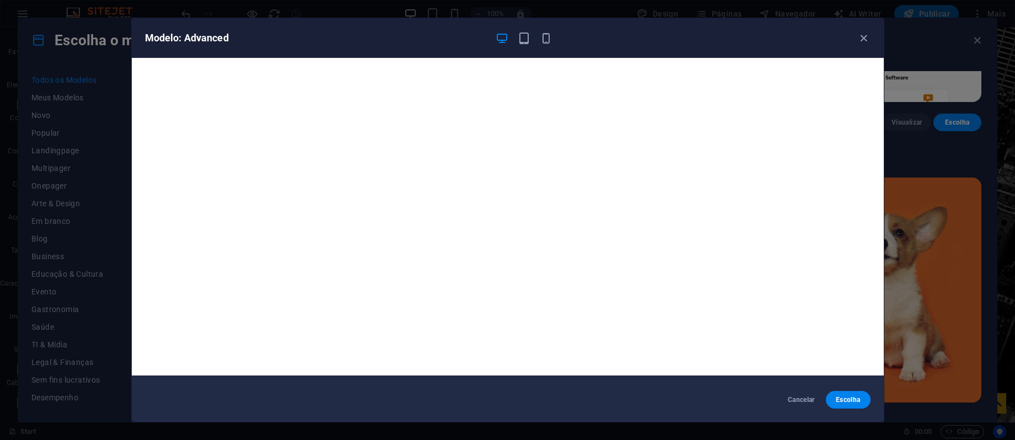
scroll to position [3, 0]
click at [919, 68] on div "Modelo: Advanced Cancelar Escolha" at bounding box center [507, 220] width 1015 height 440
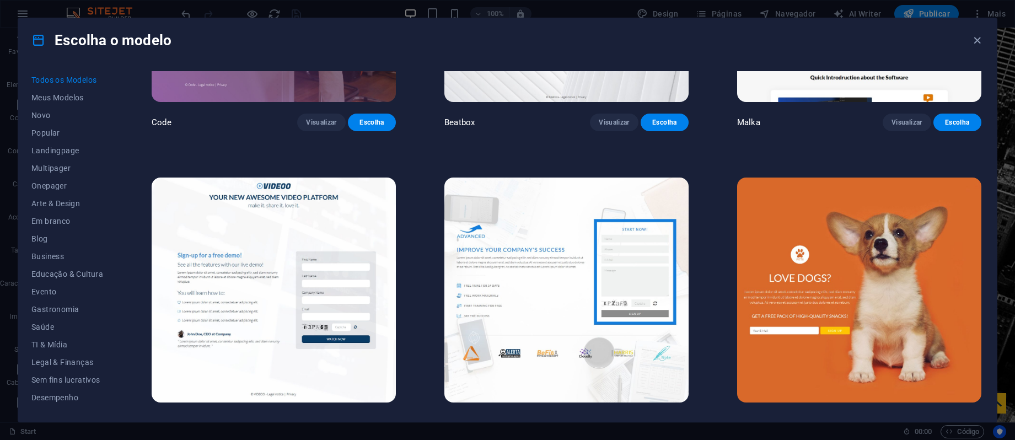
scroll to position [14023, 0]
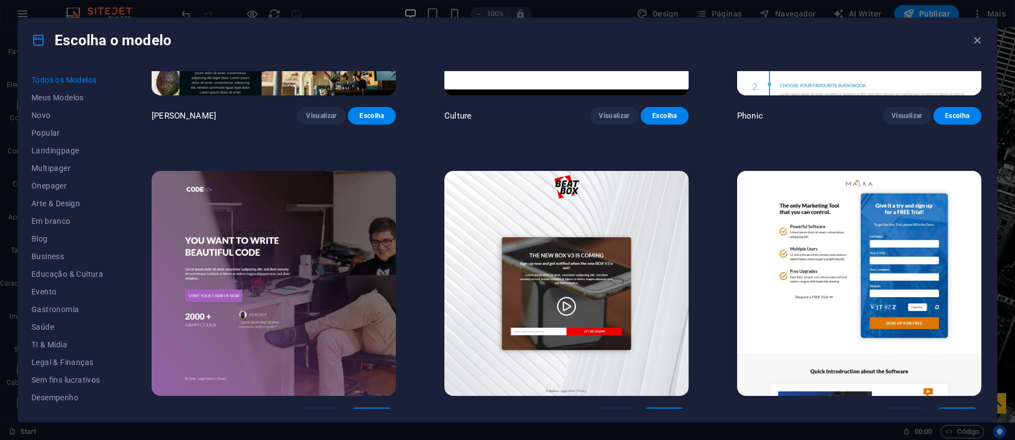
click at [305, 186] on img at bounding box center [274, 283] width 244 height 225
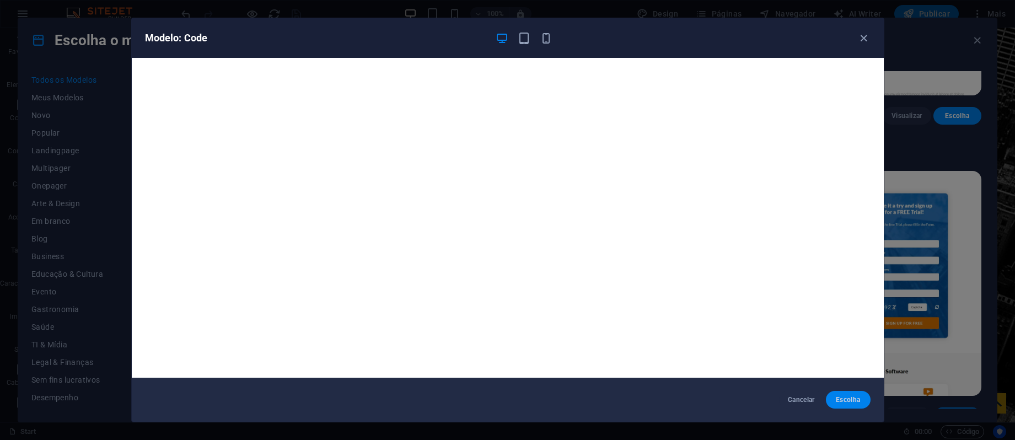
click at [841, 399] on span "Escolha" at bounding box center [847, 399] width 27 height 9
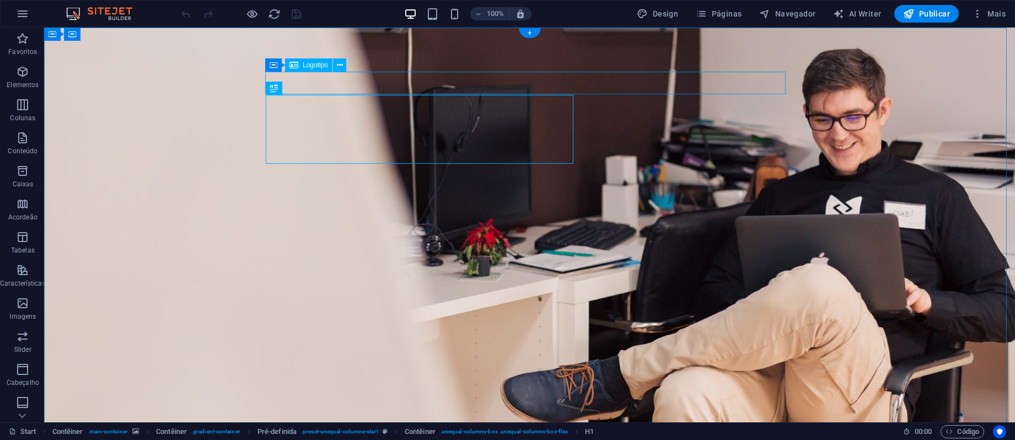
select select "px"
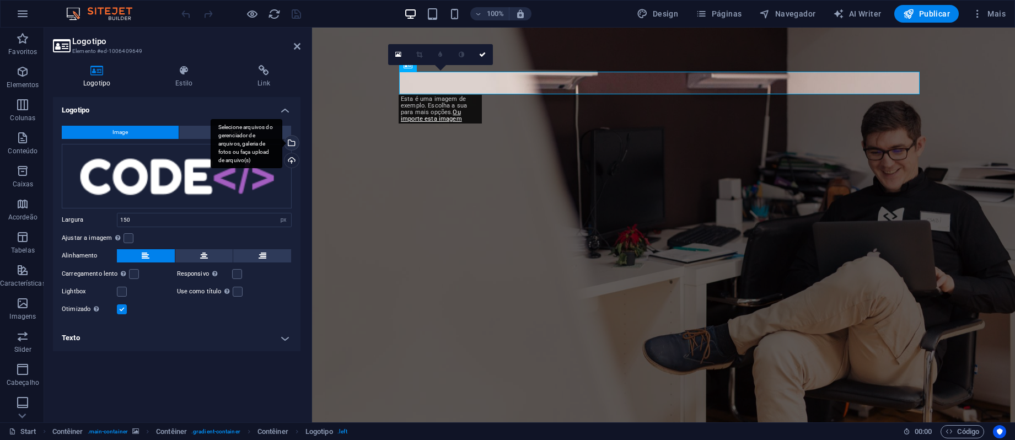
click at [292, 144] on div "Selecione arquivos do gerenciador de arquivos, galeria de fotos ou faça upload …" at bounding box center [290, 144] width 17 height 17
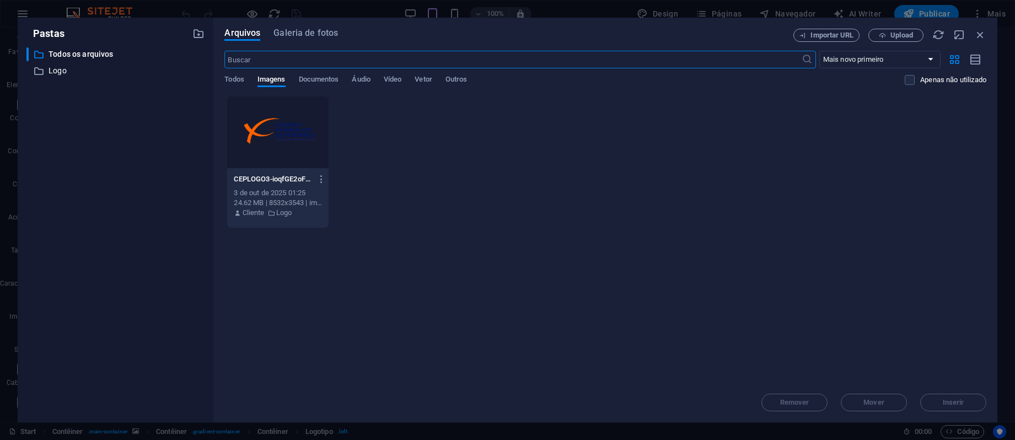
click at [316, 135] on div at bounding box center [277, 132] width 101 height 72
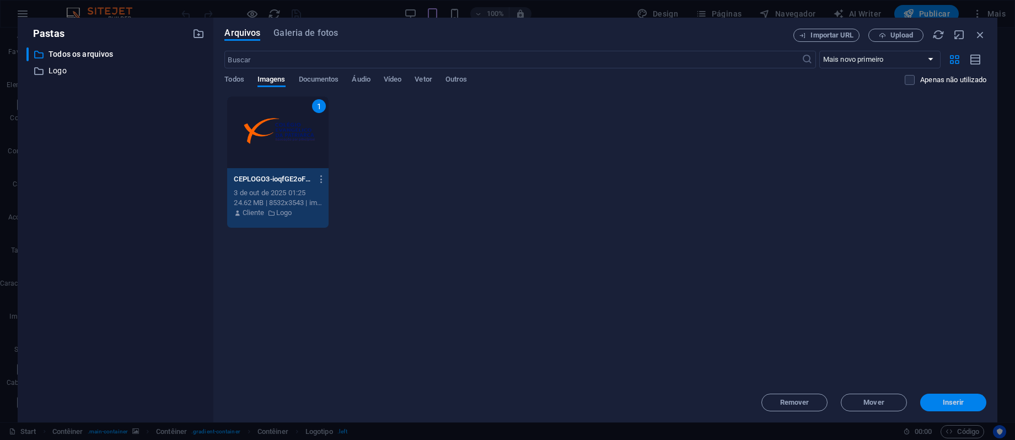
click at [949, 399] on span "Inserir" at bounding box center [953, 402] width 21 height 7
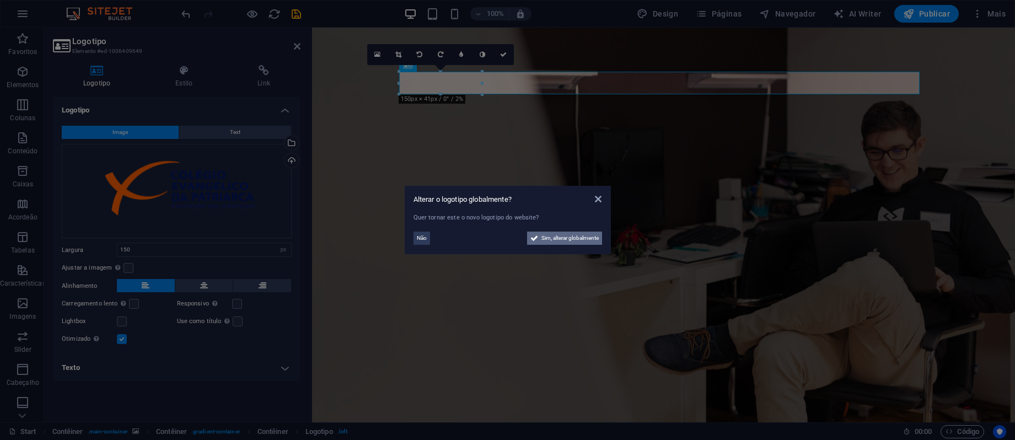
click at [571, 238] on span "Sim, alterar globalmente" at bounding box center [569, 237] width 57 height 13
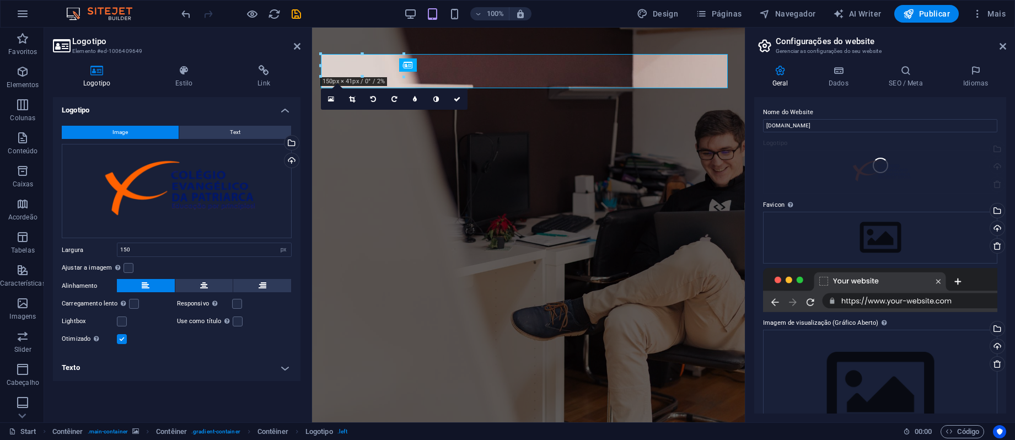
click at [1004, 41] on h2 "Configurações do website" at bounding box center [891, 41] width 230 height 10
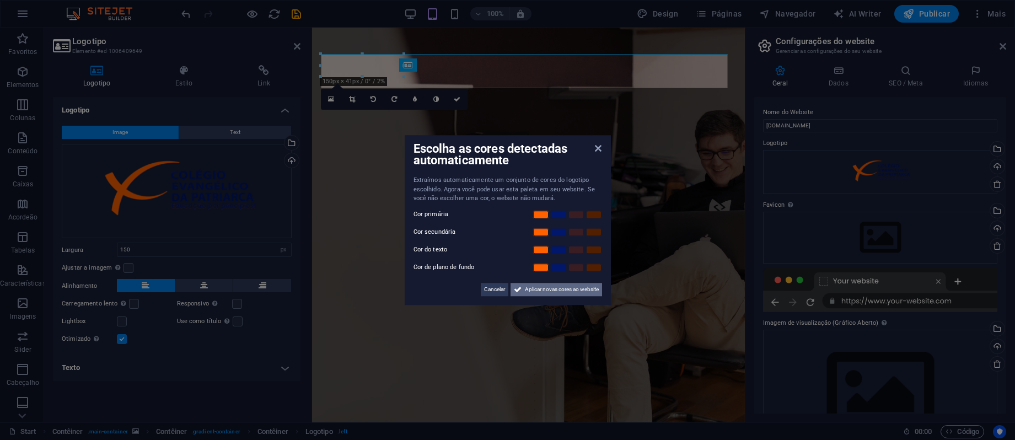
click at [540, 286] on span "Aplicar novas cores ao website" at bounding box center [562, 289] width 74 height 13
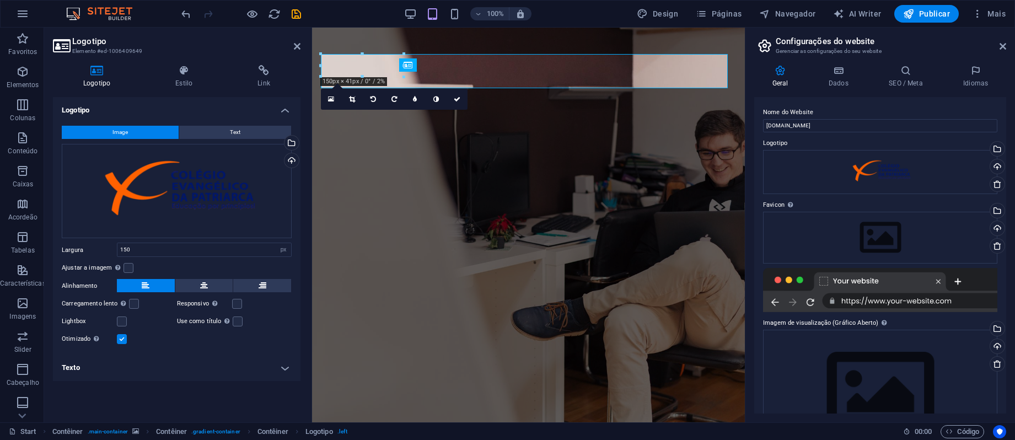
click at [1007, 47] on aside "Configurações do website Gerenciar as configurações do seu website Geral Dados …" at bounding box center [880, 225] width 270 height 395
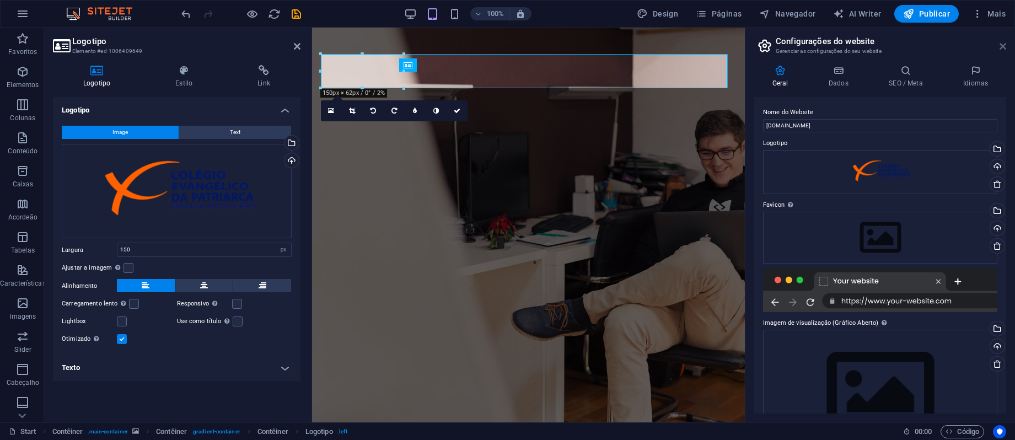
click at [1004, 45] on icon at bounding box center [1002, 46] width 7 height 9
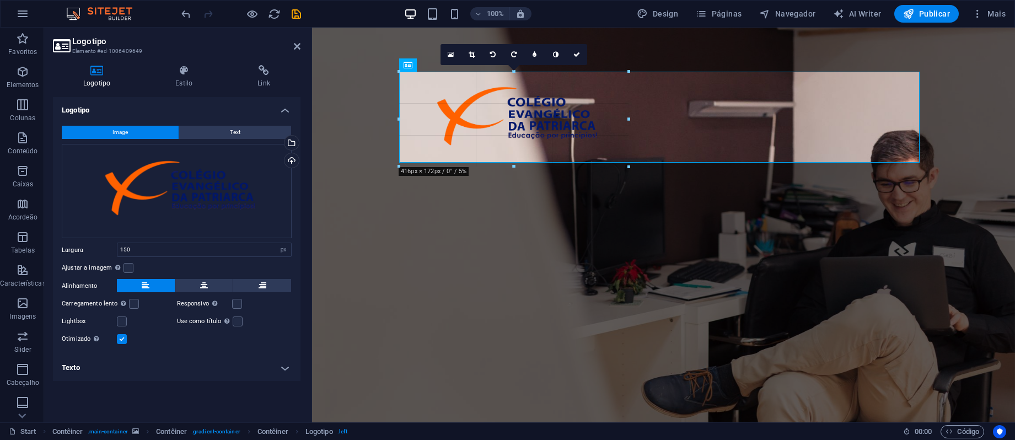
drag, startPoint x: 482, startPoint y: 106, endPoint x: 590, endPoint y: 166, distance: 124.4
type input "416"
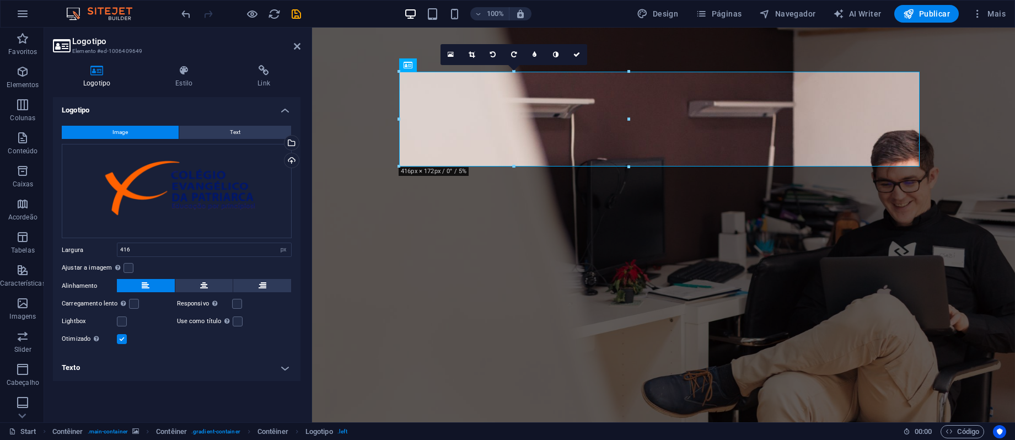
click at [292, 50] on header "Logotipo Elemento #ed-1006409649" at bounding box center [176, 42] width 247 height 29
click at [295, 46] on icon at bounding box center [297, 46] width 7 height 9
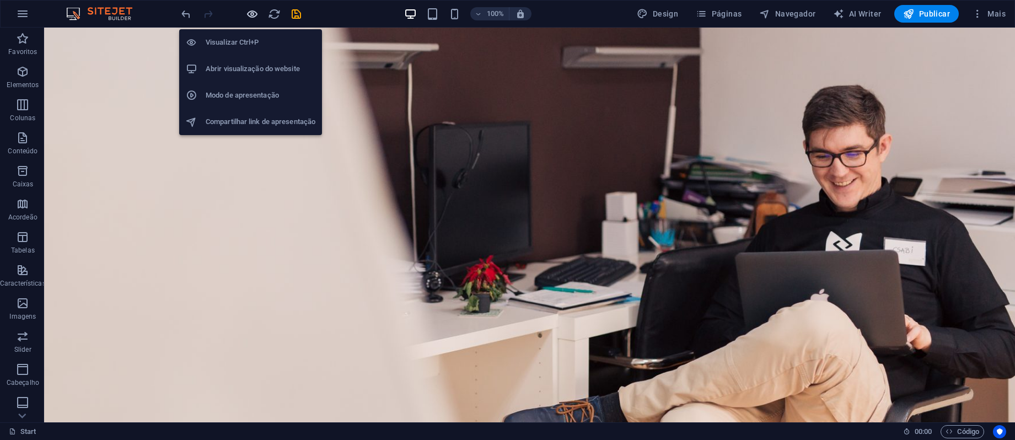
click at [254, 15] on icon "button" at bounding box center [252, 14] width 13 height 13
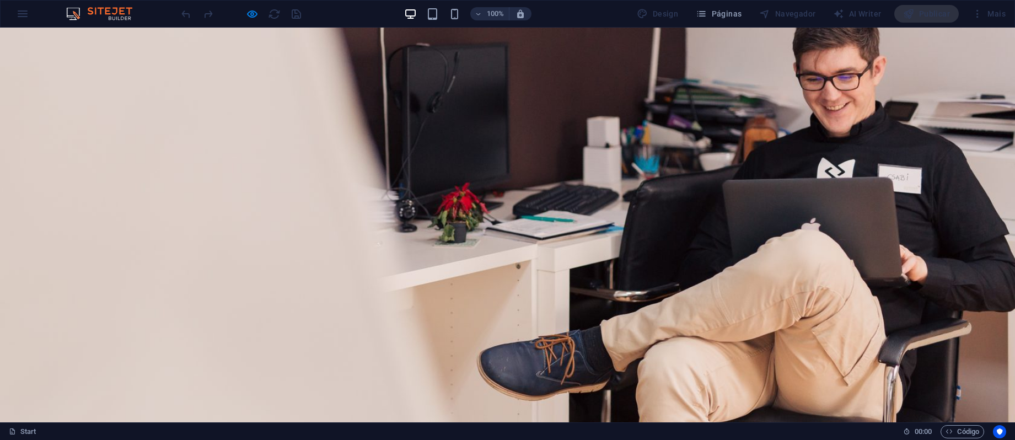
scroll to position [96, 0]
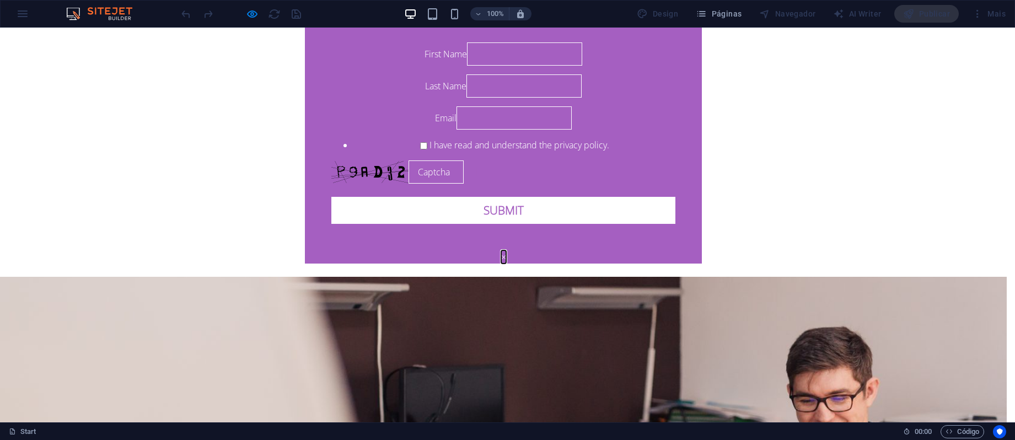
click at [506, 250] on button "×" at bounding box center [503, 256] width 5 height 13
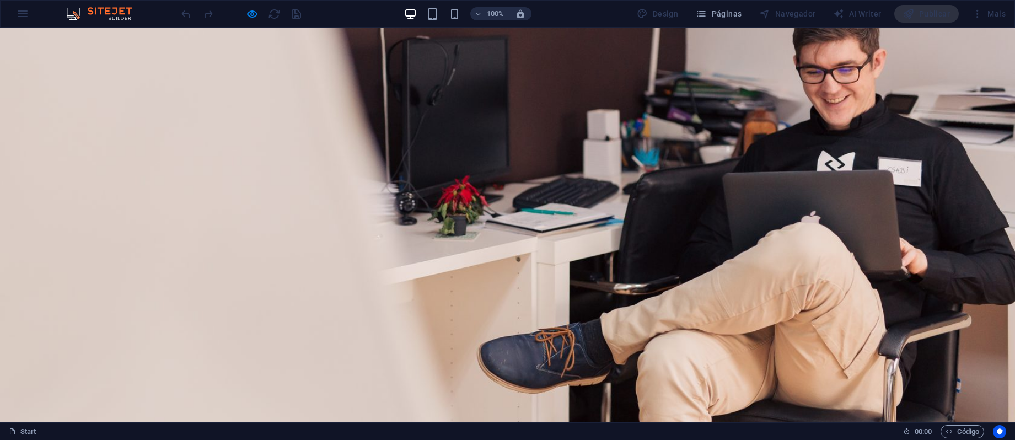
scroll to position [0, 0]
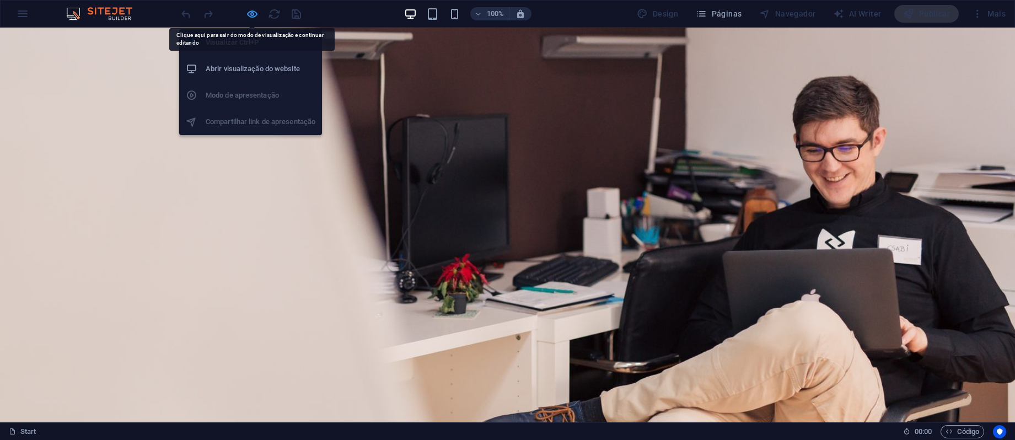
click at [250, 16] on icon "button" at bounding box center [252, 14] width 13 height 13
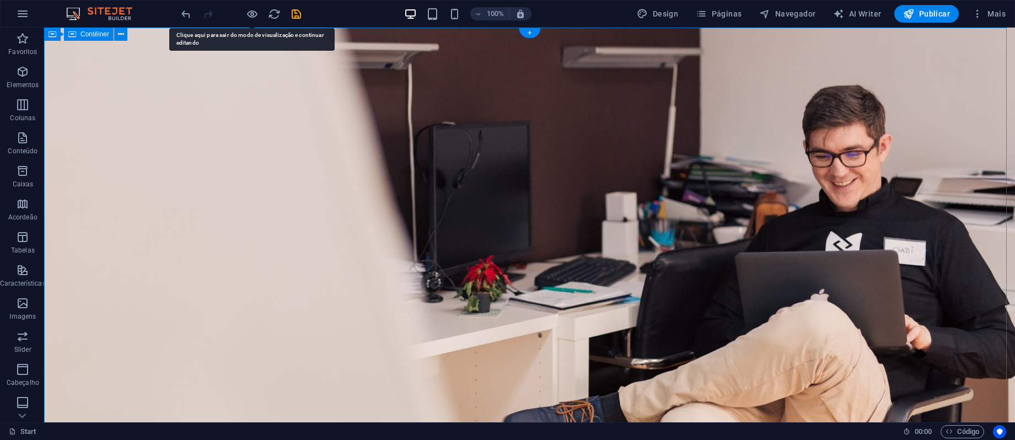
select select "%"
select select "vh"
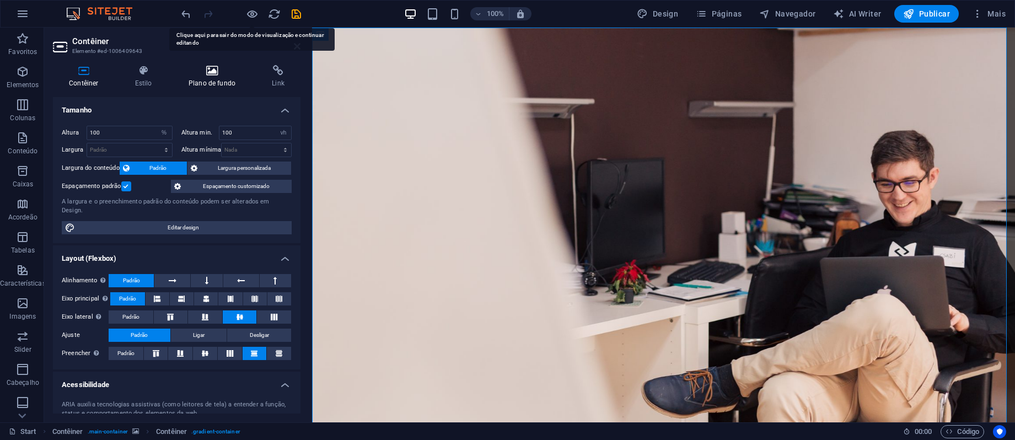
click at [204, 80] on h4 "Plano de fundo" at bounding box center [214, 76] width 83 height 23
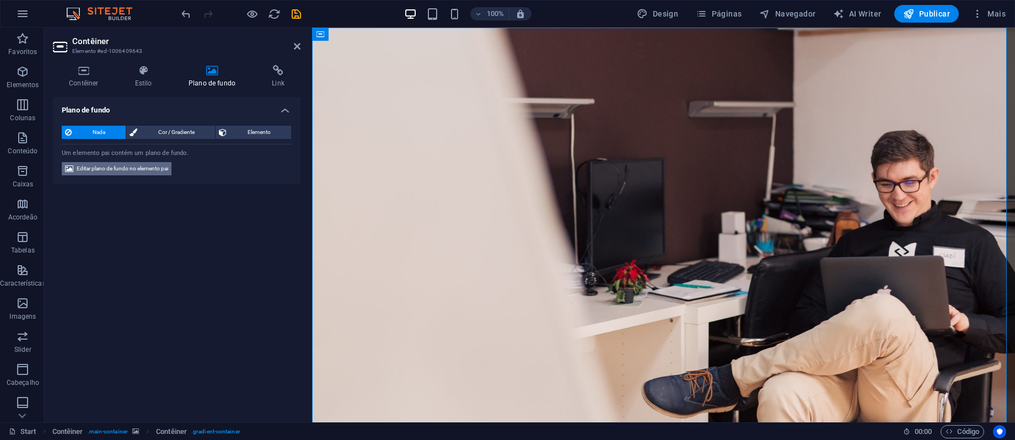
click at [134, 170] on span "Editar plano de fundo no elemento pai" at bounding box center [122, 168] width 91 height 13
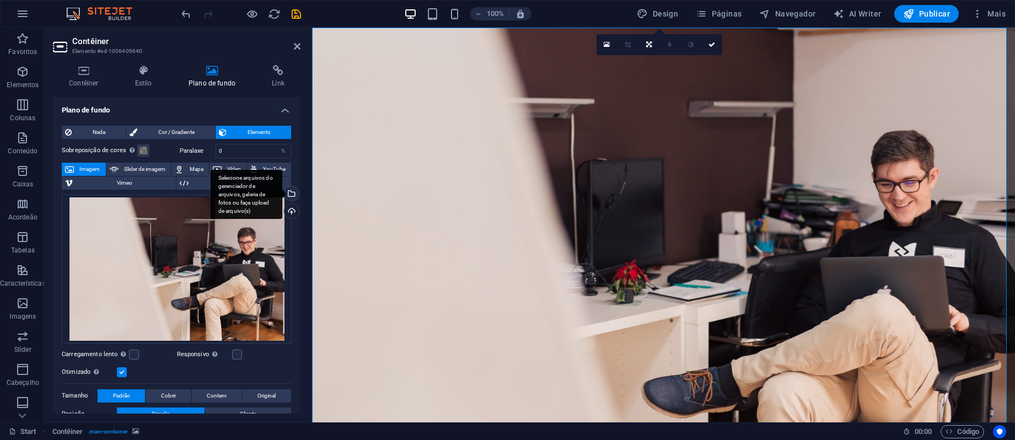
click at [294, 191] on div "Selecione arquivos do gerenciador de arquivos, galeria de fotos ou faça upload …" at bounding box center [290, 194] width 17 height 17
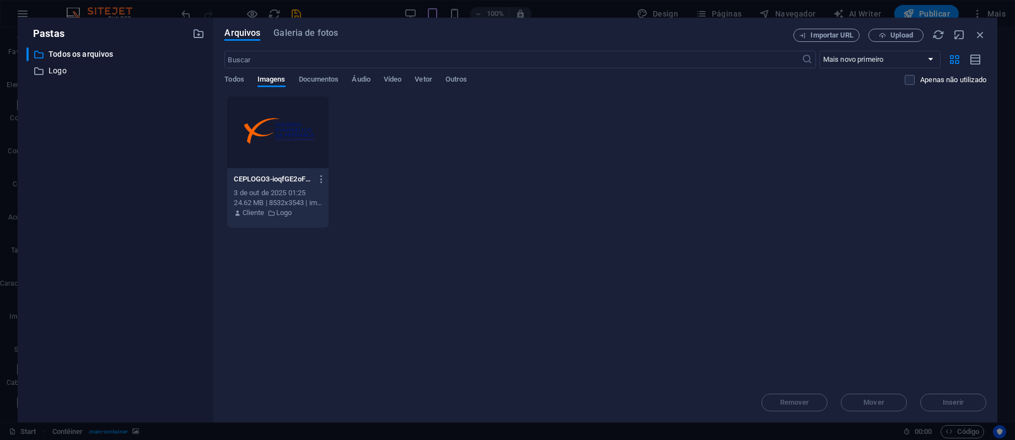
click at [83, 111] on div "​ Todos os arquivos Todos os arquivos ​ Logo Logo" at bounding box center [115, 230] width 178 height 366
click at [201, 34] on icon "button" at bounding box center [198, 34] width 12 height 12
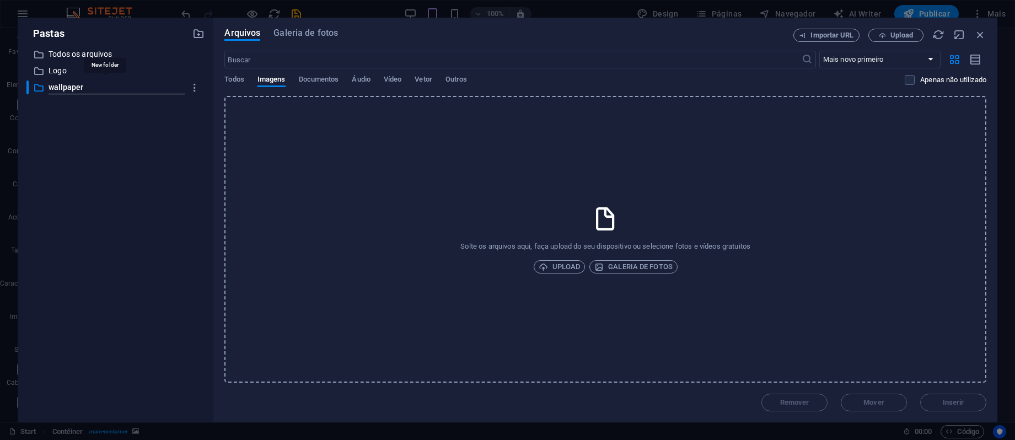
type input "wallpaper"
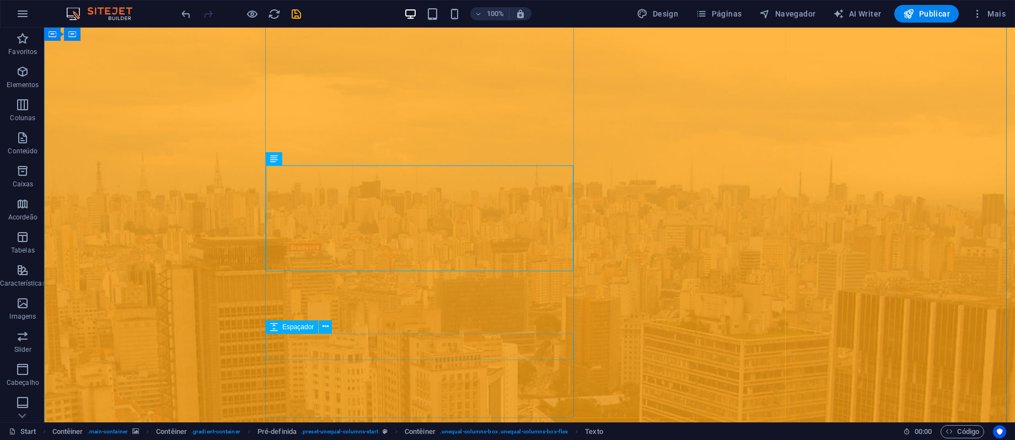
scroll to position [294, 0]
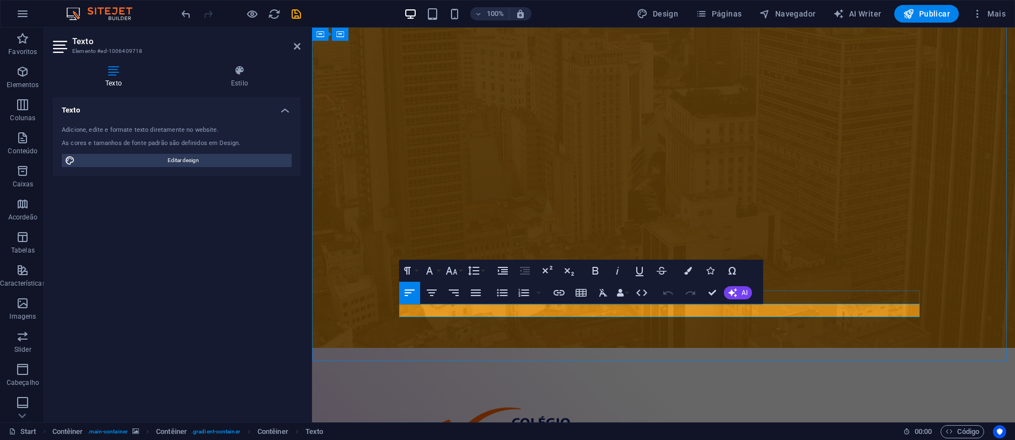
drag, startPoint x: 486, startPoint y: 310, endPoint x: 439, endPoint y: 308, distance: 46.9
click at [529, 283] on icon "button" at bounding box center [529, 282] width 11 height 10
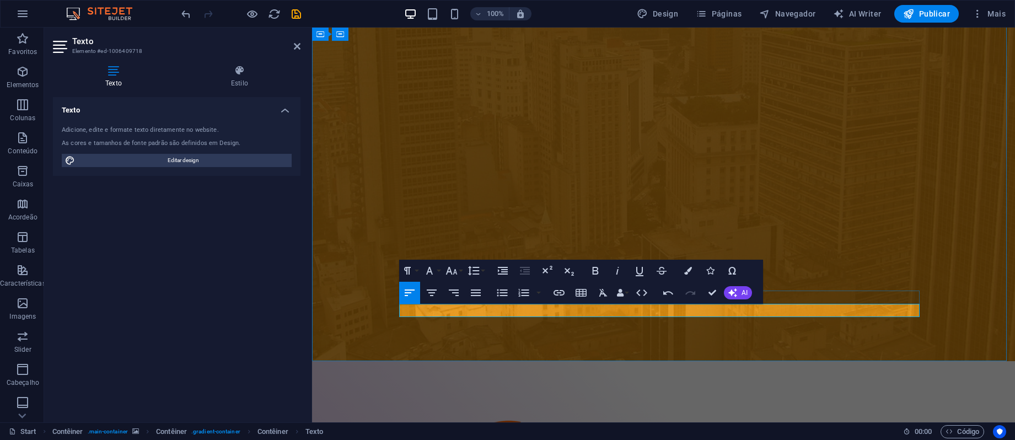
click at [483, 281] on icon "button" at bounding box center [482, 282] width 13 height 13
drag, startPoint x: 430, startPoint y: 311, endPoint x: 409, endPoint y: 309, distance: 21.1
drag, startPoint x: 536, startPoint y: 313, endPoint x: 779, endPoint y: 309, distance: 243.7
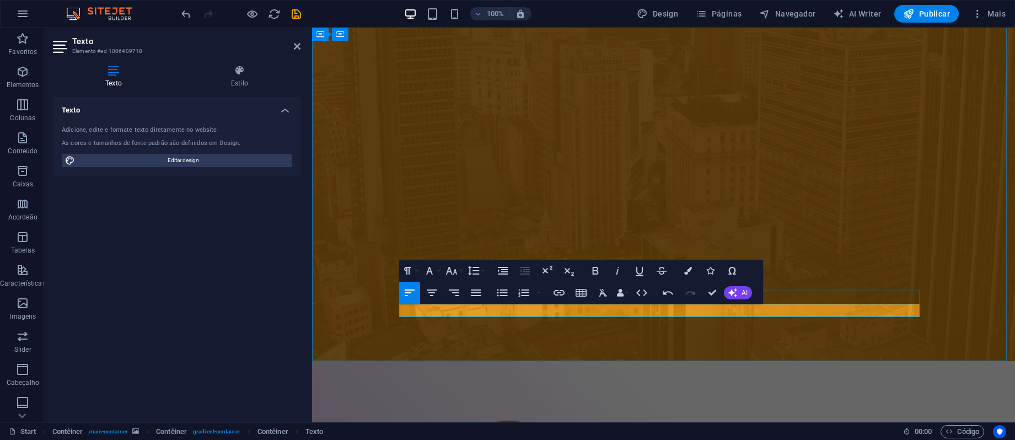
drag, startPoint x: 539, startPoint y: 309, endPoint x: 787, endPoint y: 309, distance: 247.5
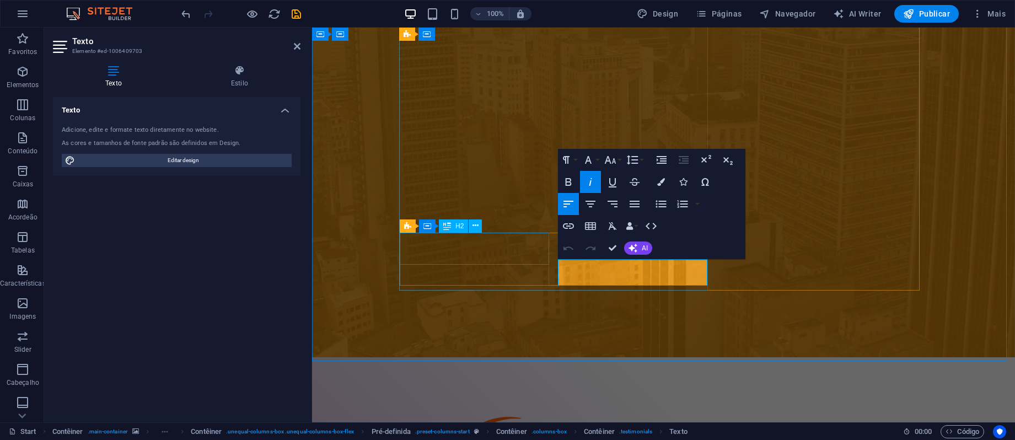
drag, startPoint x: 687, startPoint y: 279, endPoint x: 540, endPoint y: 247, distance: 150.6
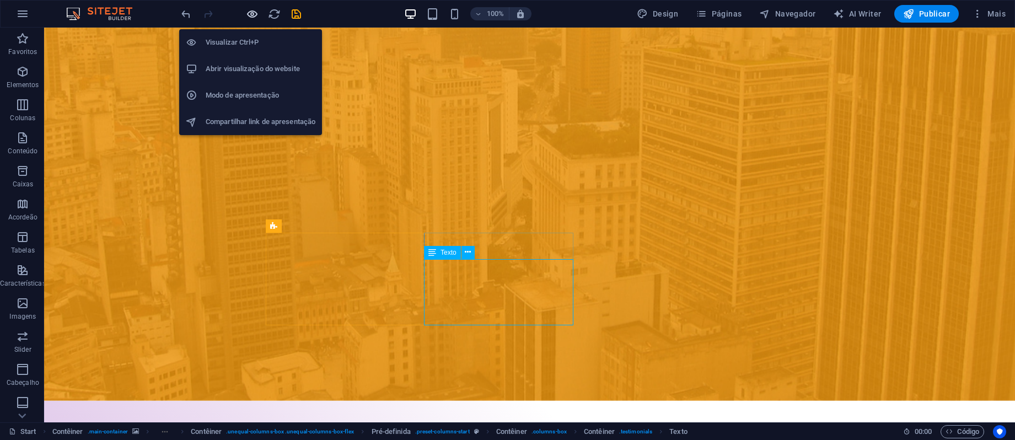
click at [255, 18] on icon "button" at bounding box center [252, 14] width 13 height 13
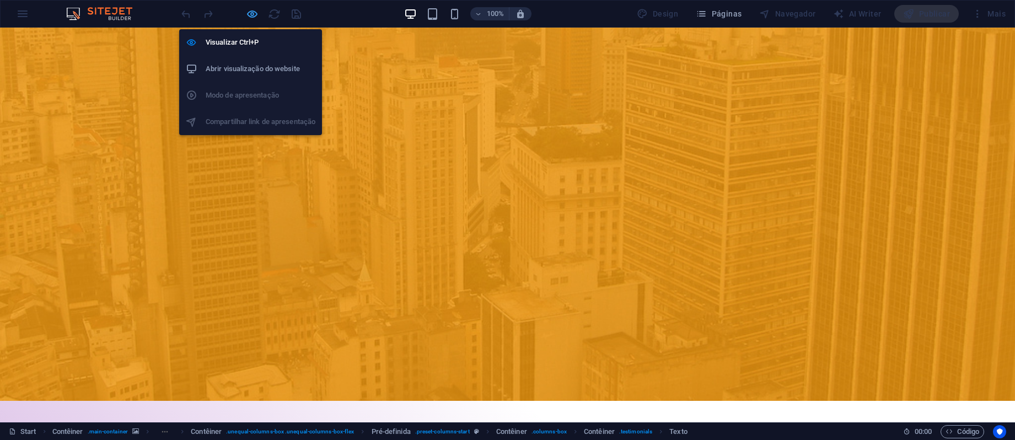
scroll to position [271, 0]
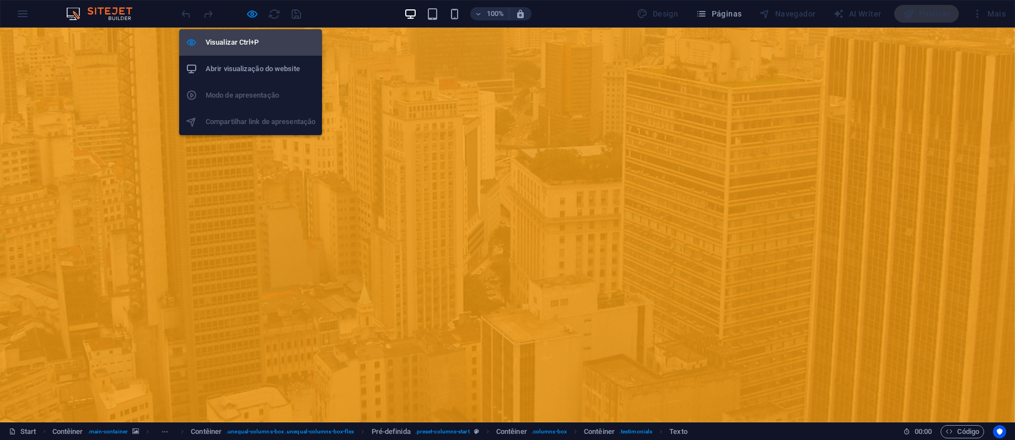
click at [241, 42] on h6 "Visualizar Ctrl+P" at bounding box center [261, 42] width 110 height 13
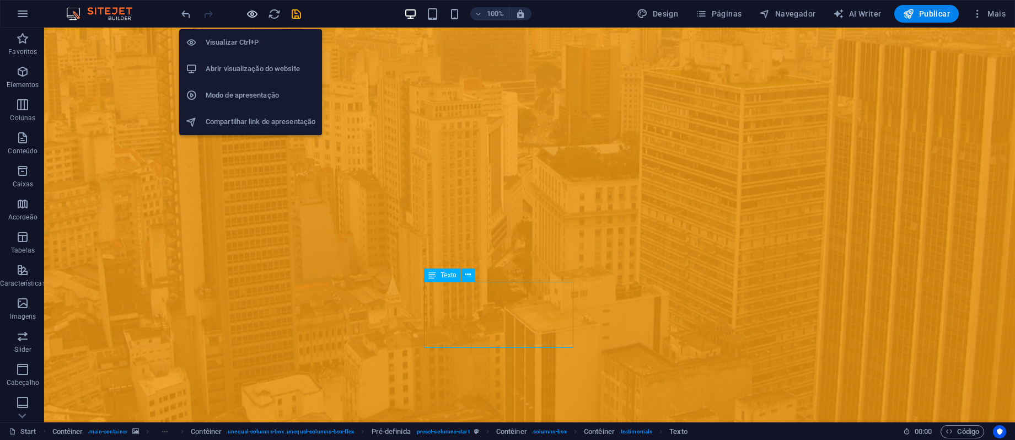
click at [247, 17] on icon "button" at bounding box center [252, 14] width 13 height 13
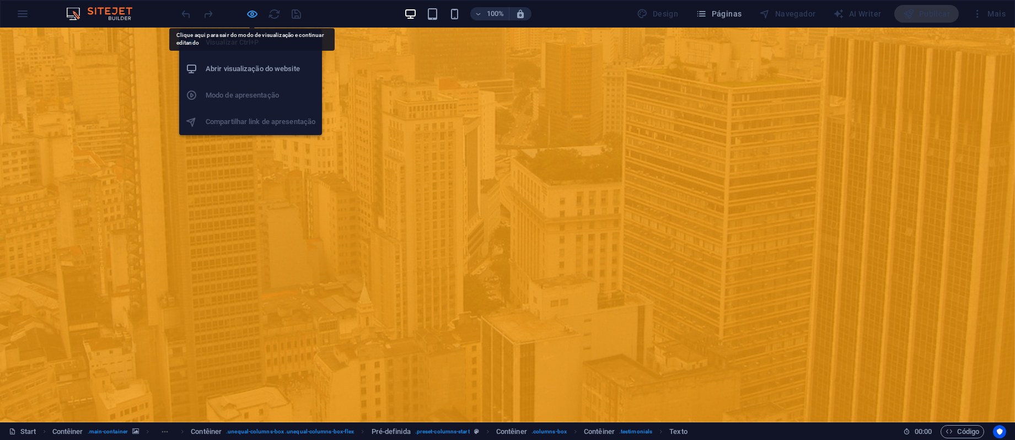
click at [256, 19] on icon "button" at bounding box center [252, 14] width 13 height 13
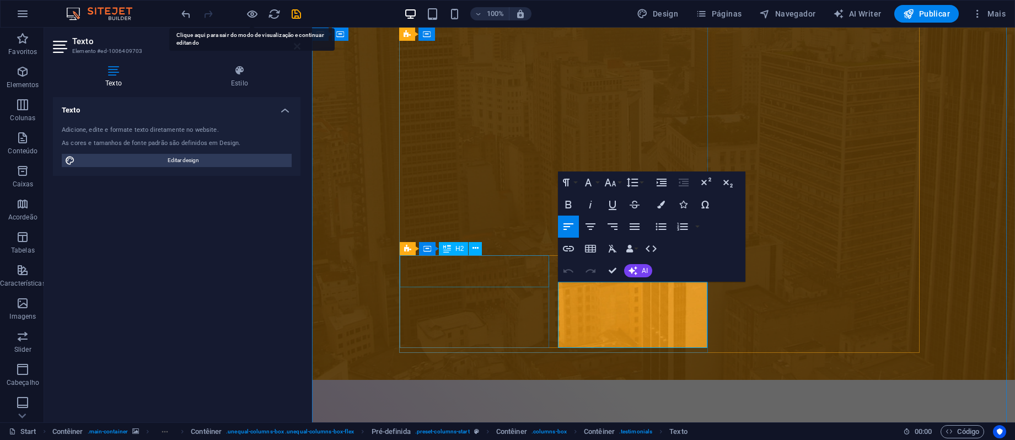
drag, startPoint x: 653, startPoint y: 338, endPoint x: 520, endPoint y: 277, distance: 146.5
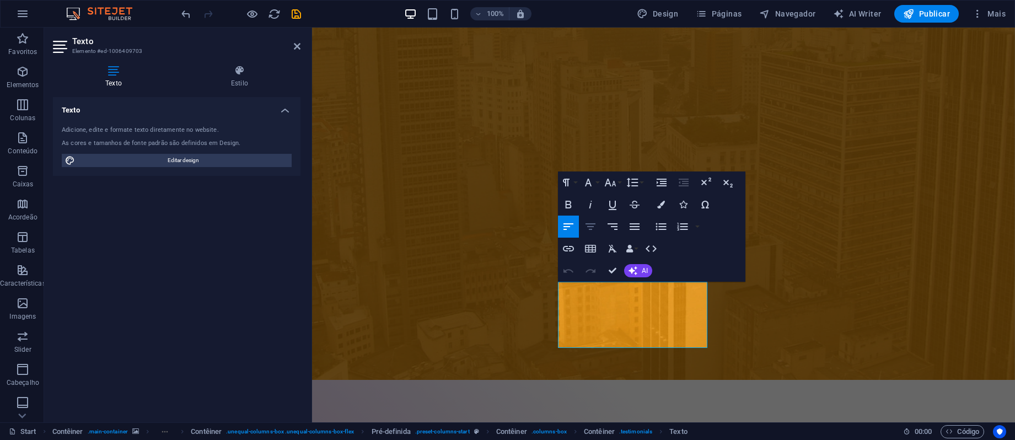
click at [593, 226] on icon "button" at bounding box center [590, 226] width 10 height 7
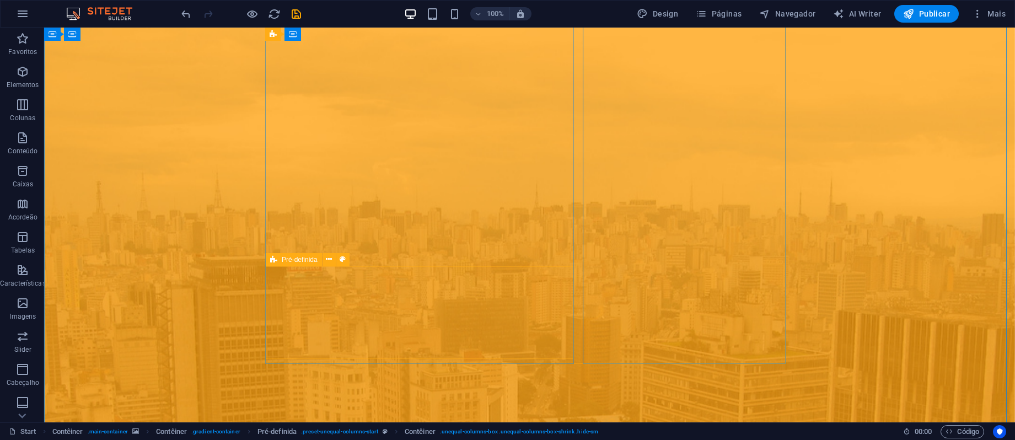
scroll to position [294, 0]
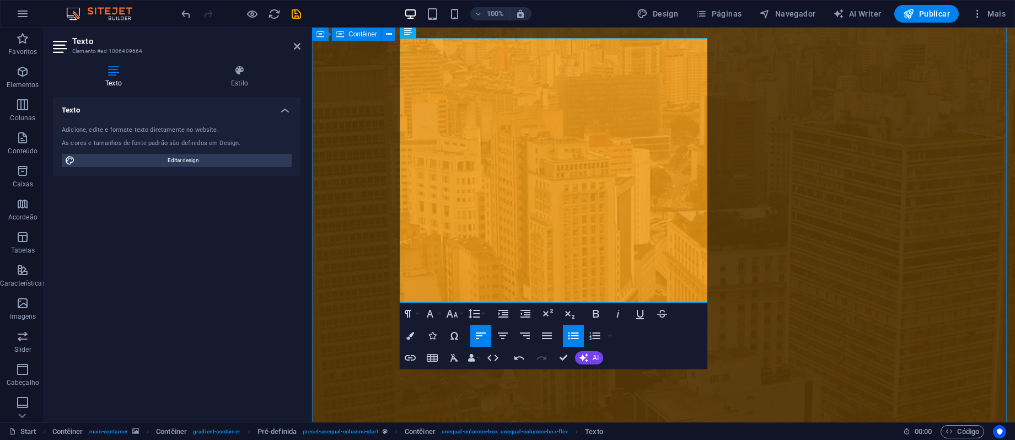
drag, startPoint x: 410, startPoint y: 163, endPoint x: 398, endPoint y: 163, distance: 11.6
drag, startPoint x: 534, startPoint y: 161, endPoint x: 367, endPoint y: 161, distance: 167.0
click at [437, 316] on button "Font Family" at bounding box center [432, 314] width 21 height 22
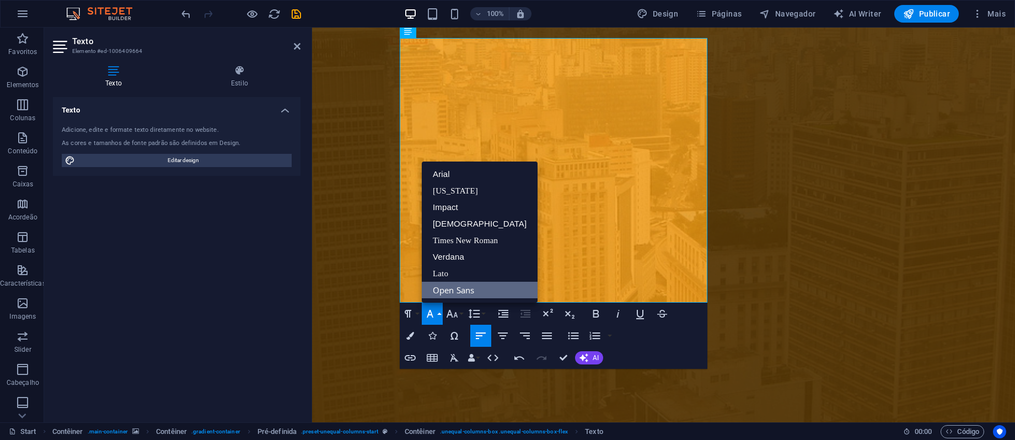
scroll to position [0, 0]
click at [438, 316] on button "Font Family" at bounding box center [432, 314] width 21 height 22
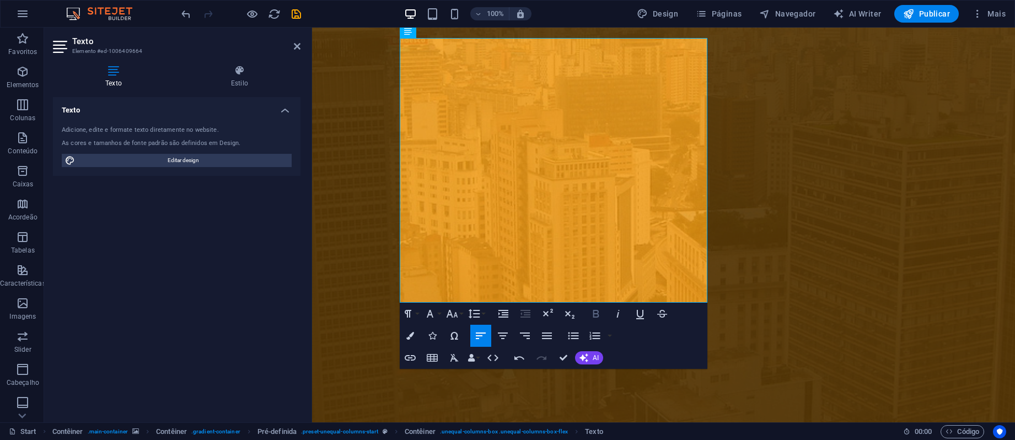
click at [591, 315] on icon "button" at bounding box center [595, 313] width 13 height 13
click at [296, 43] on icon at bounding box center [297, 46] width 7 height 9
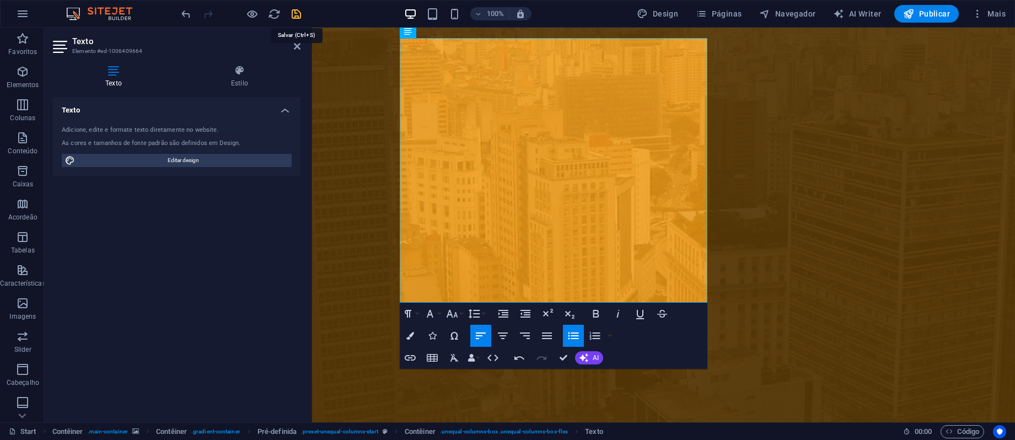
click at [294, 17] on icon "save" at bounding box center [296, 14] width 13 height 13
checkbox input "false"
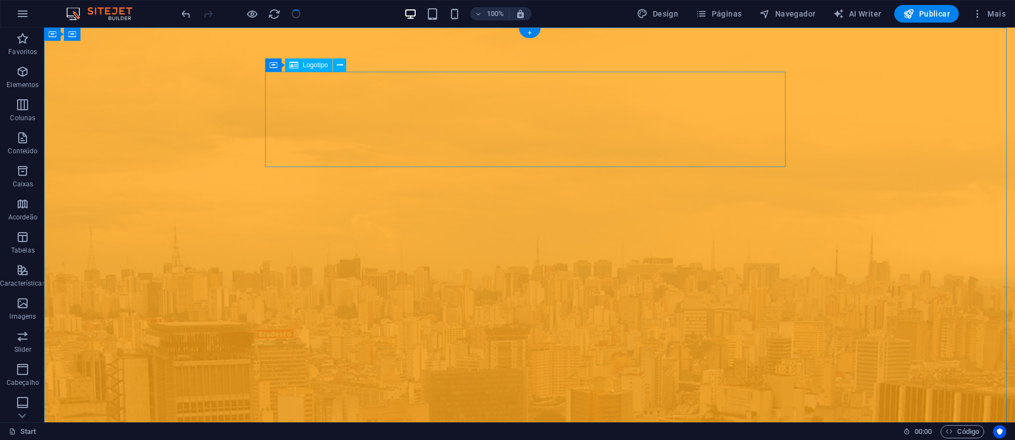
scroll to position [294, 0]
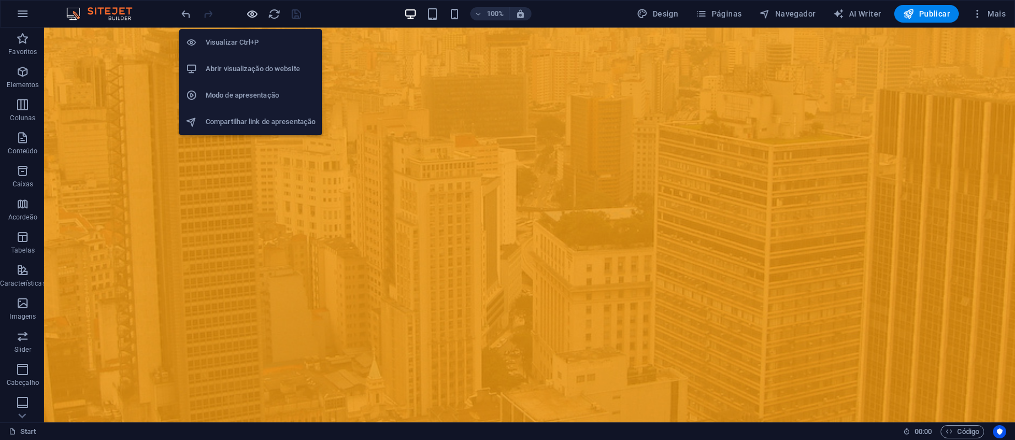
click at [247, 13] on icon "button" at bounding box center [252, 14] width 13 height 13
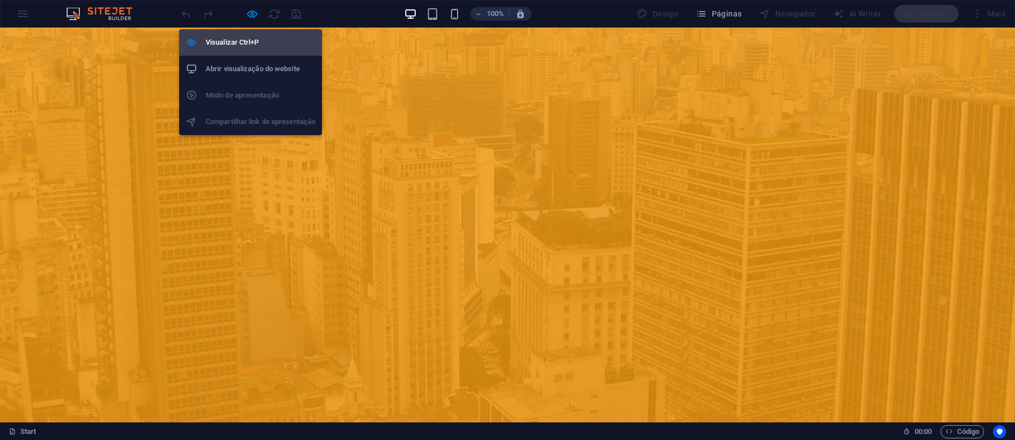
click at [240, 45] on h6 "Visualizar Ctrl+P" at bounding box center [261, 42] width 110 height 13
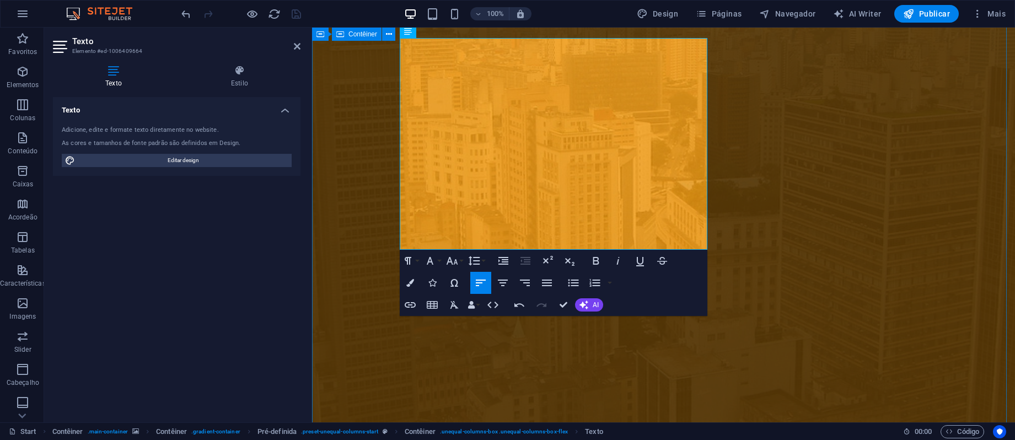
drag, startPoint x: 595, startPoint y: 245, endPoint x: 394, endPoint y: 186, distance: 209.1
click at [573, 278] on icon "button" at bounding box center [573, 282] width 13 height 13
click at [292, 43] on h2 "Texto" at bounding box center [186, 41] width 228 height 10
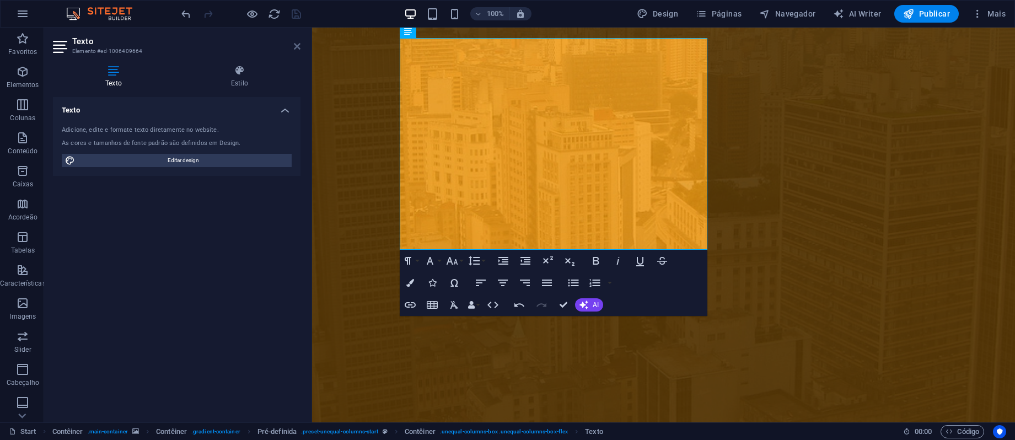
click at [298, 45] on icon at bounding box center [297, 46] width 7 height 9
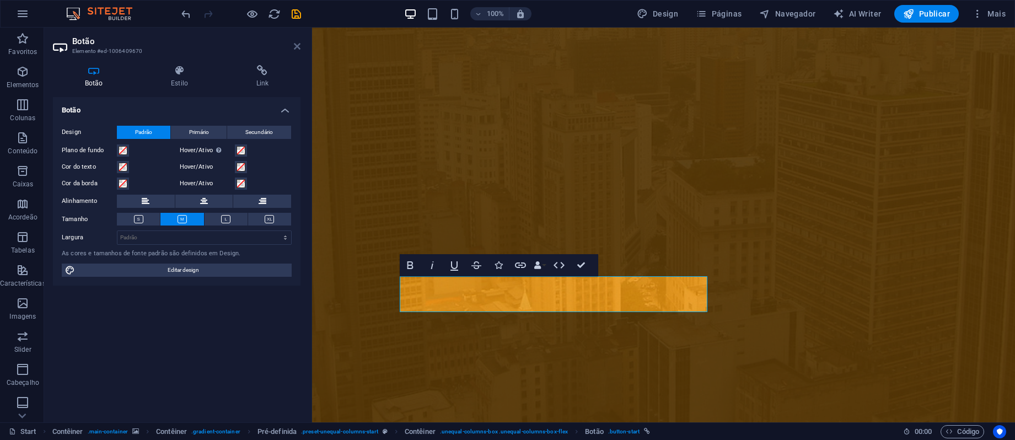
drag, startPoint x: 300, startPoint y: 48, endPoint x: 294, endPoint y: 76, distance: 28.6
click at [300, 48] on icon at bounding box center [297, 46] width 7 height 9
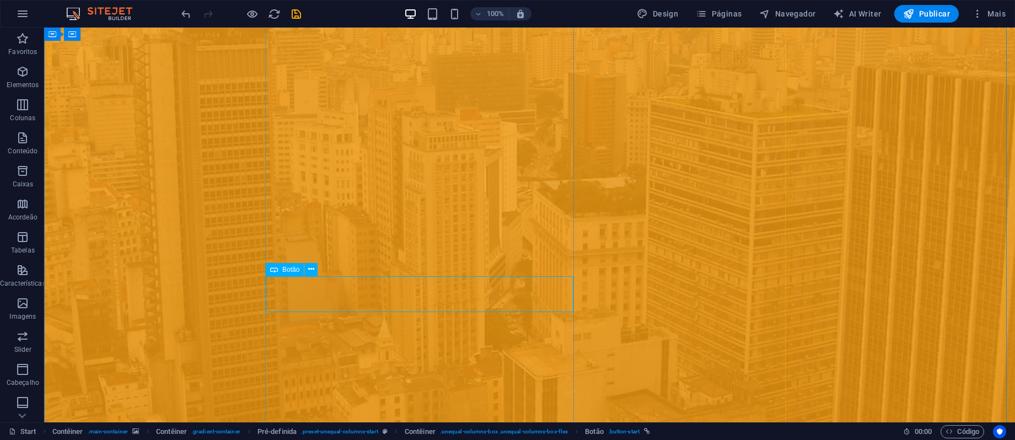
scroll to position [747, 0]
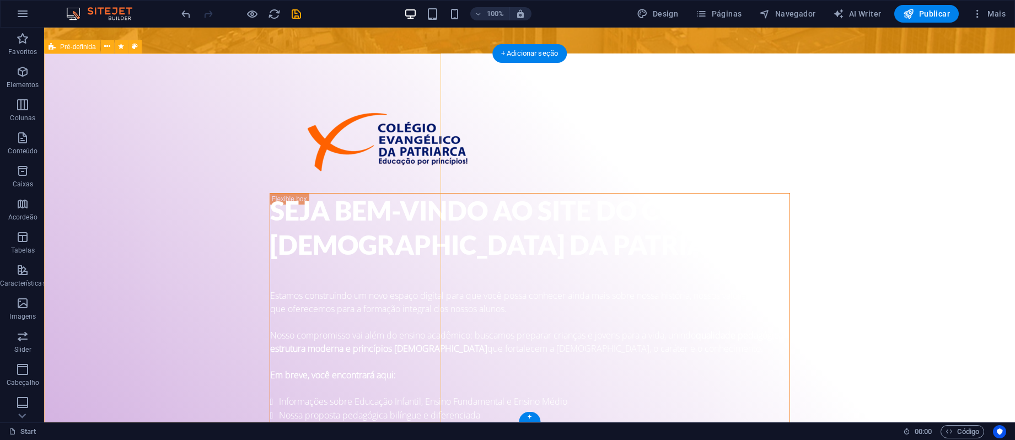
click at [525, 222] on div "Seja bem-vindo ao site do Colégio [DEMOGRAPHIC_DATA] da Patriarca! Estamos cons…" at bounding box center [529, 216] width 971 height 1871
click at [70, 45] on span "Pré-definida" at bounding box center [78, 47] width 36 height 7
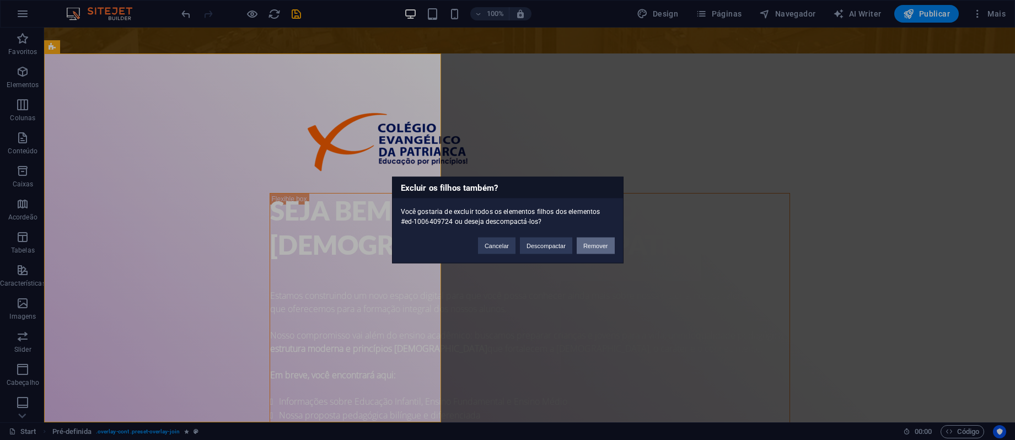
click at [605, 249] on button "Remover" at bounding box center [596, 246] width 38 height 17
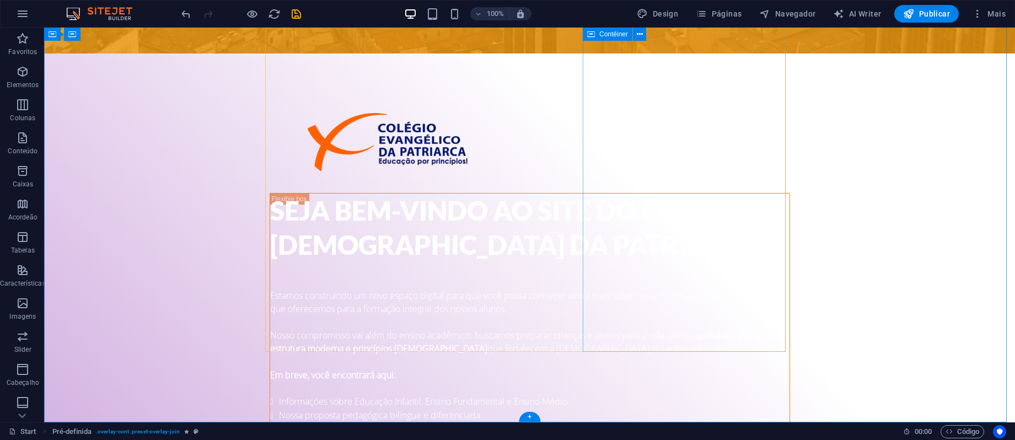
scroll to position [378, 0]
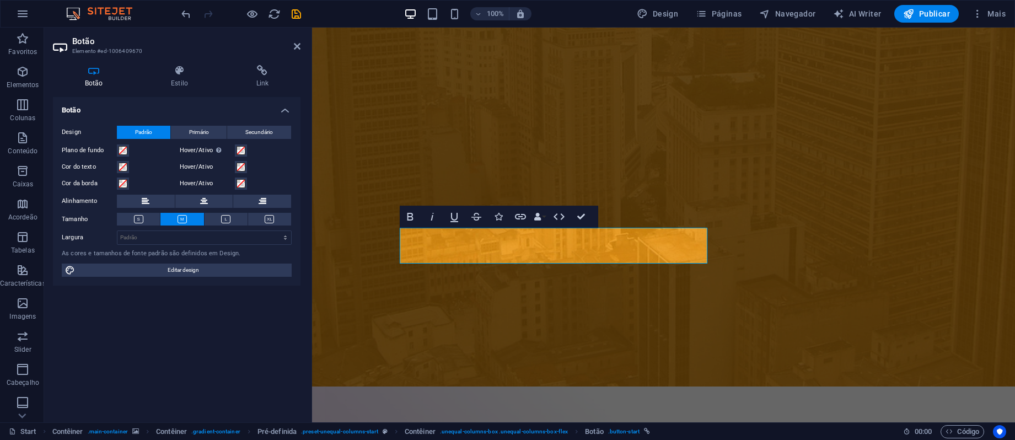
scroll to position [342, 0]
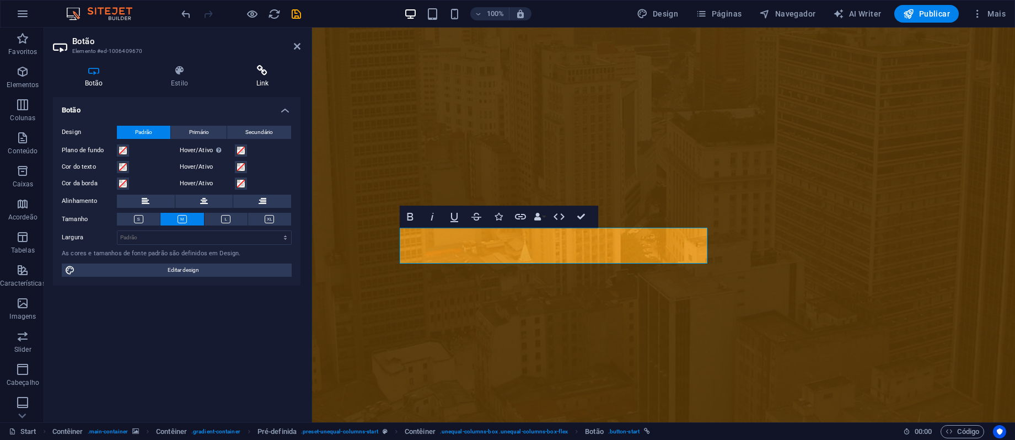
click at [261, 68] on icon at bounding box center [262, 70] width 76 height 11
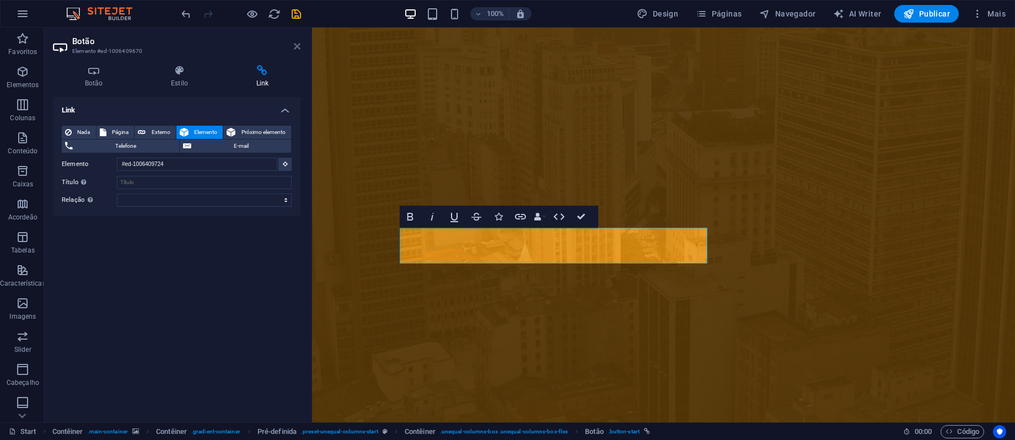
click at [297, 42] on icon at bounding box center [297, 46] width 7 height 9
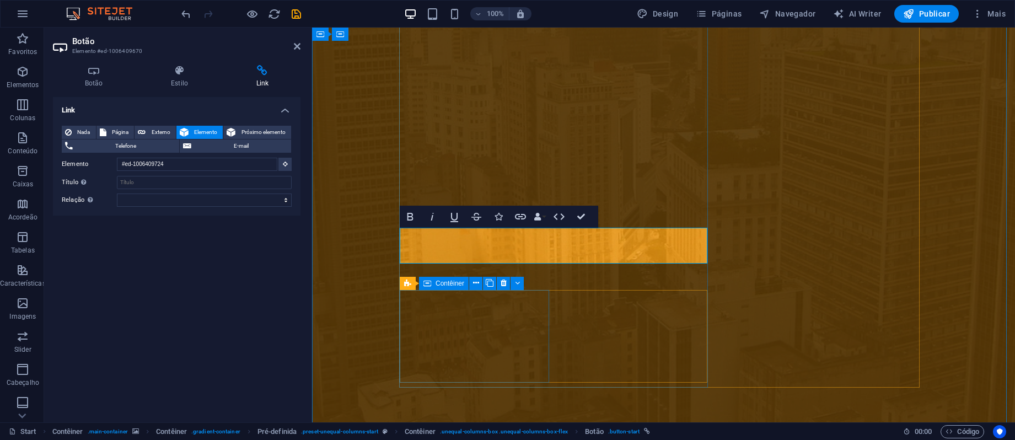
scroll to position [0, 4]
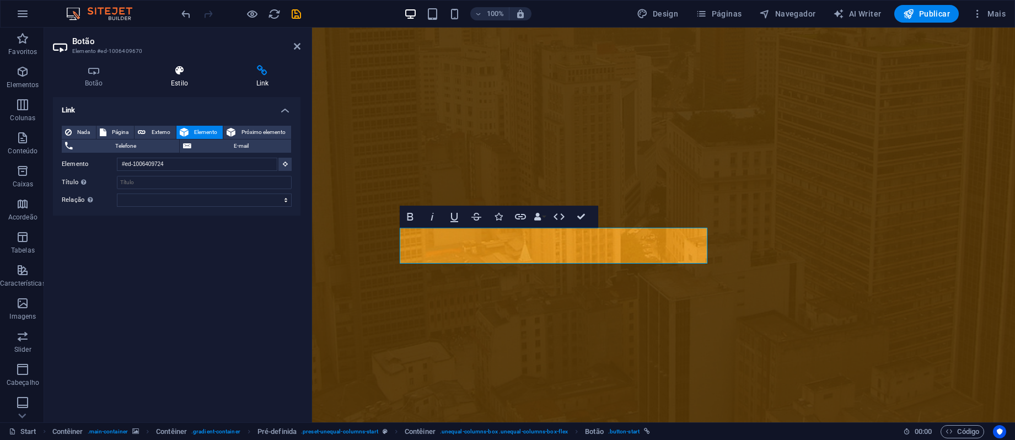
click at [179, 68] on icon at bounding box center [179, 70] width 80 height 11
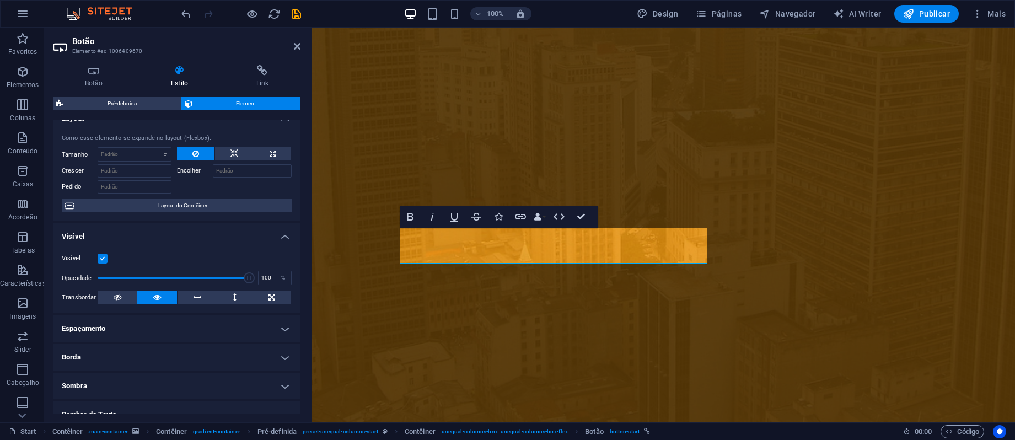
scroll to position [0, 0]
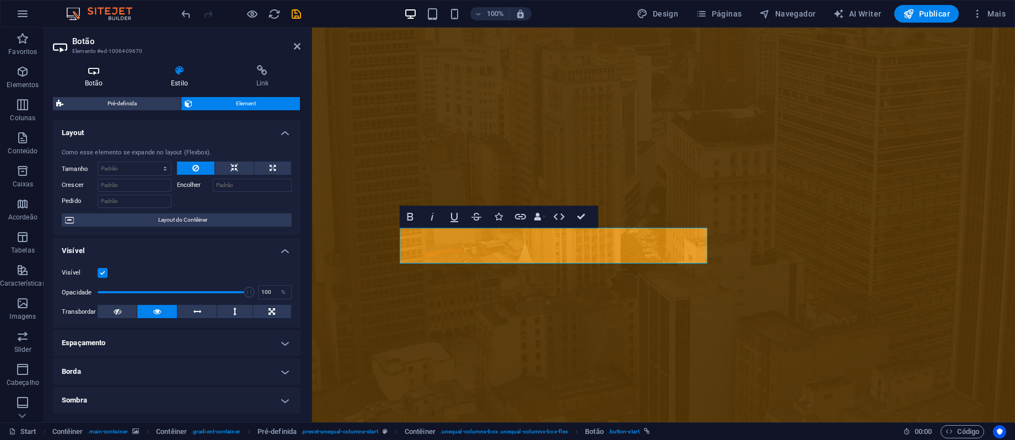
click at [98, 75] on icon at bounding box center [94, 70] width 82 height 11
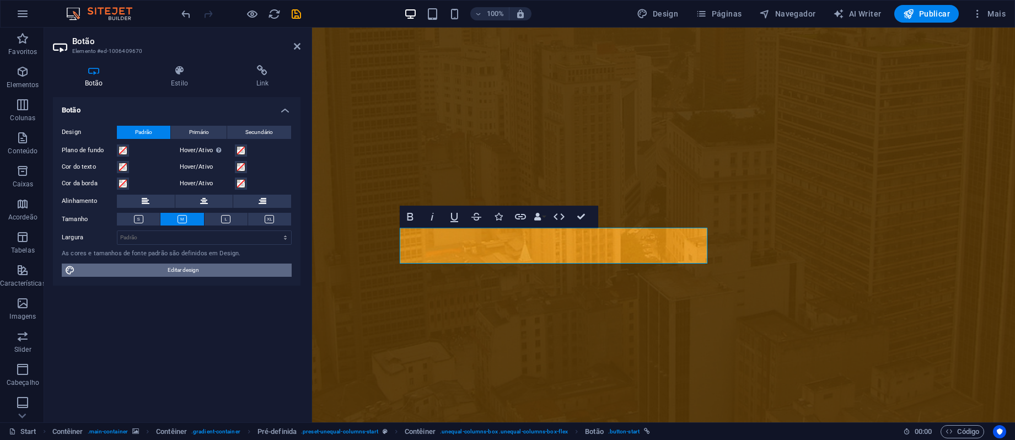
click at [187, 266] on span "Editar design" at bounding box center [183, 269] width 210 height 13
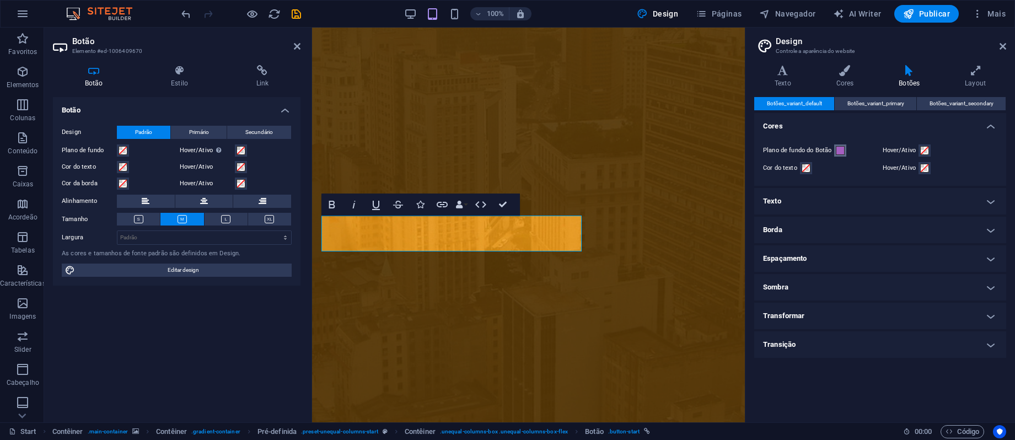
click at [841, 149] on span at bounding box center [840, 150] width 9 height 9
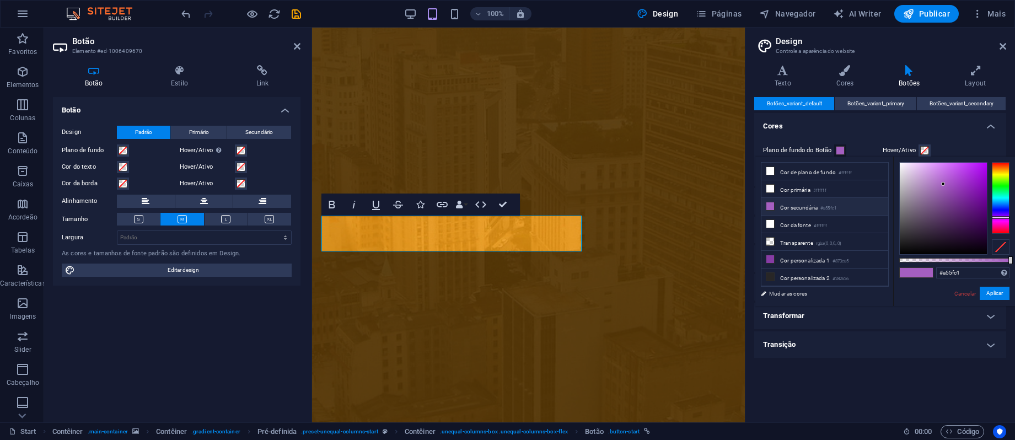
click at [925, 271] on span at bounding box center [924, 272] width 17 height 9
click at [999, 179] on div at bounding box center [1001, 198] width 18 height 72
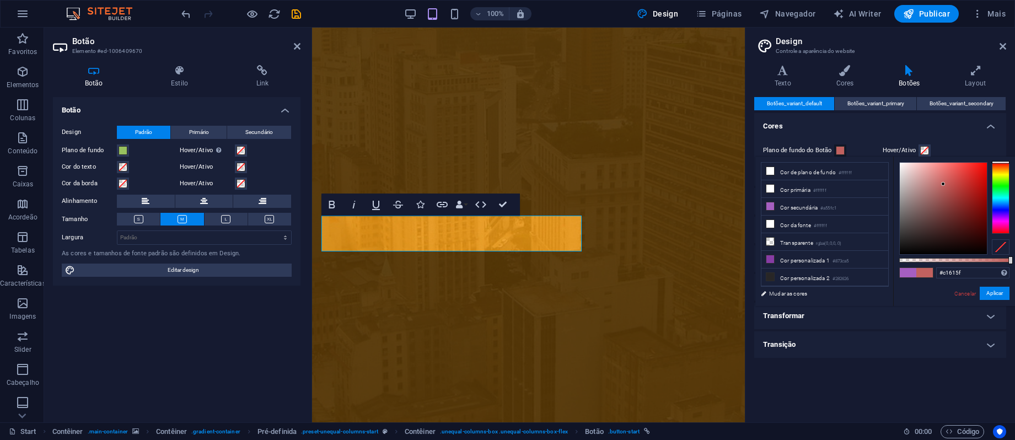
drag, startPoint x: 999, startPoint y: 170, endPoint x: 1003, endPoint y: 162, distance: 8.9
click at [1003, 162] on div at bounding box center [1001, 198] width 18 height 72
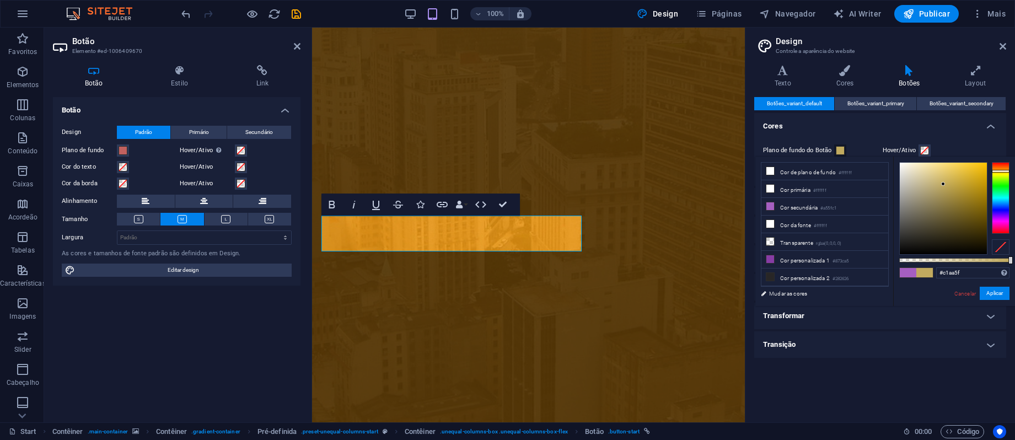
click at [1005, 171] on div at bounding box center [1001, 198] width 18 height 72
drag, startPoint x: 962, startPoint y: 176, endPoint x: 997, endPoint y: 168, distance: 36.2
click at [997, 168] on div at bounding box center [954, 208] width 110 height 93
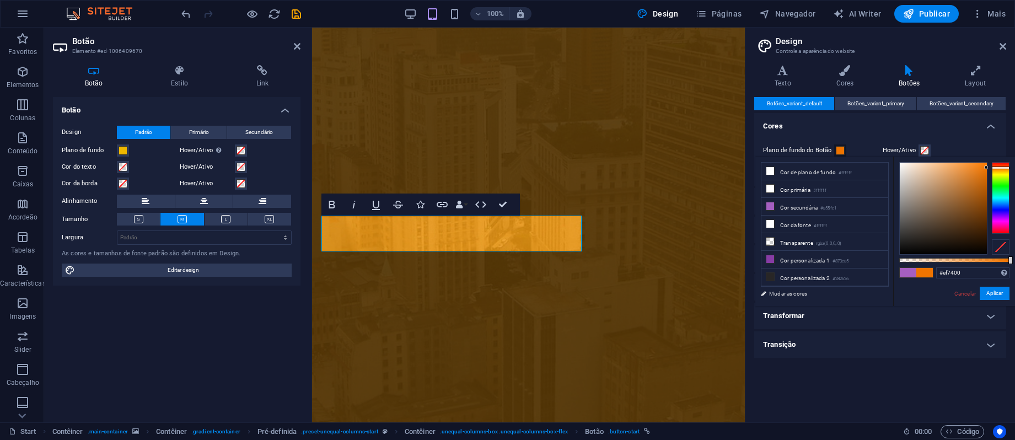
type input "#ef6900"
click at [1004, 167] on div at bounding box center [1001, 167] width 18 height 3
click at [998, 293] on button "Aplicar" at bounding box center [994, 293] width 30 height 13
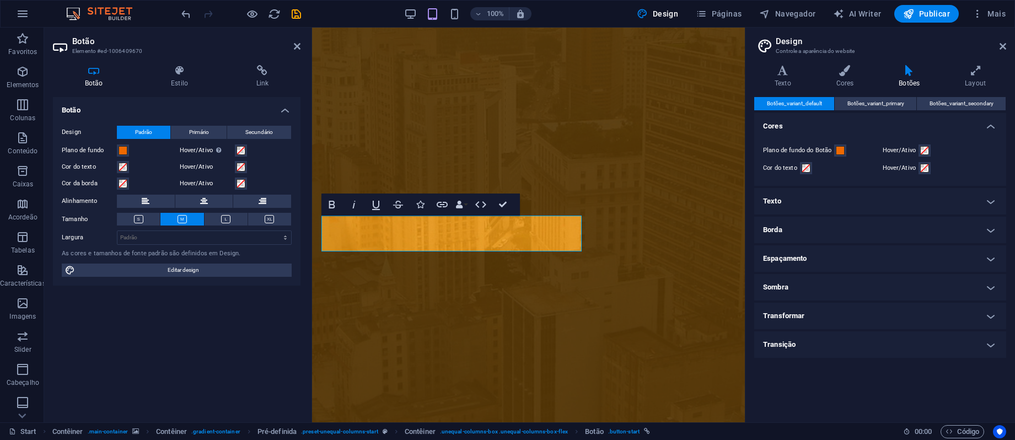
click at [1006, 44] on aside "Design Controle a aparência do website Variantes Texto Cores Botões Layout Text…" at bounding box center [880, 225] width 270 height 395
click at [1000, 44] on icon at bounding box center [1002, 46] width 7 height 9
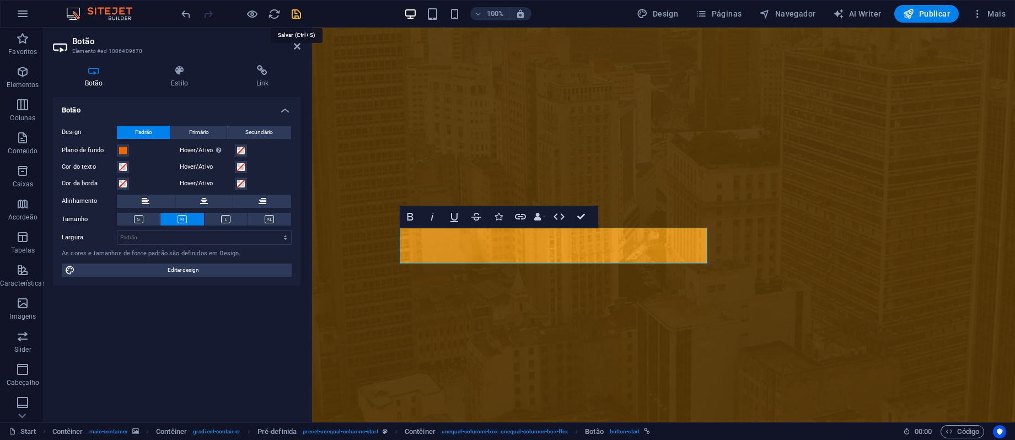
click at [295, 12] on icon "save" at bounding box center [296, 14] width 13 height 13
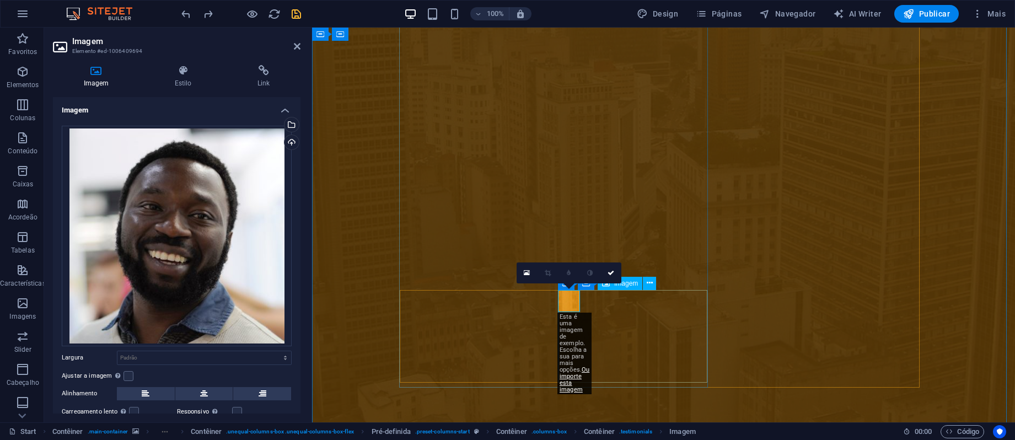
click at [297, 48] on icon at bounding box center [297, 46] width 7 height 9
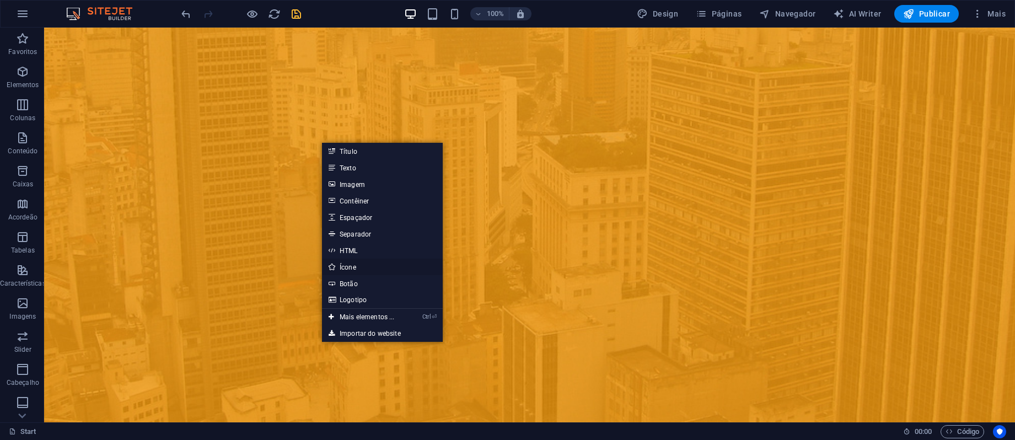
click at [356, 267] on link "Ícone" at bounding box center [382, 267] width 121 height 17
select select "xMidYMid"
select select "px"
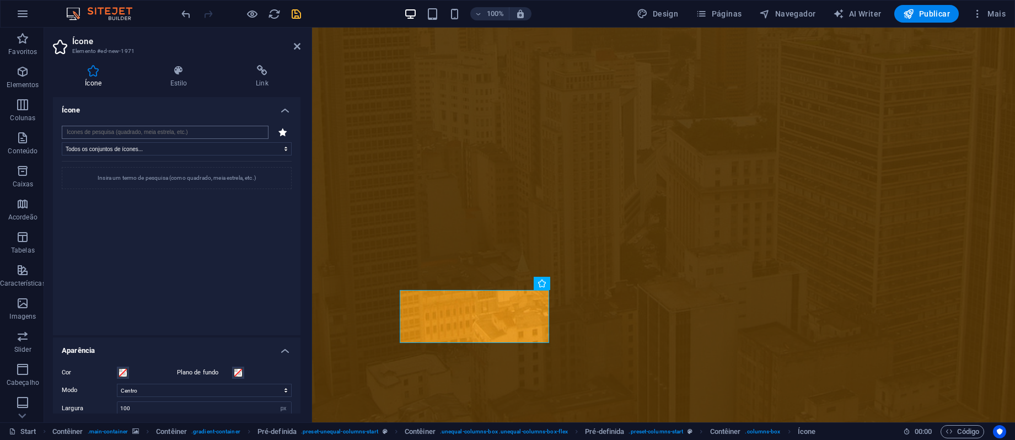
click at [167, 128] on input "search" at bounding box center [165, 132] width 207 height 13
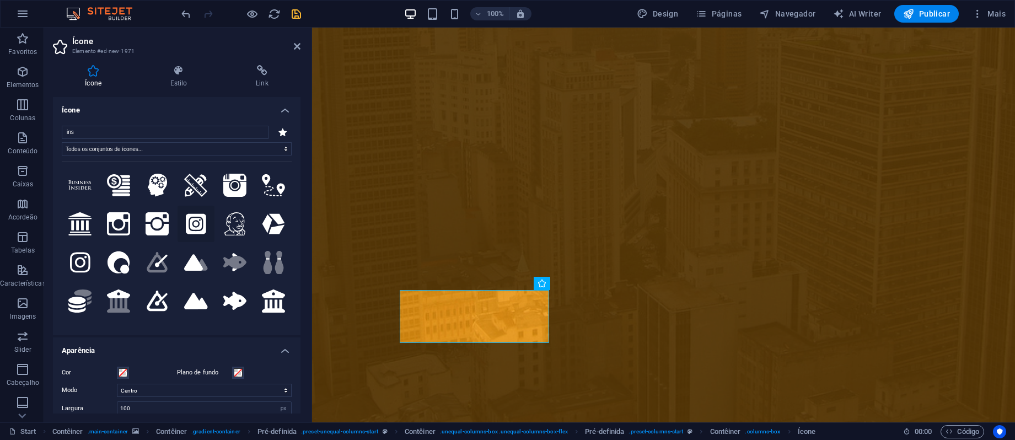
type input "ins"
click at [204, 220] on button at bounding box center [195, 224] width 36 height 36
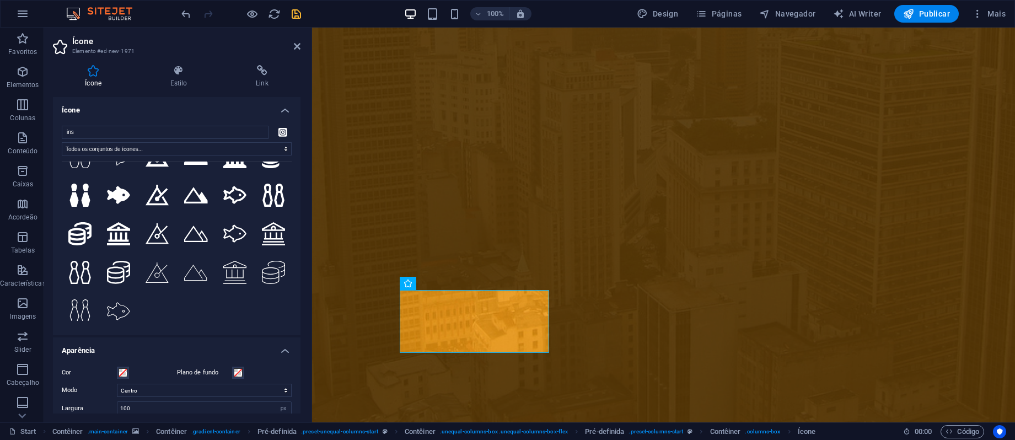
scroll to position [262, 0]
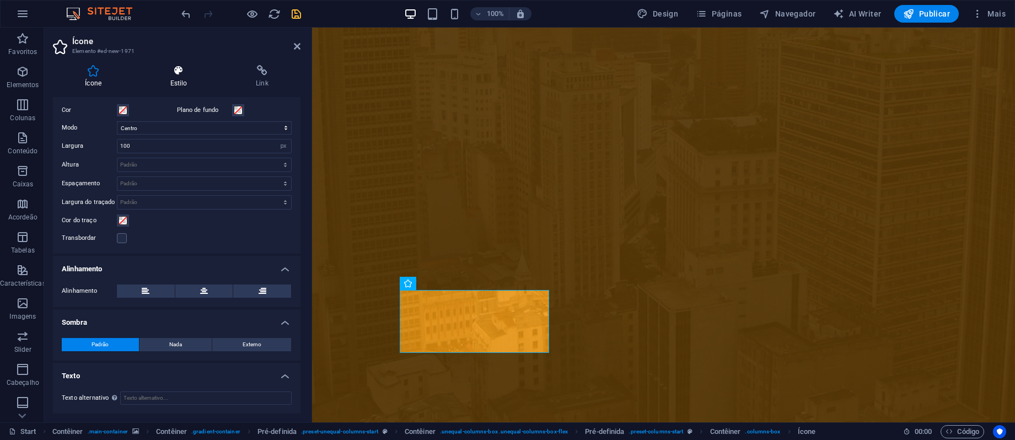
click at [178, 71] on icon at bounding box center [178, 70] width 81 height 11
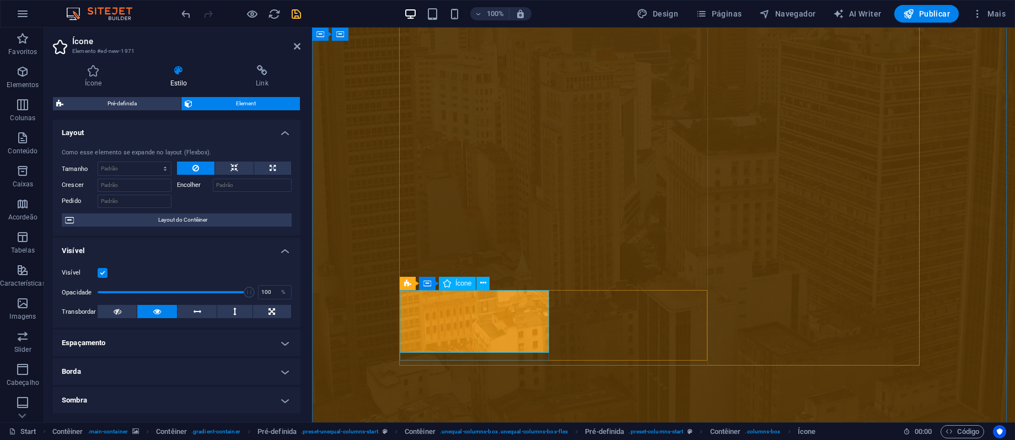
click at [101, 80] on h4 "Ícone" at bounding box center [95, 76] width 85 height 23
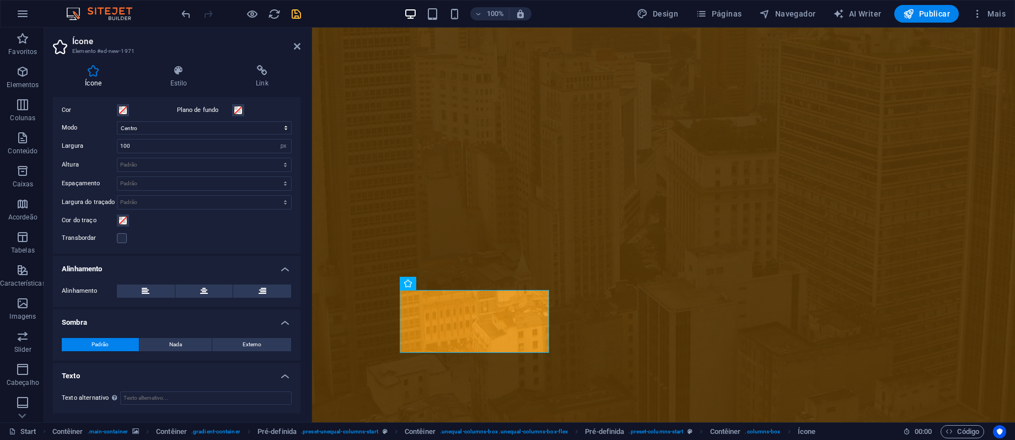
scroll to position [297, 0]
click at [261, 80] on h4 "Link" at bounding box center [262, 76] width 77 height 23
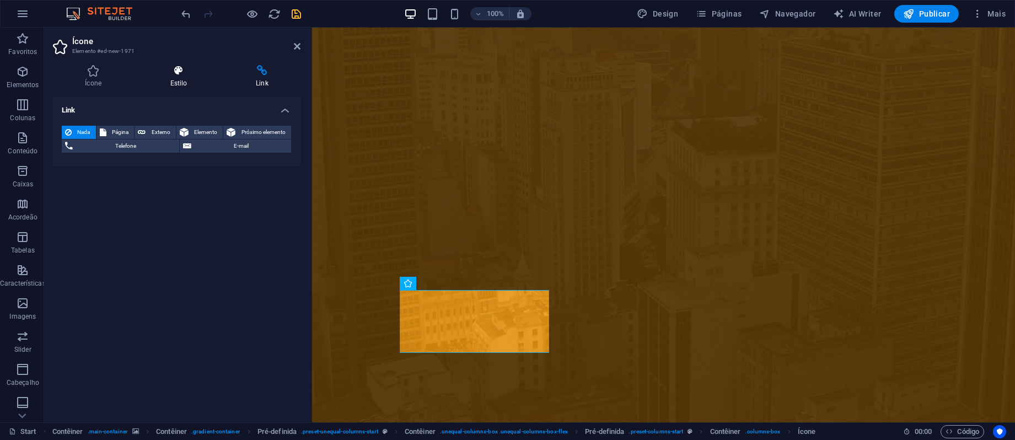
click at [178, 77] on h4 "Estilo" at bounding box center [180, 76] width 85 height 23
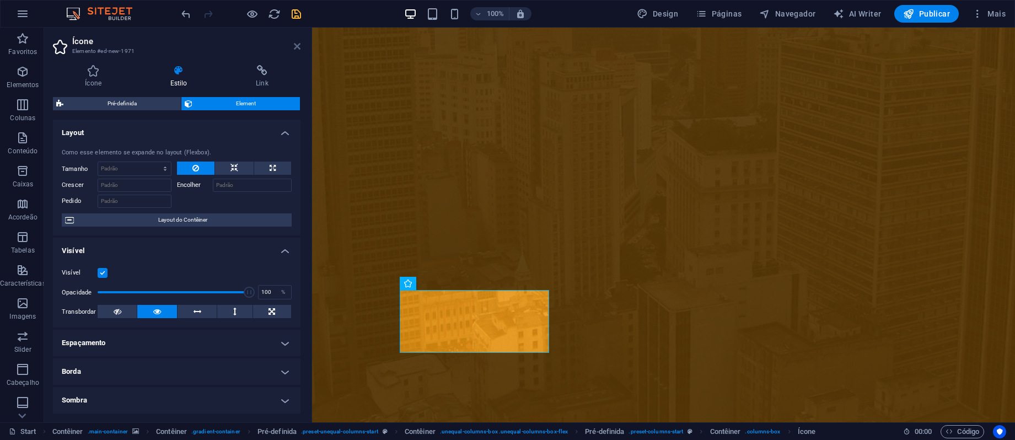
click at [295, 45] on icon at bounding box center [297, 46] width 7 height 9
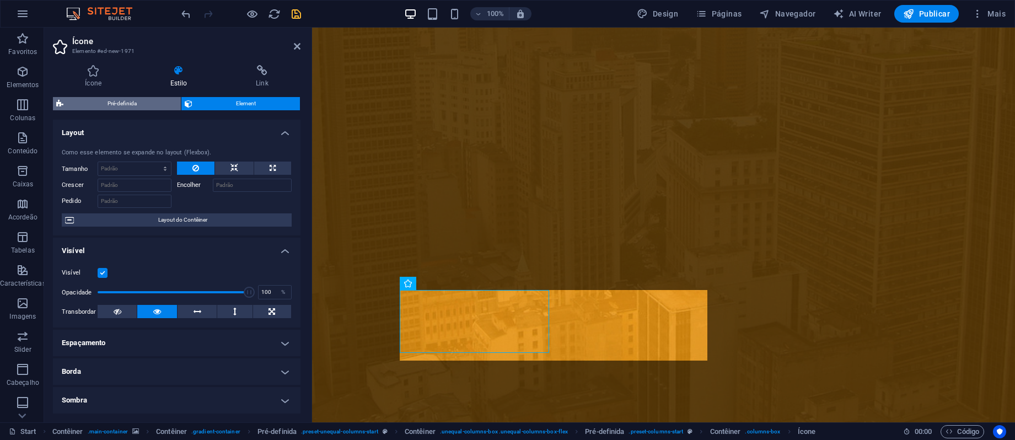
click at [126, 99] on span "Pré-definida" at bounding box center [122, 103] width 111 height 13
select select "px"
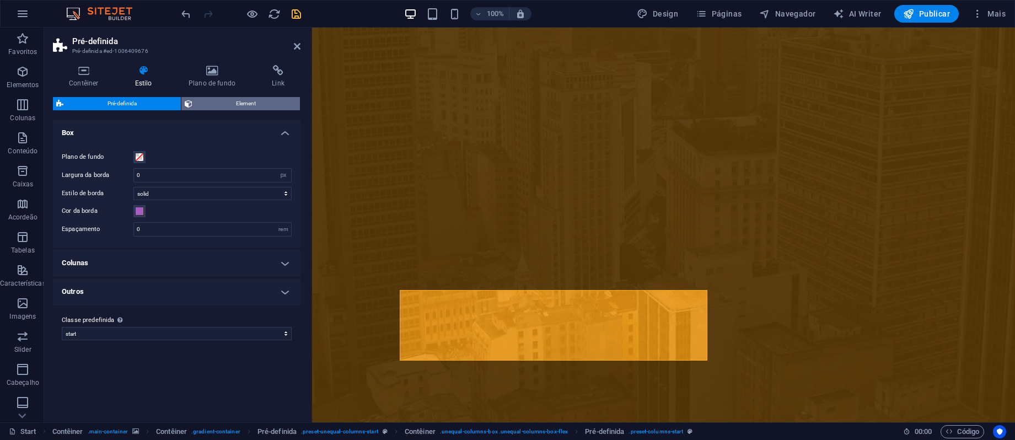
click at [250, 104] on span "Element" at bounding box center [246, 103] width 101 height 13
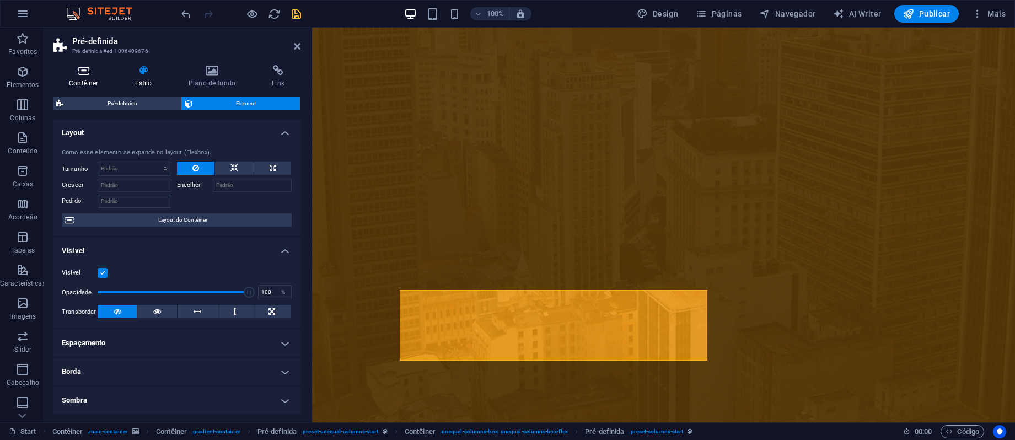
click at [95, 75] on icon at bounding box center [84, 70] width 62 height 11
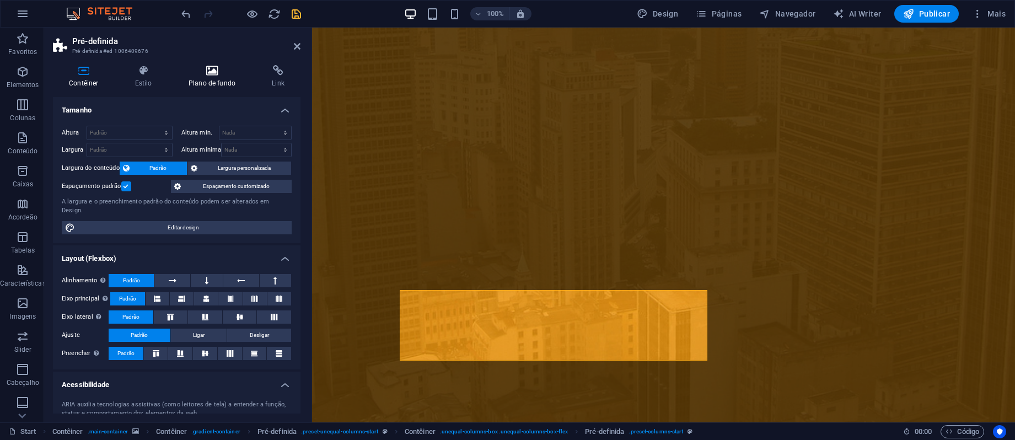
click at [197, 74] on icon at bounding box center [212, 70] width 79 height 11
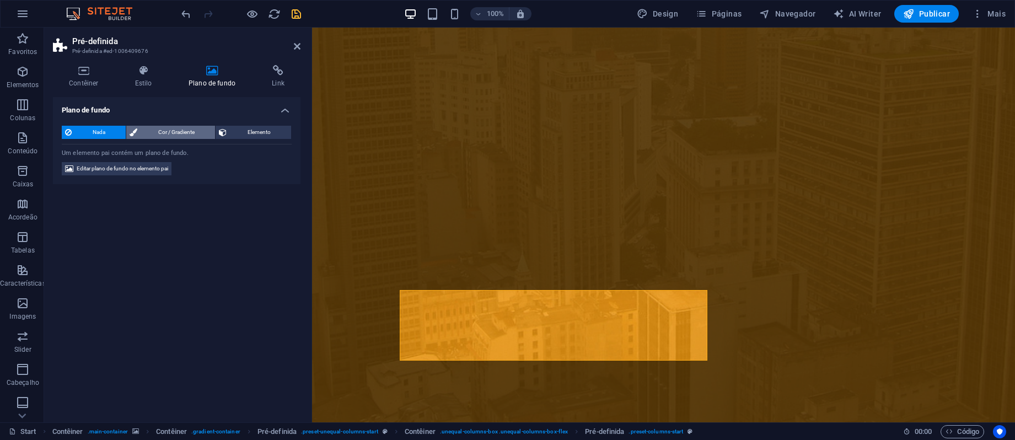
click at [153, 134] on span "Cor / Gradiente" at bounding box center [176, 132] width 71 height 13
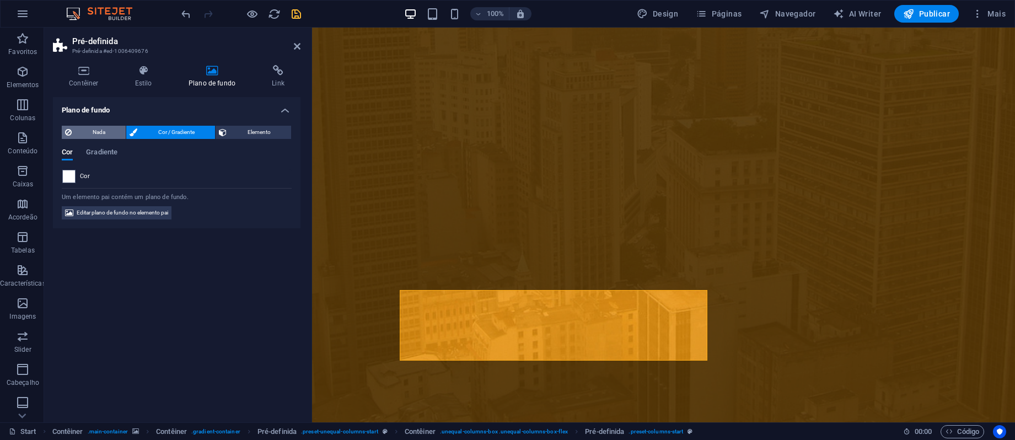
click at [94, 130] on span "Nada" at bounding box center [98, 132] width 47 height 13
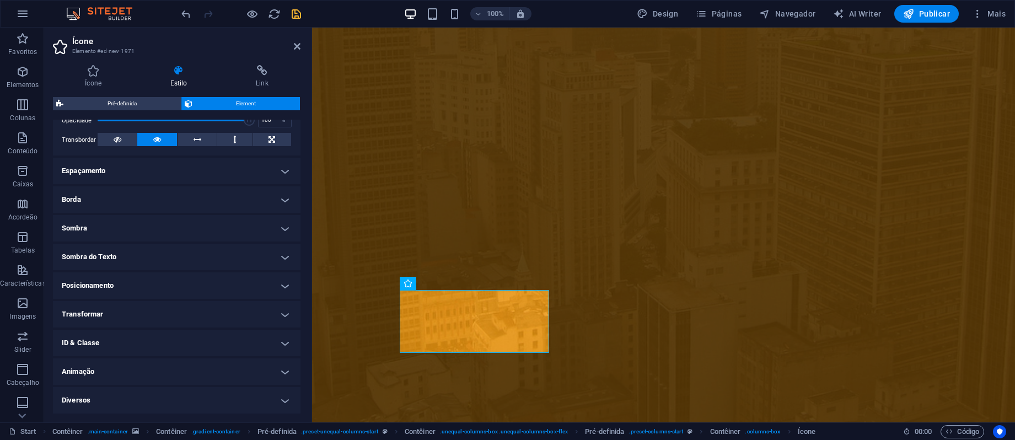
scroll to position [0, 0]
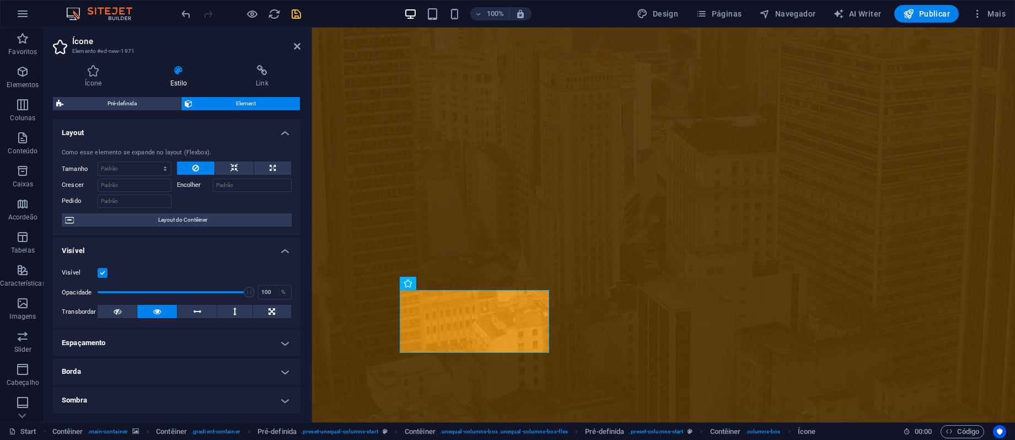
click at [99, 62] on div "Ícone Estilo Link Ícone ins Todos os conjuntos de ícones... IcoFont Ionicons Fo…" at bounding box center [176, 239] width 265 height 366
click at [91, 79] on h4 "Ícone" at bounding box center [95, 76] width 85 height 23
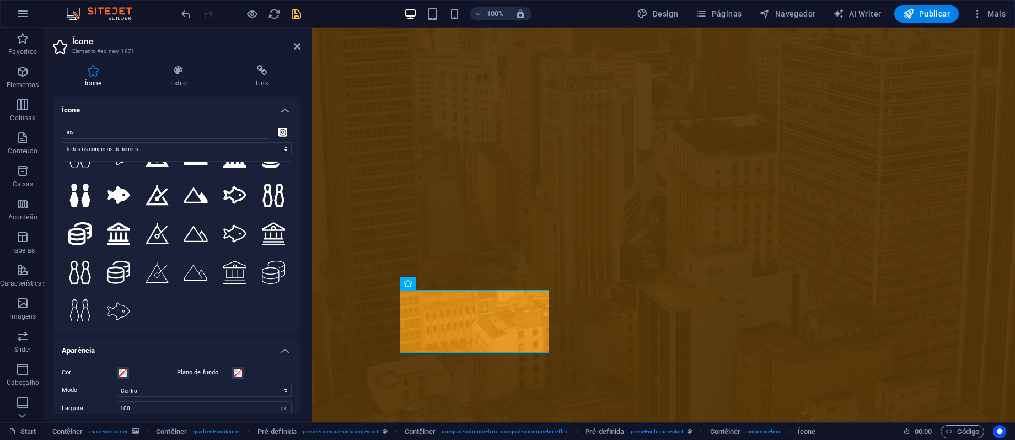
scroll to position [262, 0]
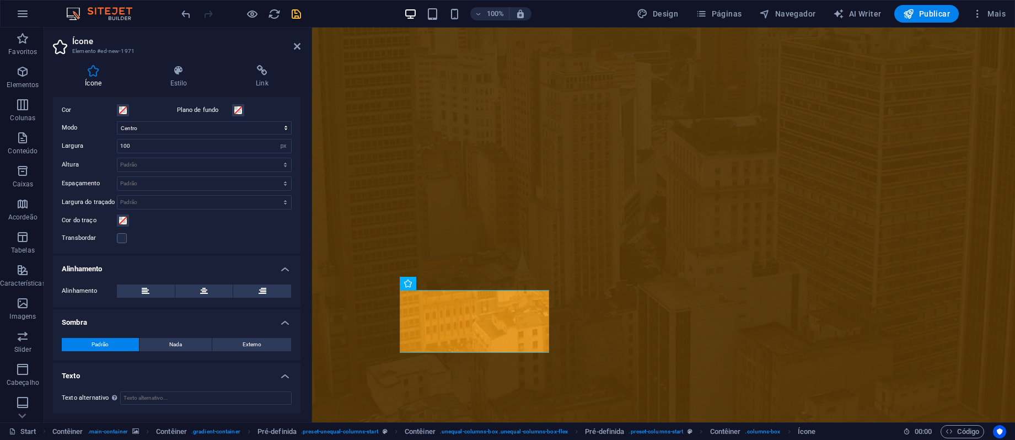
click at [116, 222] on label "Cor do traço" at bounding box center [89, 220] width 55 height 13
click at [117, 222] on button "Cor do traço" at bounding box center [123, 220] width 12 height 12
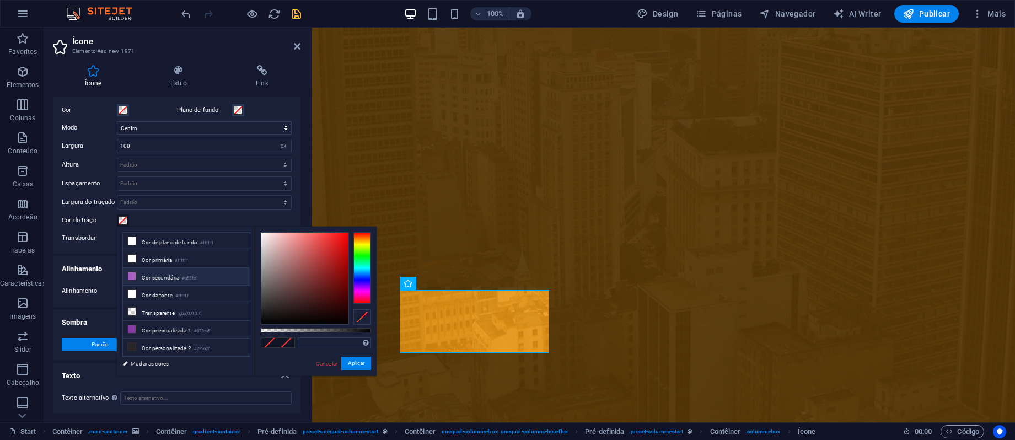
click at [145, 276] on li "Cor secundária #a55fc1" at bounding box center [186, 277] width 127 height 18
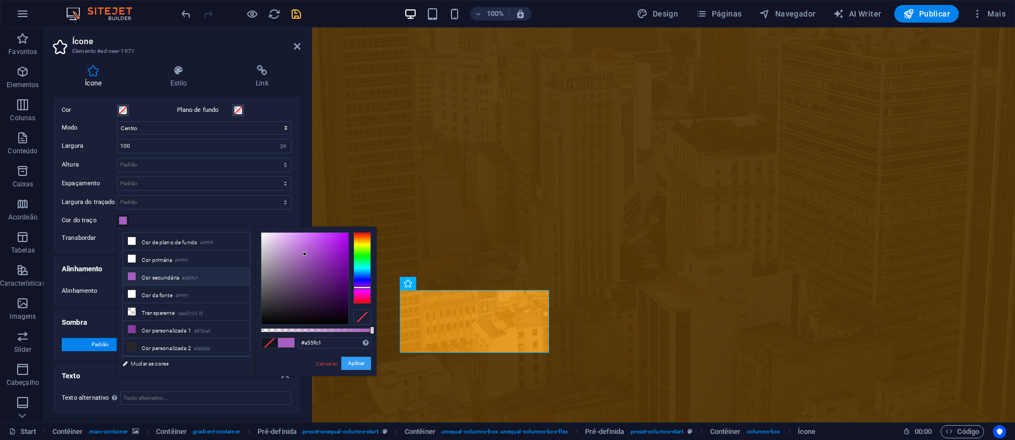
click at [360, 359] on button "Aplicar" at bounding box center [356, 363] width 30 height 13
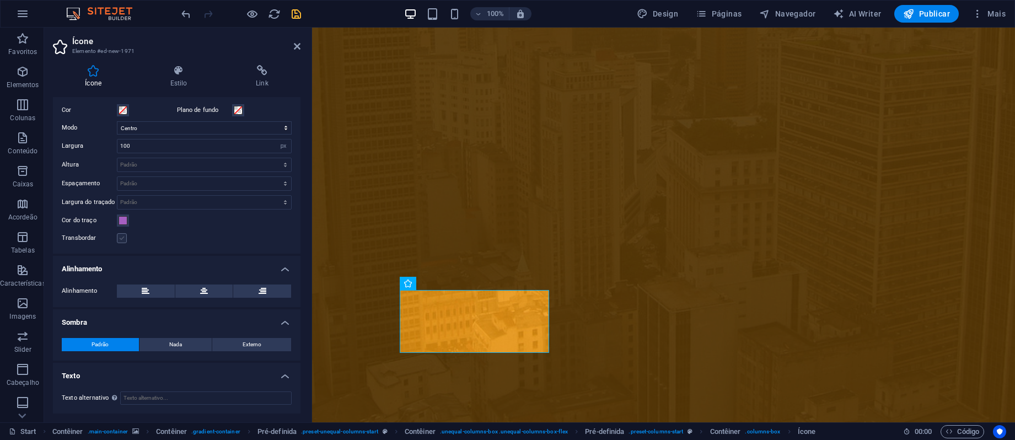
click at [124, 236] on label at bounding box center [122, 238] width 10 height 10
click at [0, 0] on input "Transbordar" at bounding box center [0, 0] width 0 height 0
click at [124, 236] on label at bounding box center [122, 238] width 10 height 10
click at [0, 0] on input "Transbordar" at bounding box center [0, 0] width 0 height 0
click at [120, 219] on span at bounding box center [123, 220] width 9 height 9
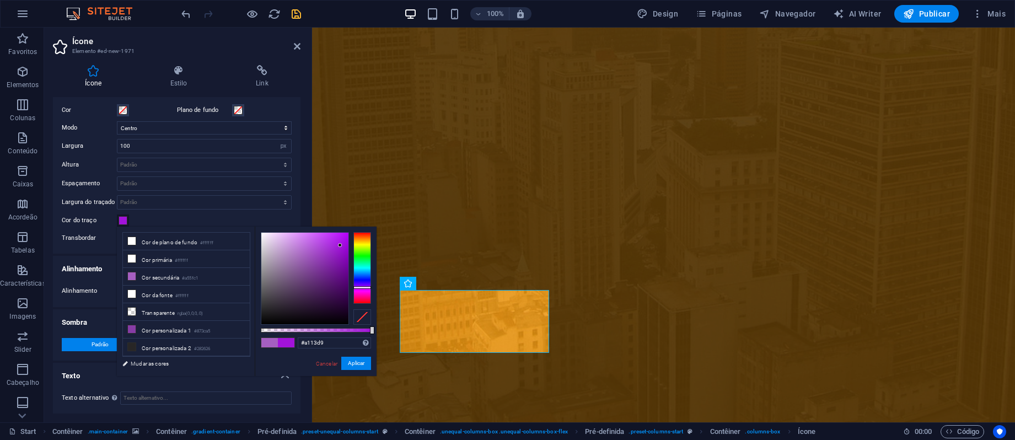
drag, startPoint x: 306, startPoint y: 246, endPoint x: 340, endPoint y: 245, distance: 33.6
click at [340, 245] on div at bounding box center [304, 278] width 87 height 91
click at [361, 247] on div at bounding box center [362, 268] width 18 height 72
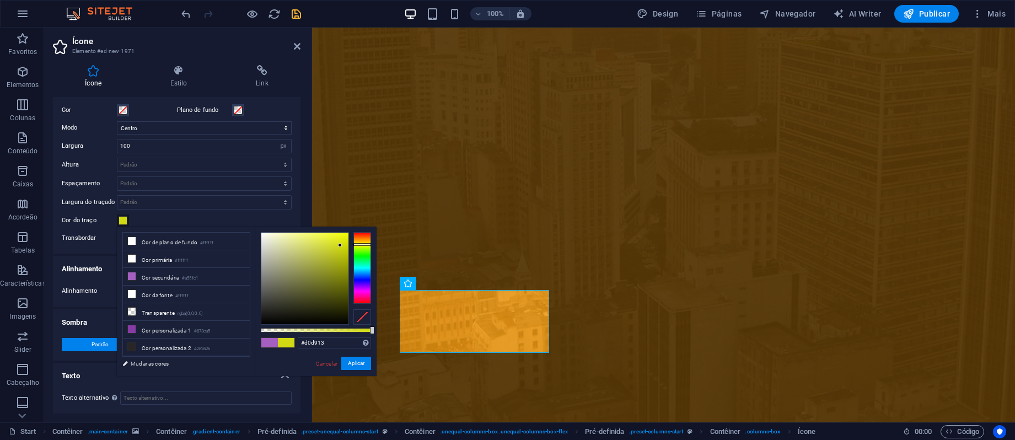
click at [362, 244] on div at bounding box center [362, 268] width 18 height 72
drag, startPoint x: 348, startPoint y: 236, endPoint x: 363, endPoint y: 229, distance: 16.5
click at [363, 229] on div "#f3ff00 Formatos suportados #0852ed rgb(8, 82, 237) rgba(8, 82, 237, 90%) hsv(2…" at bounding box center [316, 381] width 122 height 309
type input "#ff7c00"
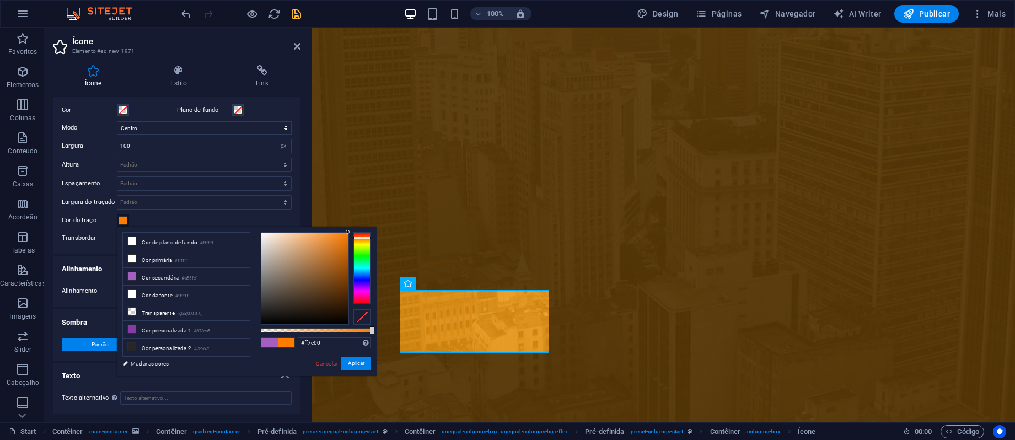
drag, startPoint x: 362, startPoint y: 246, endPoint x: 365, endPoint y: 238, distance: 9.4
click at [365, 238] on div at bounding box center [362, 268] width 18 height 72
click at [357, 357] on button "Aplicar" at bounding box center [356, 363] width 30 height 13
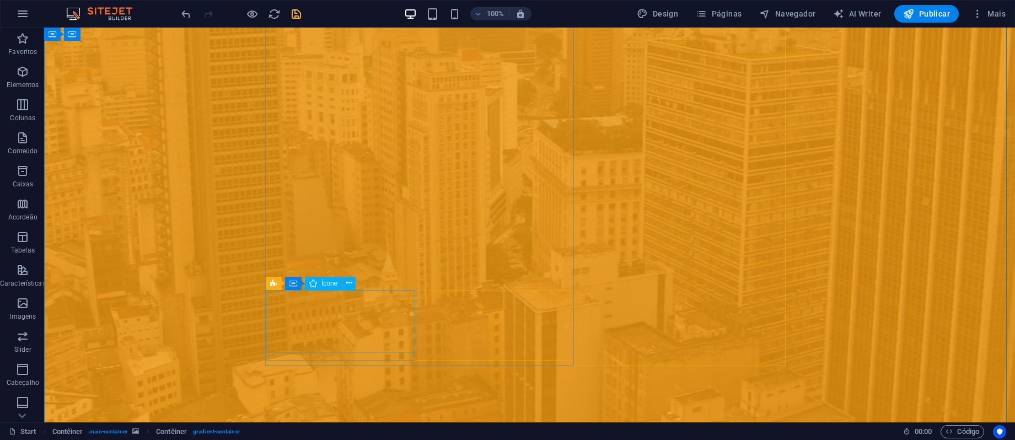
select select "xMidYMid"
select select "px"
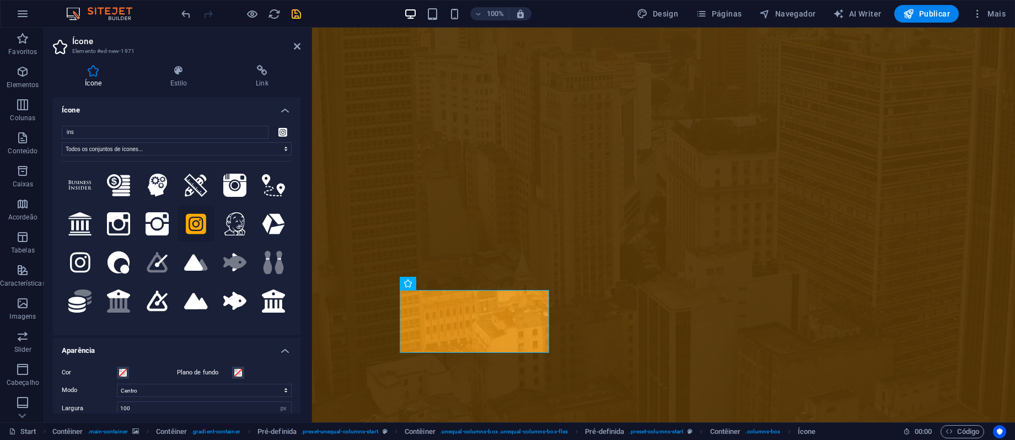
scroll to position [294, 0]
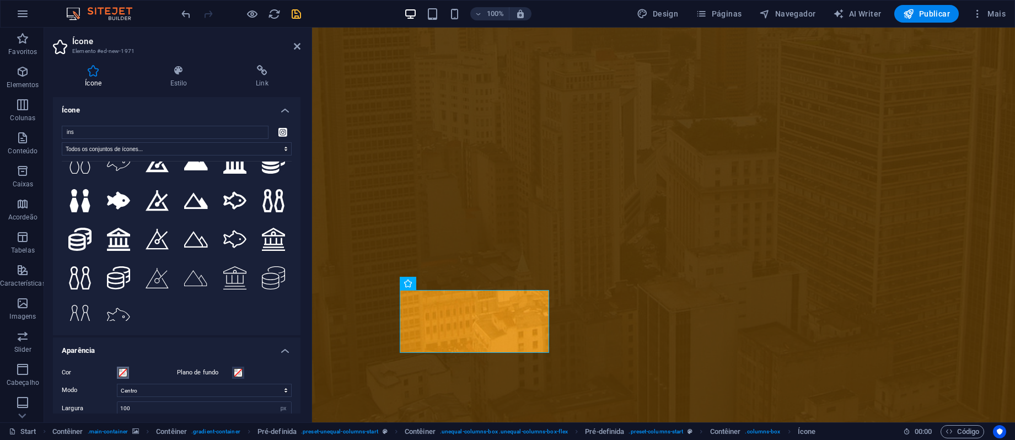
click at [125, 373] on span at bounding box center [123, 372] width 9 height 9
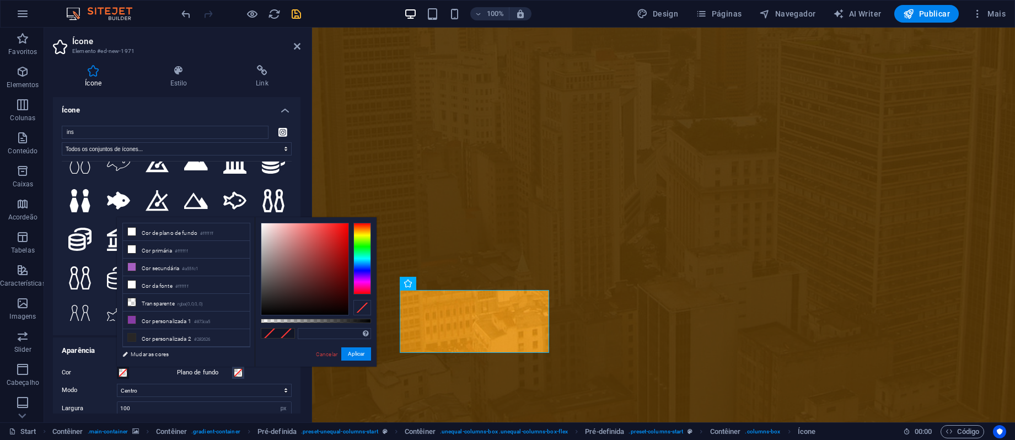
click at [339, 325] on div "Formatos suportados #0852ed rgb(8, 82, 237) rgba(8, 82, 237, 90%) hsv(221,97,93…" at bounding box center [316, 371] width 122 height 309
drag, startPoint x: 348, startPoint y: 323, endPoint x: 355, endPoint y: 321, distance: 7.5
click at [353, 322] on div "Formatos suportados #0852ed rgb(8, 82, 237) rgba(8, 82, 237, 90%) hsv(221,97,93…" at bounding box center [316, 371] width 122 height 309
click at [359, 319] on div at bounding box center [316, 321] width 110 height 4
drag, startPoint x: 356, startPoint y: 319, endPoint x: 375, endPoint y: 322, distance: 19.5
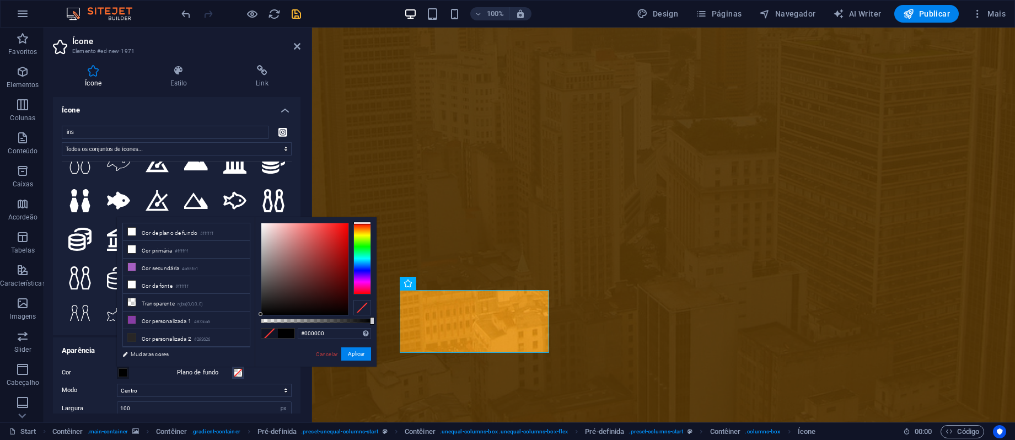
click at [375, 322] on div "#000000 Formatos suportados #0852ed rgb(8, 82, 237) rgba(8, 82, 237, 90%) hsv(2…" at bounding box center [316, 371] width 122 height 309
drag, startPoint x: 375, startPoint y: 322, endPoint x: 340, endPoint y: 322, distance: 35.8
click at [340, 322] on div "#000000 Formatos suportados #0852ed rgb(8, 82, 237) rgba(8, 82, 237, 90%) hsv(2…" at bounding box center [316, 371] width 122 height 309
drag, startPoint x: 340, startPoint y: 231, endPoint x: 360, endPoint y: 239, distance: 21.8
click at [345, 233] on div at bounding box center [304, 268] width 87 height 91
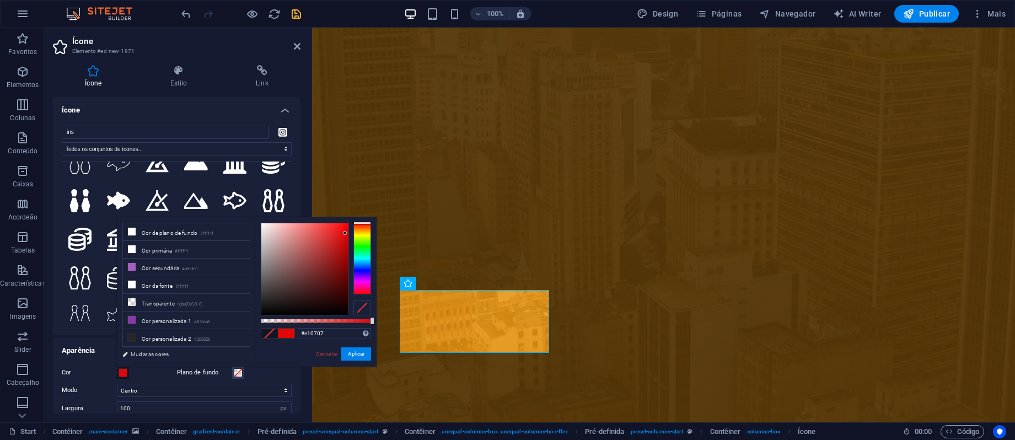
type input "#e19007"
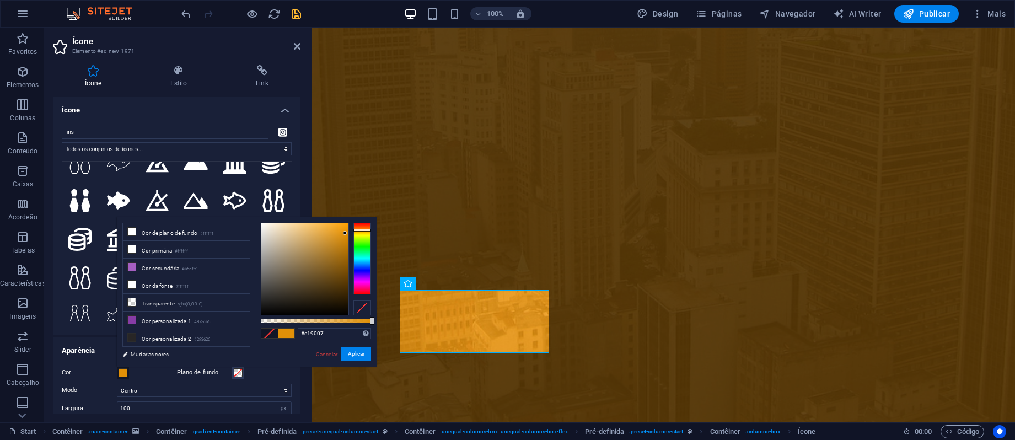
click at [365, 230] on div at bounding box center [362, 259] width 18 height 72
click at [354, 349] on button "Aplicar" at bounding box center [356, 353] width 30 height 13
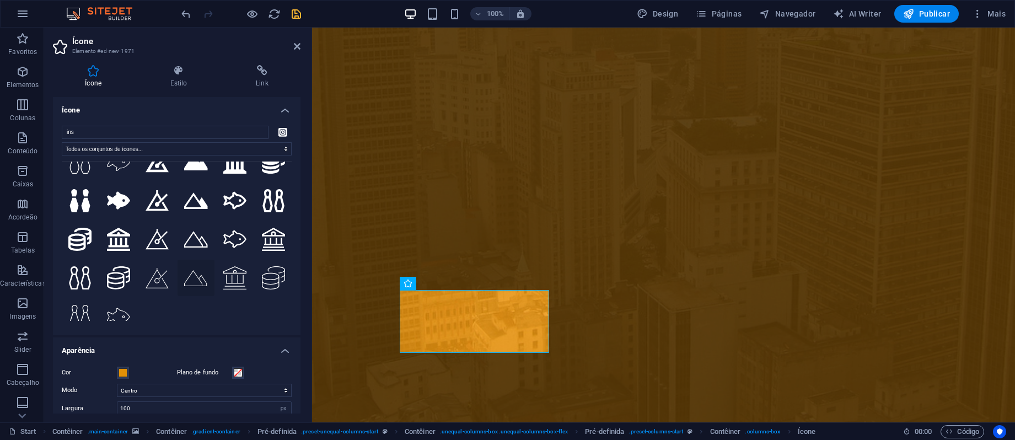
scroll to position [299, 0]
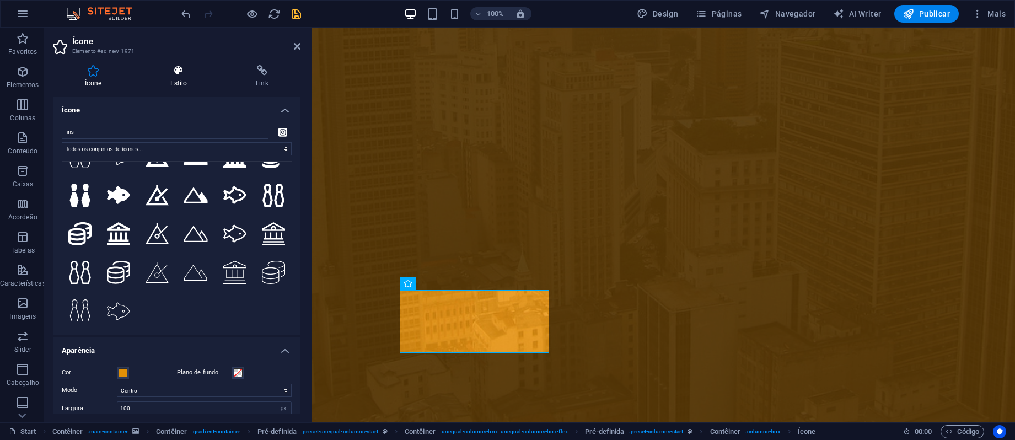
click at [167, 84] on h4 "Estilo" at bounding box center [180, 76] width 85 height 23
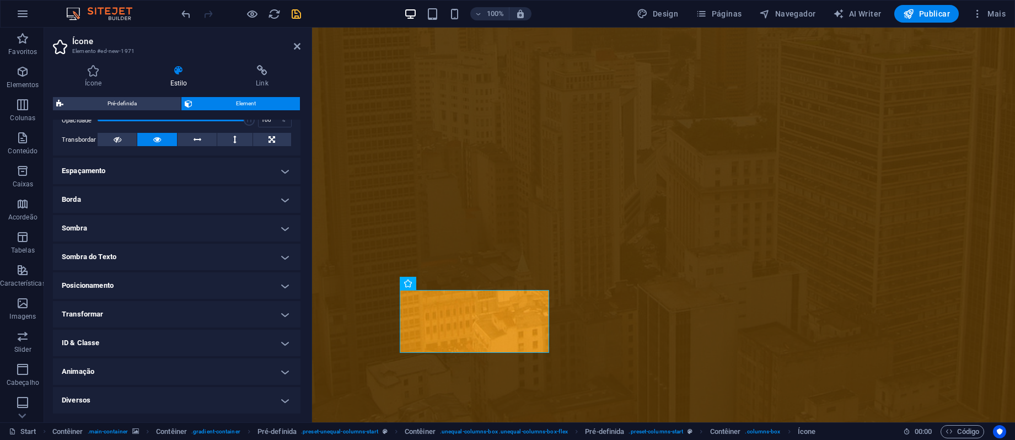
scroll to position [0, 0]
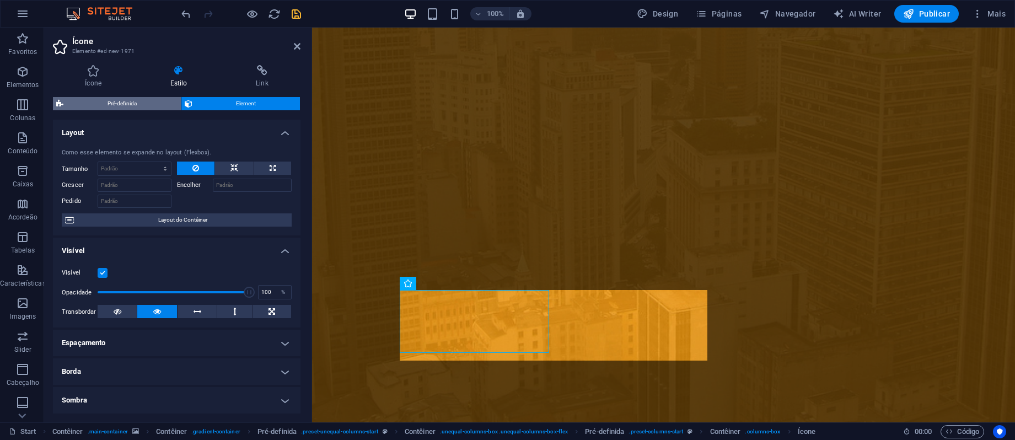
click at [120, 109] on span "Pré-definida" at bounding box center [122, 103] width 111 height 13
select select "px"
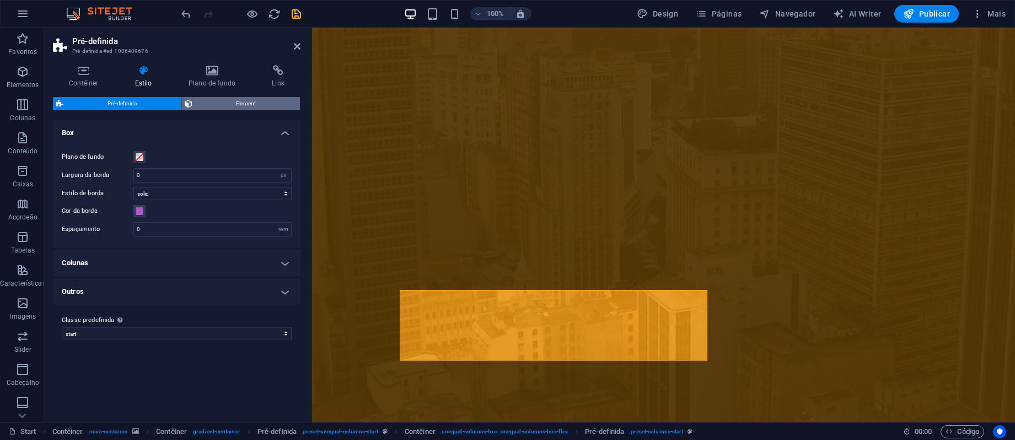
click at [230, 105] on span "Element" at bounding box center [246, 103] width 101 height 13
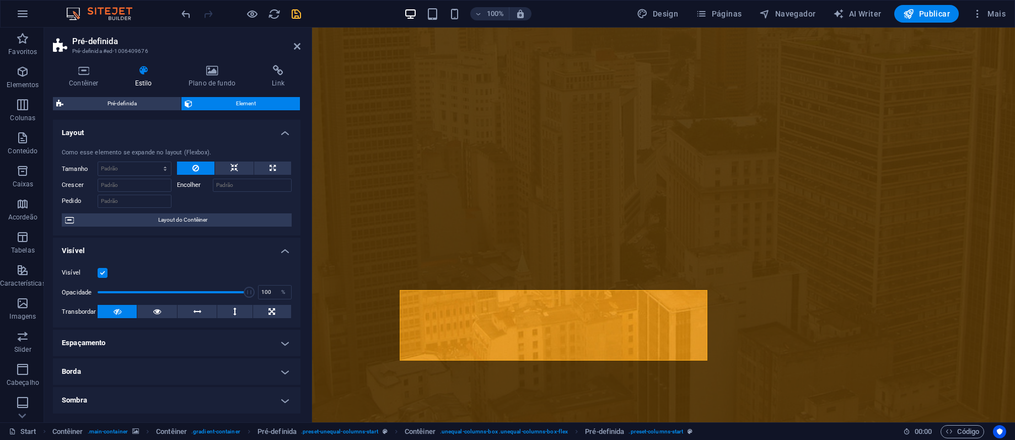
click at [293, 44] on h2 "Pré-definida" at bounding box center [186, 41] width 228 height 10
click at [301, 47] on aside "Pré-definida Pré-definida #ed-1006409676 Contêiner Estilo Plano de fundo Link T…" at bounding box center [178, 225] width 268 height 395
click at [295, 47] on icon at bounding box center [297, 46] width 7 height 9
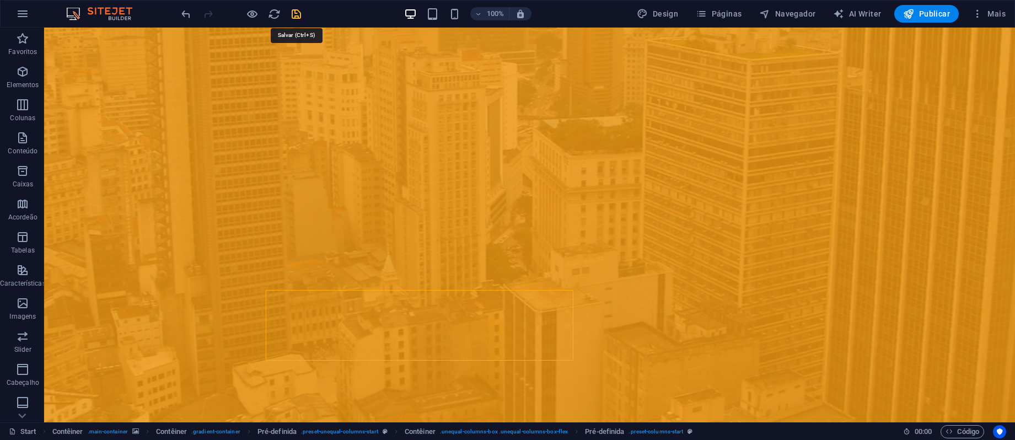
click at [300, 13] on icon "save" at bounding box center [296, 14] width 13 height 13
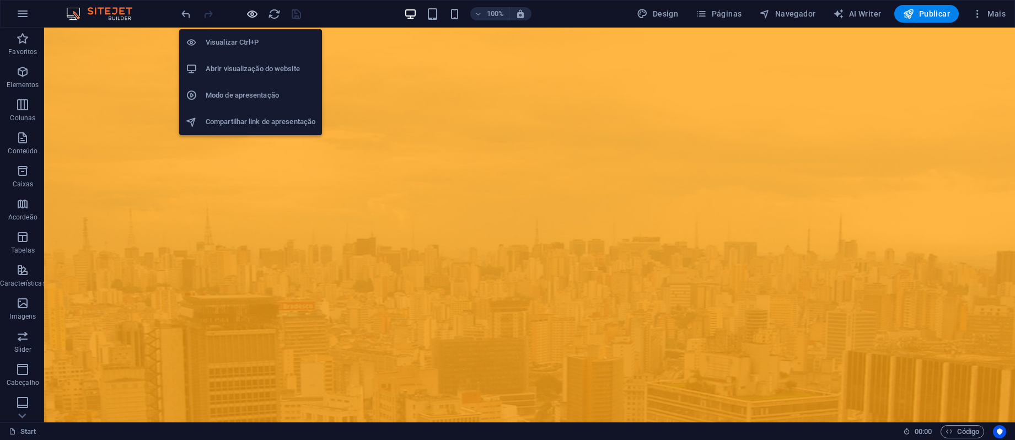
click at [254, 15] on icon "button" at bounding box center [252, 14] width 13 height 13
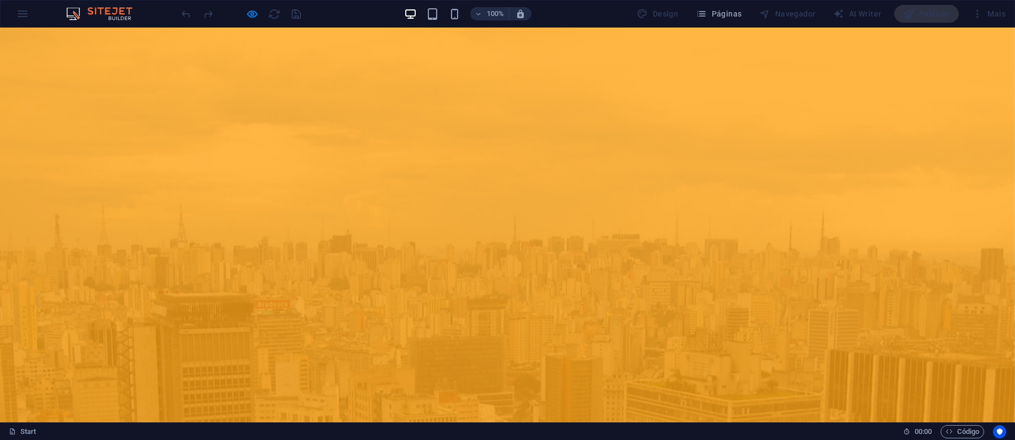
scroll to position [355, 0]
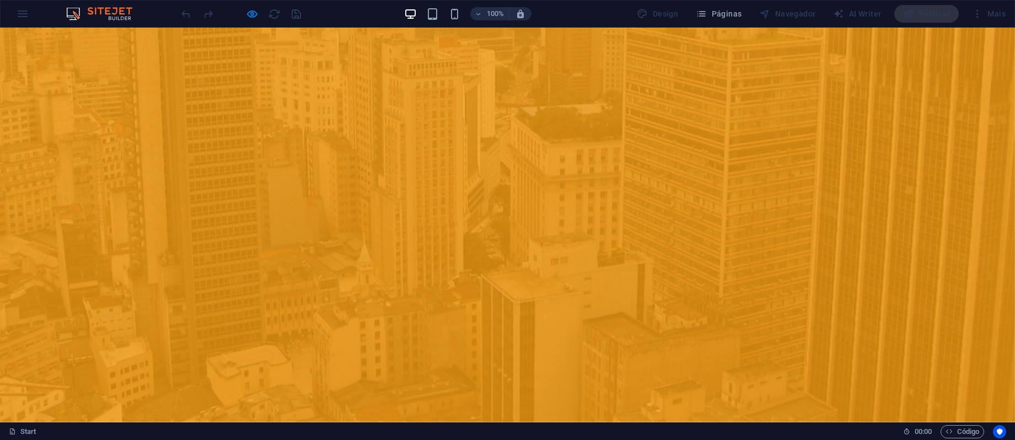
click at [239, 13] on div at bounding box center [240, 14] width 123 height 18
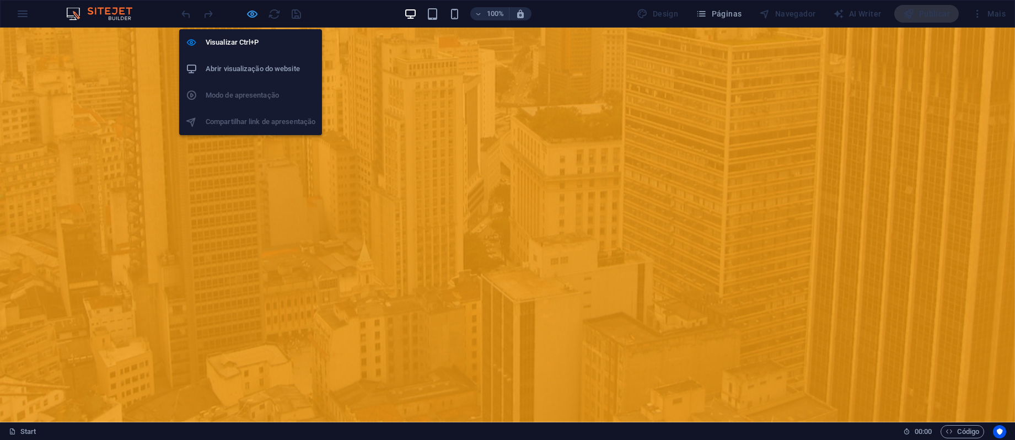
click at [252, 15] on icon "button" at bounding box center [252, 14] width 13 height 13
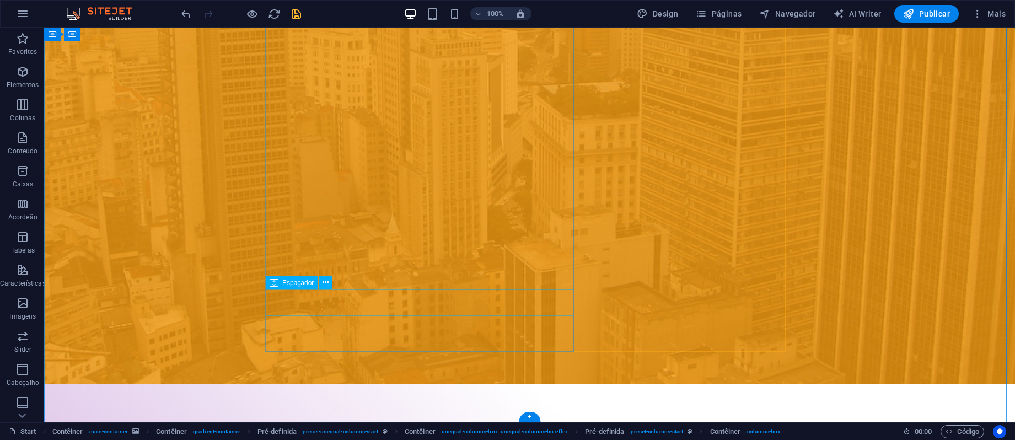
scroll to position [316, 0]
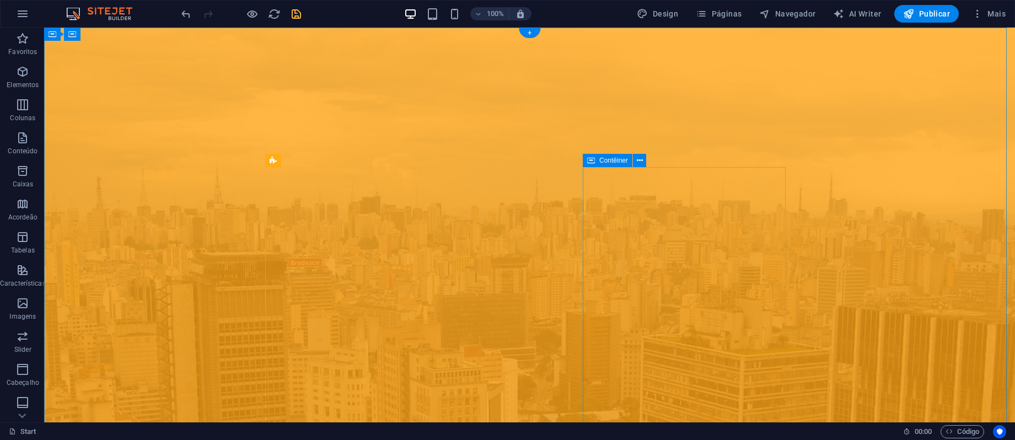
scroll to position [263, 0]
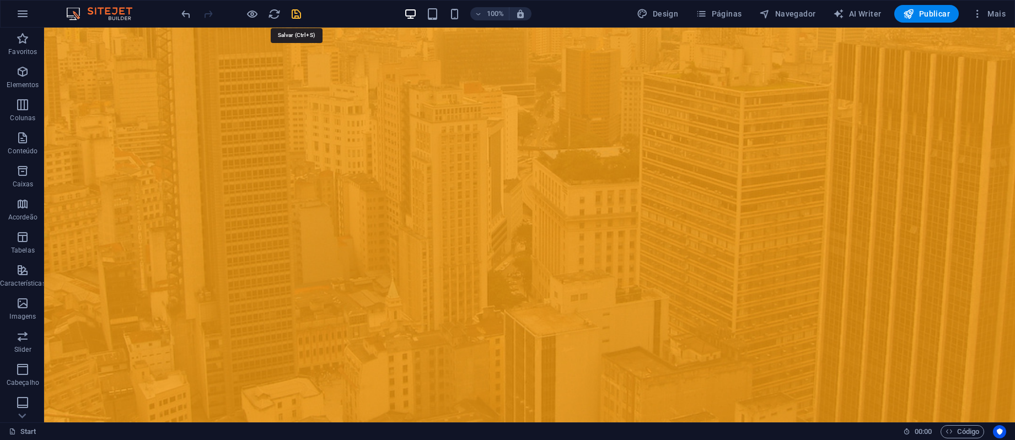
click at [297, 14] on icon "save" at bounding box center [296, 14] width 13 height 13
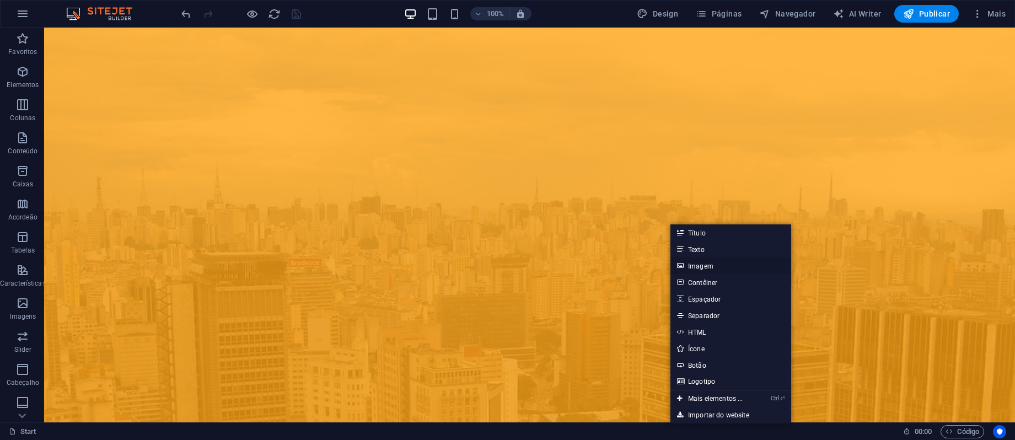
click at [708, 270] on link "Imagem" at bounding box center [730, 265] width 121 height 17
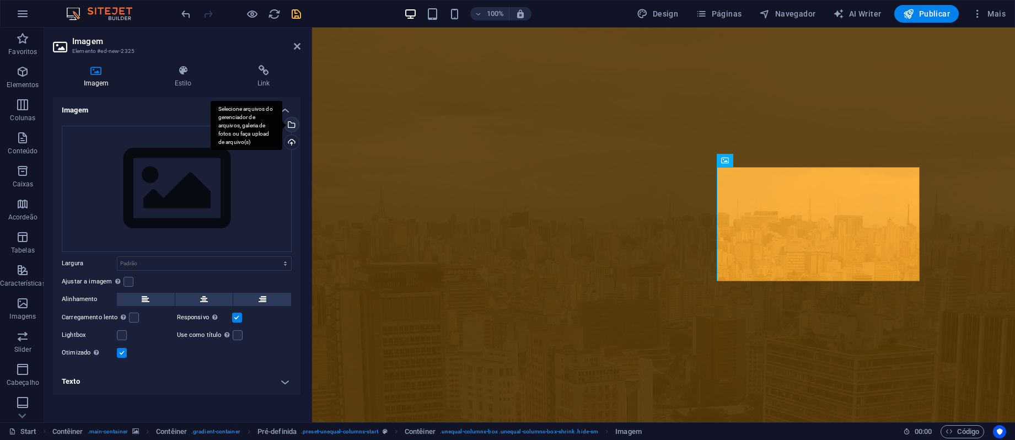
click at [291, 125] on div "Selecione arquivos do gerenciador de arquivos, galeria de fotos ou faça upload …" at bounding box center [290, 125] width 17 height 17
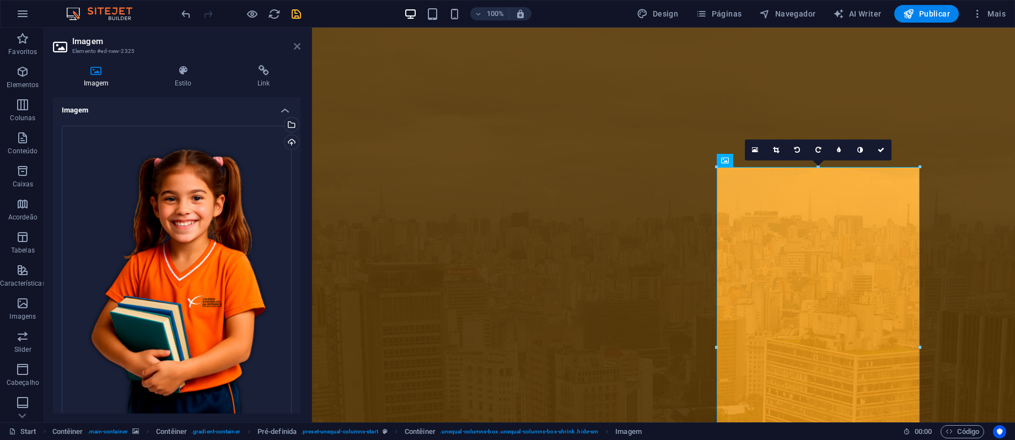
click at [298, 47] on icon at bounding box center [297, 46] width 7 height 9
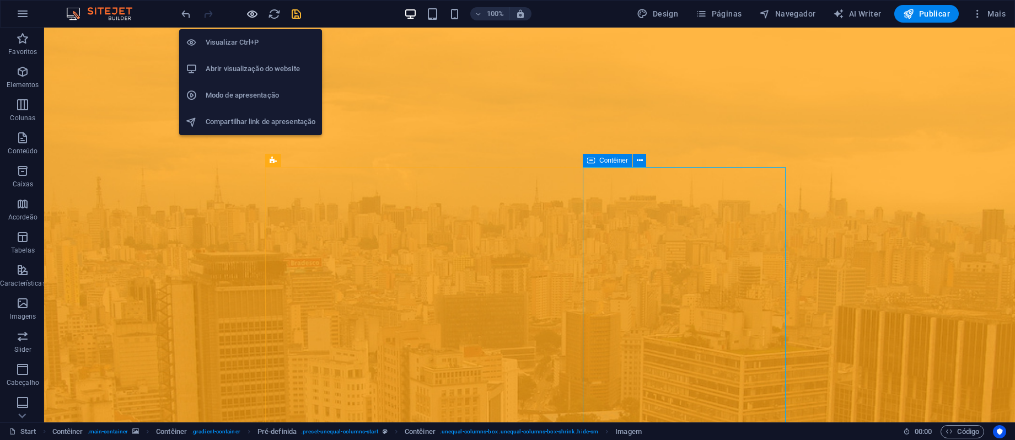
click at [252, 17] on icon "button" at bounding box center [252, 14] width 13 height 13
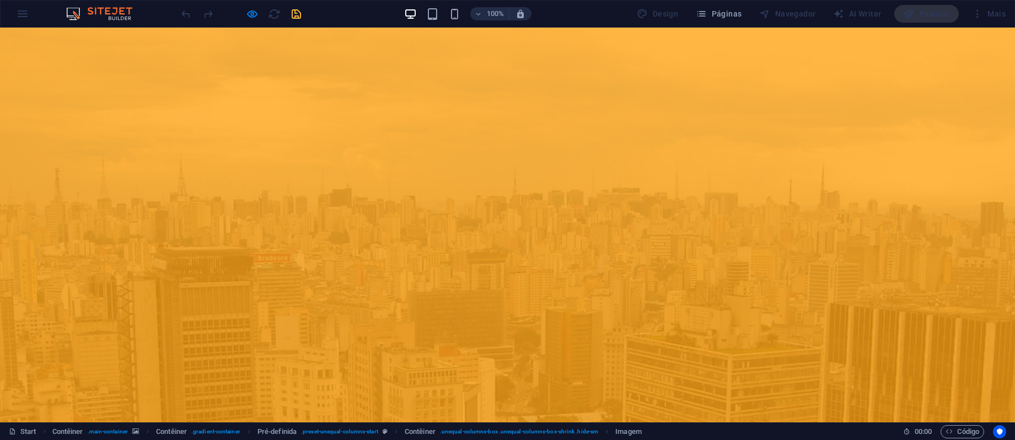
scroll to position [262, 0]
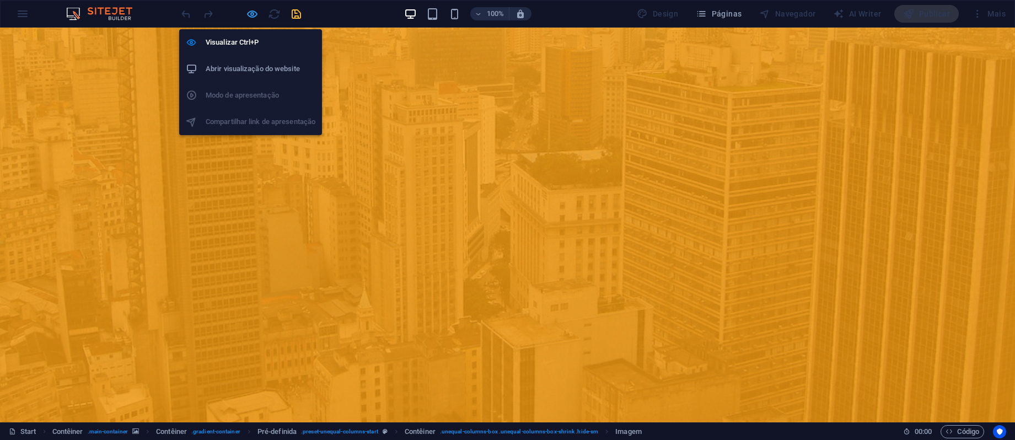
click at [248, 15] on icon "button" at bounding box center [252, 14] width 13 height 13
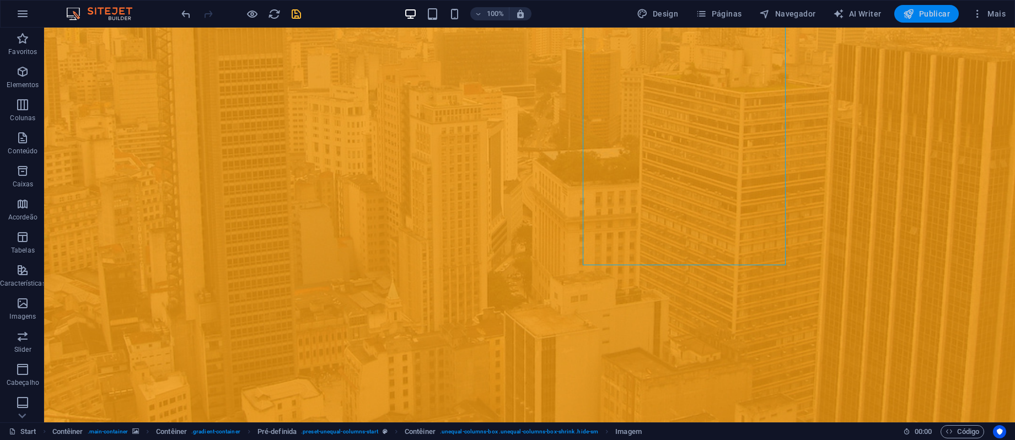
click at [942, 13] on span "Publicar" at bounding box center [926, 13] width 47 height 11
